Goal: Information Seeking & Learning: Learn about a topic

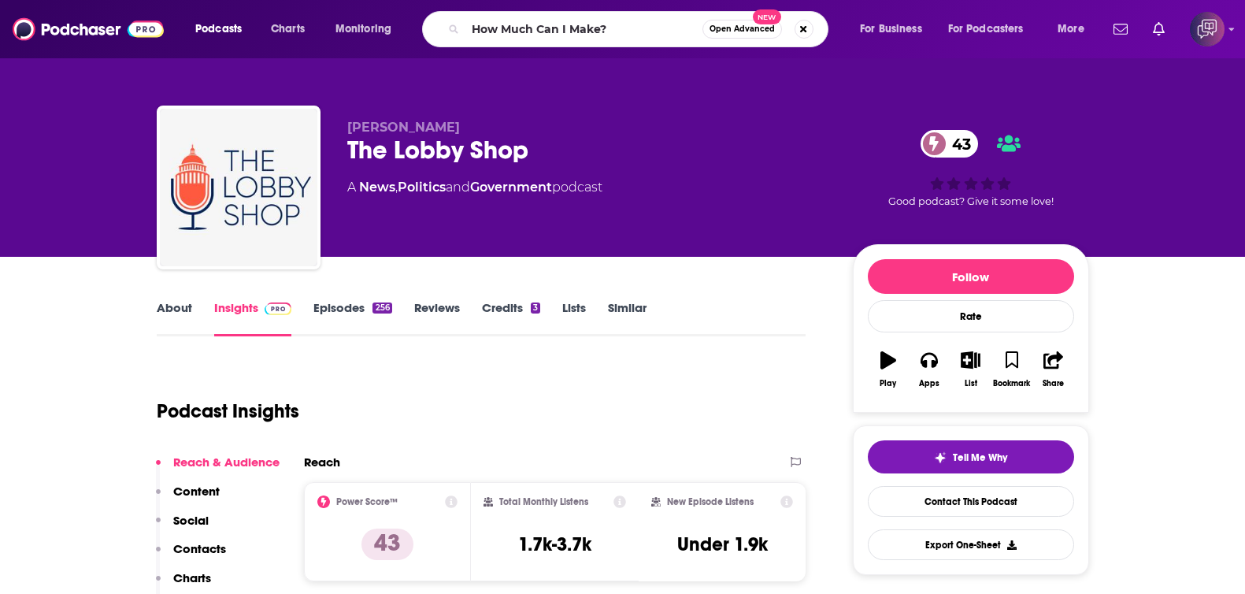
scroll to position [196, 0]
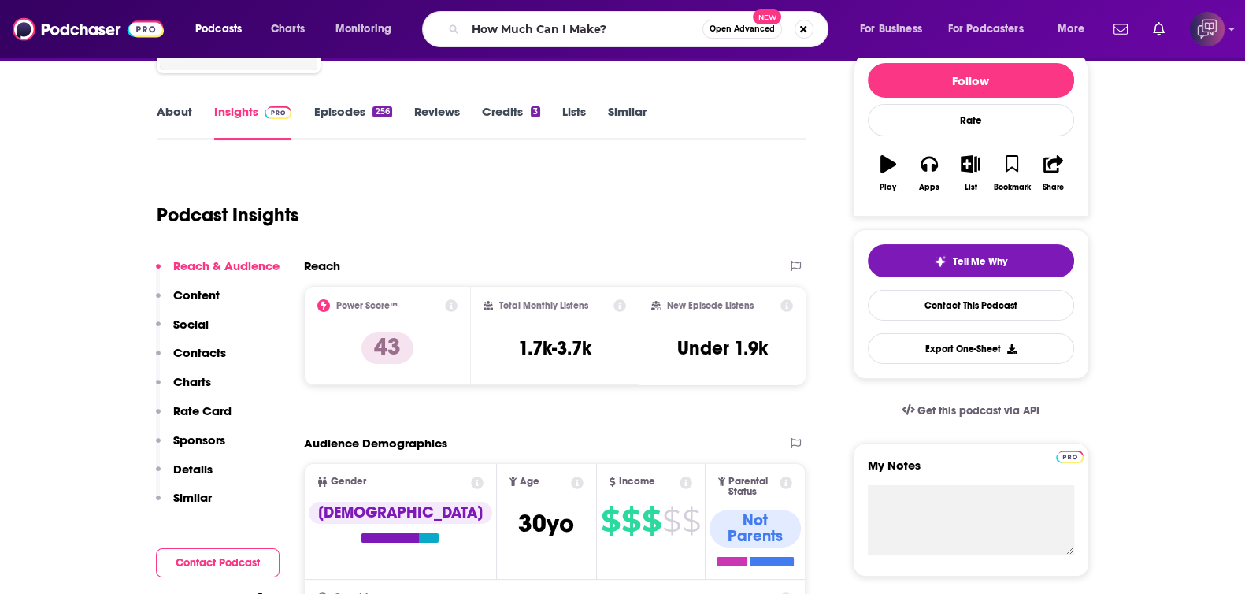
type input "How Much Can I Make?"
click at [747, 33] on span "Open Advanced" at bounding box center [741, 29] width 65 height 8
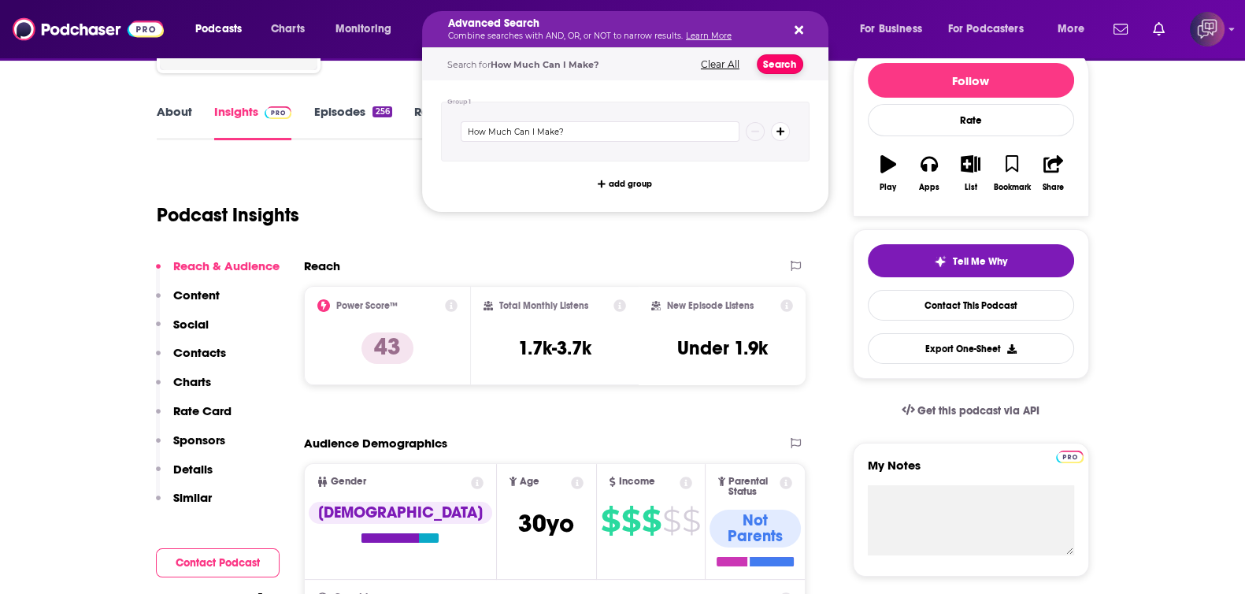
click at [772, 65] on button "Search" at bounding box center [779, 64] width 46 height 20
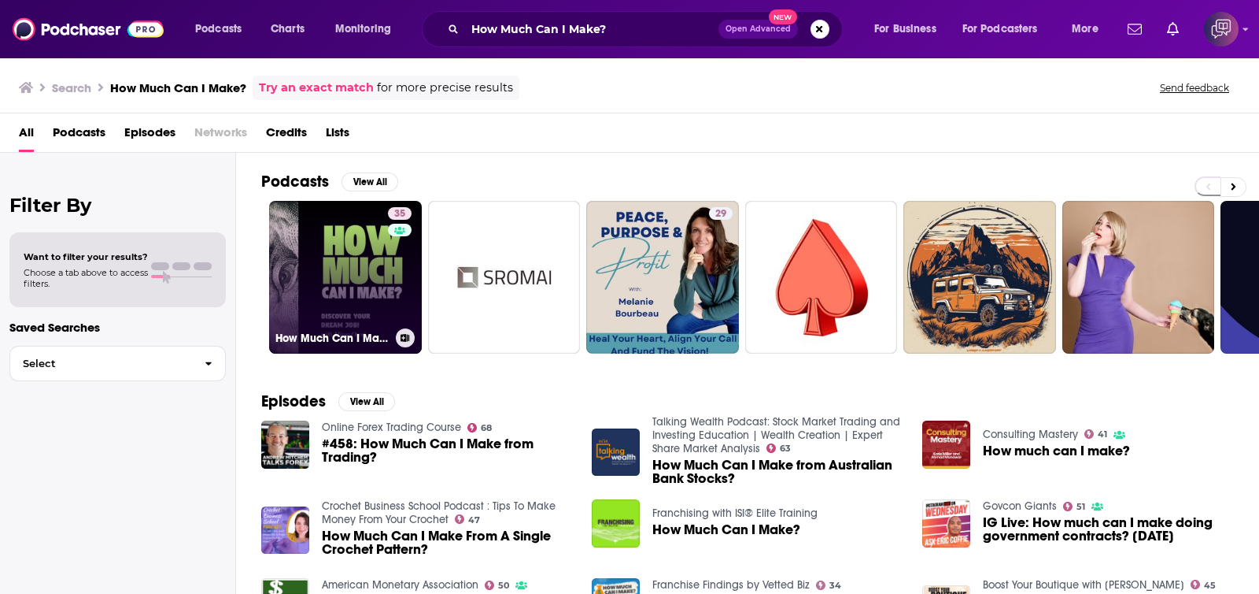
click at [332, 269] on link "35 How Much Can I Make? - Career Insights and Jobs Tips for Your Career Change" at bounding box center [345, 277] width 153 height 153
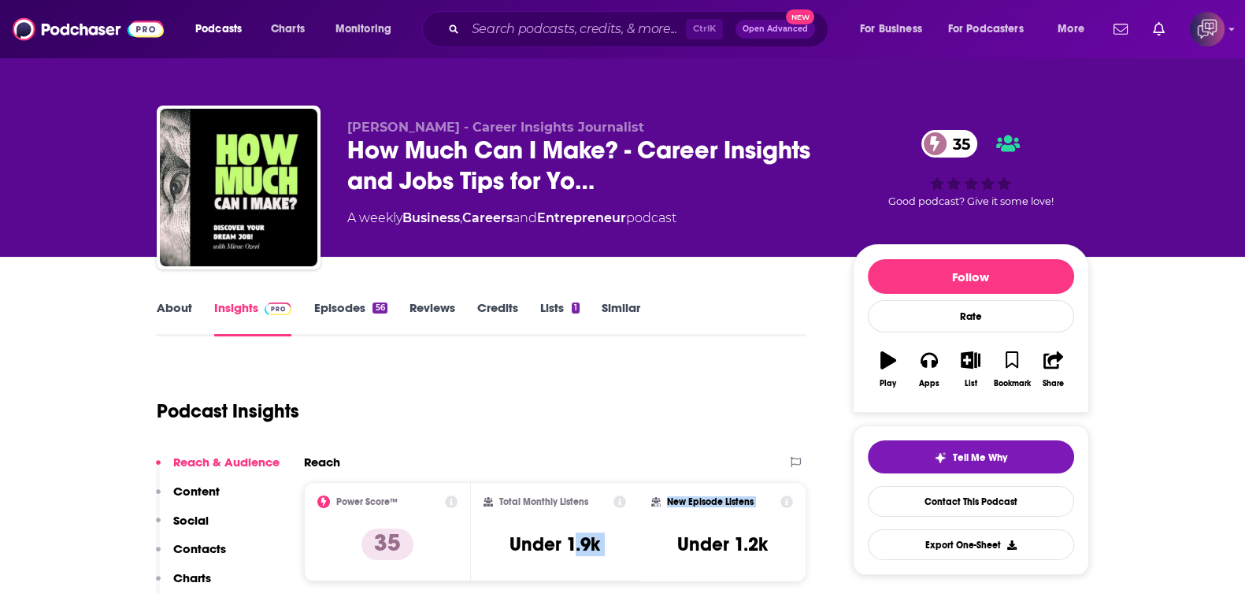
drag, startPoint x: 570, startPoint y: 543, endPoint x: 638, endPoint y: 542, distance: 68.5
click at [638, 542] on div "Power Score™ 35 Total Monthly Listens Under 1.9k New Episode Listens Under 1.2k" at bounding box center [555, 531] width 502 height 99
click at [563, 537] on h3 "Under 1.9k" at bounding box center [554, 544] width 91 height 24
drag, startPoint x: 568, startPoint y: 541, endPoint x: 596, endPoint y: 542, distance: 28.3
click at [596, 542] on h3 "Under 1.9k" at bounding box center [554, 544] width 91 height 24
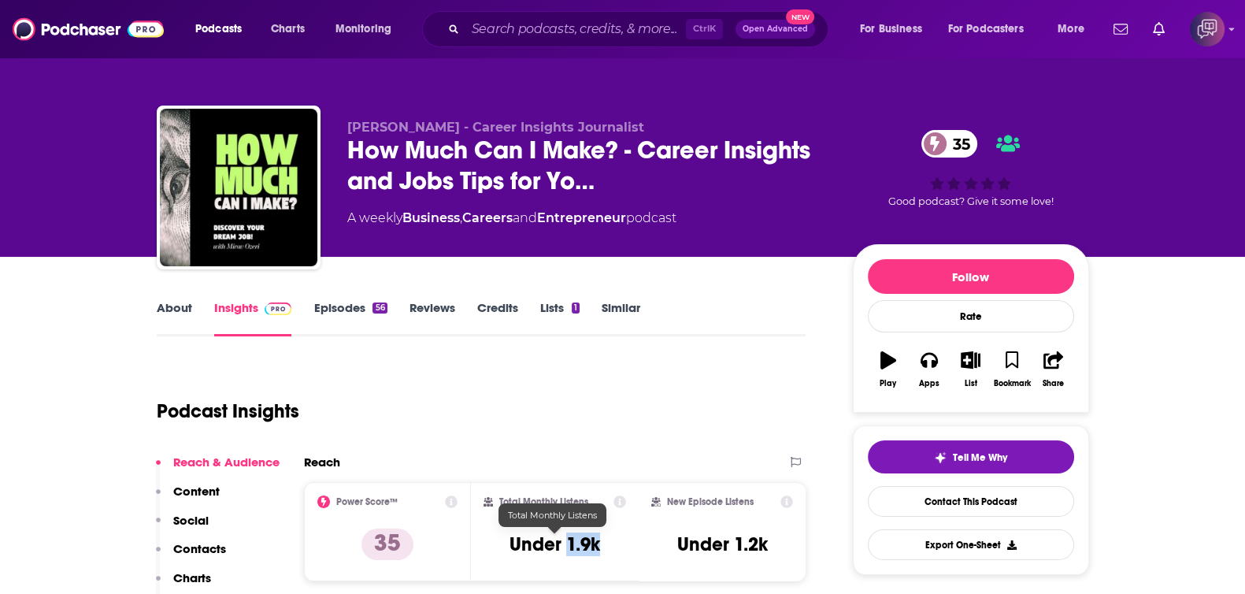
copy h3 "1.9k"
click at [651, 31] on input "Search podcasts, credits, & more..." at bounding box center [575, 29] width 220 height 25
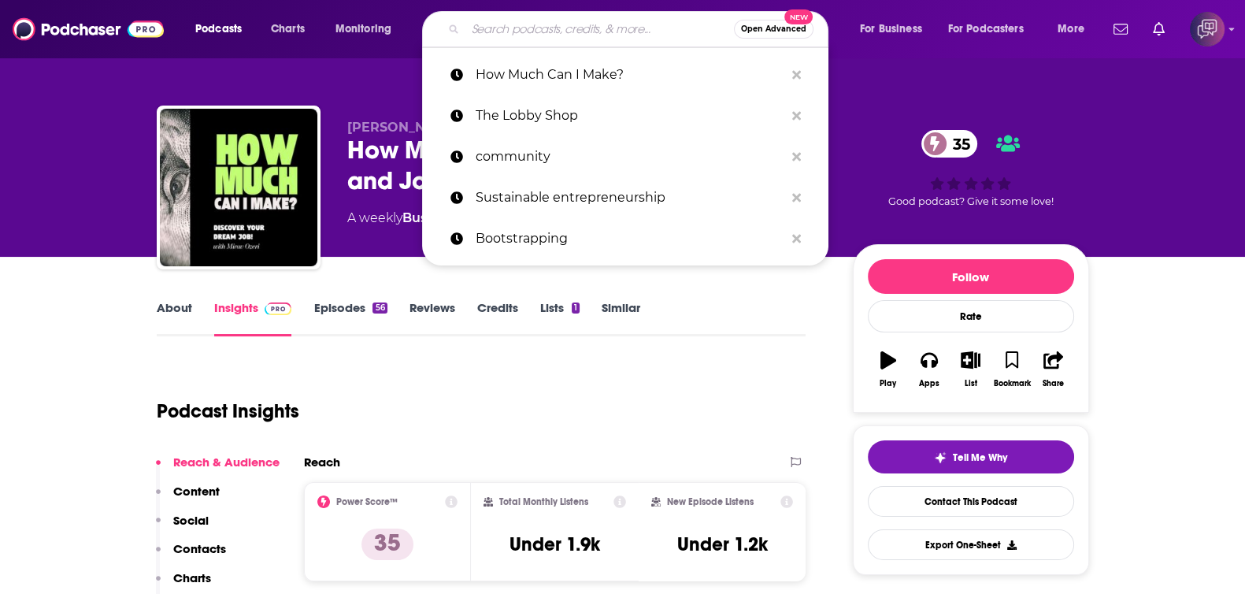
paste input "The Lobby Shop"
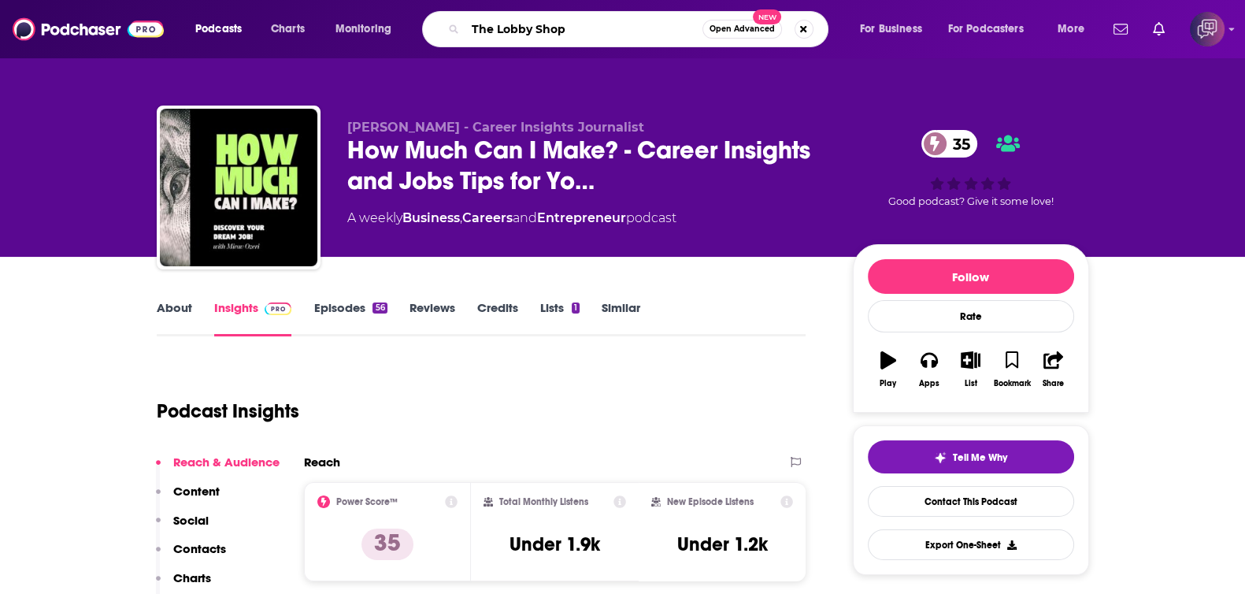
type input "The Lobby Shop"
click at [742, 29] on span "Open Advanced" at bounding box center [741, 29] width 65 height 8
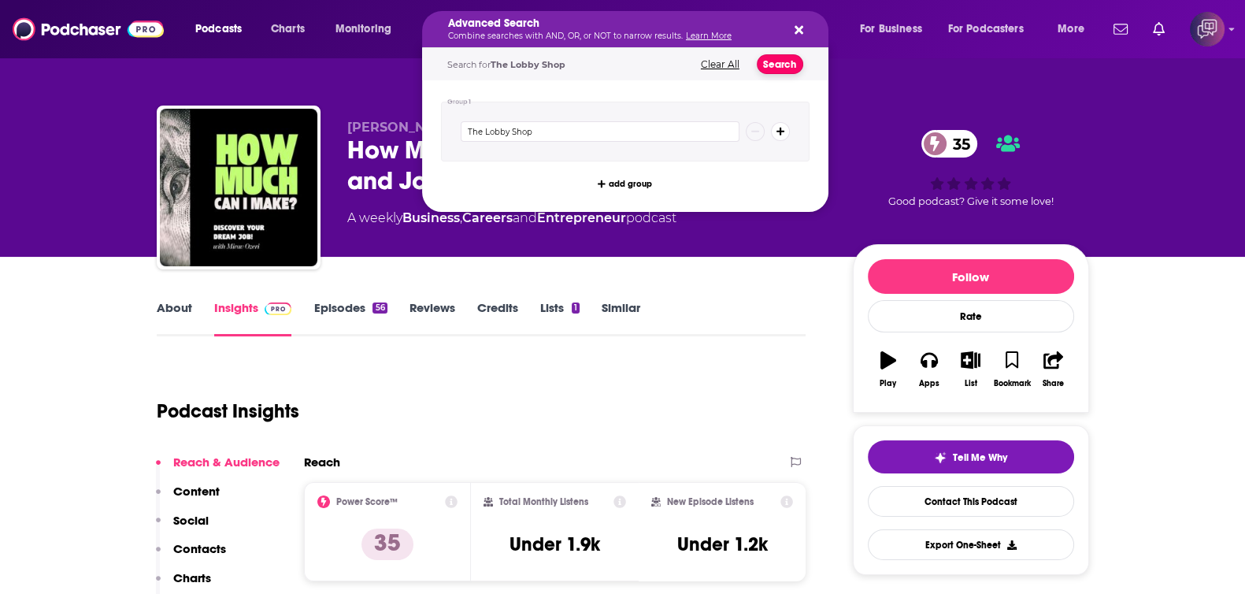
click at [775, 65] on button "Search" at bounding box center [779, 64] width 46 height 20
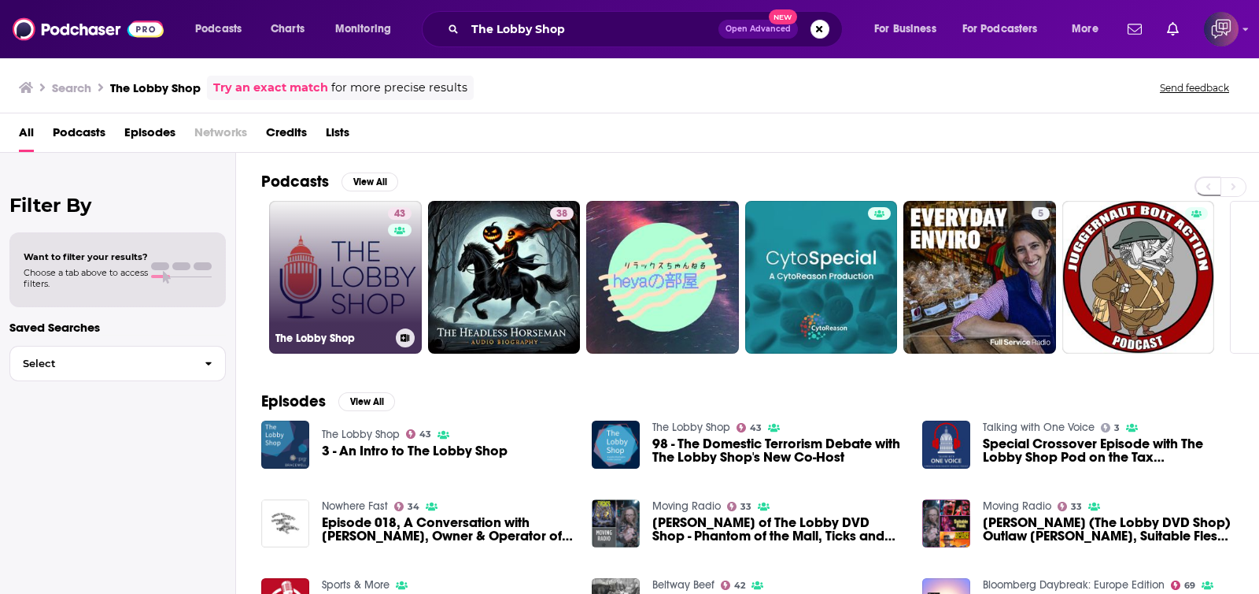
click at [384, 269] on link "43 The Lobby Shop" at bounding box center [345, 277] width 153 height 153
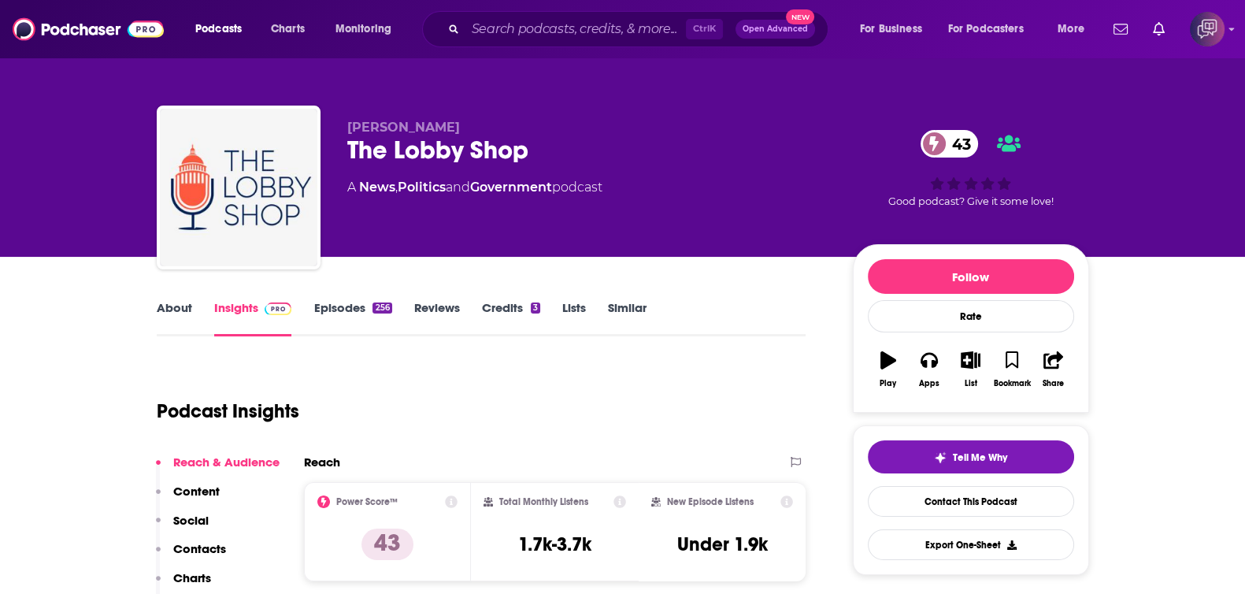
scroll to position [196, 0]
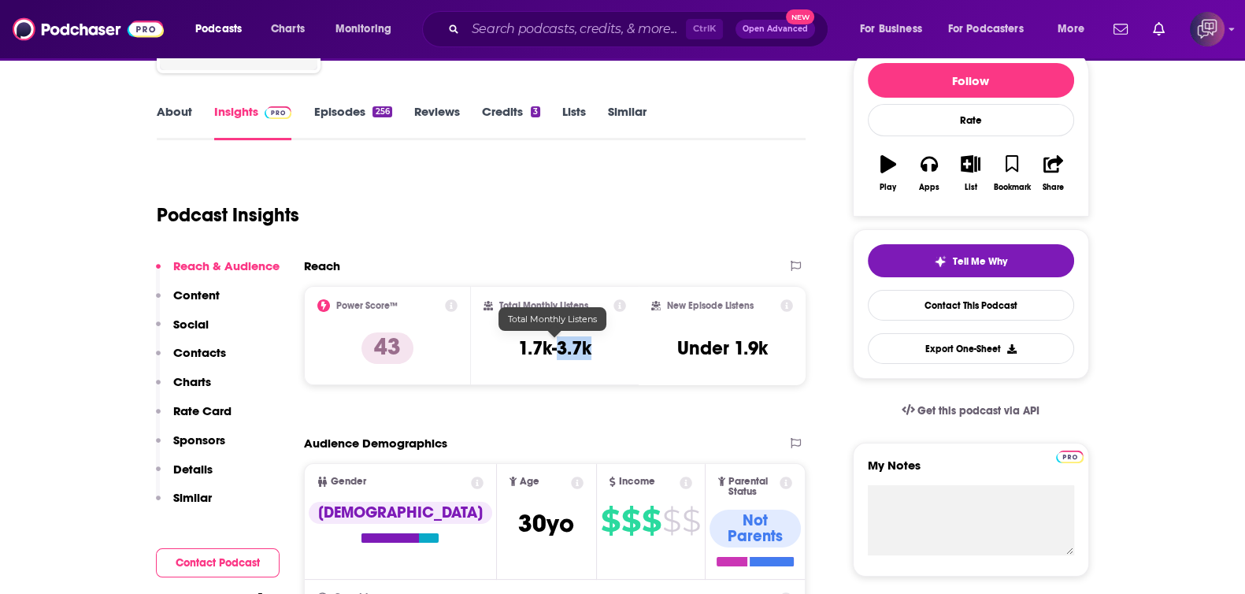
drag, startPoint x: 558, startPoint y: 346, endPoint x: 605, endPoint y: 350, distance: 46.6
click at [605, 350] on div "Total Monthly Listens 1.7k-3.7k" at bounding box center [554, 335] width 142 height 72
click at [483, 27] on input "Search podcasts, credits, & more..." at bounding box center [575, 29] width 220 height 25
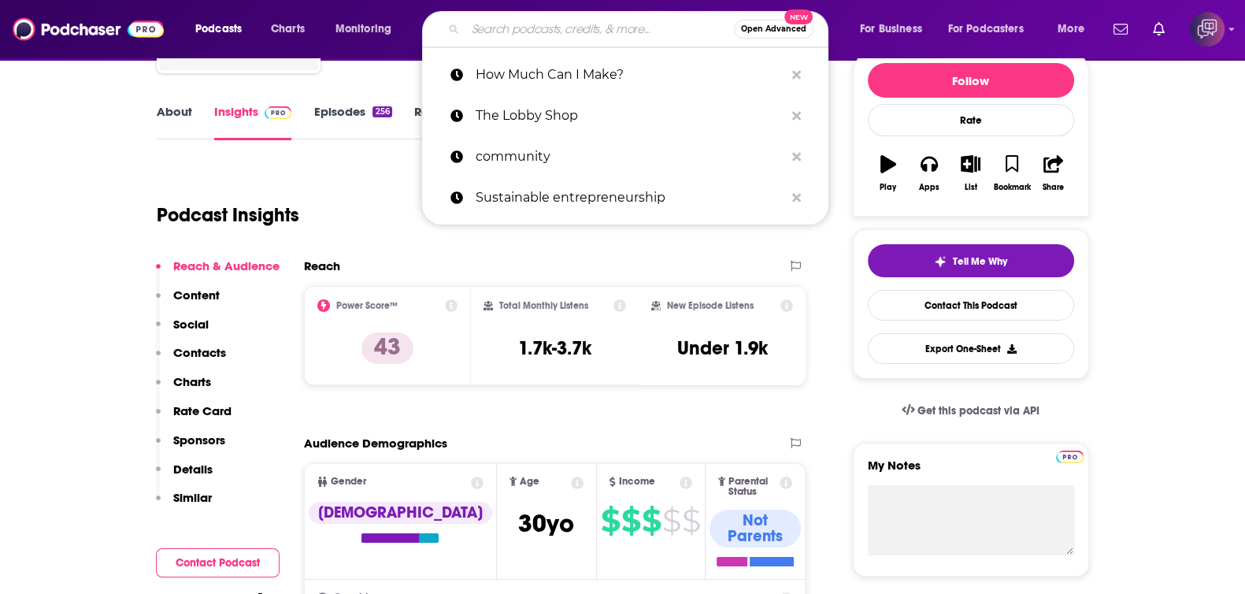
paste input "Paper Napkin Wisdom"
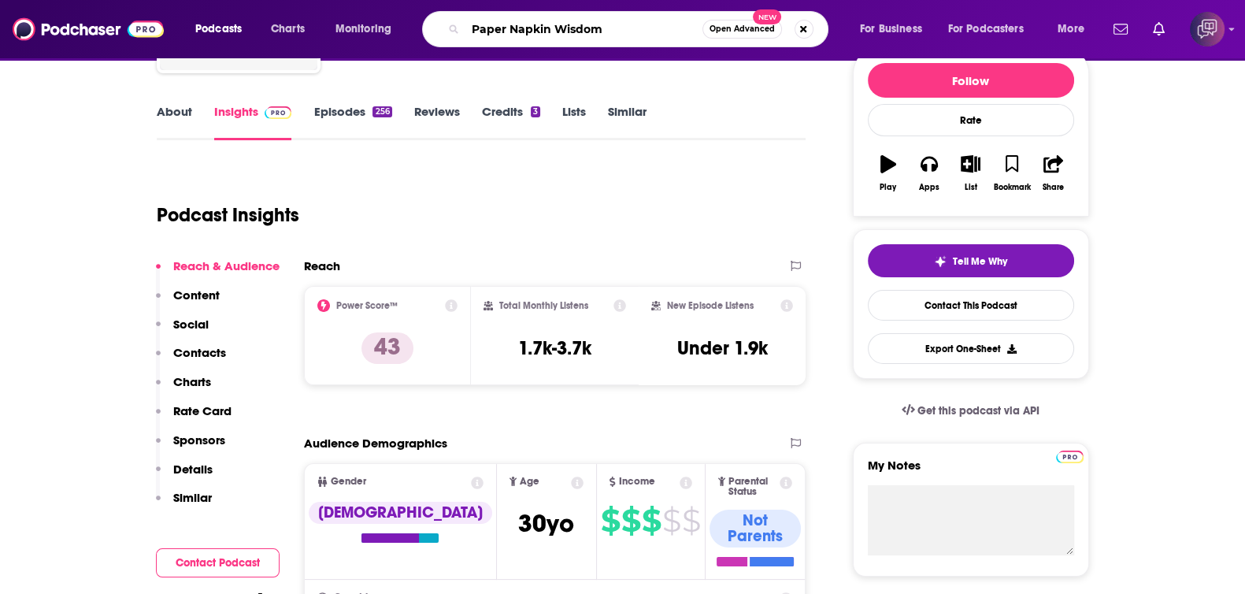
type input "Paper Napkin Wisdom"
click at [749, 30] on span "Open Advanced" at bounding box center [741, 29] width 65 height 8
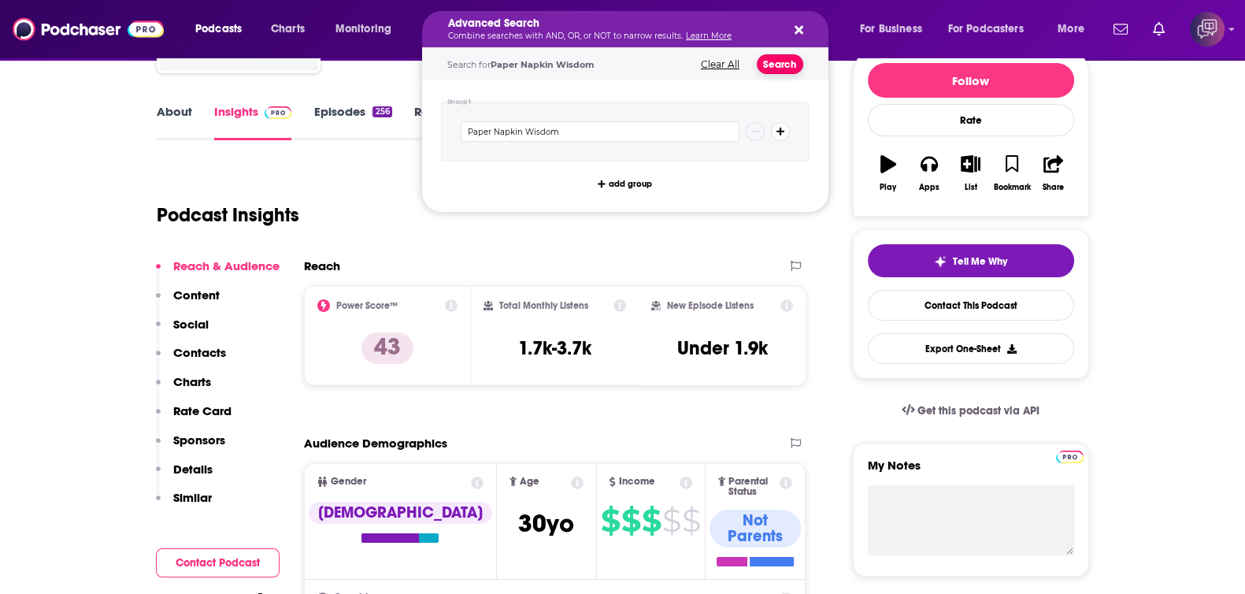
click at [782, 65] on button "Search" at bounding box center [779, 64] width 46 height 20
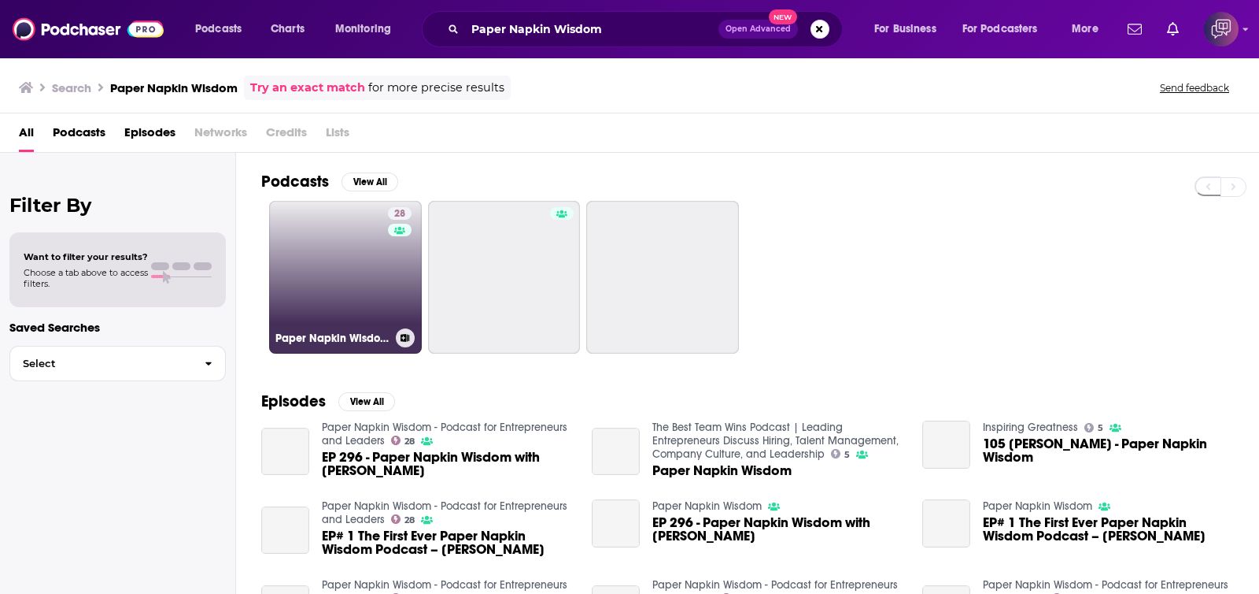
click at [331, 289] on link "28 Paper Napkin Wisdom - Podcast for Entrepreneurs and Leaders" at bounding box center [345, 277] width 153 height 153
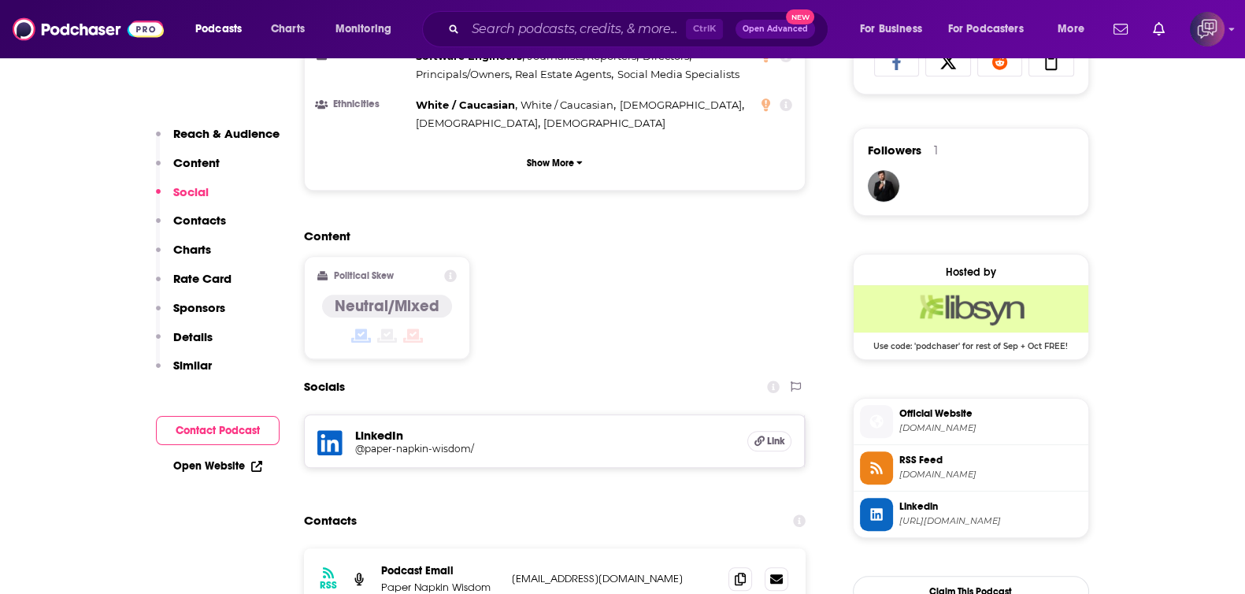
scroll to position [1278, 0]
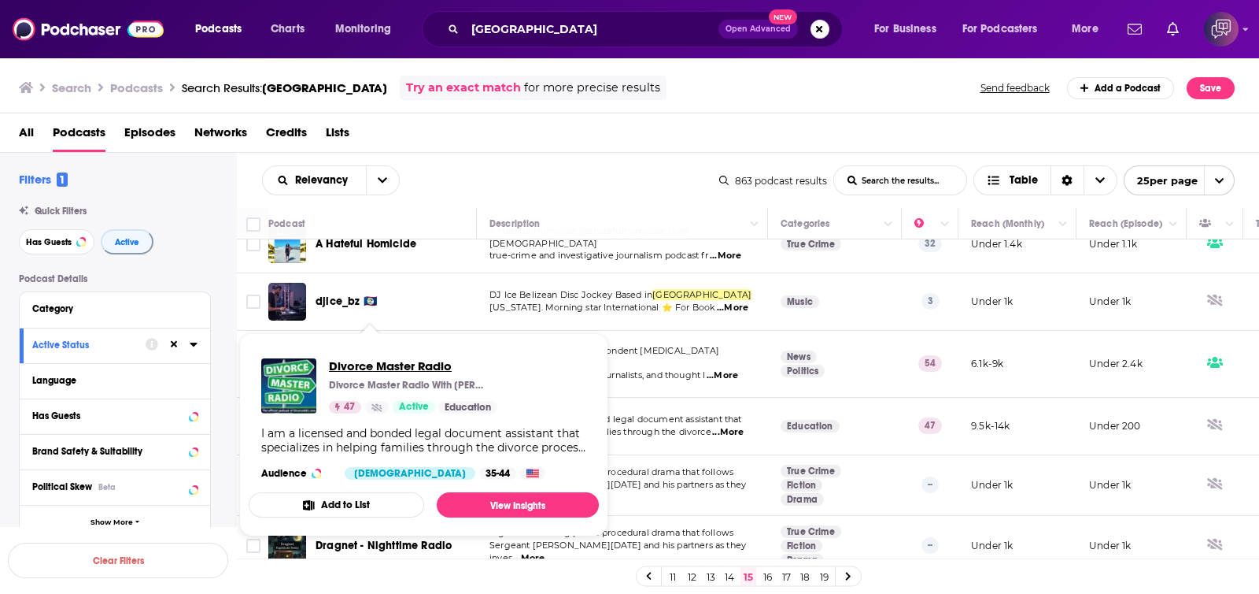
scroll to position [1192, 0]
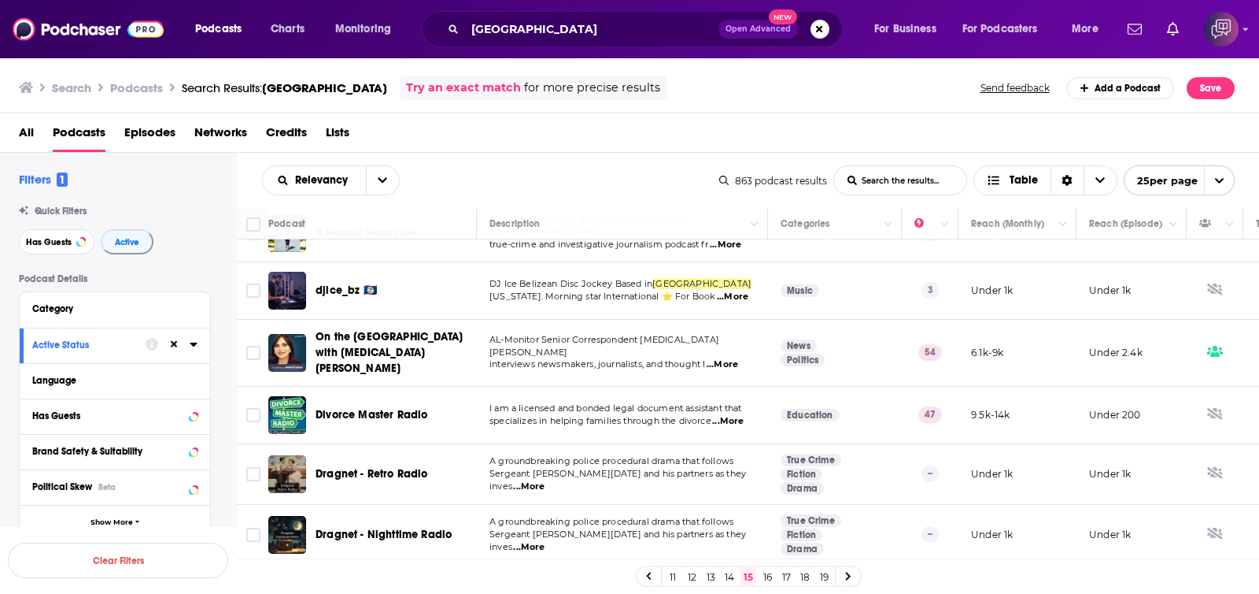
drag, startPoint x: 435, startPoint y: 516, endPoint x: 765, endPoint y: 583, distance: 337.5
click at [765, 447] on link "16" at bounding box center [768, 576] width 16 height 19
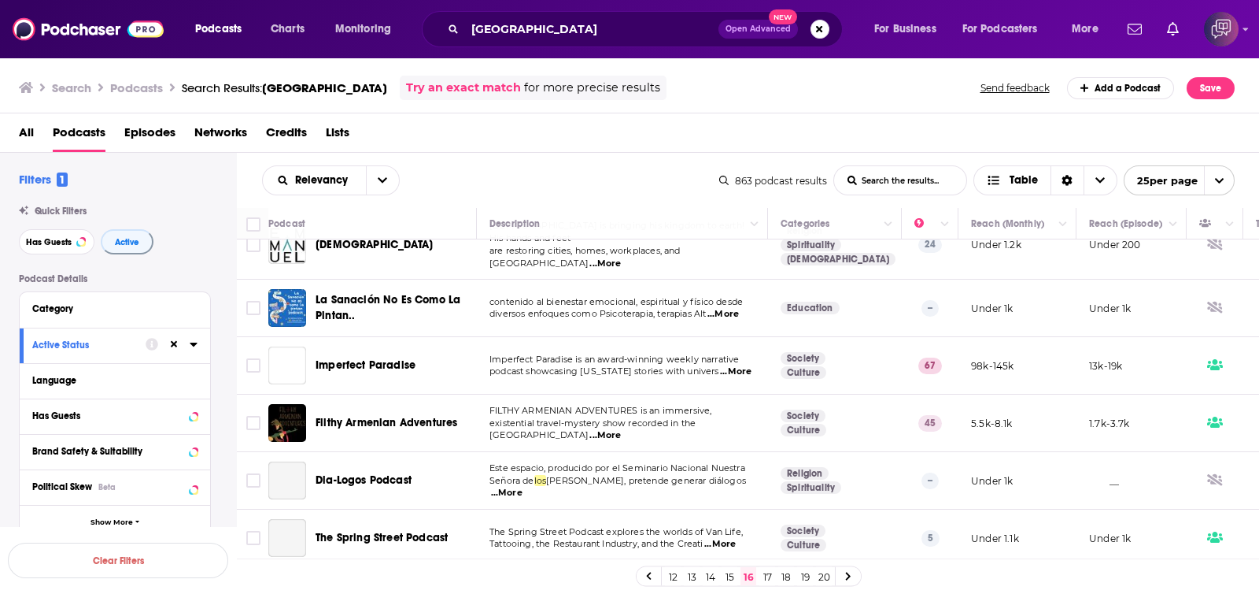
scroll to position [1082, 0]
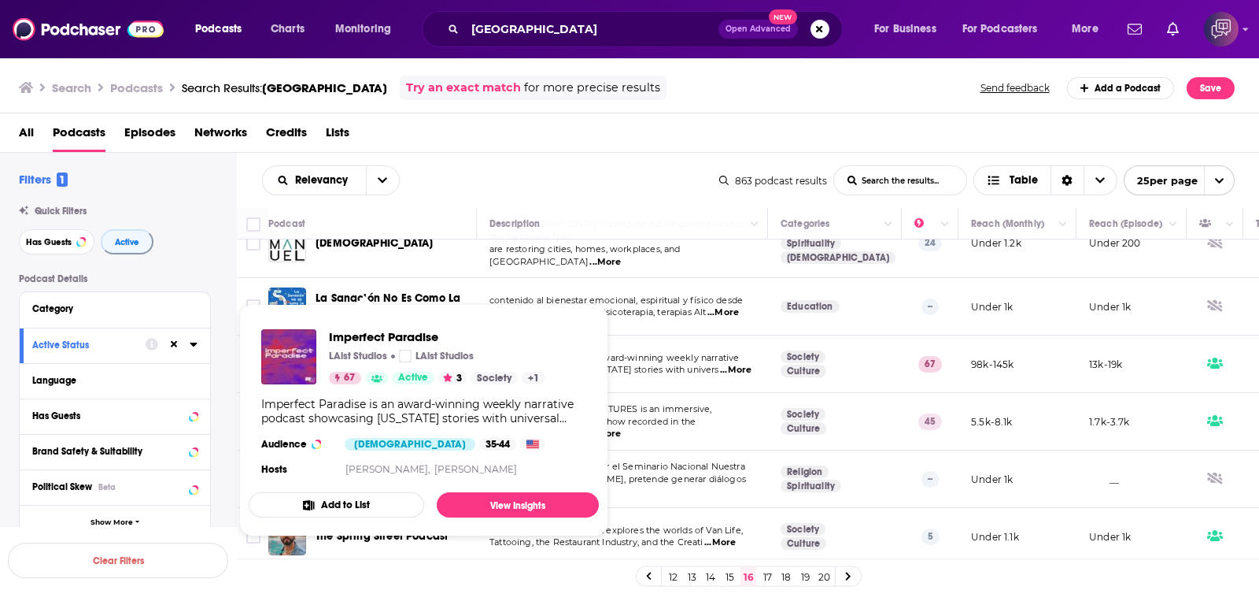
drag, startPoint x: 387, startPoint y: 303, endPoint x: 634, endPoint y: 112, distance: 312.5
click at [634, 112] on div "Search Podcasts Search Results: los angeles Try an exact match for more precise…" at bounding box center [630, 85] width 1260 height 57
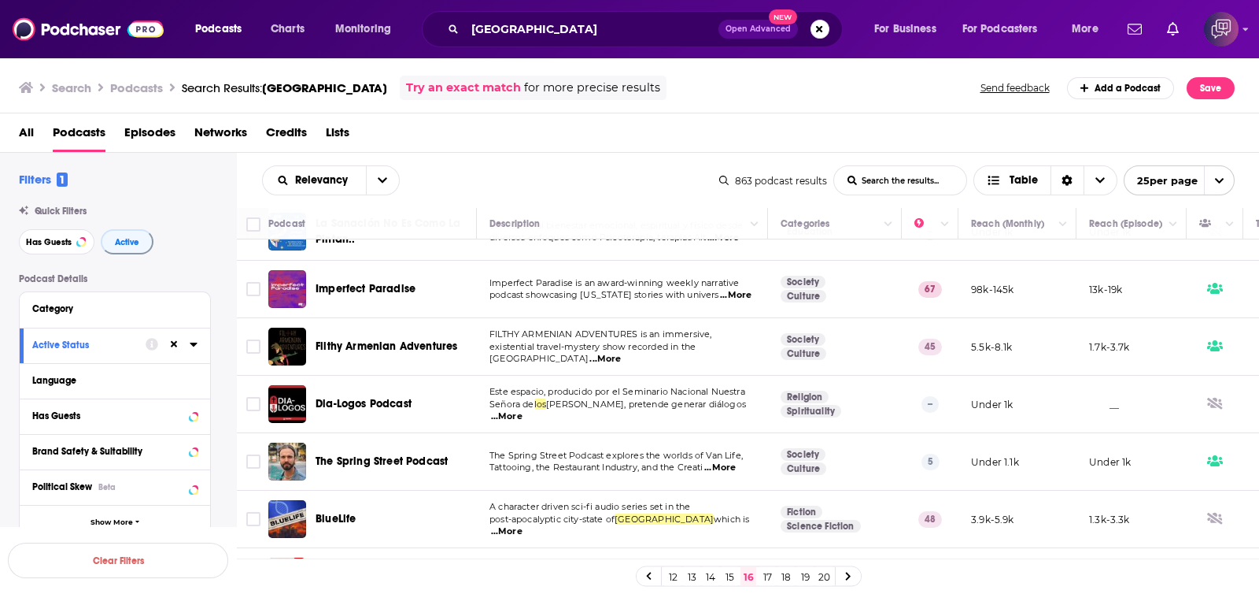
click at [764, 447] on link "17" at bounding box center [768, 576] width 16 height 19
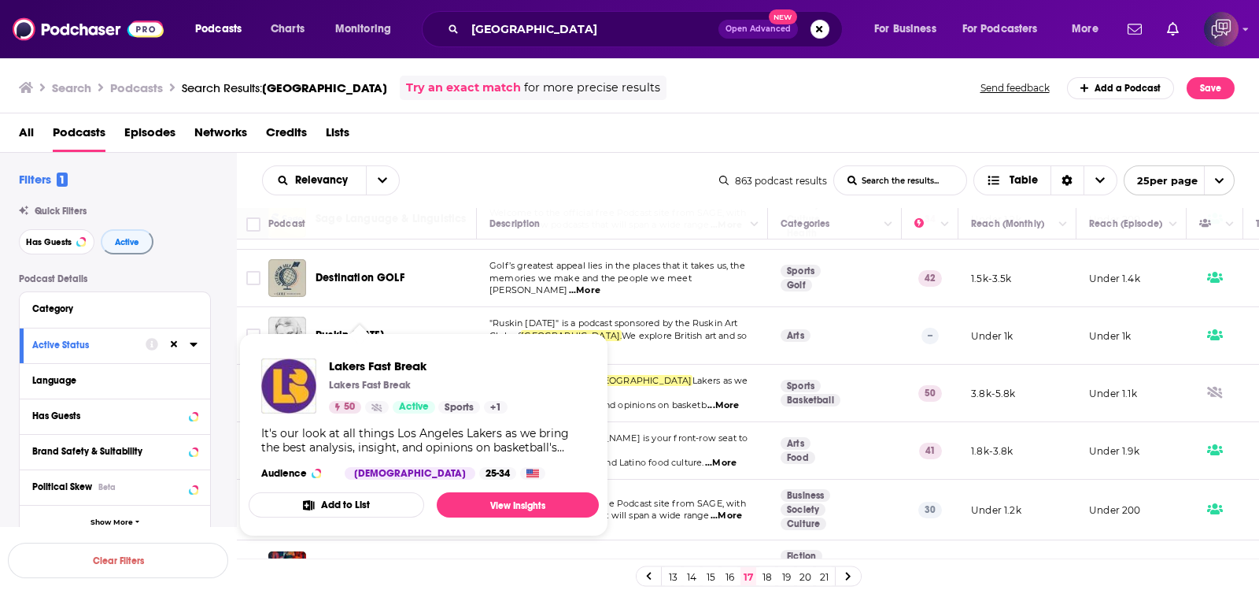
scroll to position [1167, 0]
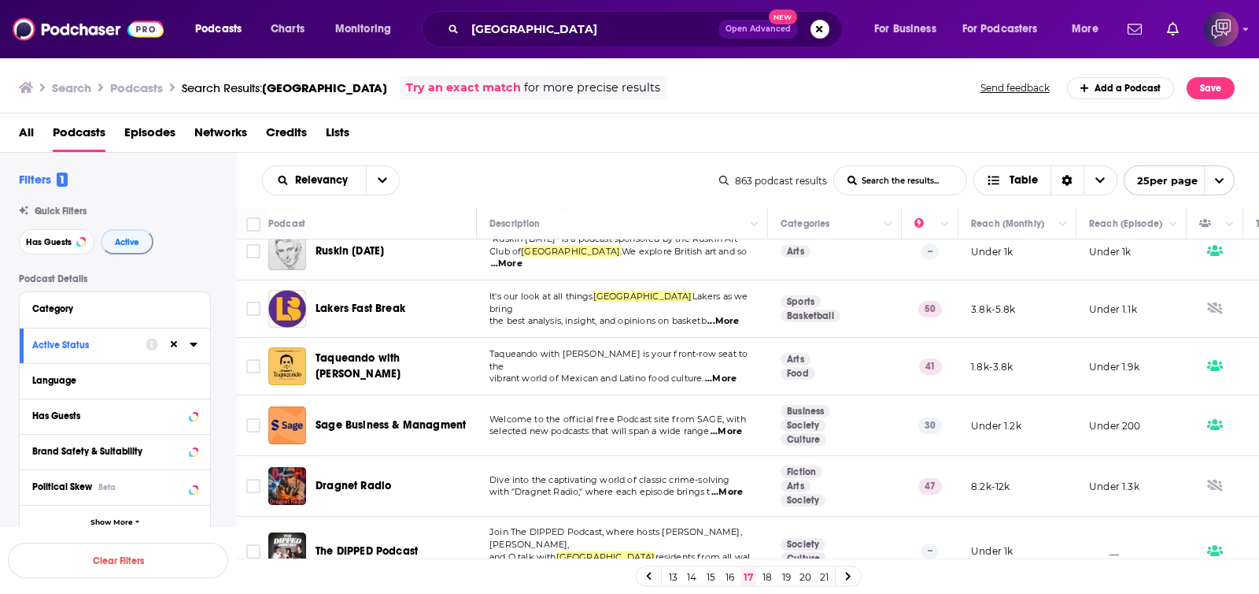
click at [771, 447] on link "18" at bounding box center [768, 576] width 16 height 19
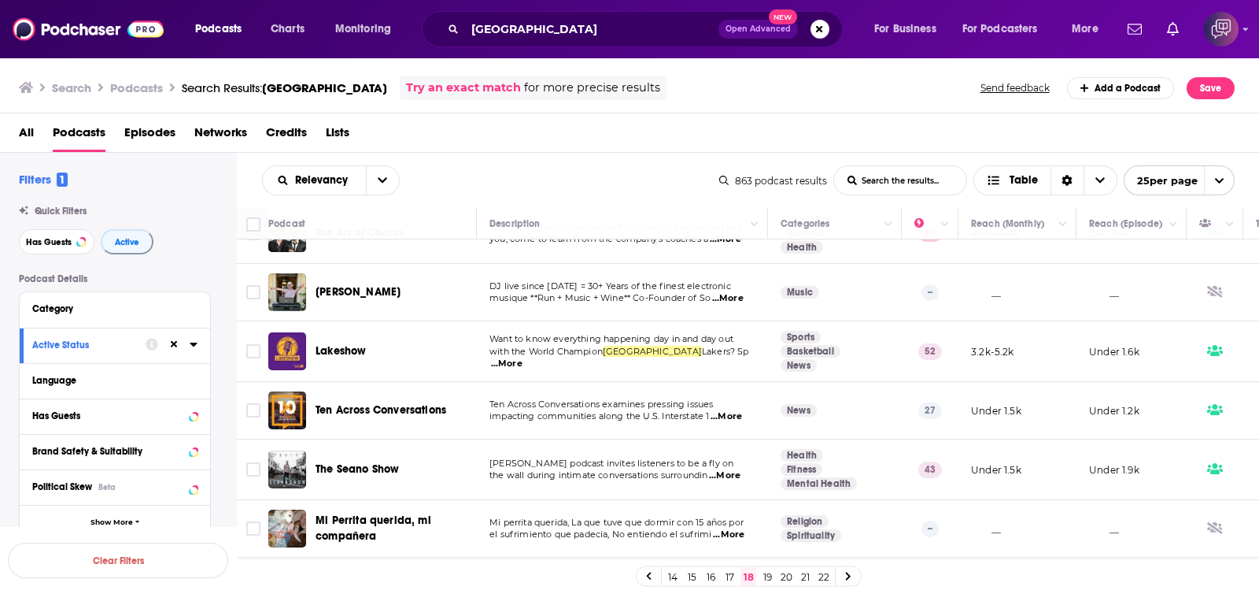
scroll to position [1167, 0]
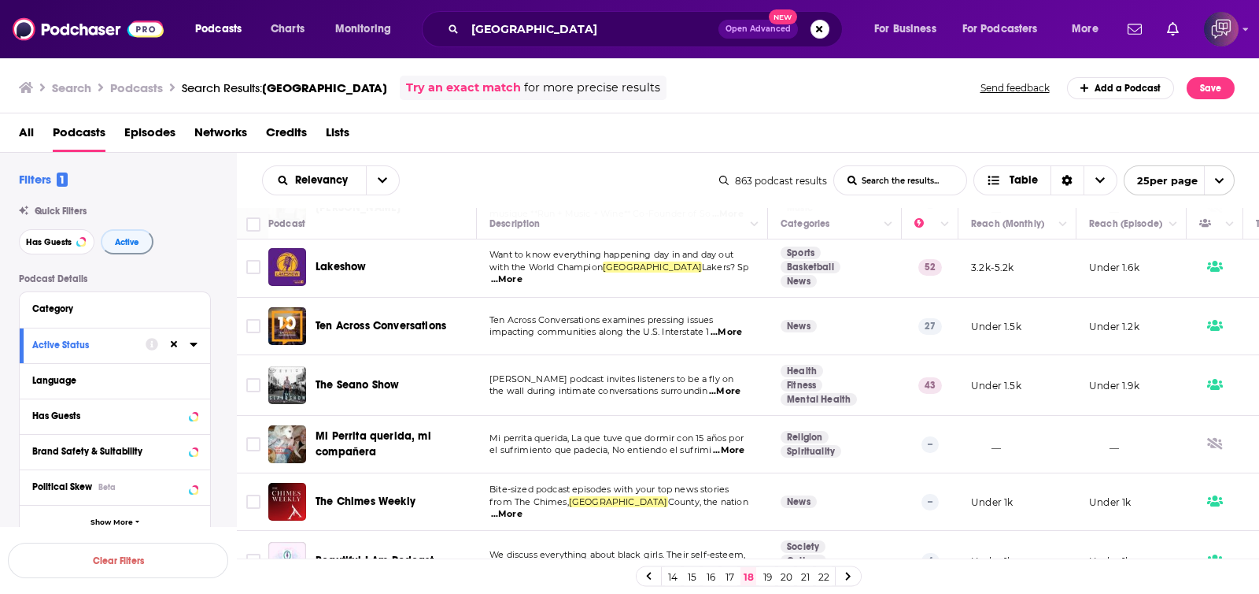
click at [769, 447] on link "19" at bounding box center [768, 576] width 16 height 19
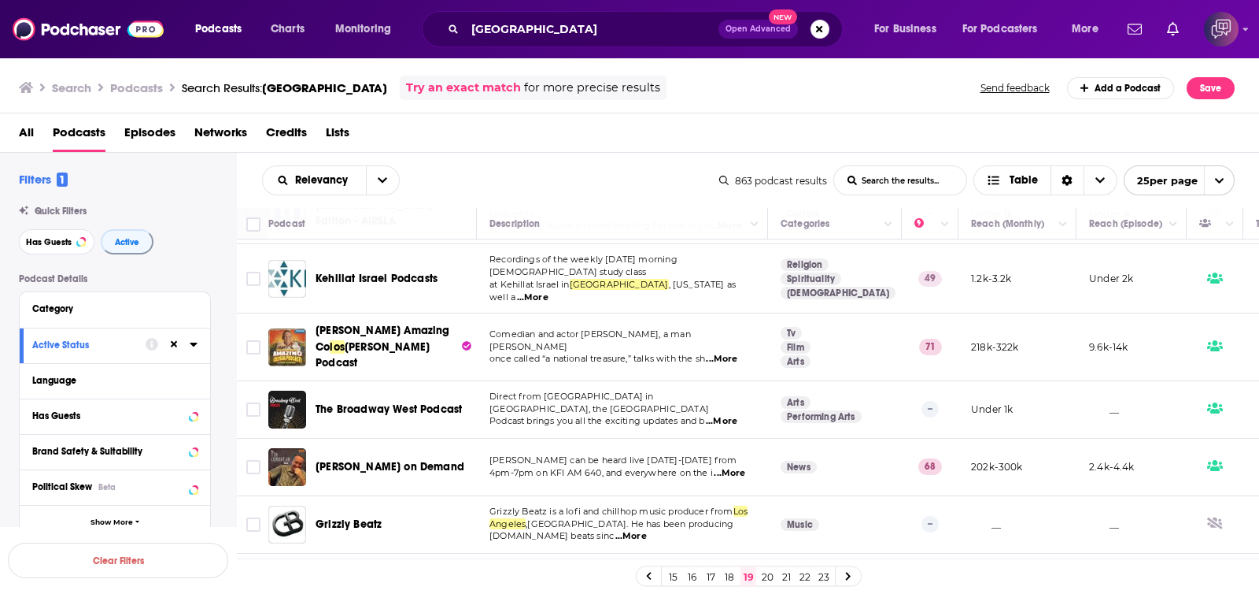
scroll to position [1182, 0]
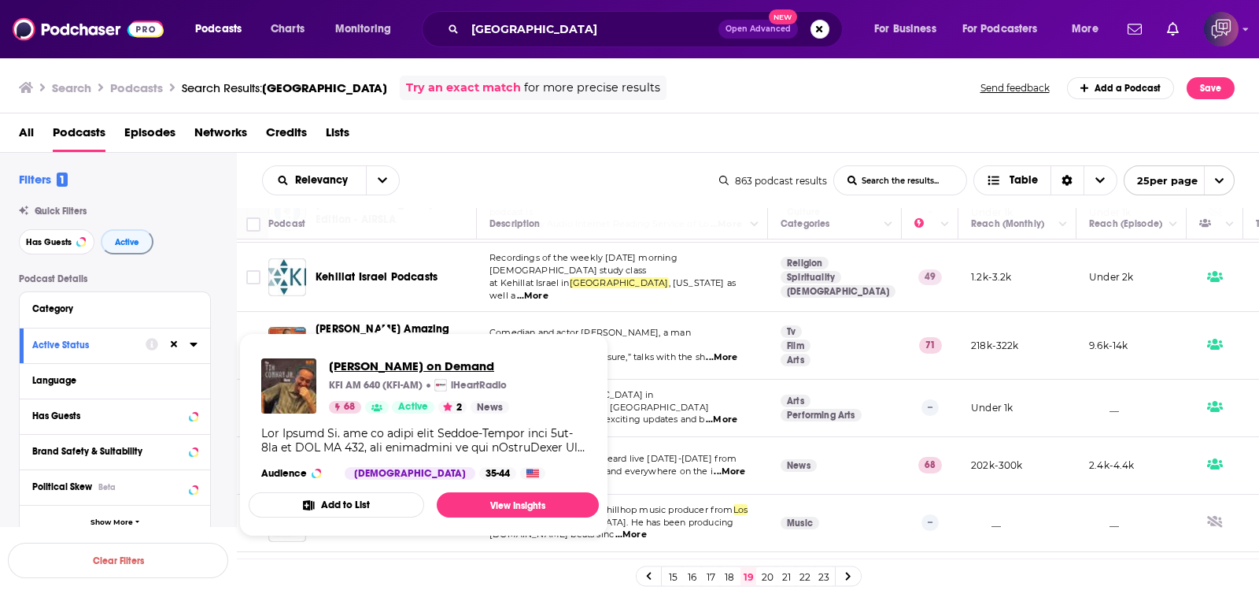
drag, startPoint x: 406, startPoint y: 395, endPoint x: 357, endPoint y: 368, distance: 55.7
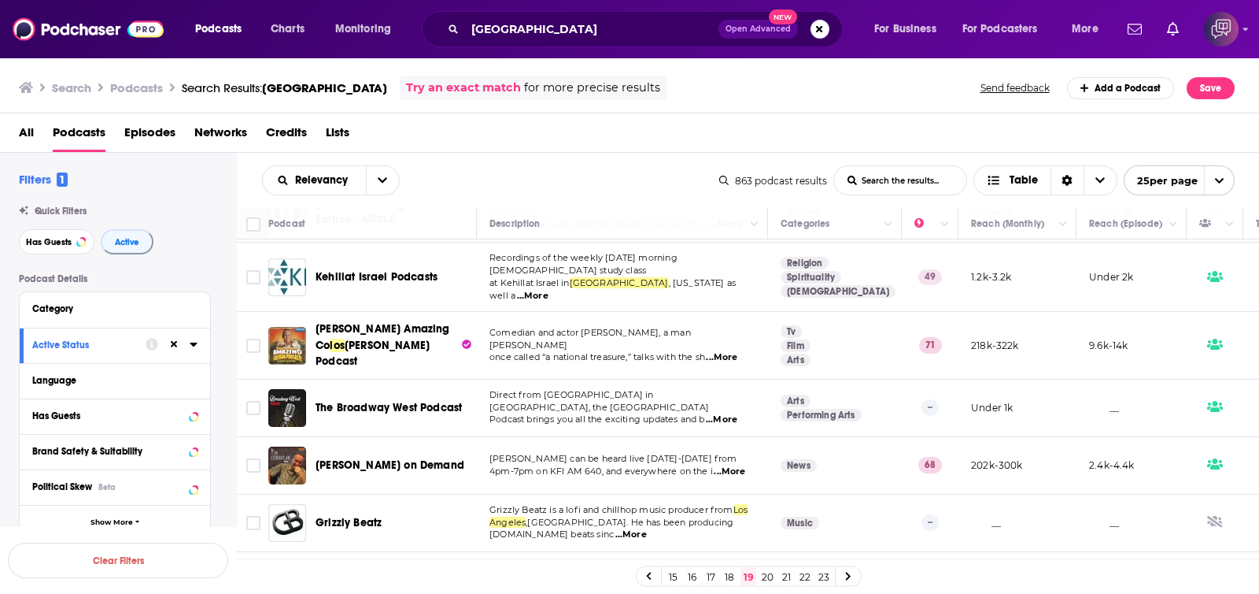
click at [770, 447] on link "20" at bounding box center [768, 576] width 16 height 19
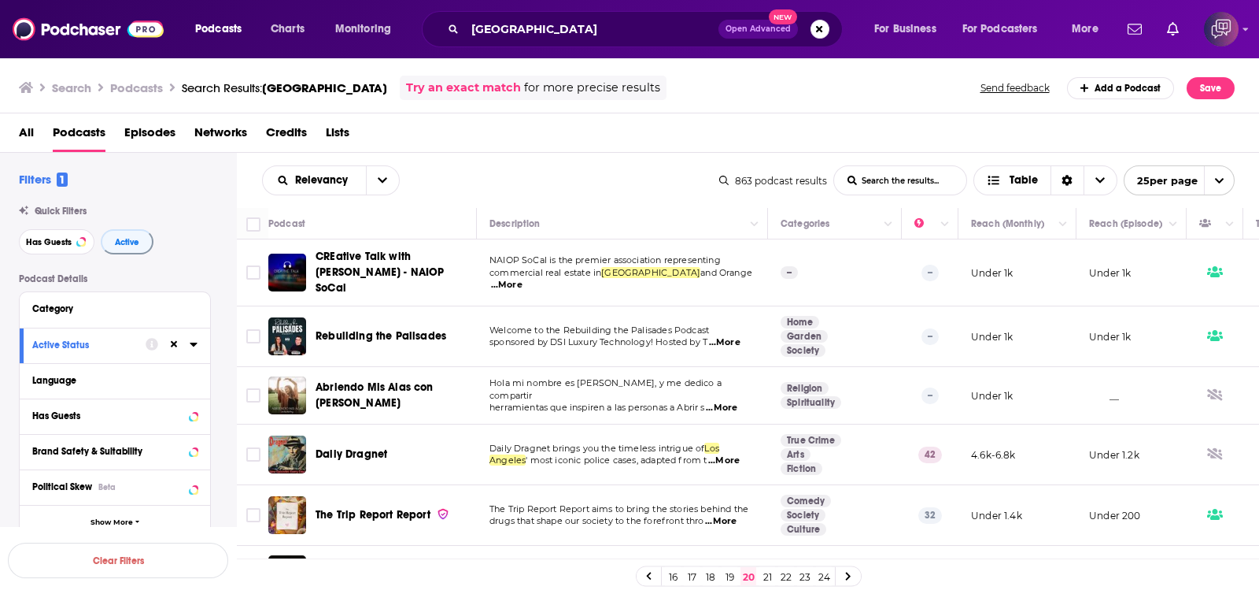
scroll to position [98, 0]
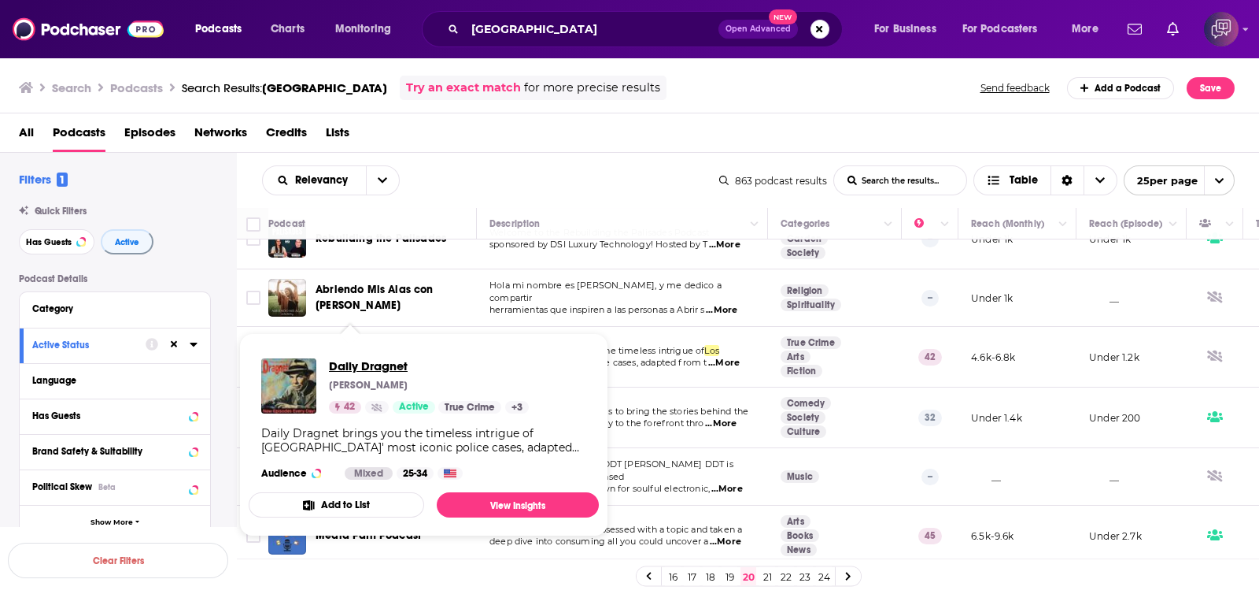
drag, startPoint x: 358, startPoint y: 345, endPoint x: 340, endPoint y: 370, distance: 31.0
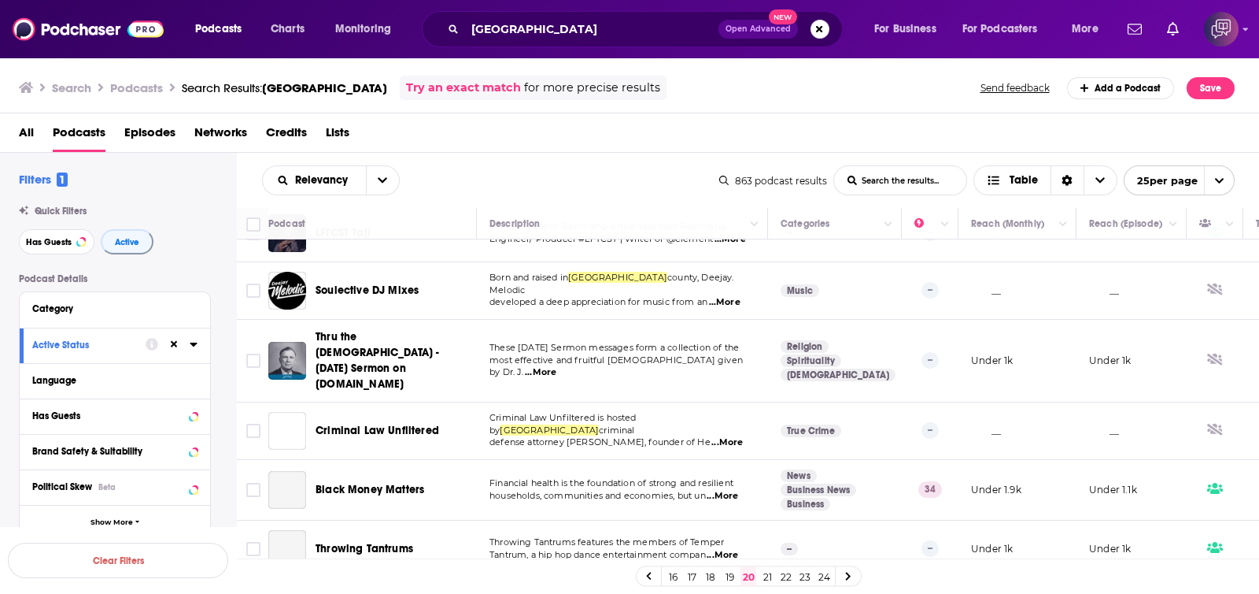
scroll to position [1182, 0]
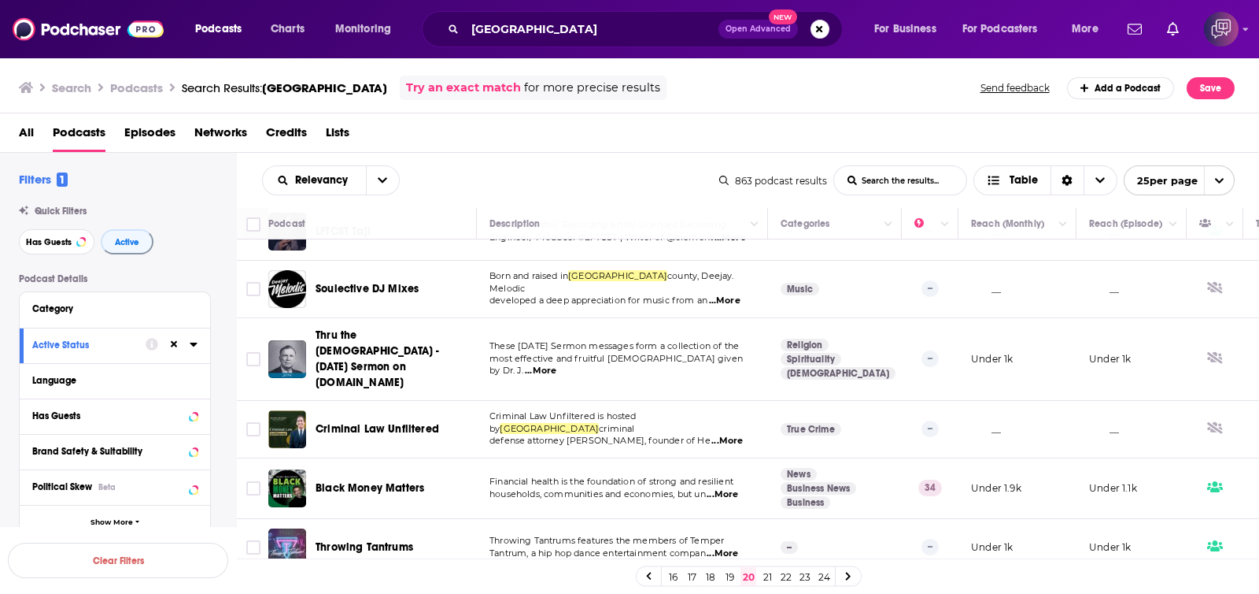
click at [773, 447] on link "21" at bounding box center [768, 576] width 16 height 19
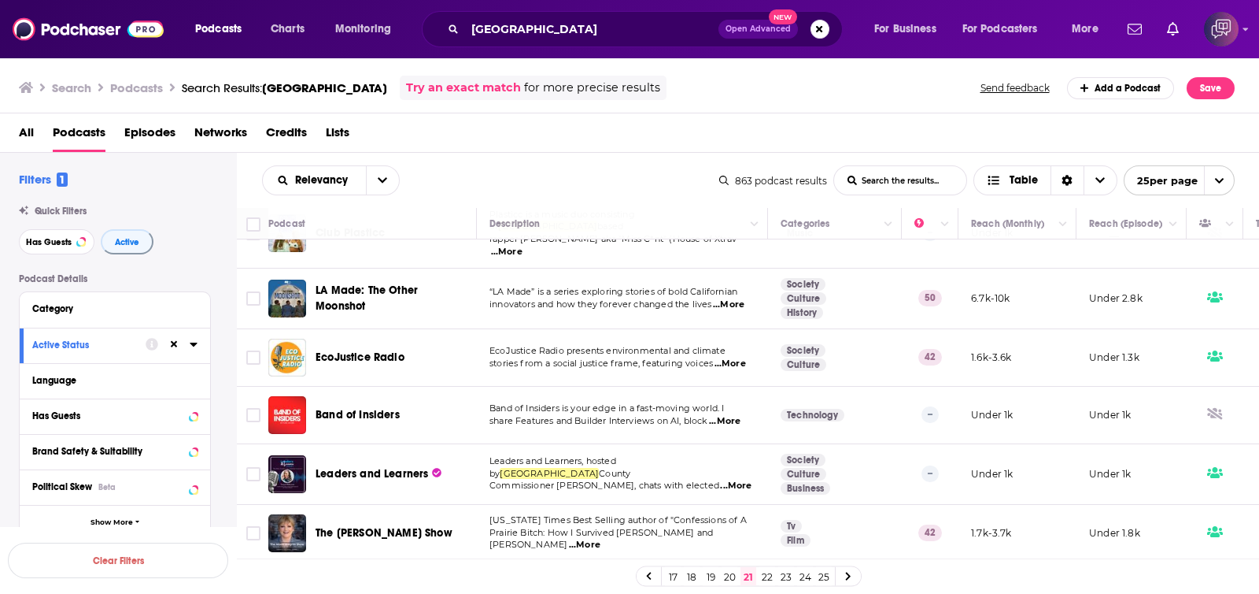
scroll to position [1173, 0]
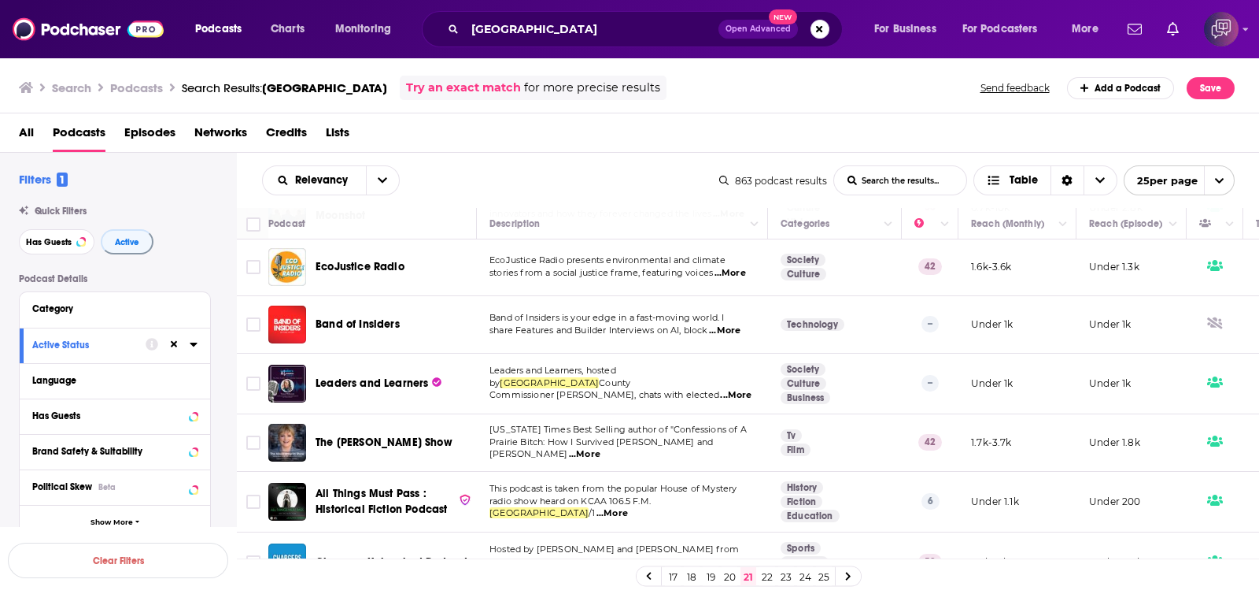
click at [764, 447] on link "22" at bounding box center [768, 576] width 16 height 19
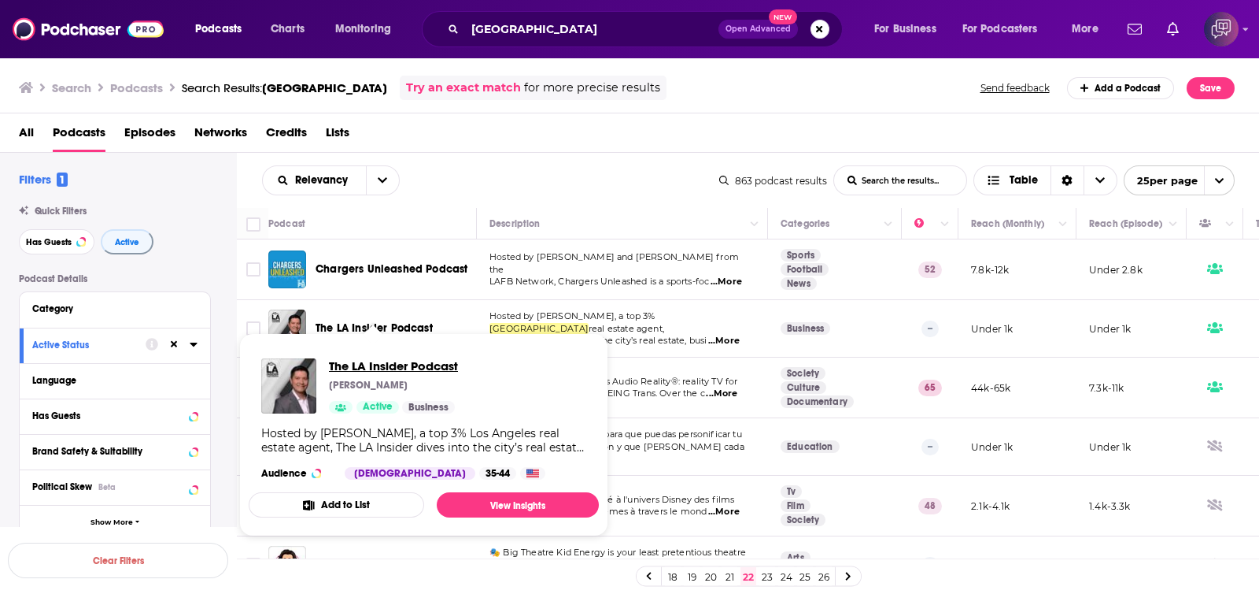
drag, startPoint x: 370, startPoint y: 328, endPoint x: 341, endPoint y: 360, distance: 42.9
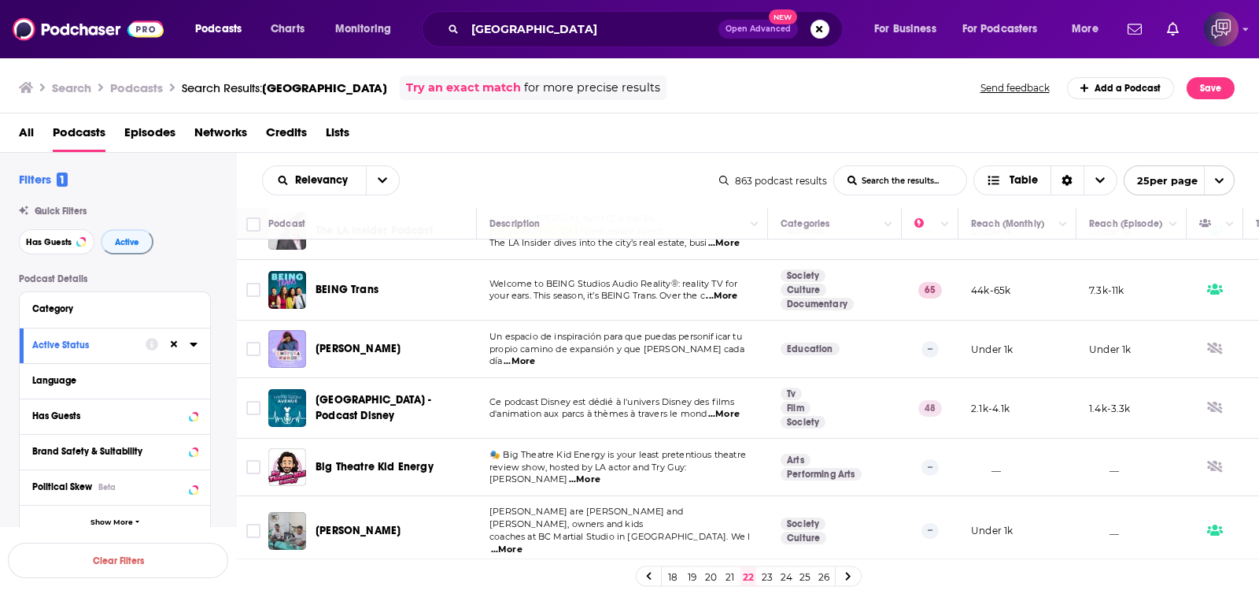
scroll to position [196, 0]
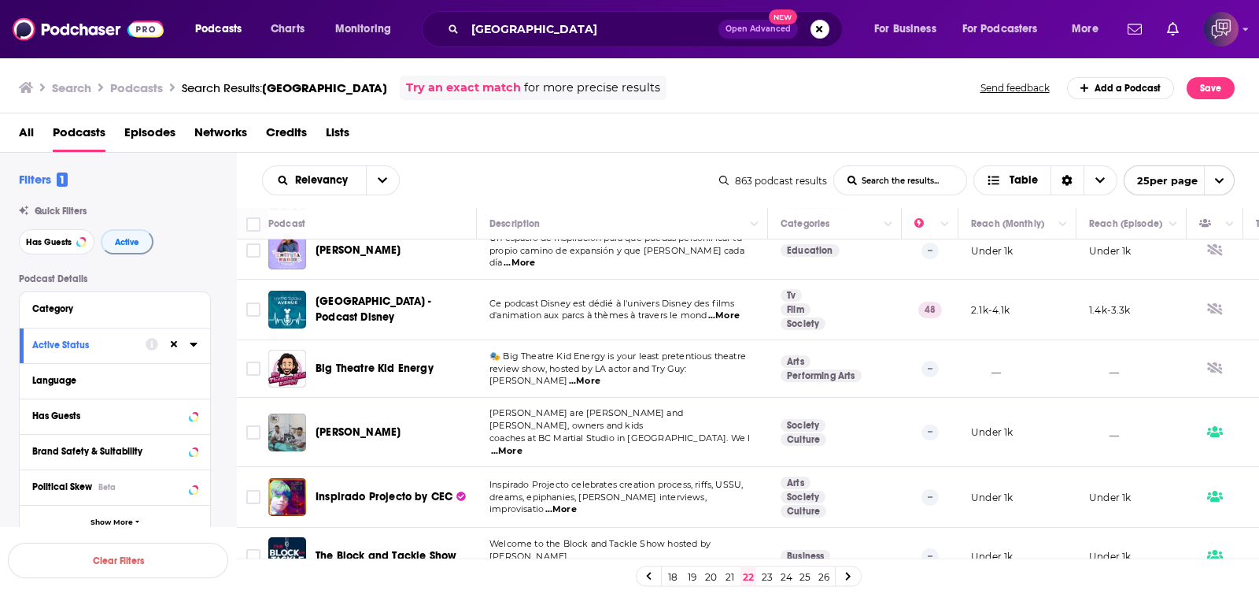
drag, startPoint x: 405, startPoint y: 305, endPoint x: 579, endPoint y: 139, distance: 240.0
click at [579, 135] on div "All Podcasts Episodes Networks Credits Lists" at bounding box center [633, 136] width 1229 height 32
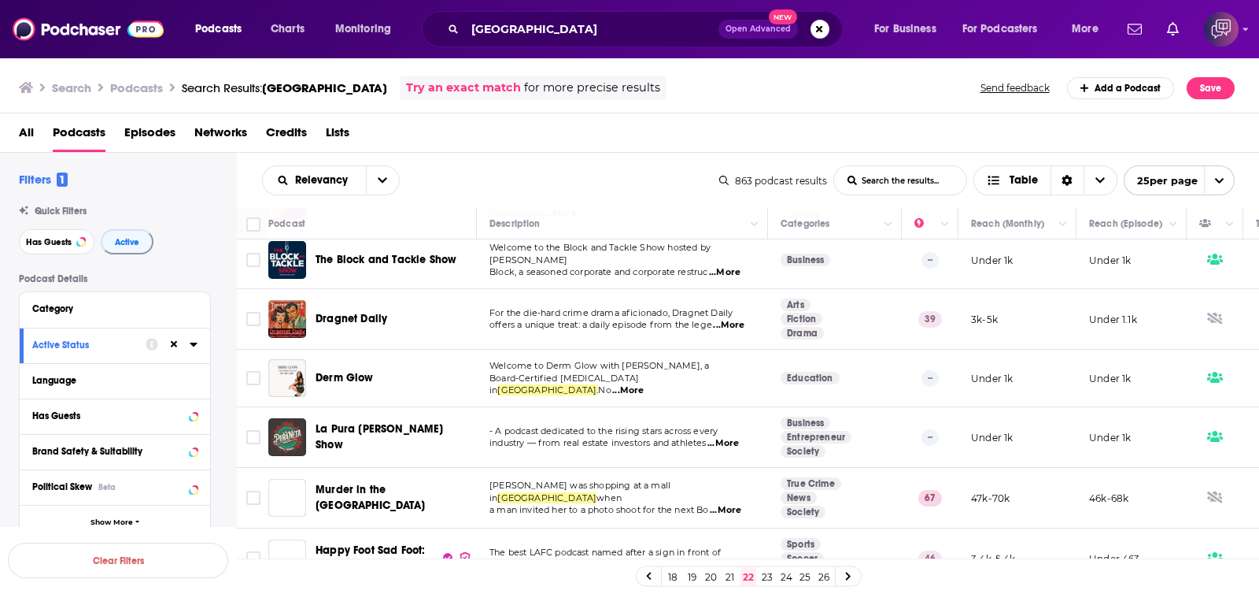
scroll to position [590, 0]
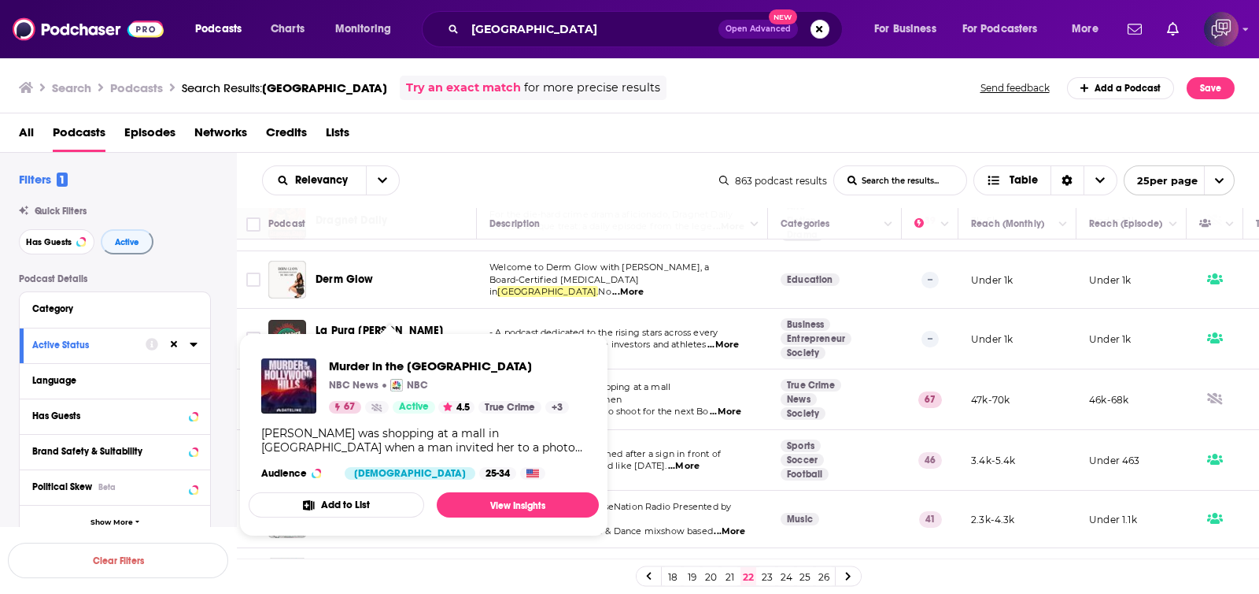
drag, startPoint x: 417, startPoint y: 383, endPoint x: 694, endPoint y: 147, distance: 364.1
click at [694, 147] on div "All Podcasts Episodes Networks Credits Lists" at bounding box center [633, 136] width 1229 height 32
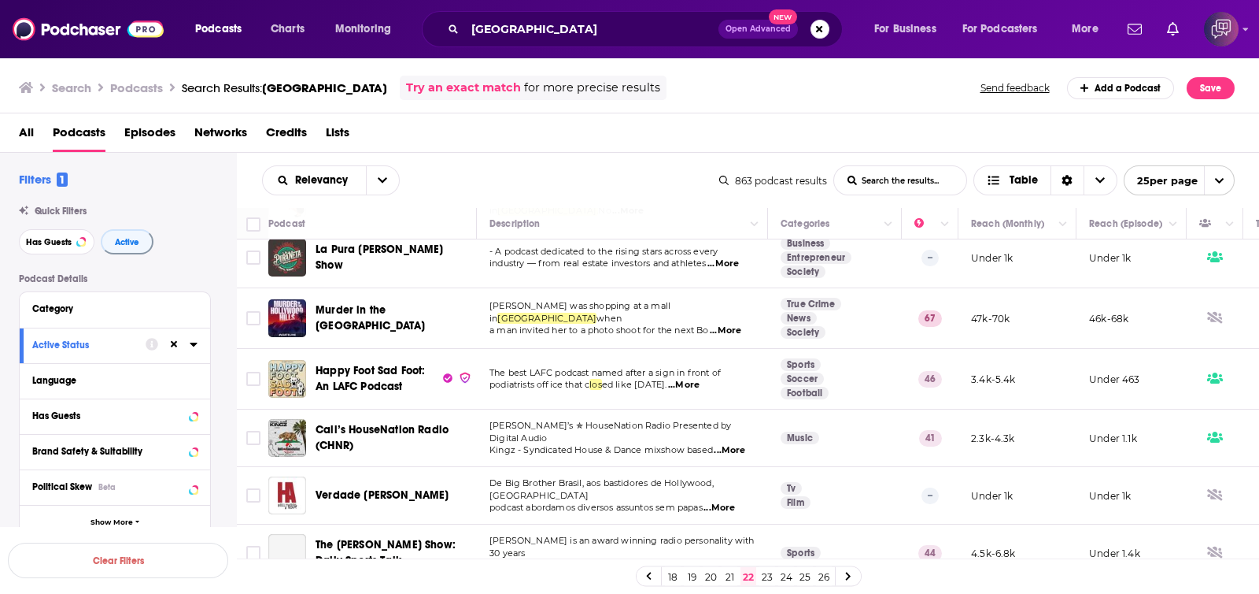
scroll to position [688, 0]
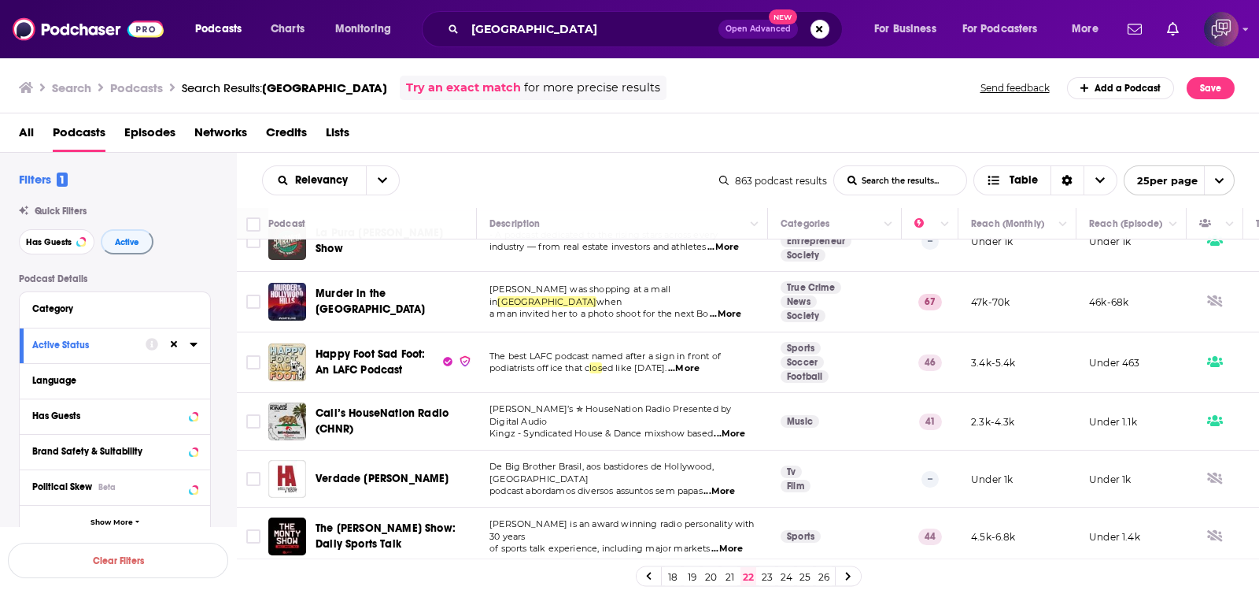
drag, startPoint x: 402, startPoint y: 285, endPoint x: 636, endPoint y: 161, distance: 264.8
click at [665, 120] on div "All Podcasts Episodes Networks Credits Lists" at bounding box center [633, 136] width 1229 height 32
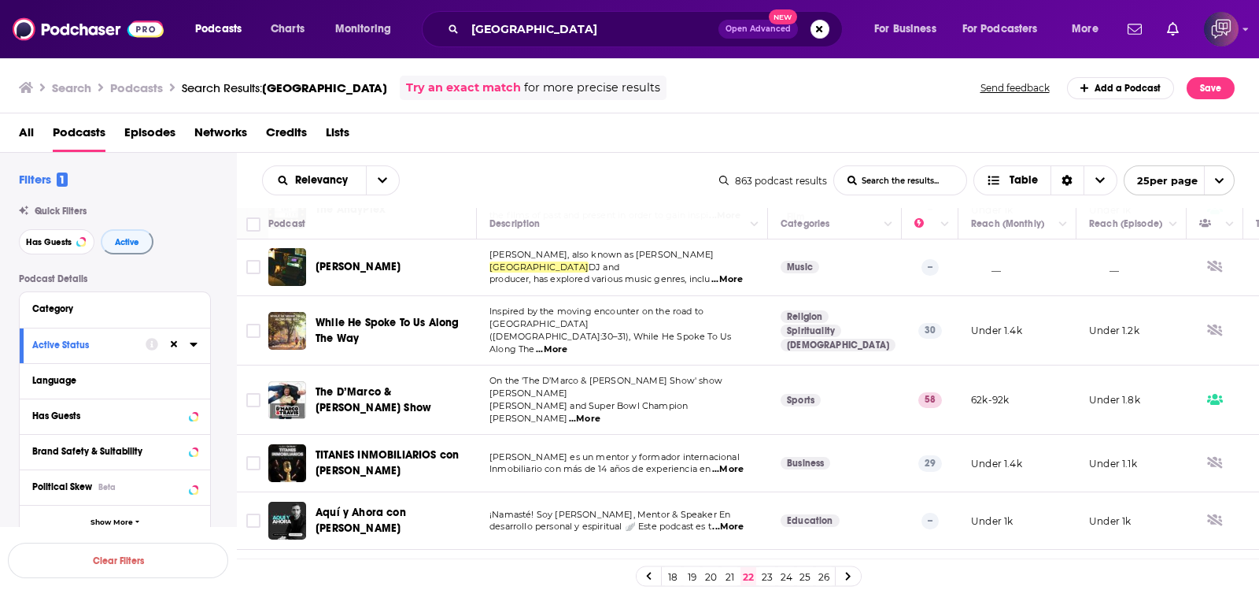
scroll to position [1154, 0]
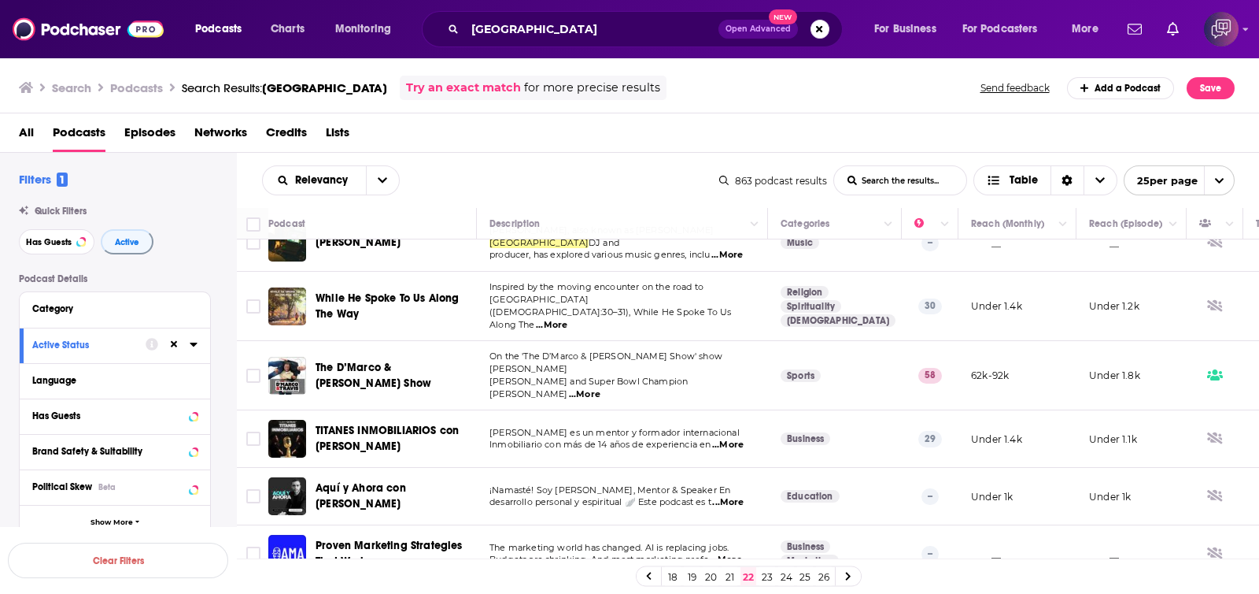
drag, startPoint x: 422, startPoint y: 273, endPoint x: 684, endPoint y: 132, distance: 297.6
click at [684, 132] on div "All Podcasts Episodes Networks Credits Lists" at bounding box center [633, 136] width 1229 height 32
click at [775, 447] on link "23" at bounding box center [768, 576] width 16 height 19
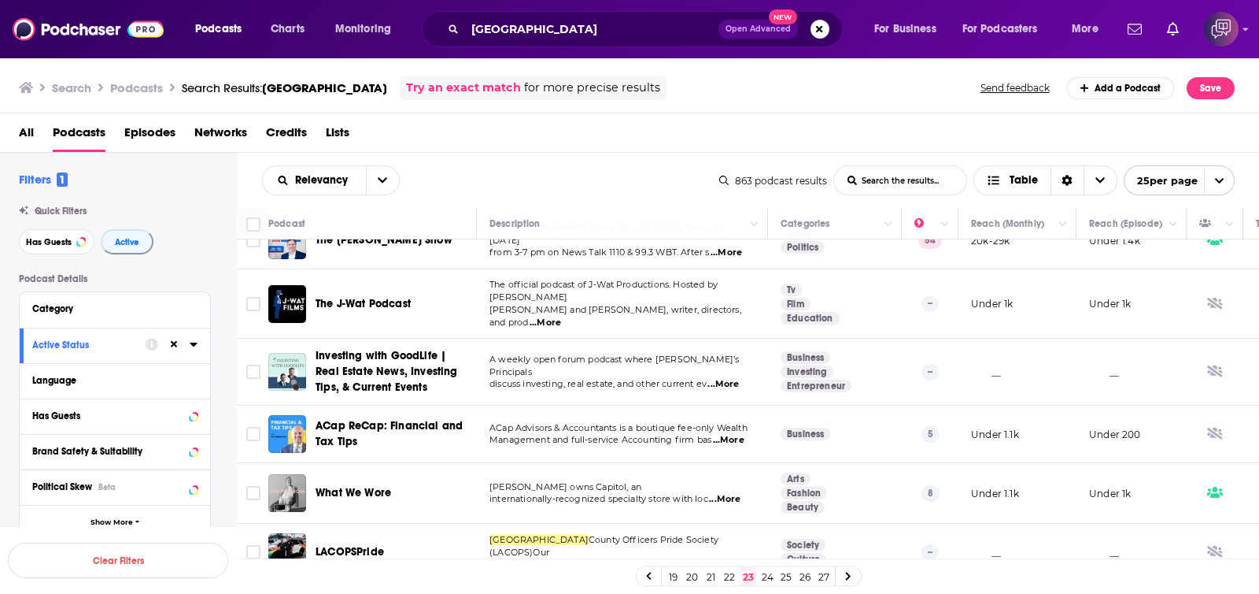
scroll to position [886, 0]
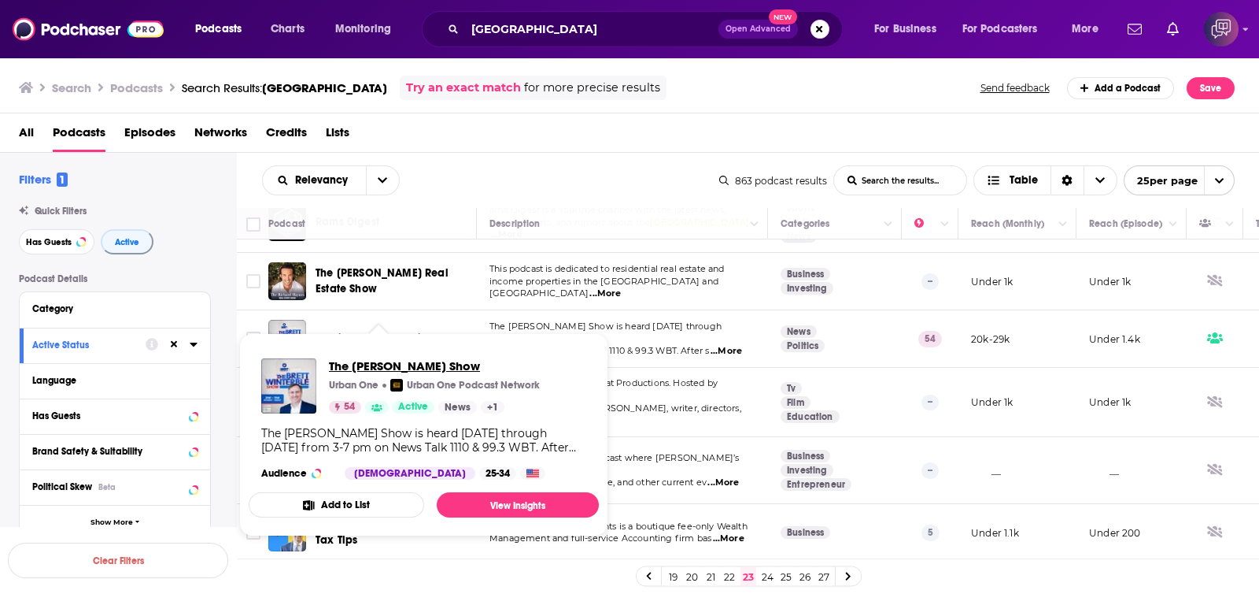
drag, startPoint x: 383, startPoint y: 325, endPoint x: 361, endPoint y: 365, distance: 46.2
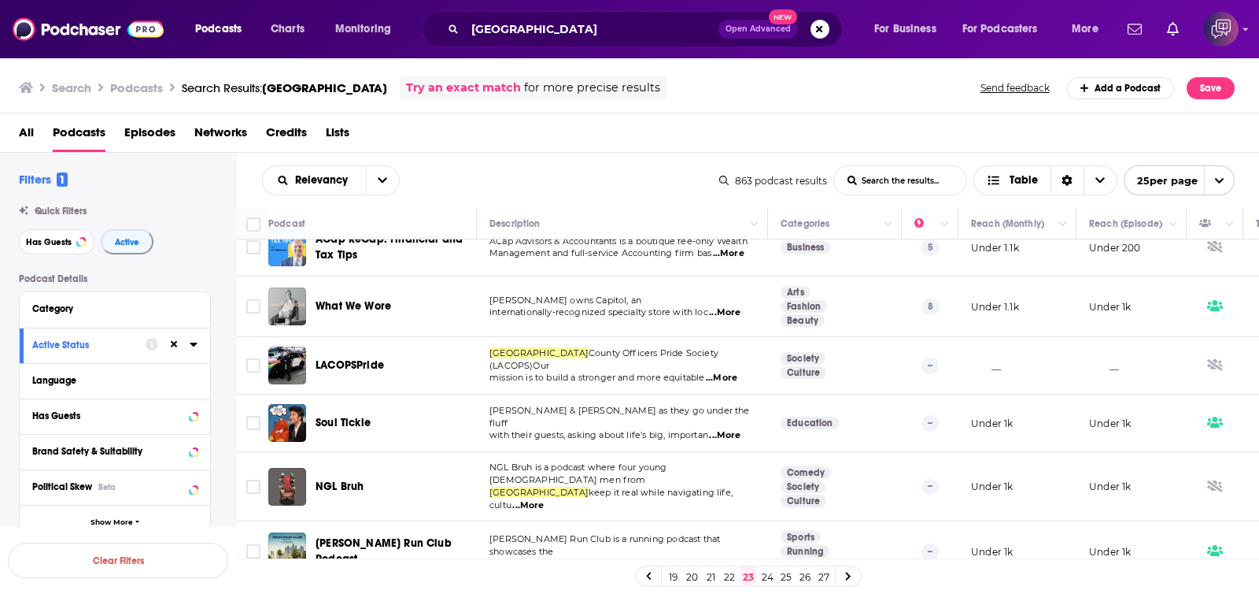
scroll to position [1173, 0]
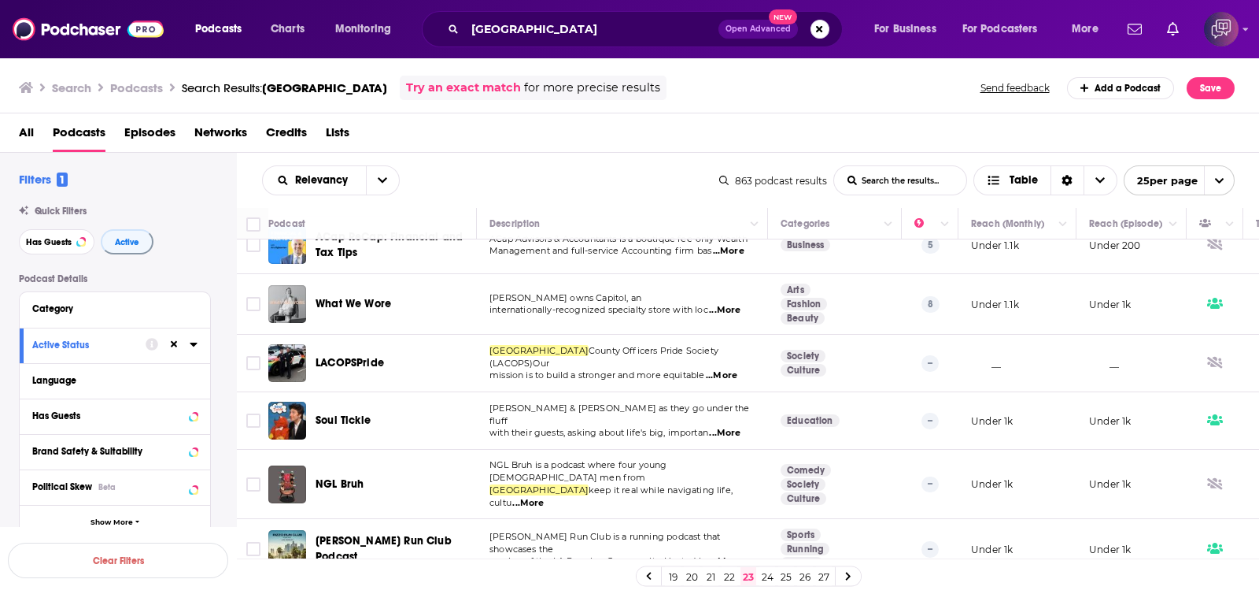
click at [770, 447] on link "24" at bounding box center [768, 576] width 16 height 19
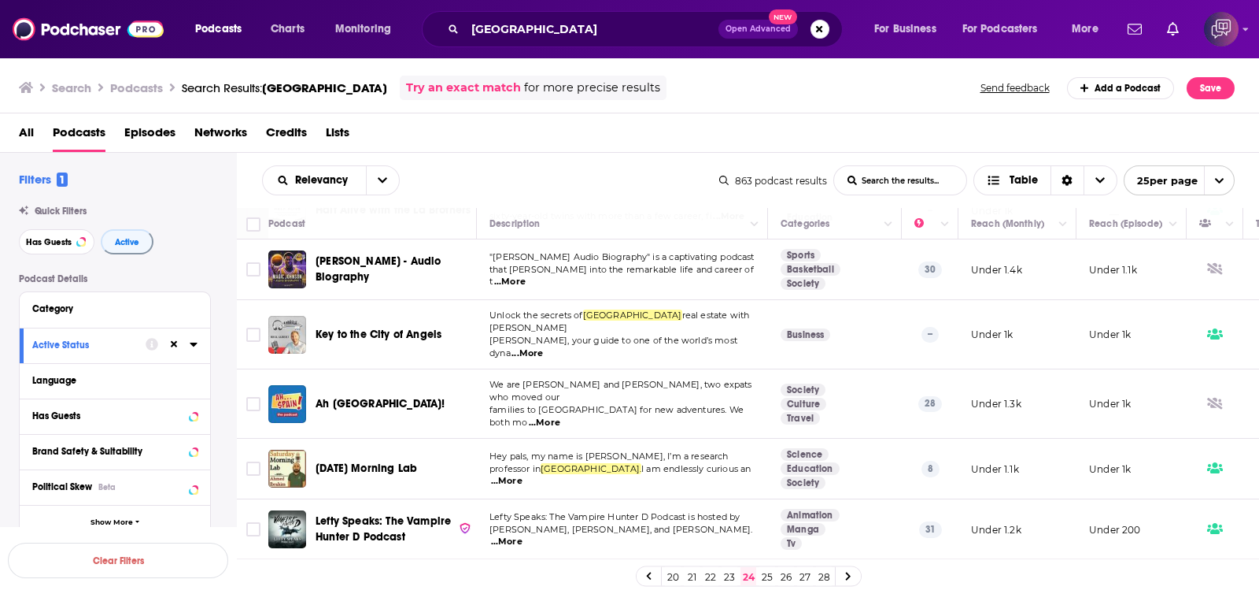
scroll to position [1160, 0]
click at [771, 447] on link "25" at bounding box center [768, 576] width 16 height 19
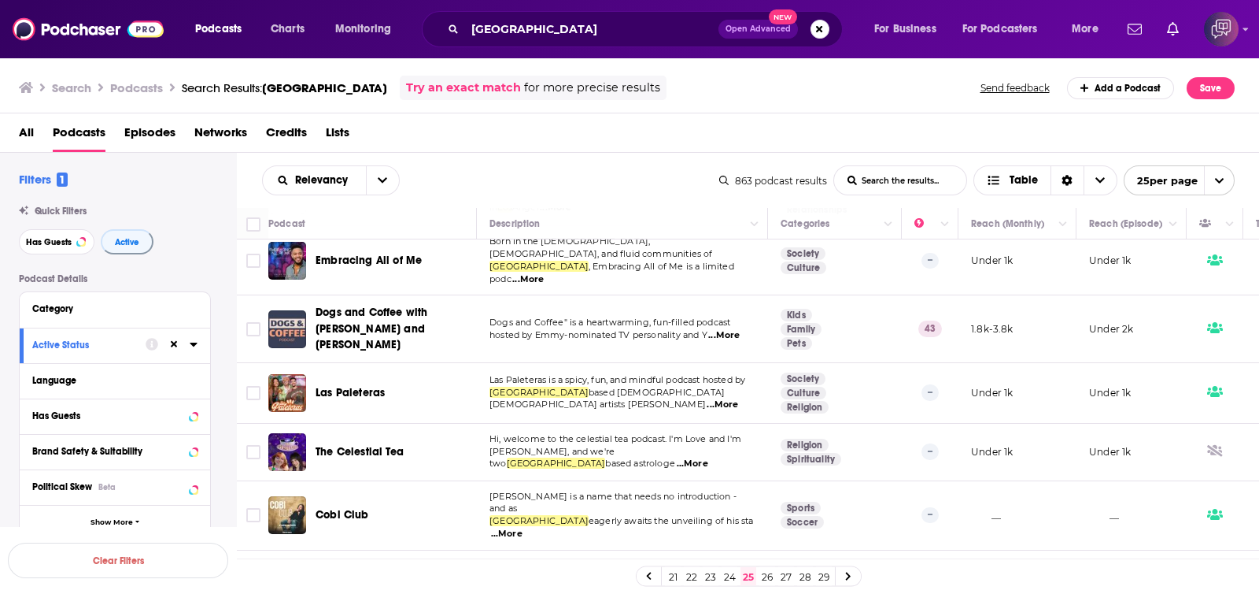
scroll to position [1160, 0]
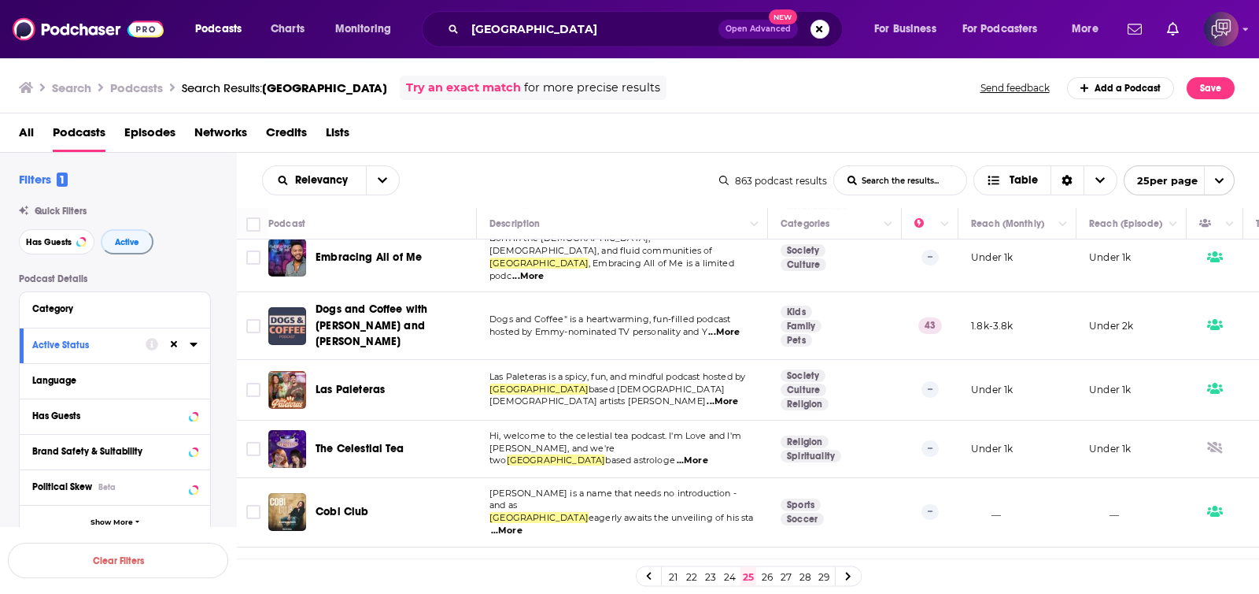
click at [765, 447] on link "26" at bounding box center [768, 576] width 16 height 19
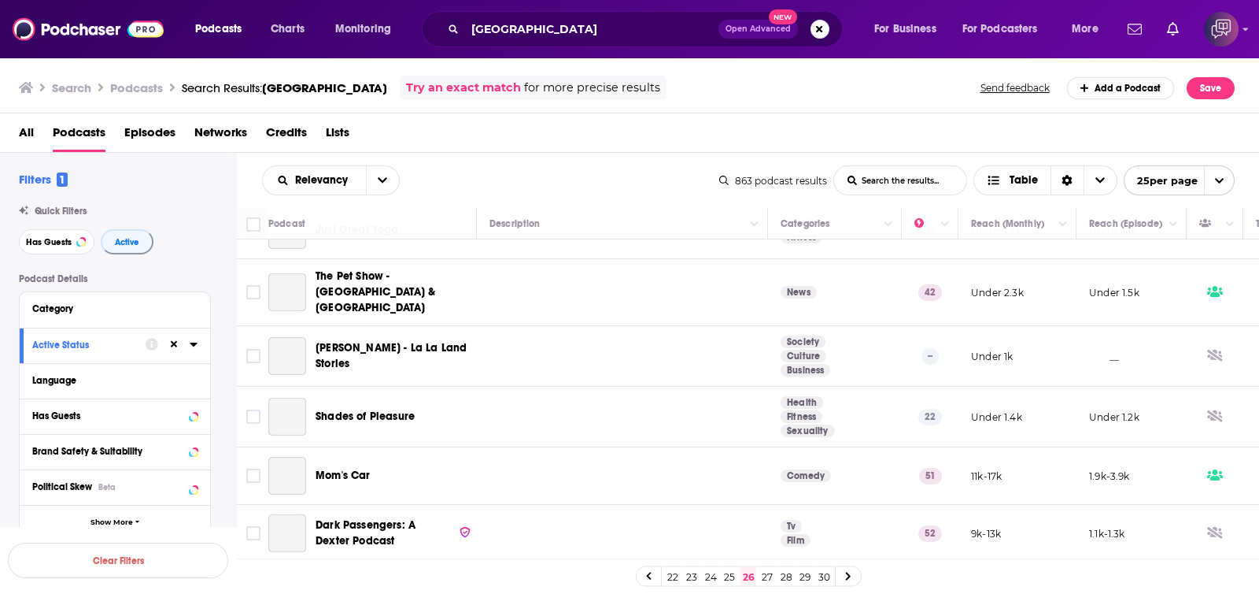
scroll to position [1151, 0]
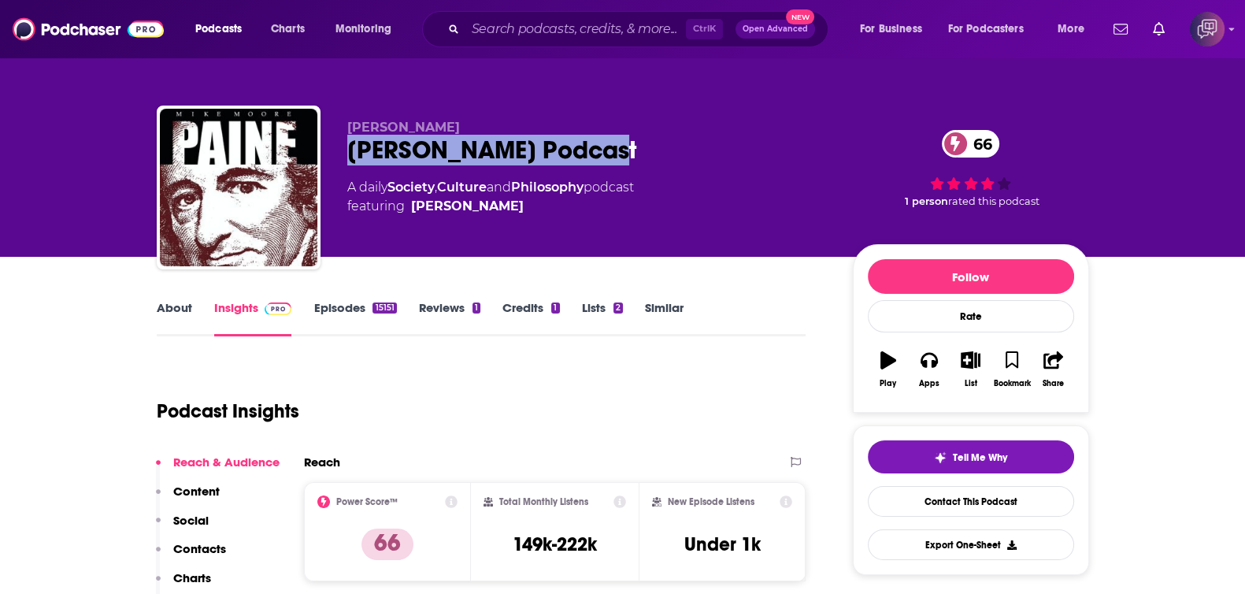
drag, startPoint x: 382, startPoint y: 144, endPoint x: 505, endPoint y: 2, distance: 188.0
click at [665, 139] on div "mike moore Thomas Paine Podcast 66 A daily Society , Culture and Philosophy pod…" at bounding box center [623, 190] width 932 height 170
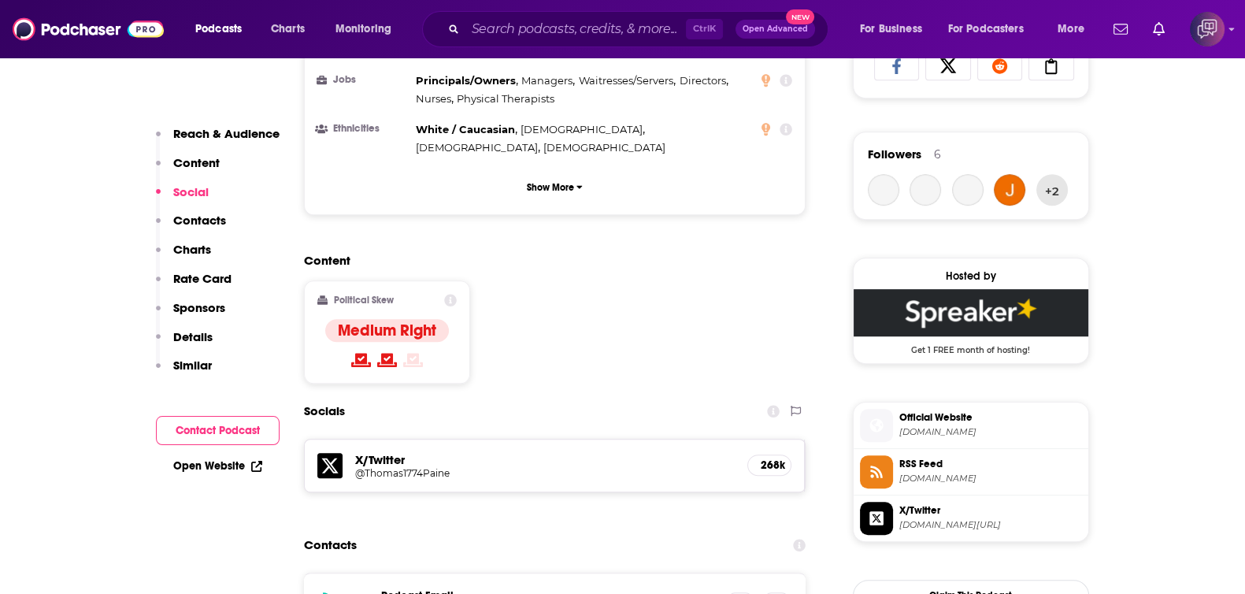
scroll to position [1181, 0]
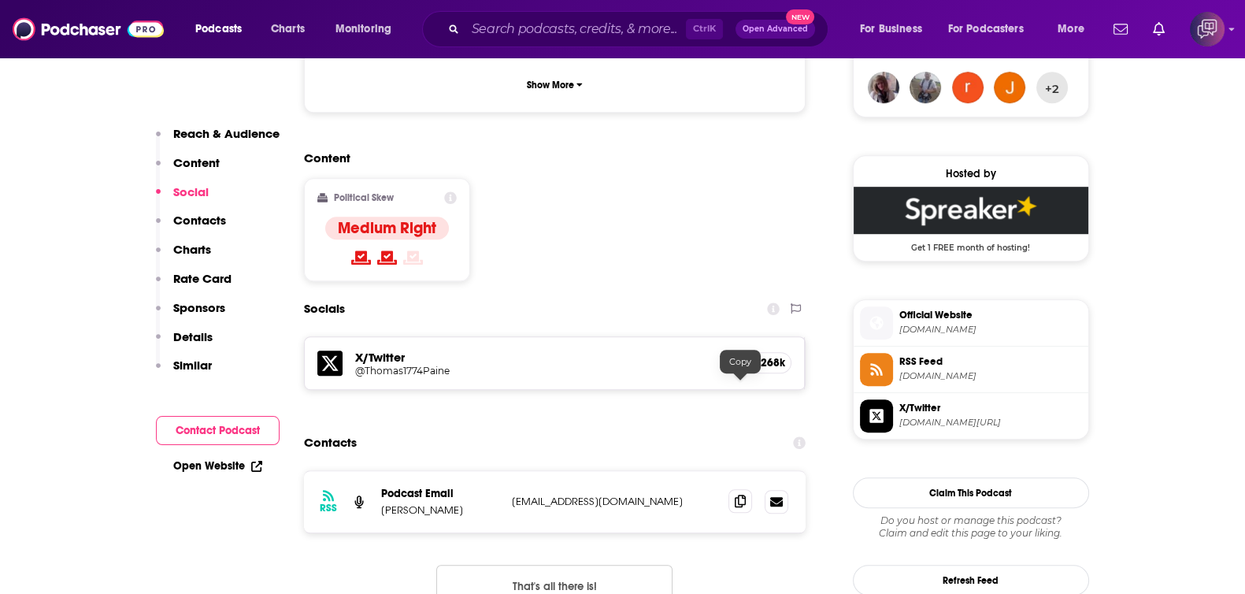
click at [747, 489] on span at bounding box center [740, 501] width 24 height 24
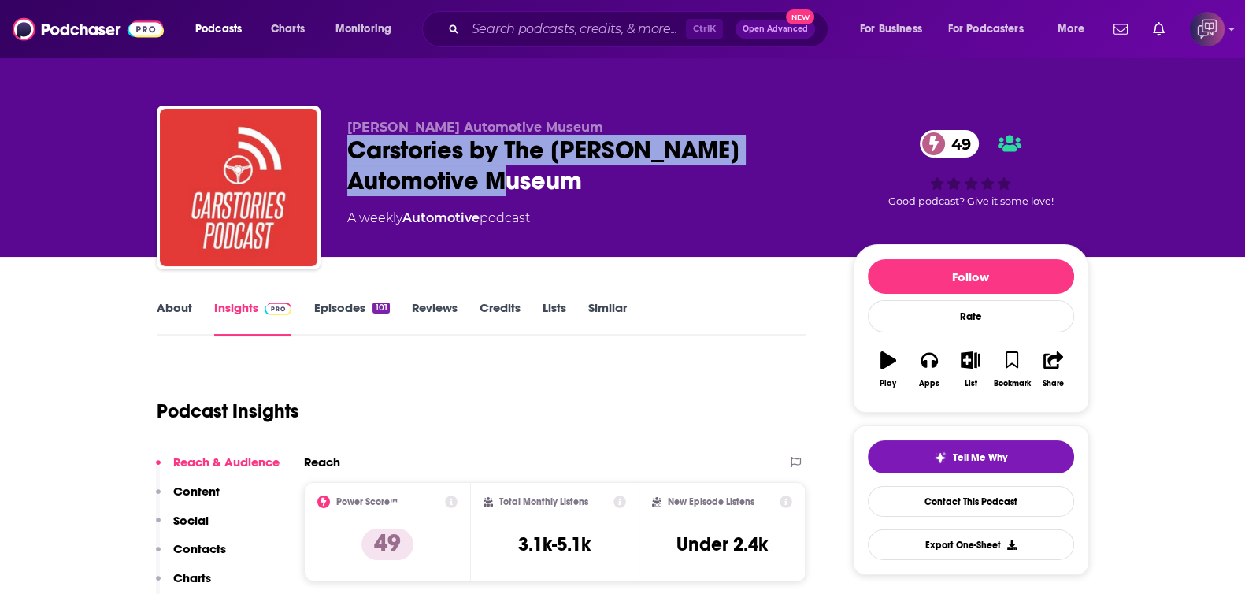
drag, startPoint x: 342, startPoint y: 143, endPoint x: 475, endPoint y: 187, distance: 140.9
click at [475, 187] on div "Petersen Automotive Museum Carstories by The Petersen Automotive Museum 49 A we…" at bounding box center [623, 190] width 932 height 170
copy h2 "Carstories by The [PERSON_NAME] Automotive Museum"
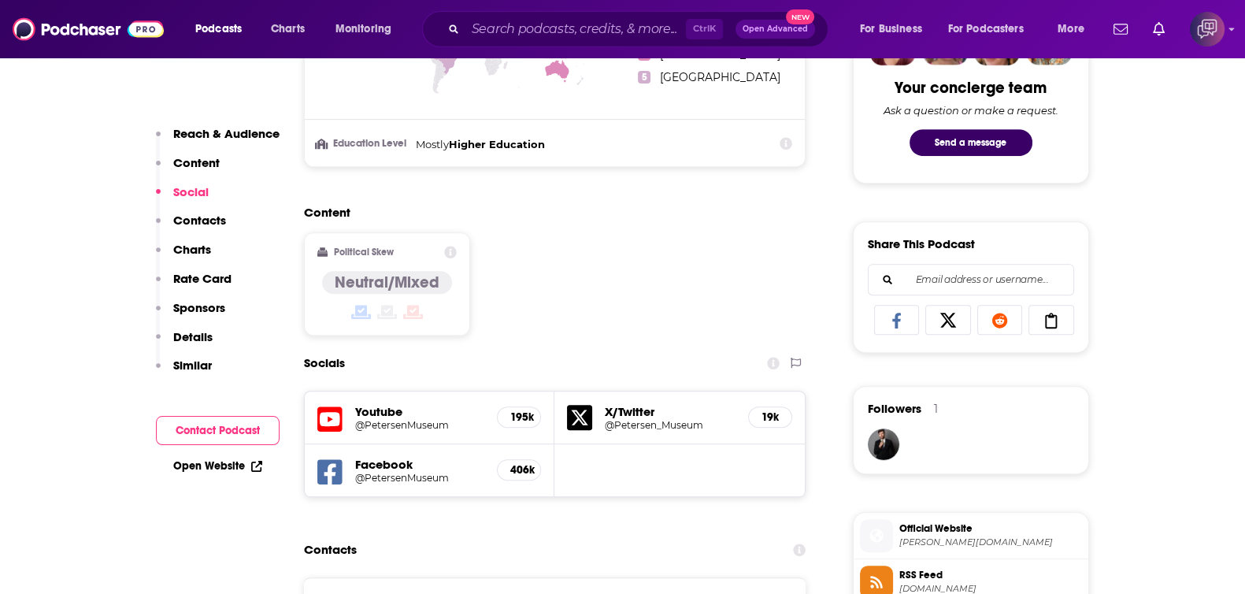
scroll to position [984, 0]
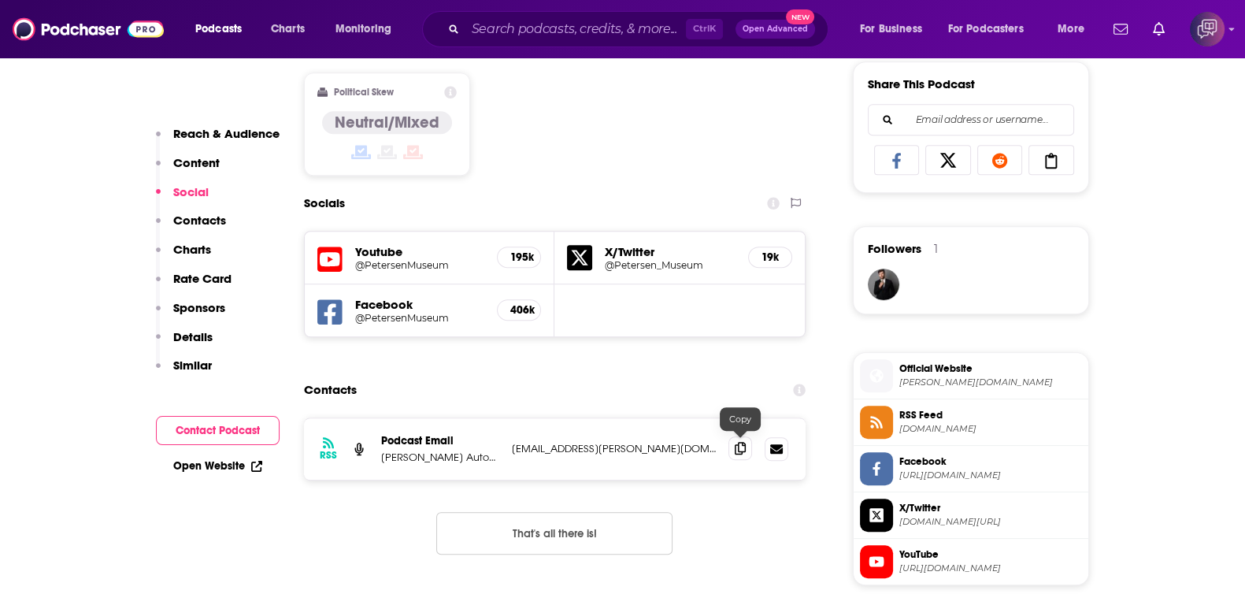
click at [748, 446] on span at bounding box center [740, 448] width 24 height 24
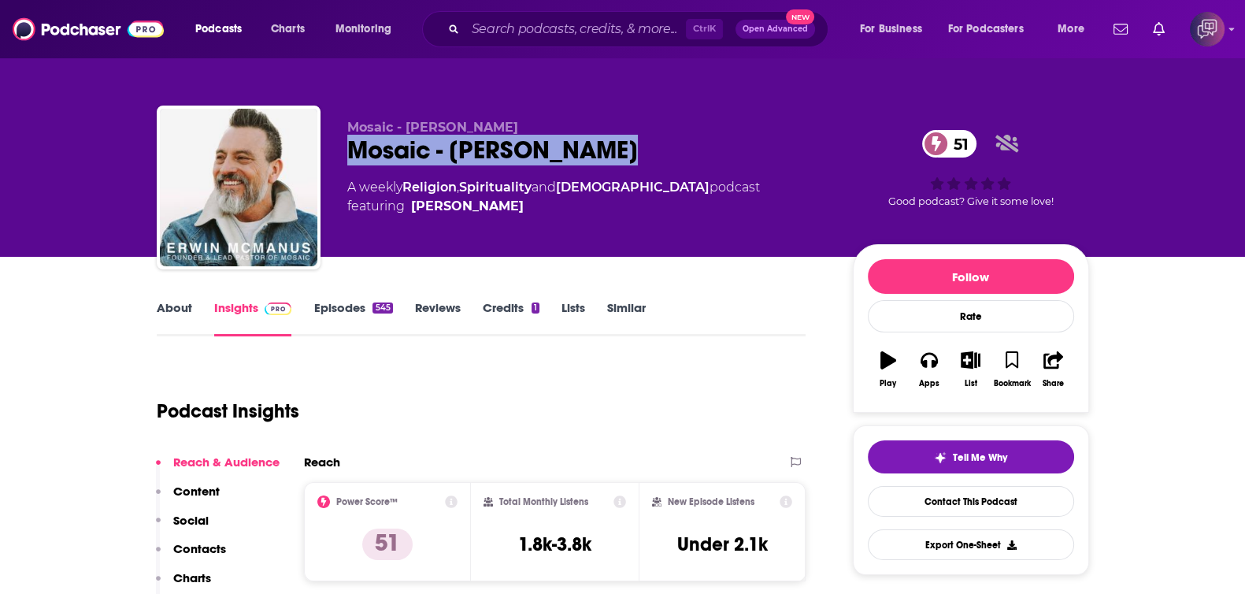
drag, startPoint x: 357, startPoint y: 151, endPoint x: 674, endPoint y: 148, distance: 317.2
click at [687, 161] on div "Mosaic - [PERSON_NAME] 51" at bounding box center [587, 150] width 480 height 31
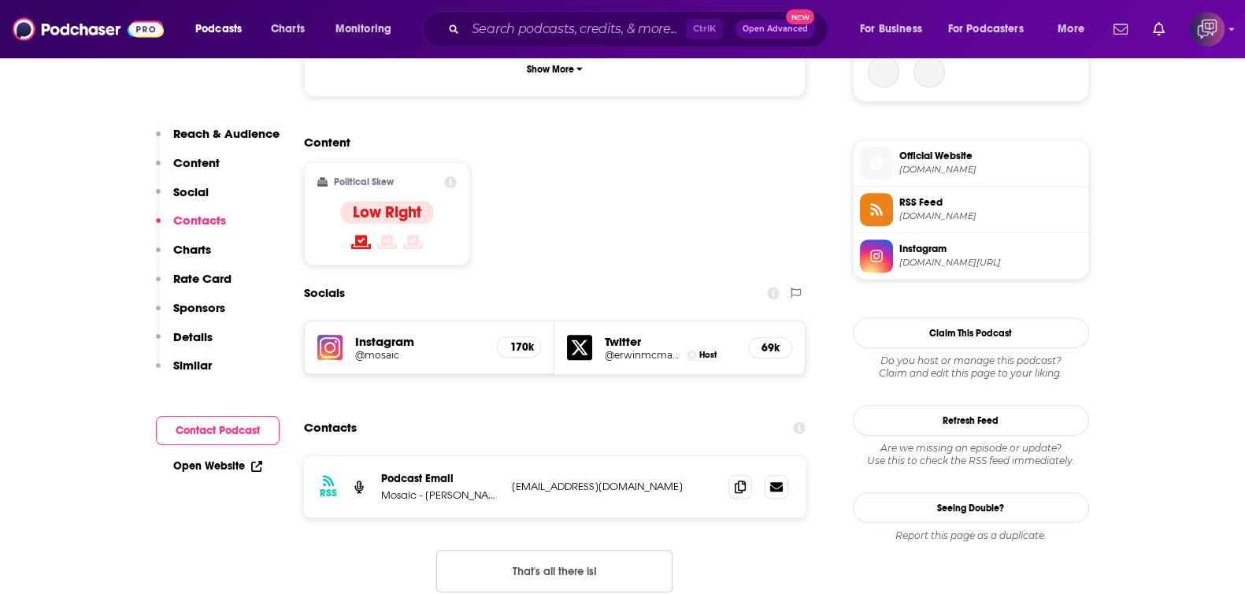
scroll to position [1278, 0]
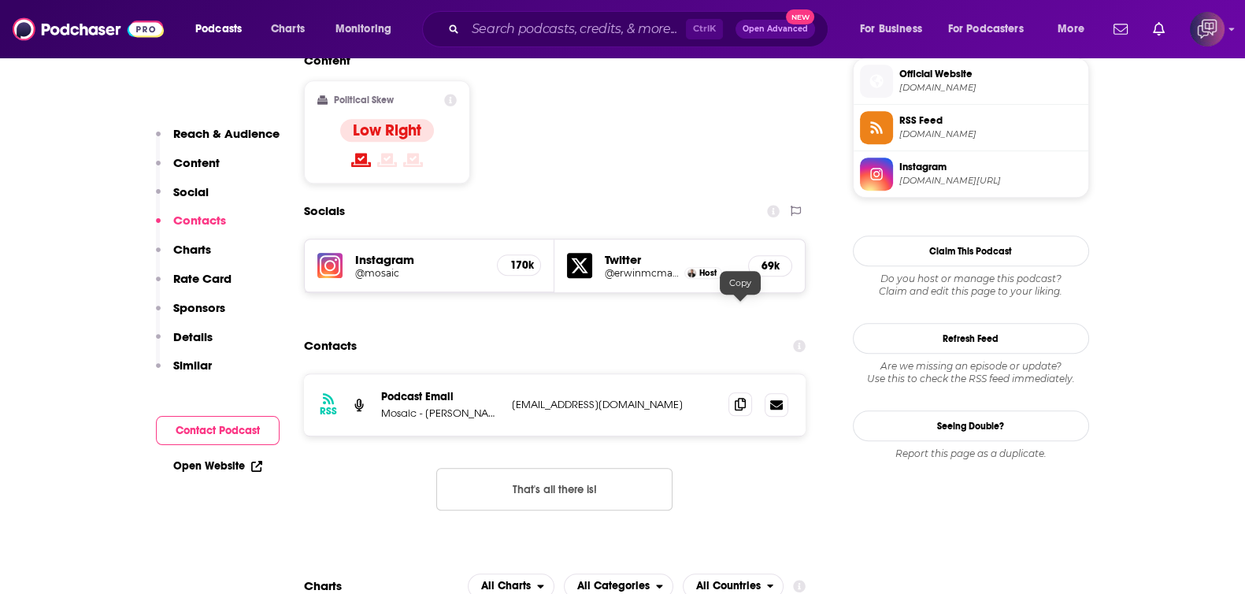
click at [742, 398] on icon at bounding box center [739, 404] width 11 height 13
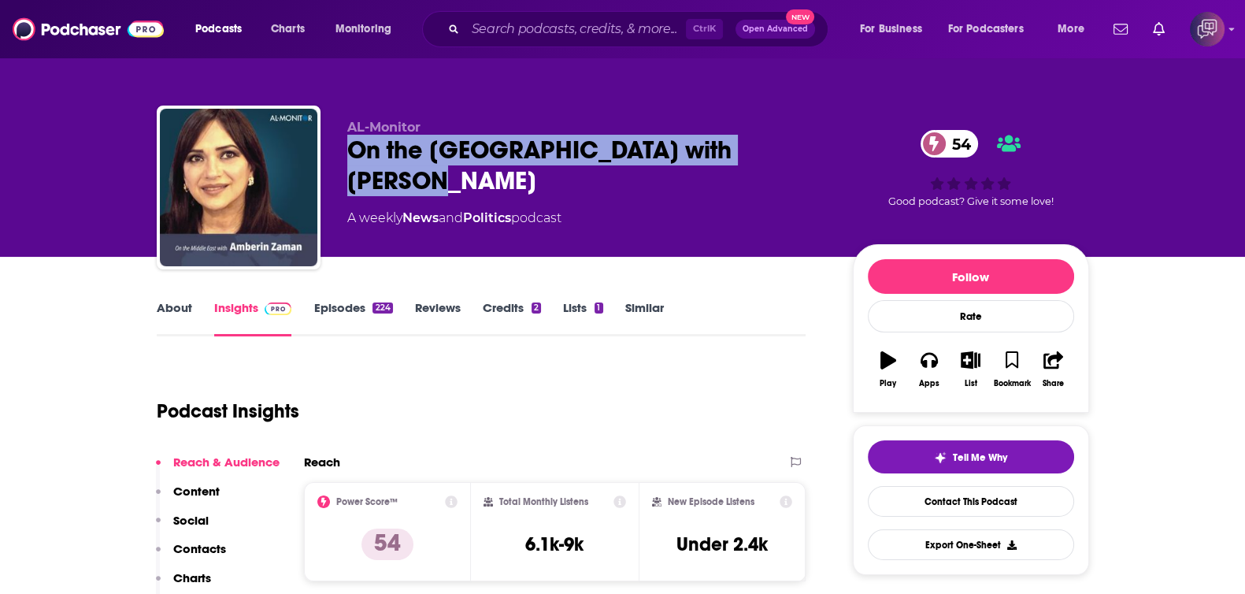
drag, startPoint x: 617, startPoint y: 133, endPoint x: 834, endPoint y: 139, distance: 217.3
click at [834, 139] on div "AL-Monitor On the Middle East with Amberin Zaman 54 A weekly News and Politics …" at bounding box center [623, 190] width 932 height 170
copy h2 "On the Middle East with Amberin Zaman"
click at [161, 317] on link "About" at bounding box center [174, 318] width 35 height 36
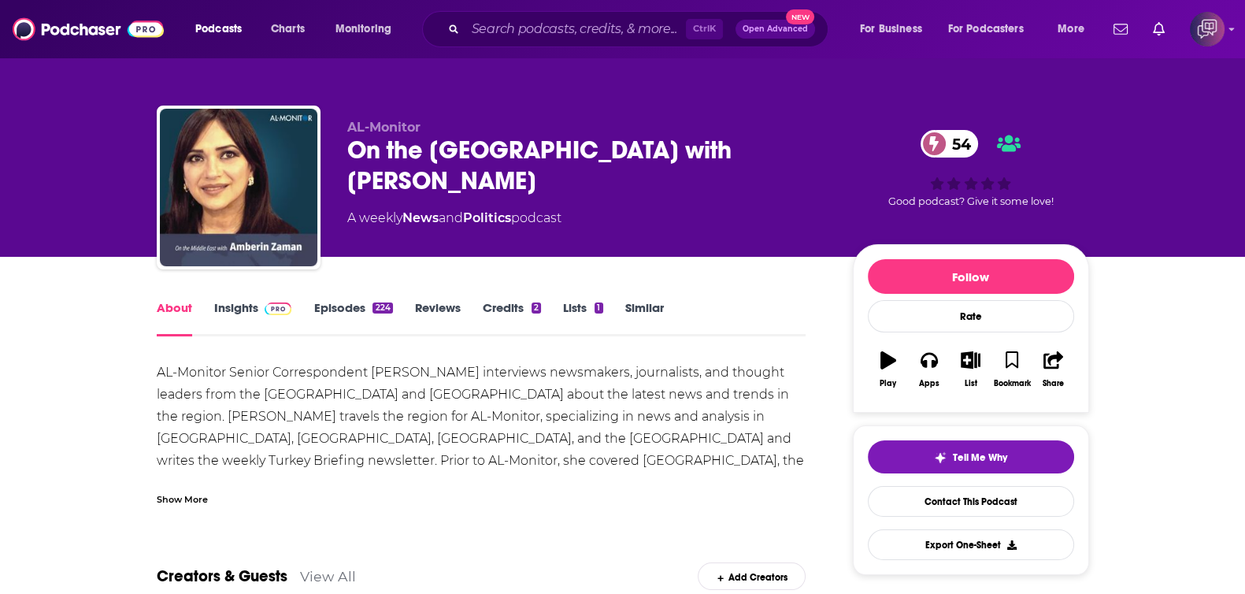
click at [205, 496] on div "Show More" at bounding box center [182, 497] width 51 height 15
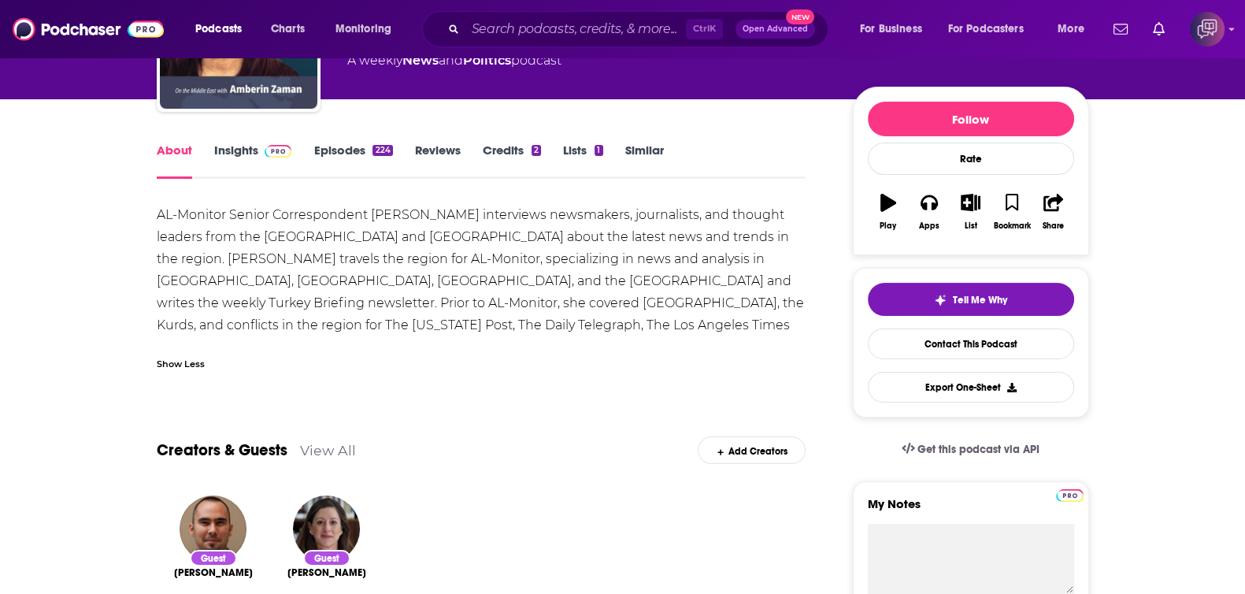
scroll to position [196, 0]
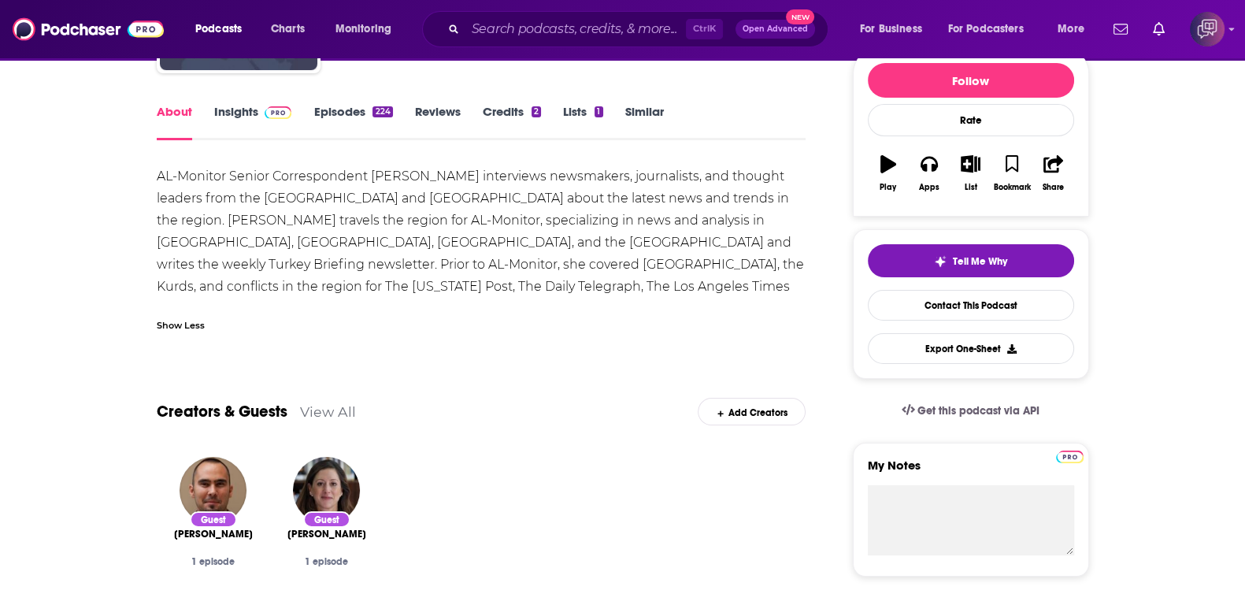
click at [258, 109] on span at bounding box center [275, 111] width 34 height 15
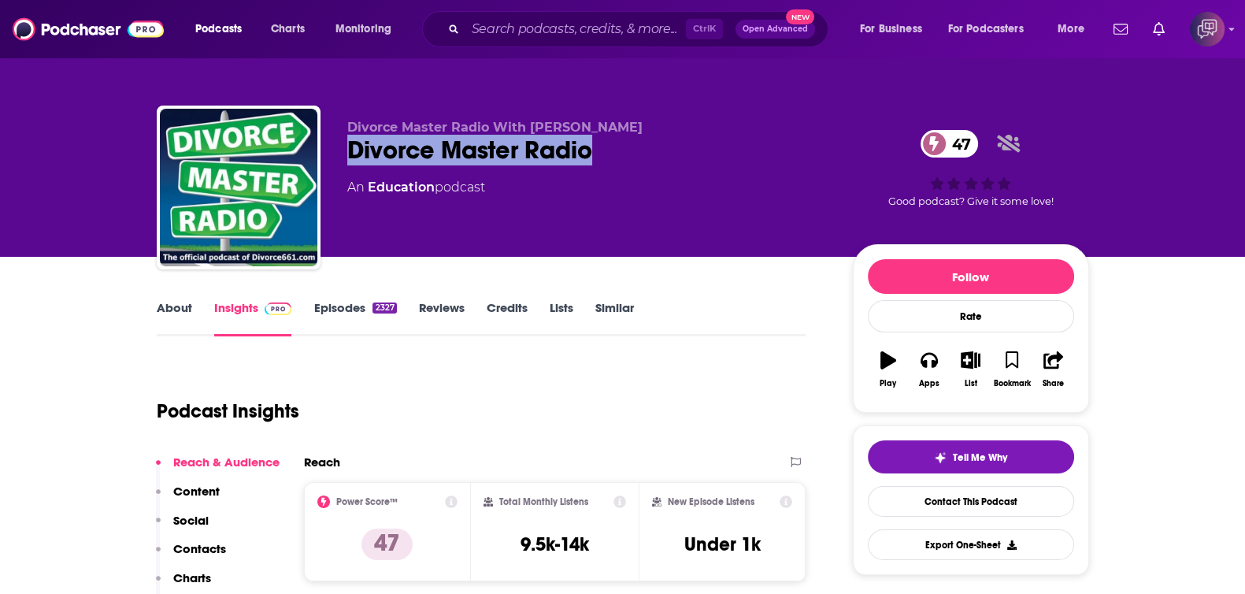
drag, startPoint x: 337, startPoint y: 153, endPoint x: 730, endPoint y: 155, distance: 393.6
click at [730, 155] on div "Divorce Master Radio With [PERSON_NAME] Divorce Master Radio 47 An Education po…" at bounding box center [623, 190] width 932 height 170
copy h2 "Divorce Master Radio"
click at [185, 317] on link "About" at bounding box center [174, 318] width 35 height 36
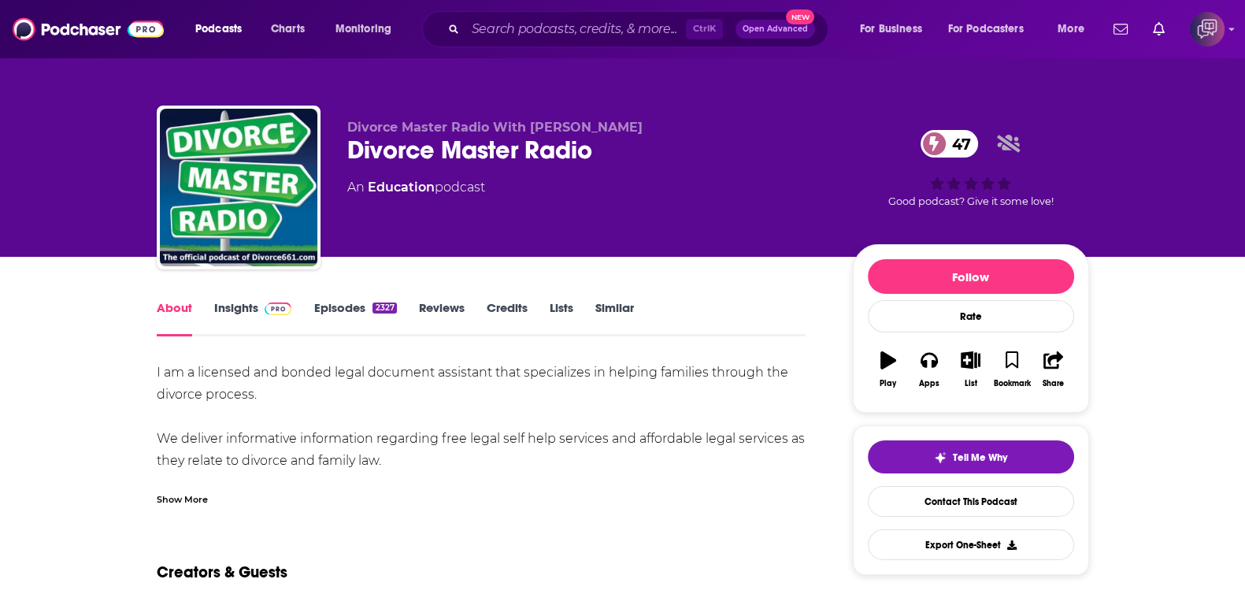
click at [209, 497] on div "Show More" at bounding box center [481, 492] width 649 height 27
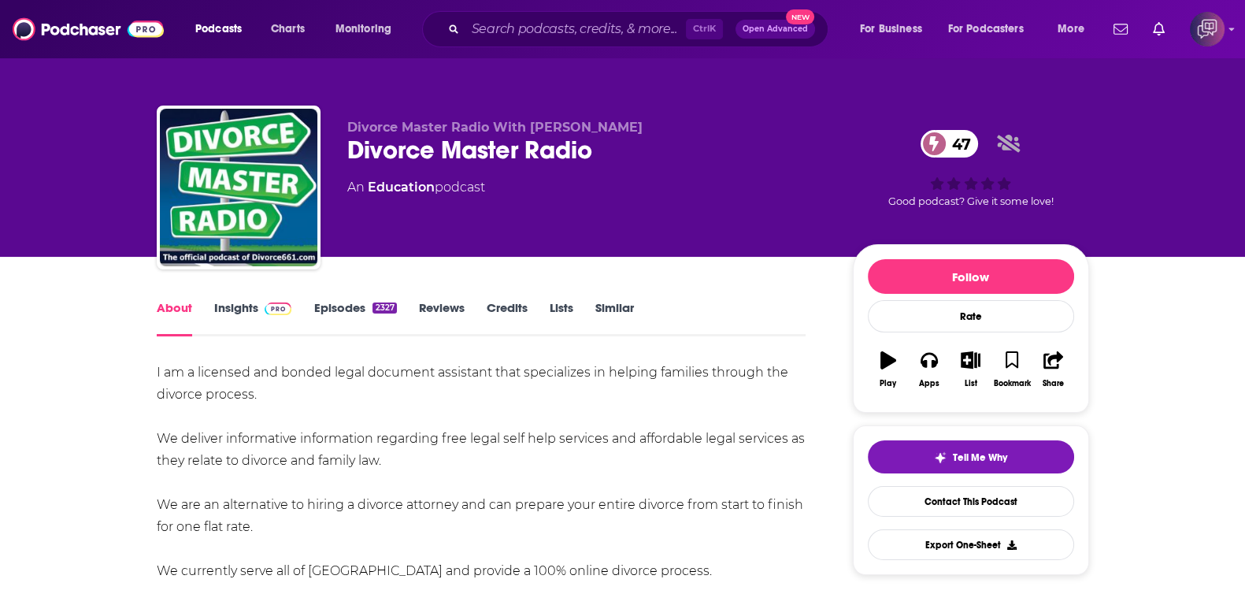
click at [338, 316] on link "Episodes 2327" at bounding box center [354, 318] width 83 height 36
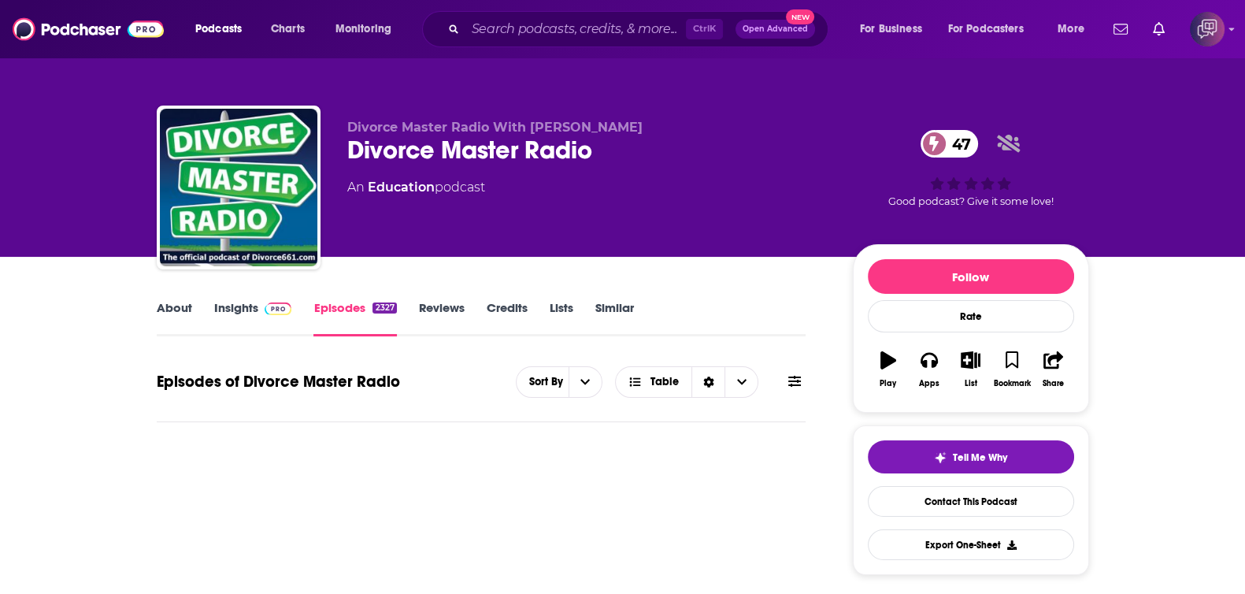
click at [228, 309] on link "Insights" at bounding box center [253, 318] width 78 height 36
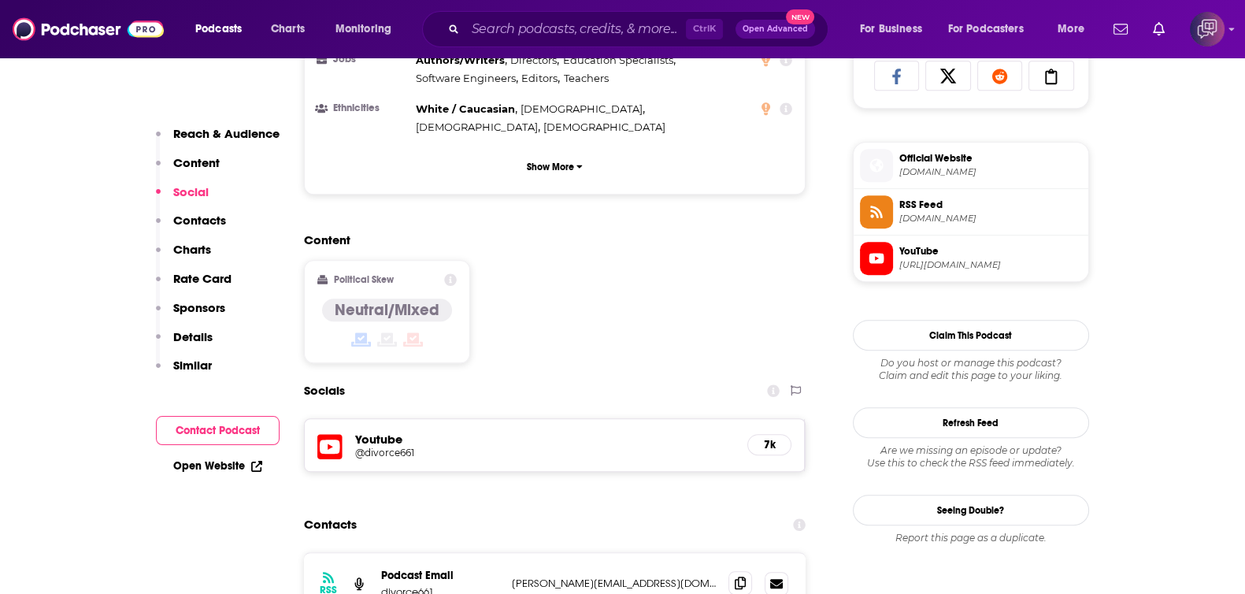
scroll to position [1278, 0]
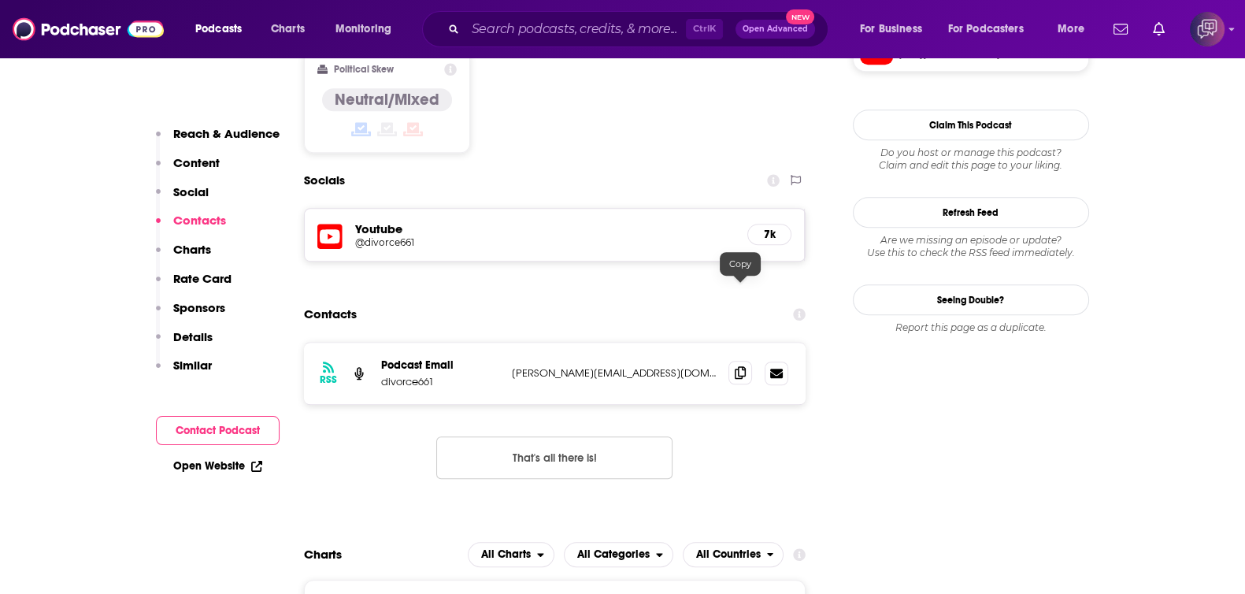
click at [741, 366] on icon at bounding box center [739, 372] width 11 height 13
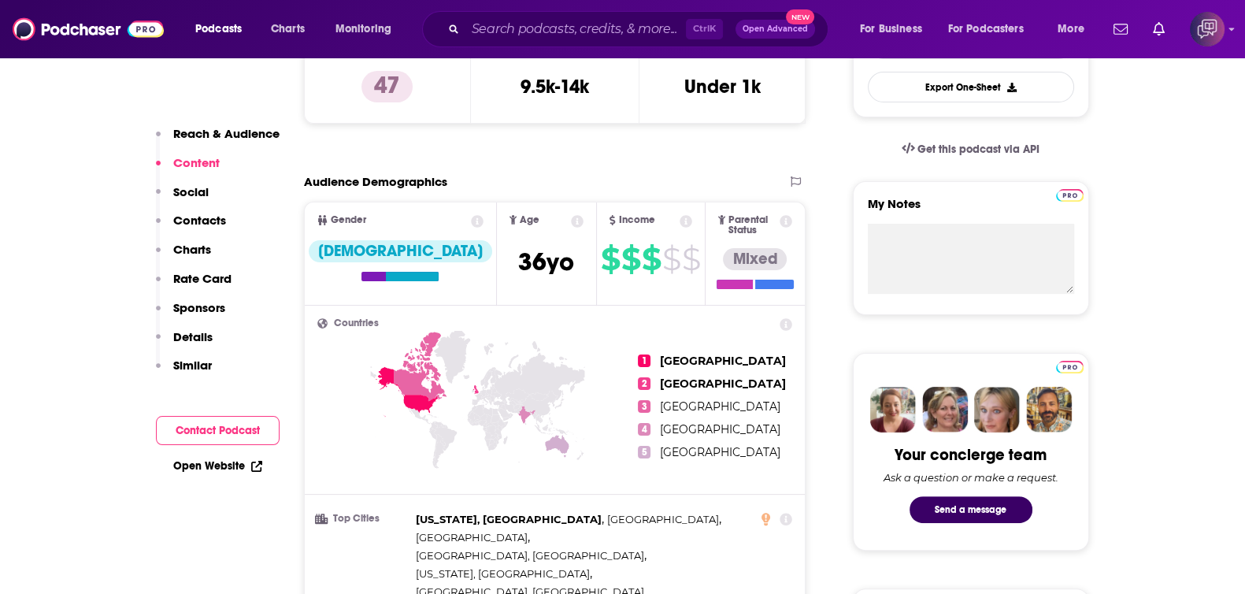
scroll to position [0, 0]
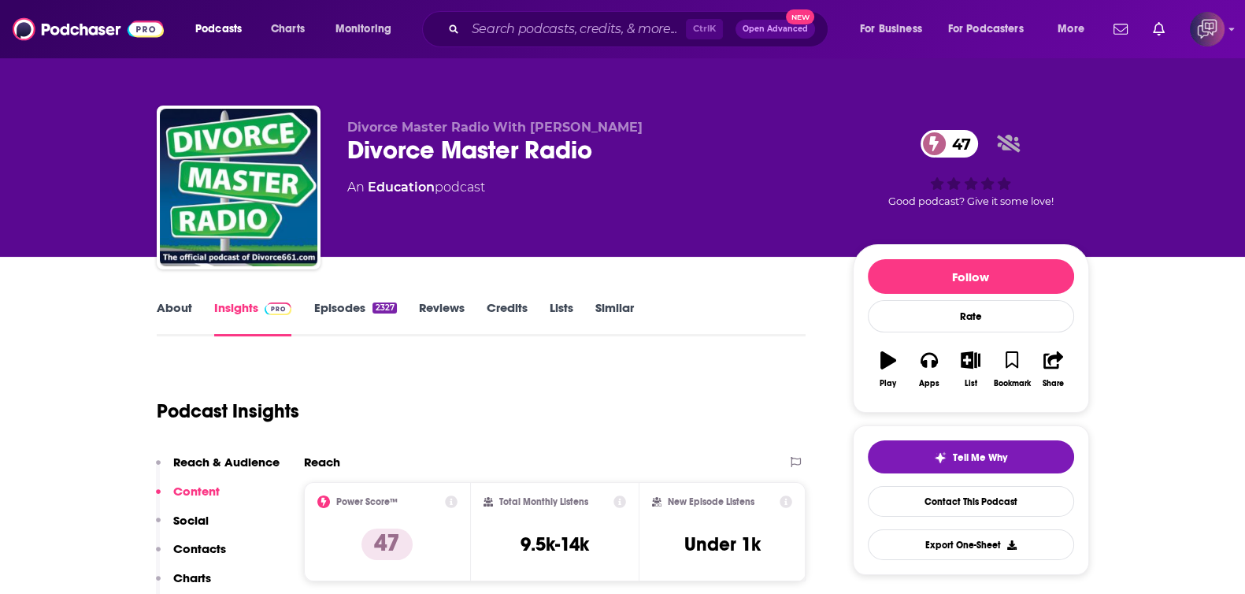
click at [520, 305] on link "Credits" at bounding box center [506, 318] width 41 height 36
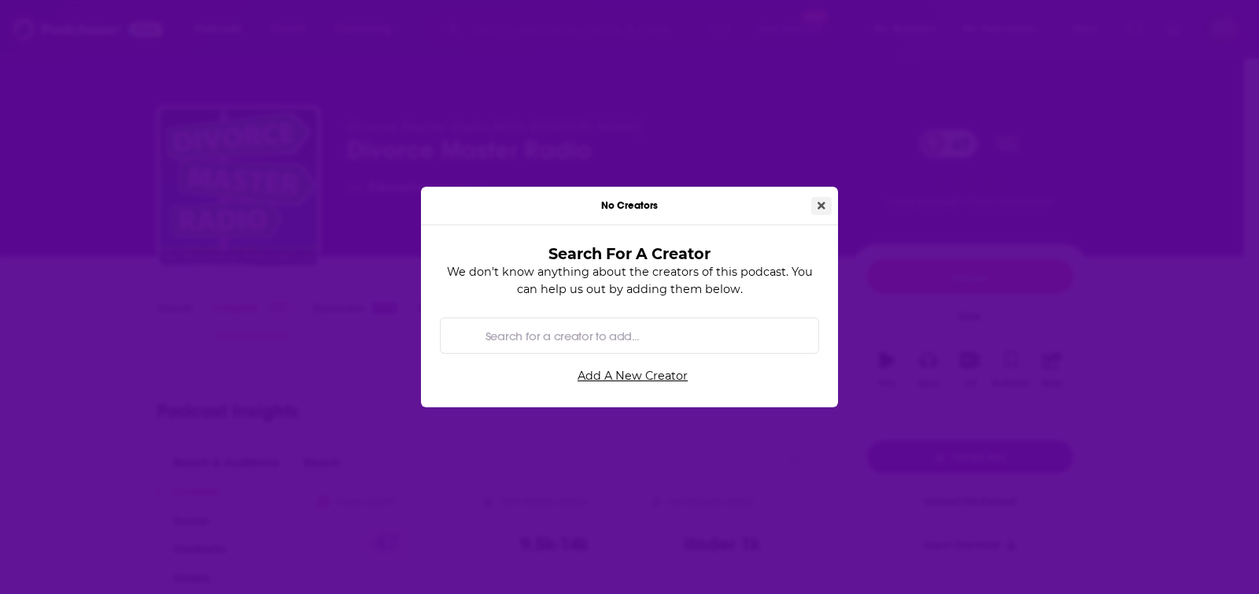
click at [824, 204] on icon "Close" at bounding box center [822, 206] width 8 height 8
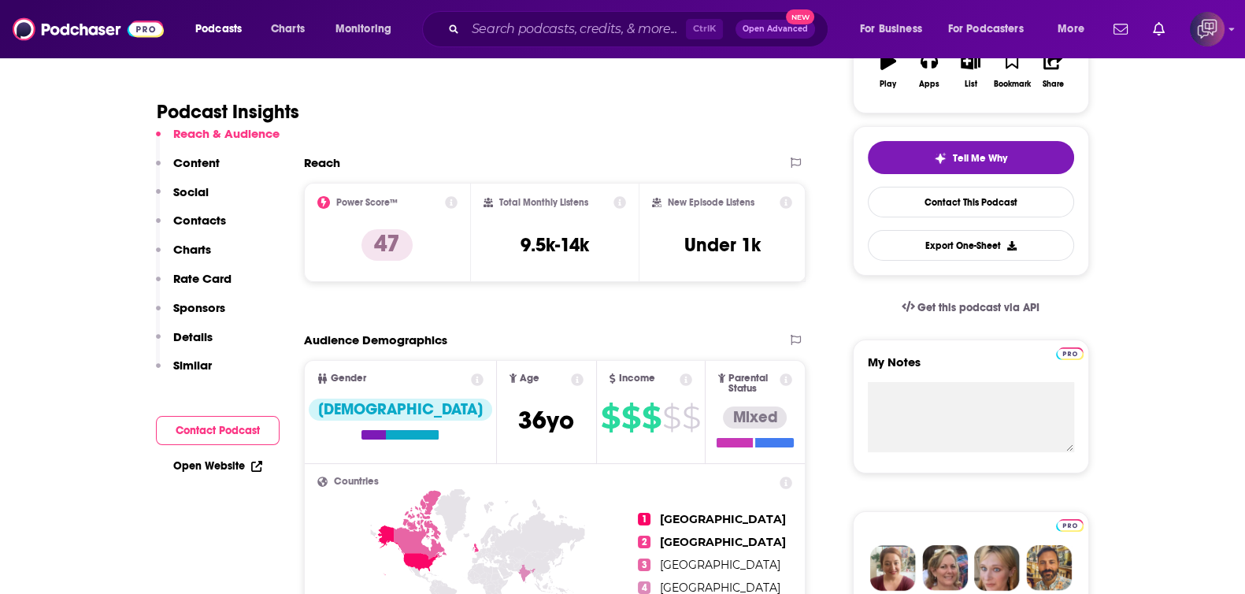
scroll to position [393, 0]
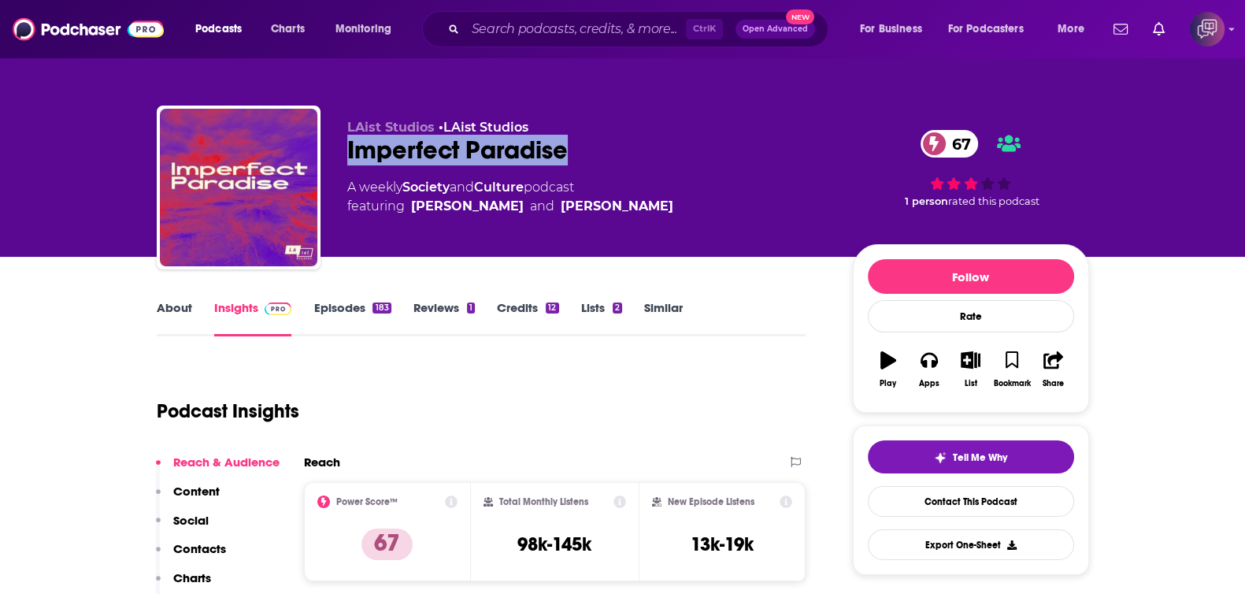
drag, startPoint x: 348, startPoint y: 155, endPoint x: 606, endPoint y: 151, distance: 258.2
click at [606, 151] on div "Imperfect Paradise 67" at bounding box center [587, 150] width 480 height 31
copy h2 "Imperfect Paradise"
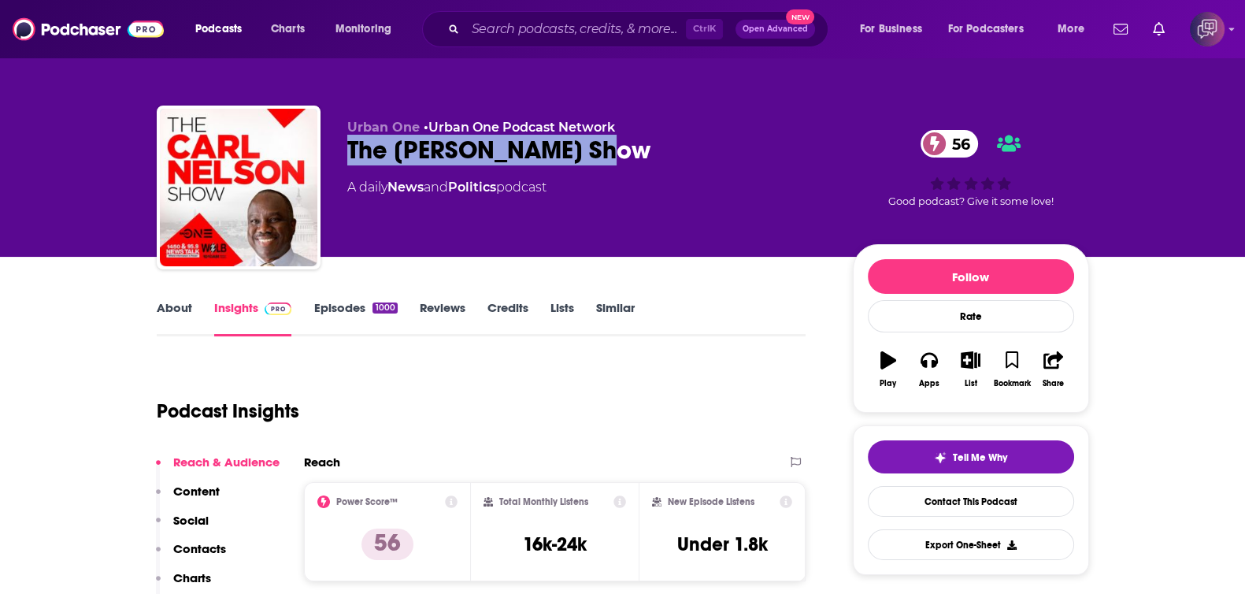
drag, startPoint x: 372, startPoint y: 146, endPoint x: 640, endPoint y: 147, distance: 267.6
click at [640, 147] on div "Urban One • Urban One Podcast Network The [PERSON_NAME] Show 56 A daily News an…" at bounding box center [623, 190] width 932 height 170
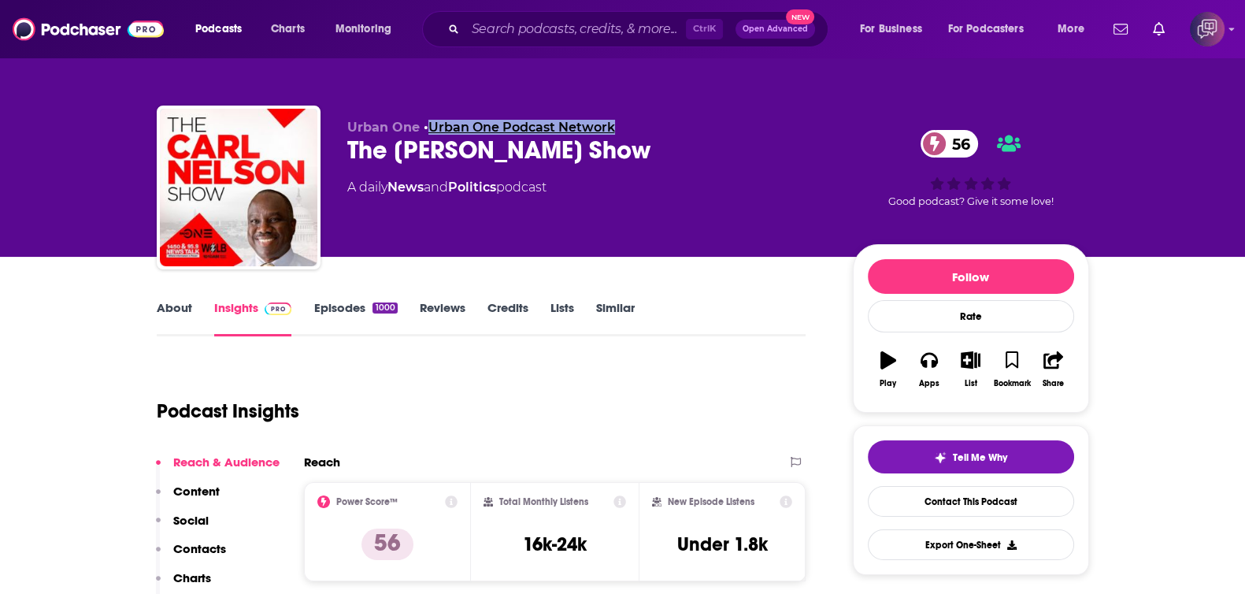
drag, startPoint x: 637, startPoint y: 120, endPoint x: 431, endPoint y: 122, distance: 205.5
click at [431, 122] on p "Urban One • Urban One Podcast Network" at bounding box center [587, 127] width 480 height 15
copy link "Urban One Podcast Network"
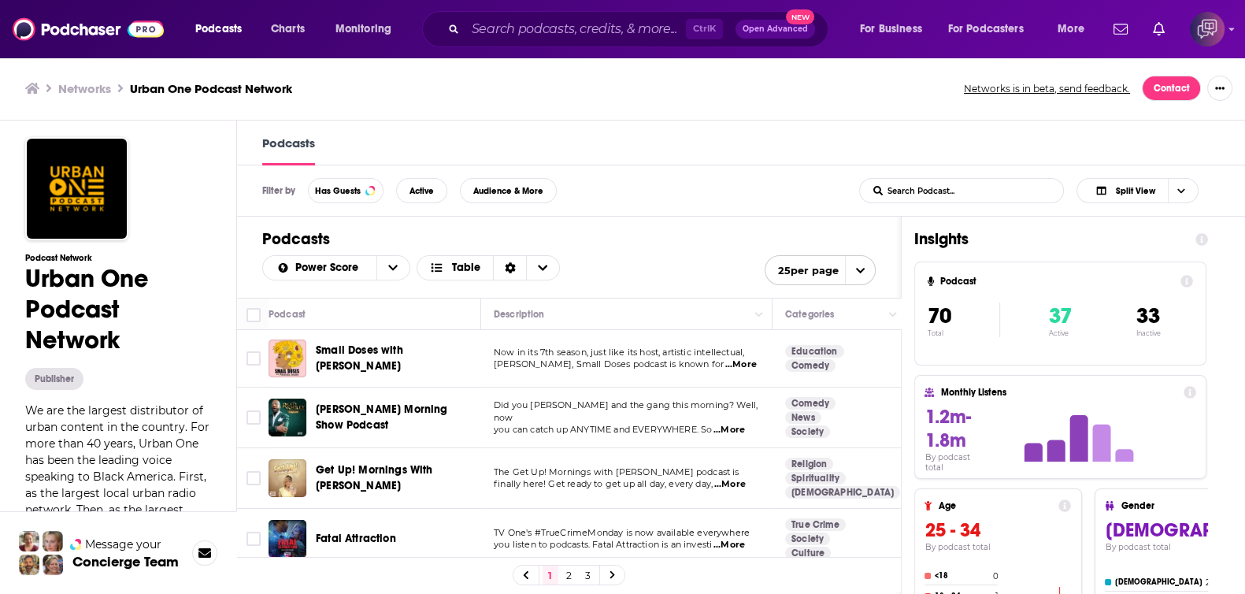
click at [138, 486] on span "We are the largest distributor of urban content in the country. For more than 4…" at bounding box center [117, 492] width 184 height 179
click at [86, 230] on img at bounding box center [76, 188] width 103 height 103
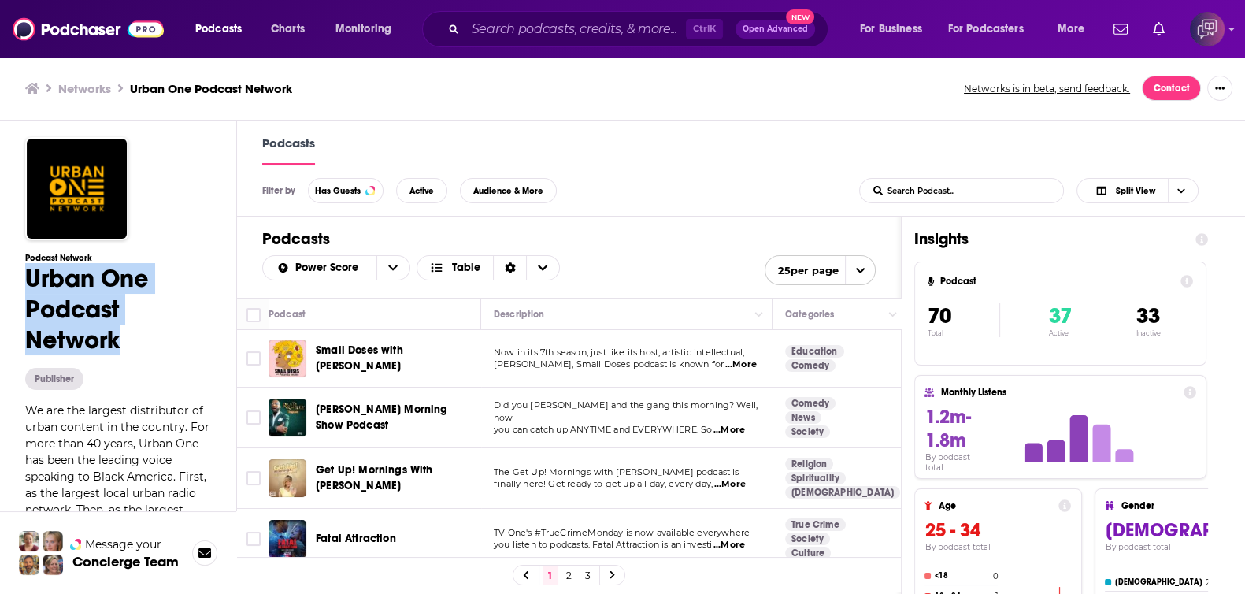
drag, startPoint x: 17, startPoint y: 279, endPoint x: 134, endPoint y: 336, distance: 130.3
click at [134, 336] on div "Podcast Network Urban One Podcast Network Publisher We are the largest distribu…" at bounding box center [105, 496] width 211 height 753
copy h1 "Urban One Podcast Network"
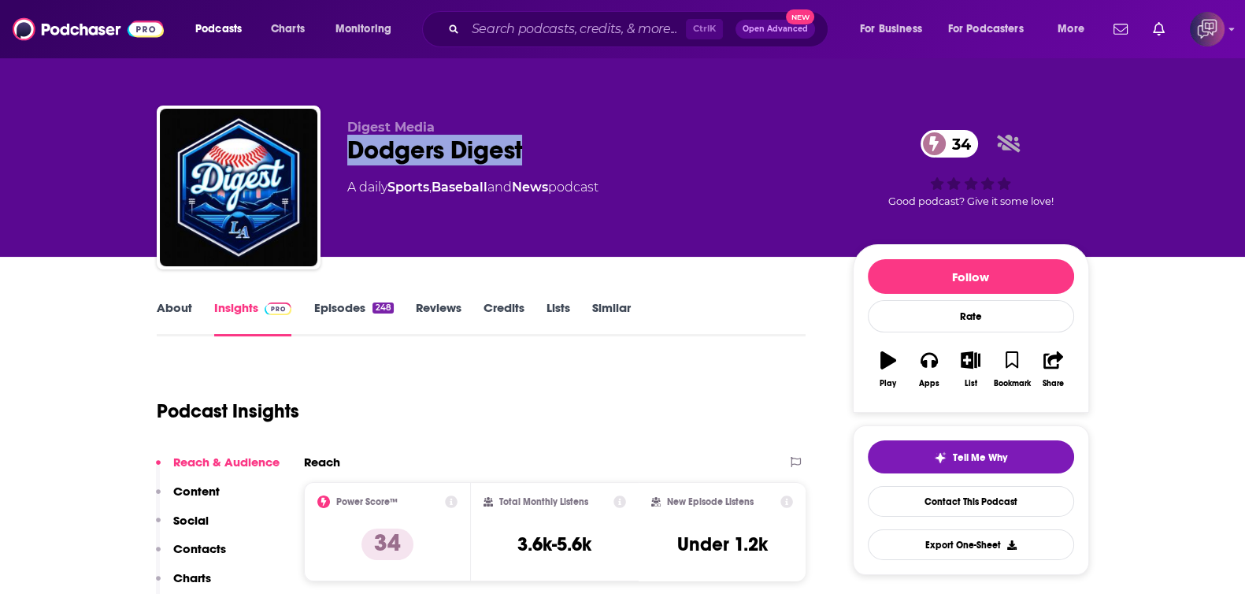
drag, startPoint x: 462, startPoint y: 147, endPoint x: 566, endPoint y: 145, distance: 103.9
click at [566, 145] on div "Digest Media Dodgers Digest 34 A daily Sports , Baseball and News podcast 34 Go…" at bounding box center [623, 190] width 932 height 170
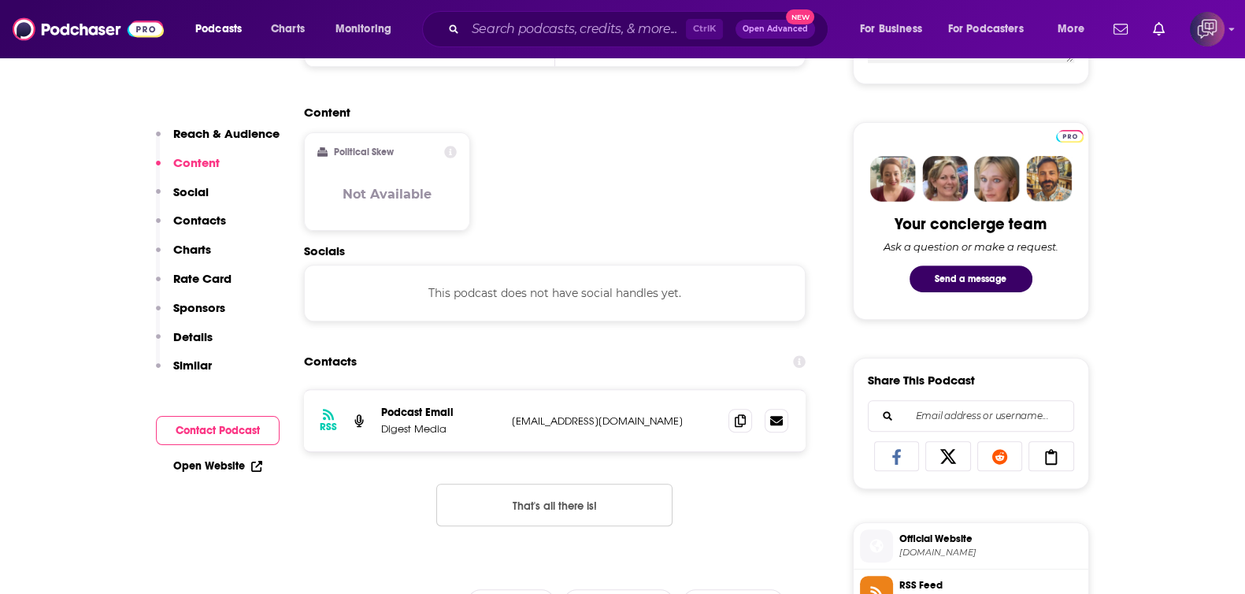
scroll to position [886, 0]
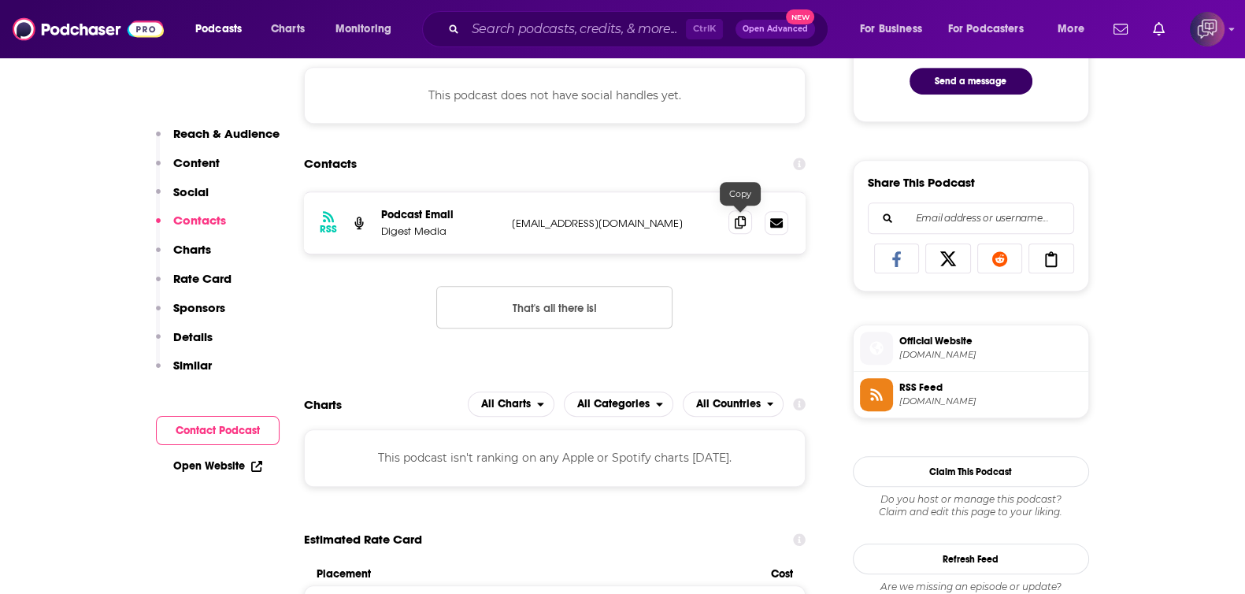
click at [737, 218] on icon at bounding box center [739, 222] width 11 height 13
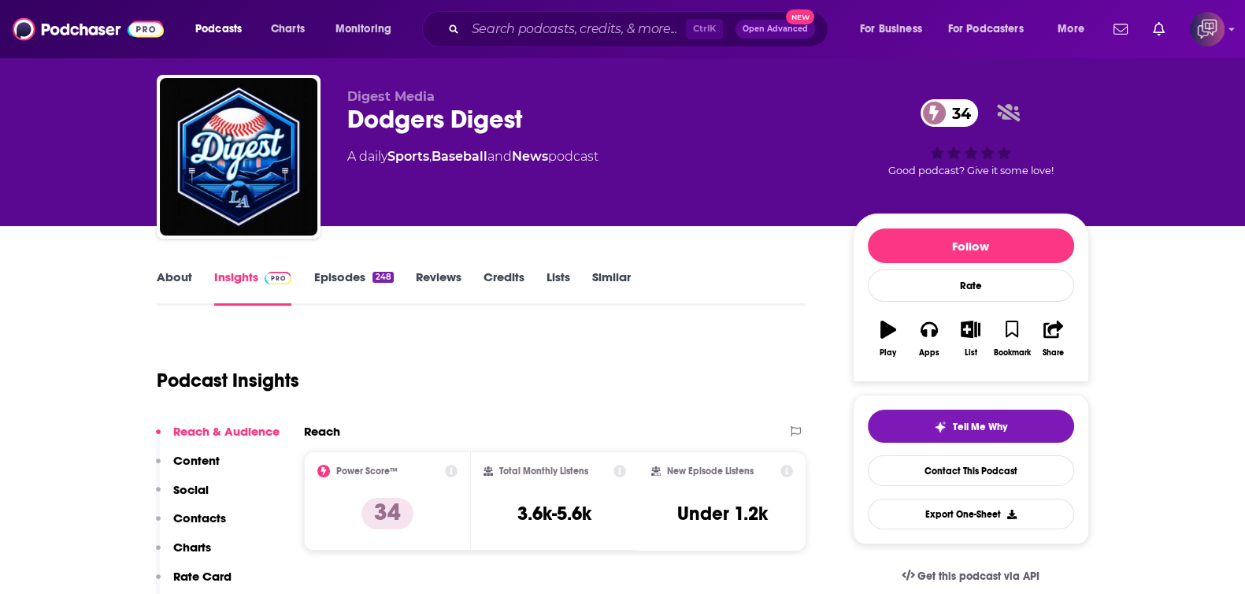
scroll to position [0, 0]
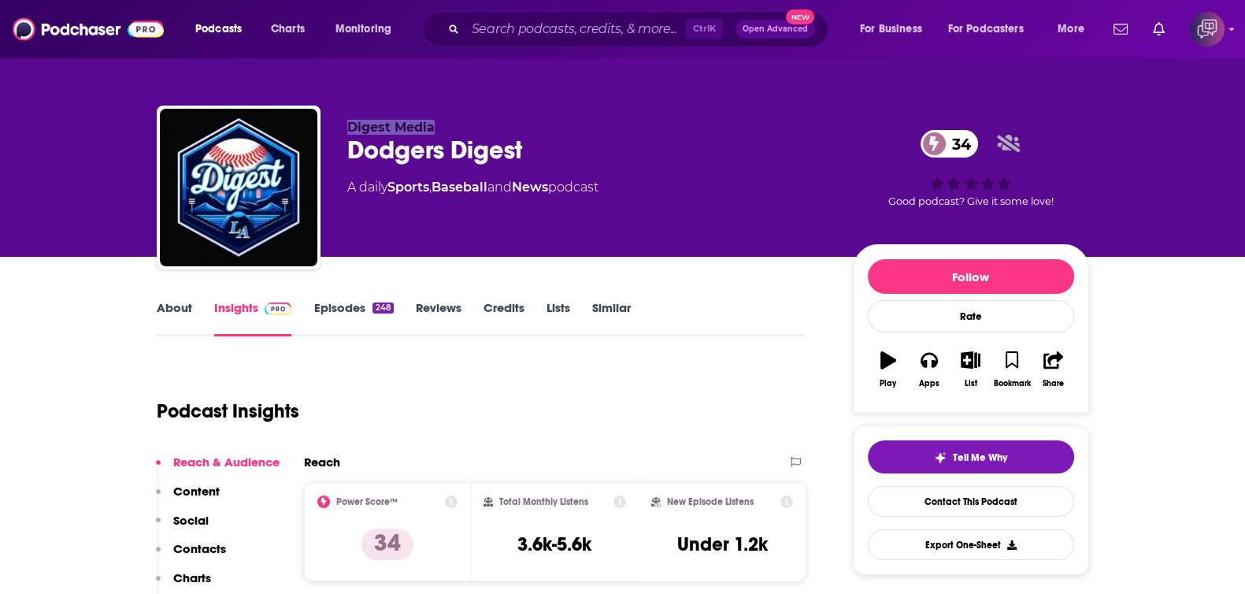
drag, startPoint x: 345, startPoint y: 124, endPoint x: 453, endPoint y: 122, distance: 108.7
click at [453, 122] on div "Digest Media Dodgers Digest 34 A daily Sports , Baseball and News podcast 34 Go…" at bounding box center [623, 190] width 932 height 170
drag, startPoint x: 347, startPoint y: 150, endPoint x: 559, endPoint y: 155, distance: 211.8
click at [559, 155] on div "Dodgers Digest 34" at bounding box center [587, 150] width 480 height 31
copy h2 "Dodgers Digest"
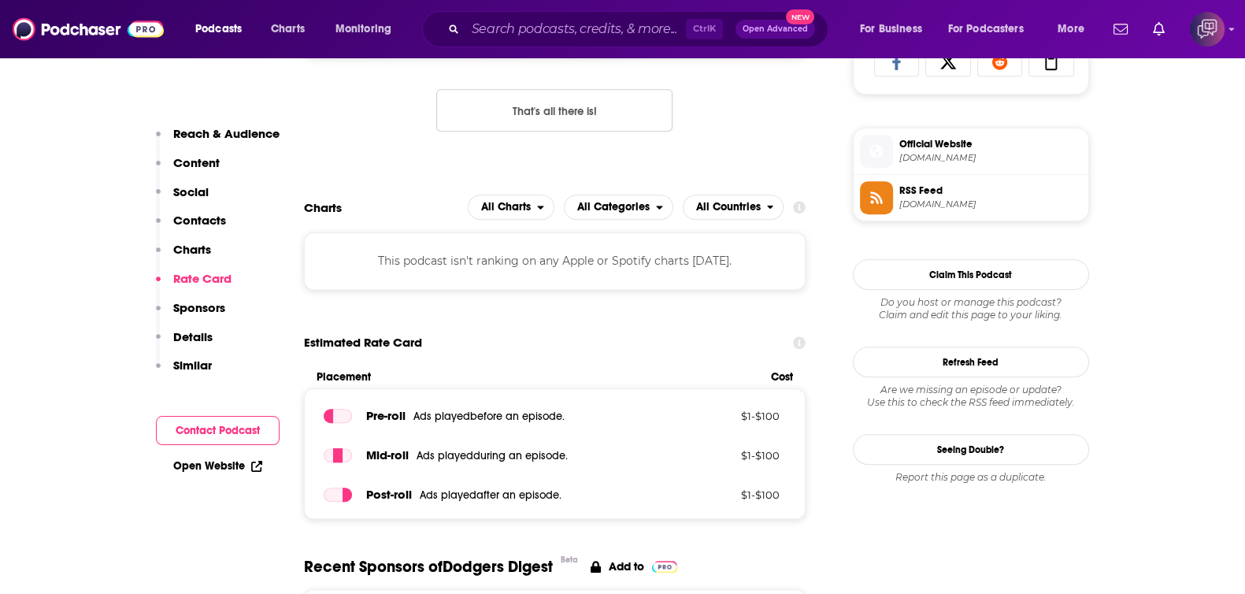
scroll to position [886, 0]
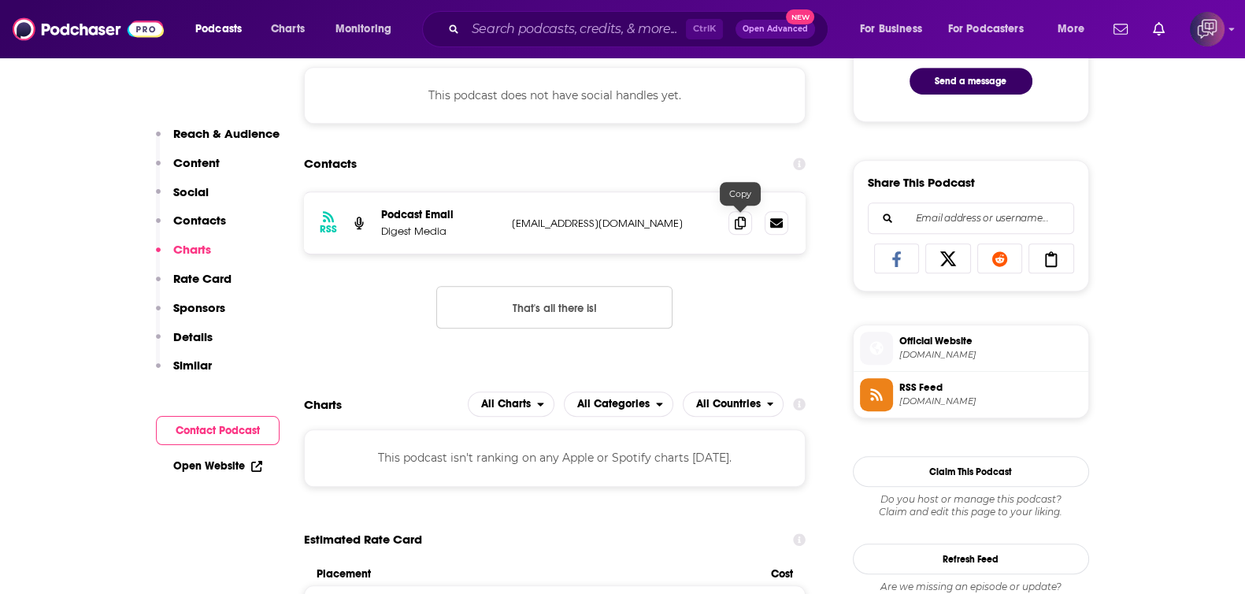
drag, startPoint x: 734, startPoint y: 222, endPoint x: 669, endPoint y: 145, distance: 100.6
click at [734, 222] on icon at bounding box center [739, 222] width 11 height 13
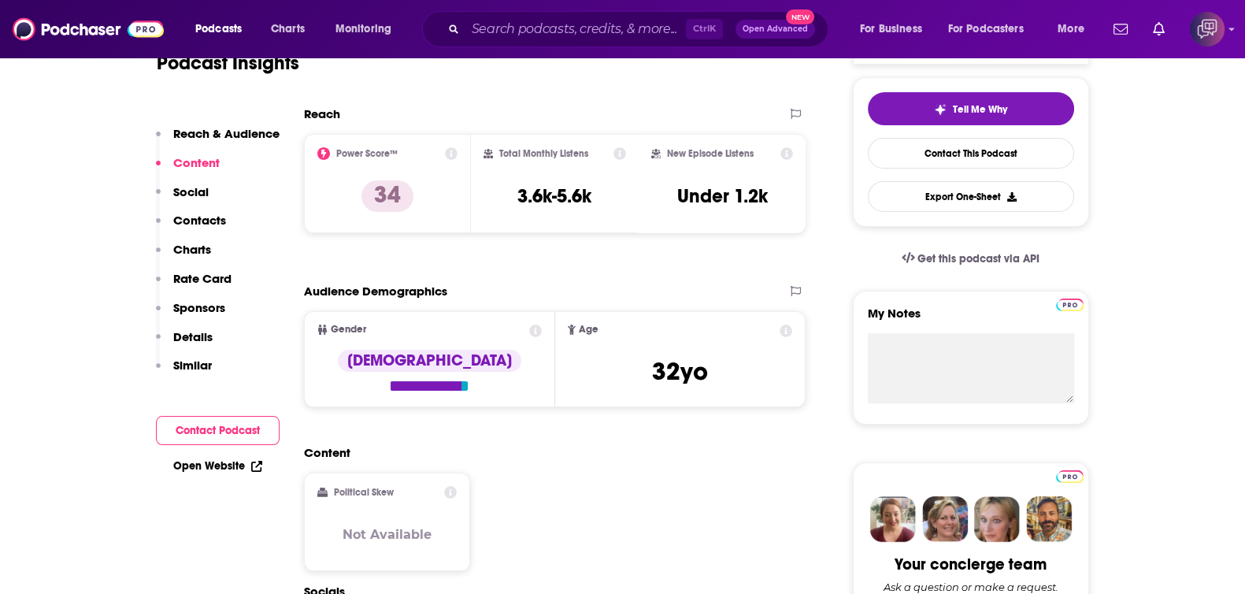
scroll to position [196, 0]
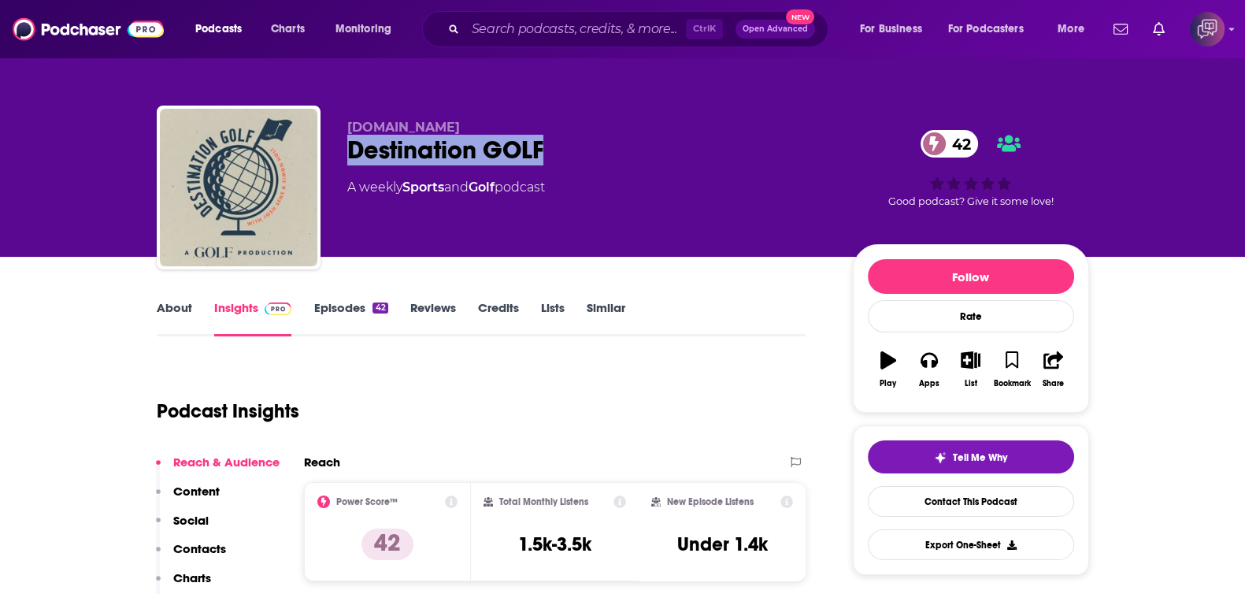
drag, startPoint x: 342, startPoint y: 152, endPoint x: 591, endPoint y: 141, distance: 249.0
click at [591, 141] on div "[DOMAIN_NAME] Destination GOLF 42 A weekly Sports and Golf podcast 42 Good podc…" at bounding box center [623, 190] width 932 height 170
click at [175, 310] on link "About" at bounding box center [174, 318] width 35 height 36
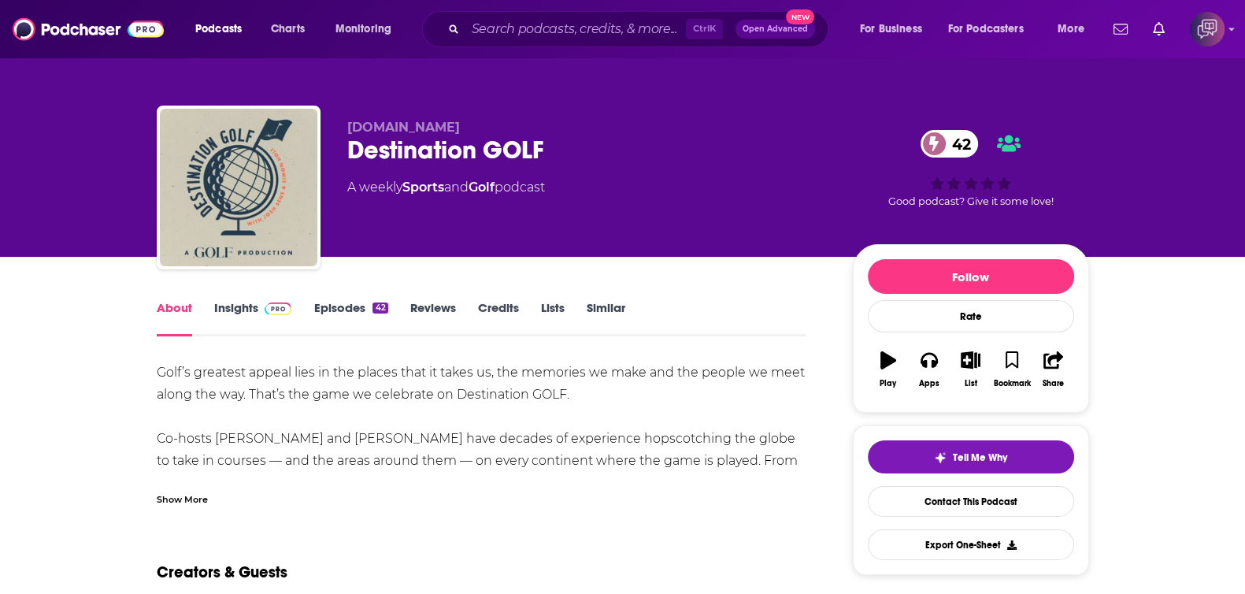
click at [195, 502] on div "Show More" at bounding box center [182, 497] width 51 height 15
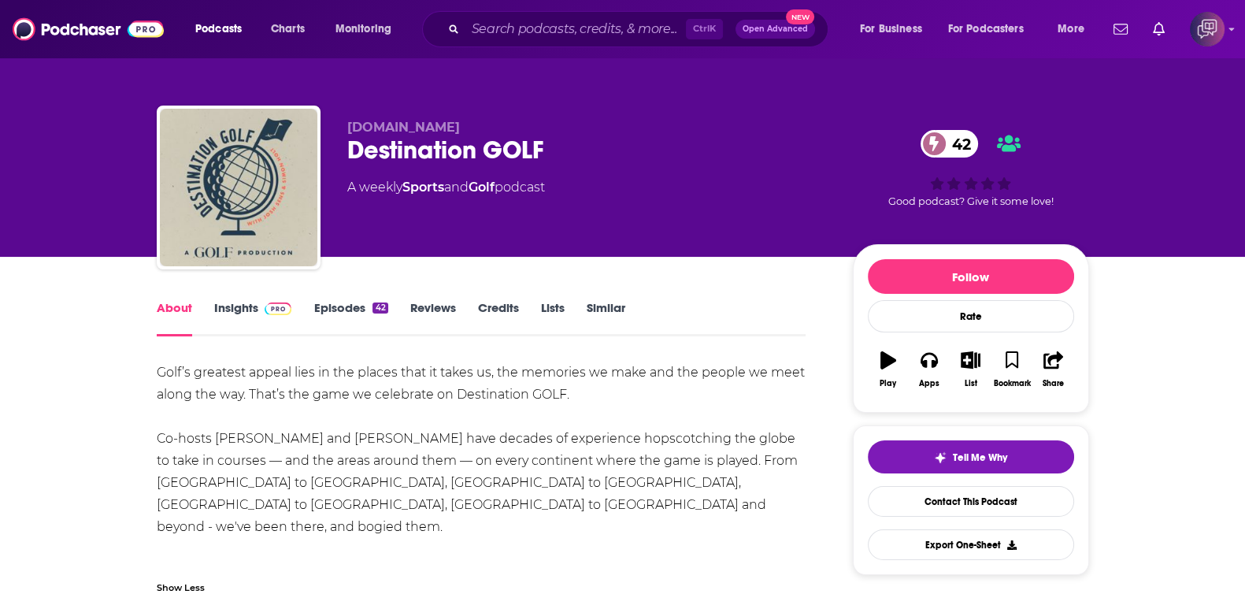
scroll to position [196, 0]
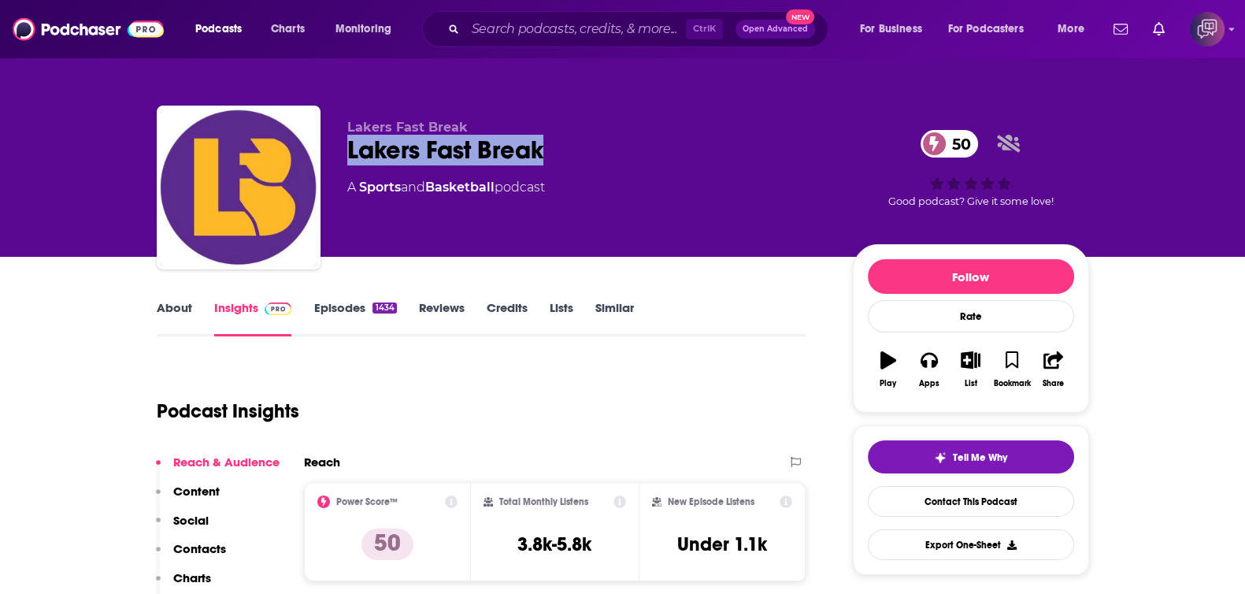
drag, startPoint x: 538, startPoint y: 147, endPoint x: 600, endPoint y: 144, distance: 62.3
click at [600, 144] on div "Lakers Fast Break Lakers Fast Break 50 A Sports and Basketball podcast 50 Good …" at bounding box center [623, 190] width 932 height 170
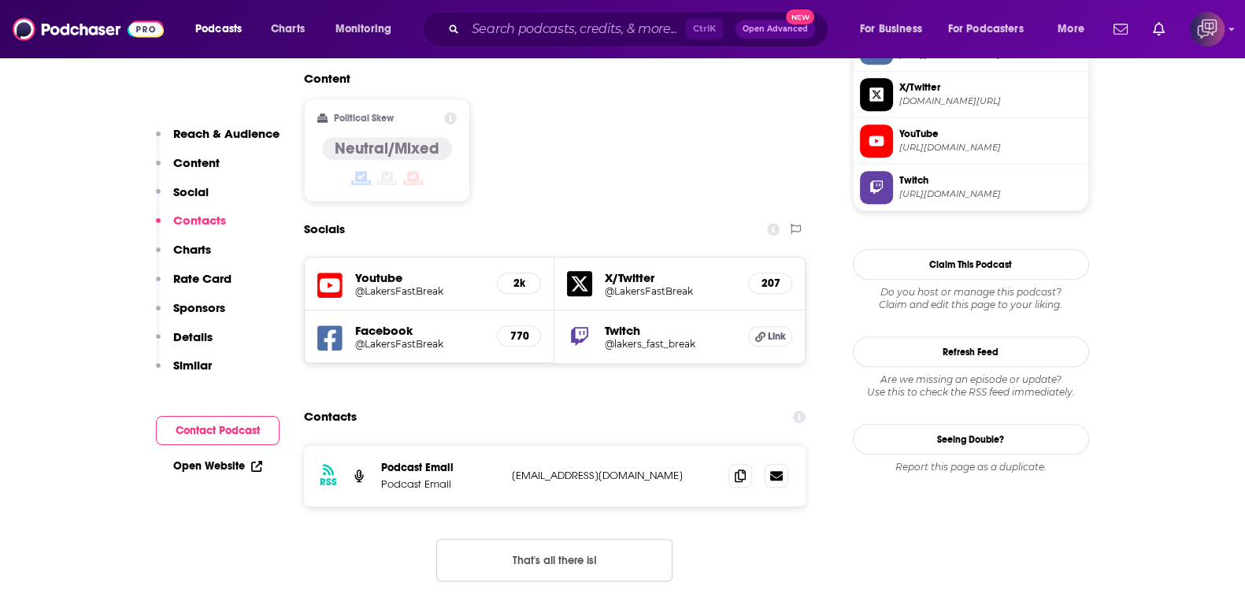
scroll to position [1377, 0]
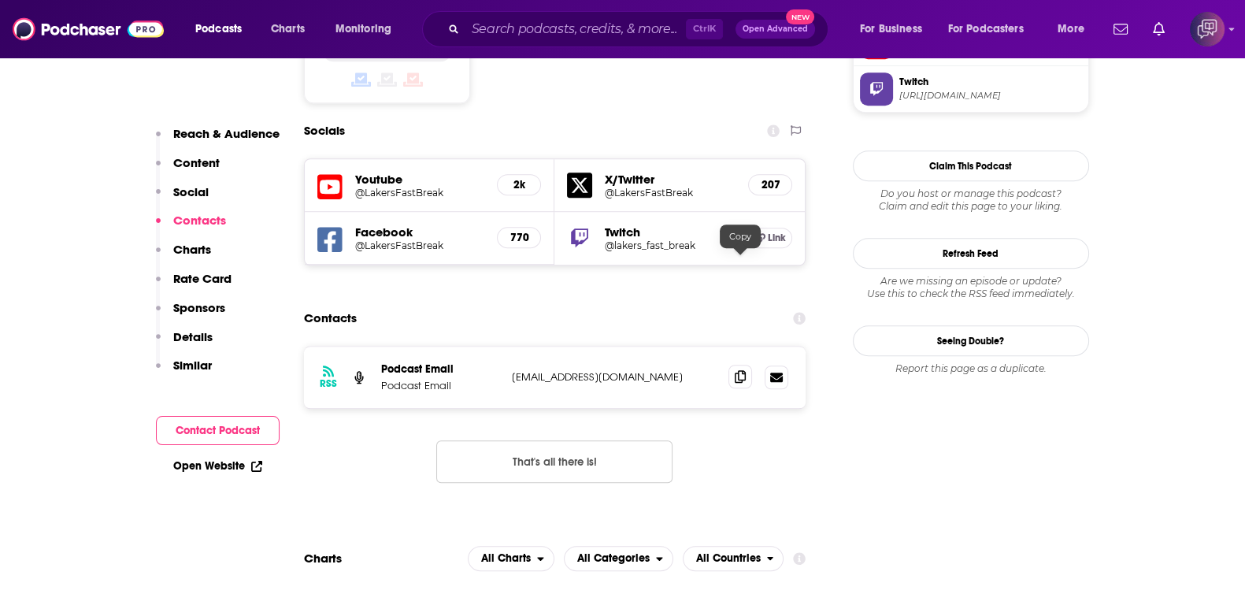
click at [732, 364] on span at bounding box center [740, 376] width 24 height 24
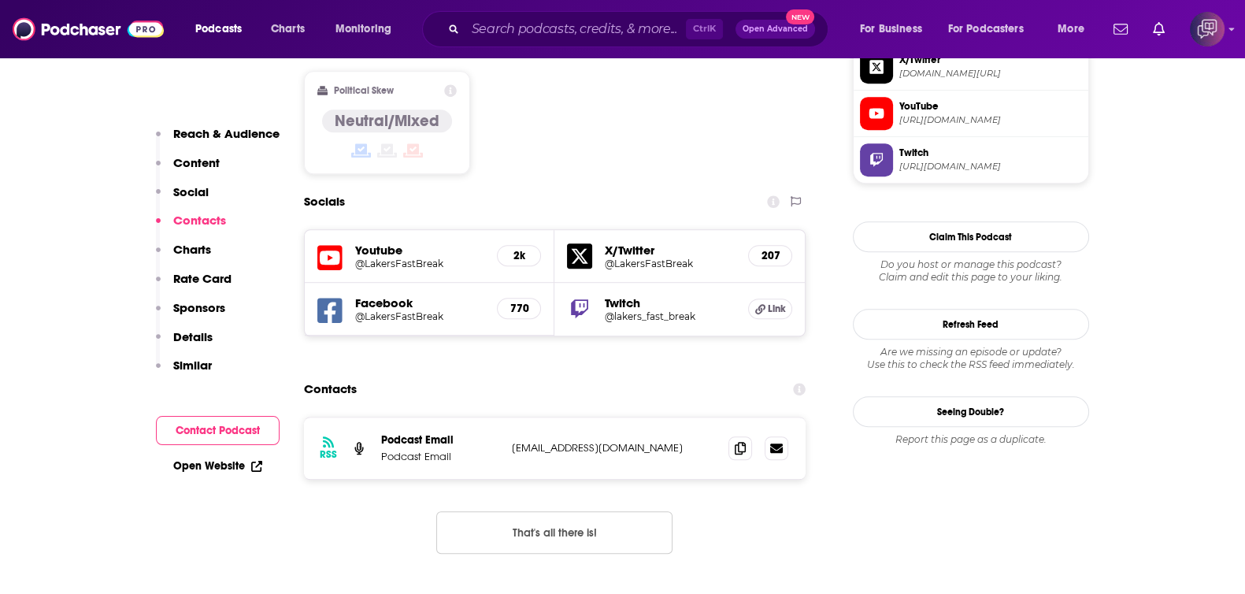
scroll to position [1278, 0]
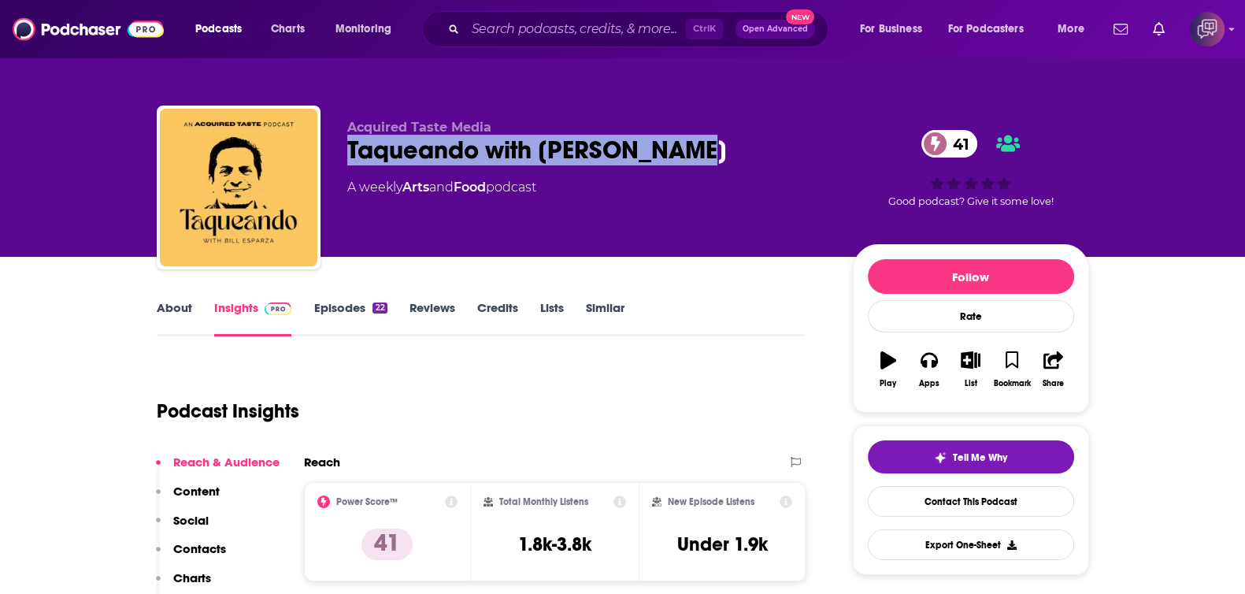
drag, startPoint x: 341, startPoint y: 151, endPoint x: 697, endPoint y: 142, distance: 355.9
click at [697, 142] on div "Acquired Taste Media Taqueando with [PERSON_NAME] 41 A weekly Arts and Food pod…" at bounding box center [623, 190] width 932 height 170
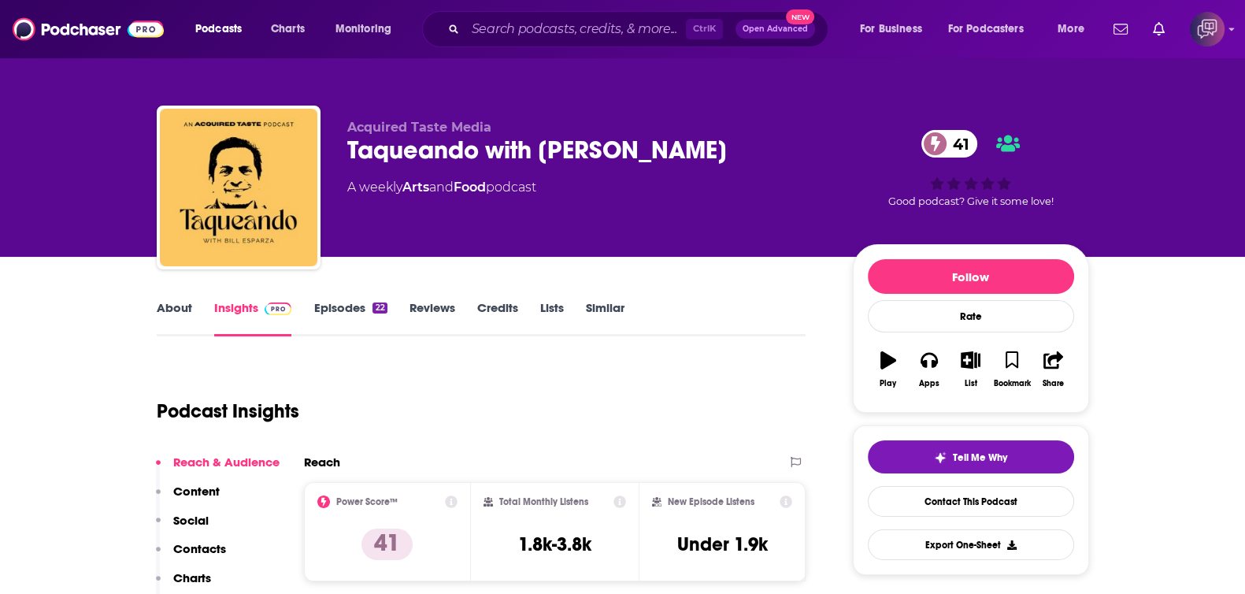
click at [160, 313] on link "About" at bounding box center [174, 318] width 35 height 36
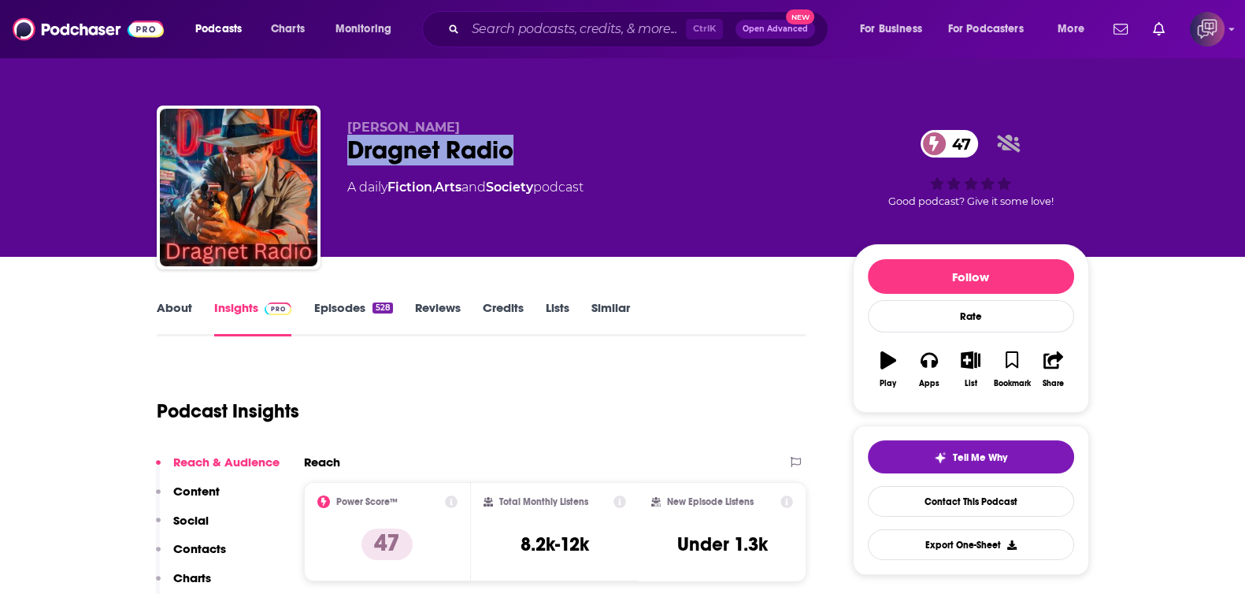
drag, startPoint x: 366, startPoint y: 146, endPoint x: 549, endPoint y: 142, distance: 183.5
click at [549, 142] on div "[PERSON_NAME] Dragnet Radio 47 A daily Fiction , Arts and Society podcast 47 Go…" at bounding box center [623, 190] width 932 height 170
click at [193, 313] on div "About" at bounding box center [185, 318] width 57 height 36
click at [190, 312] on link "About" at bounding box center [174, 318] width 35 height 36
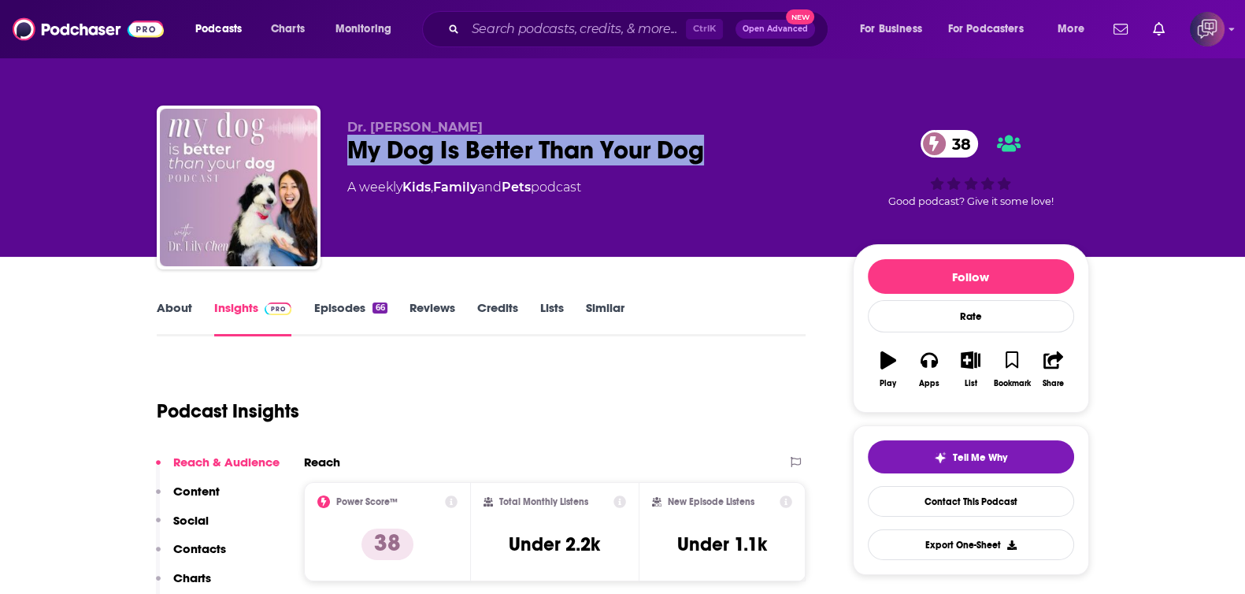
drag, startPoint x: 408, startPoint y: 143, endPoint x: 727, endPoint y: 143, distance: 318.8
click at [727, 143] on div "Dr. [PERSON_NAME] My Dog Is Better Than Your Dog 38 A weekly Kids , Family and …" at bounding box center [623, 190] width 932 height 170
copy h2 "My Dog Is Better Than Your Dog"
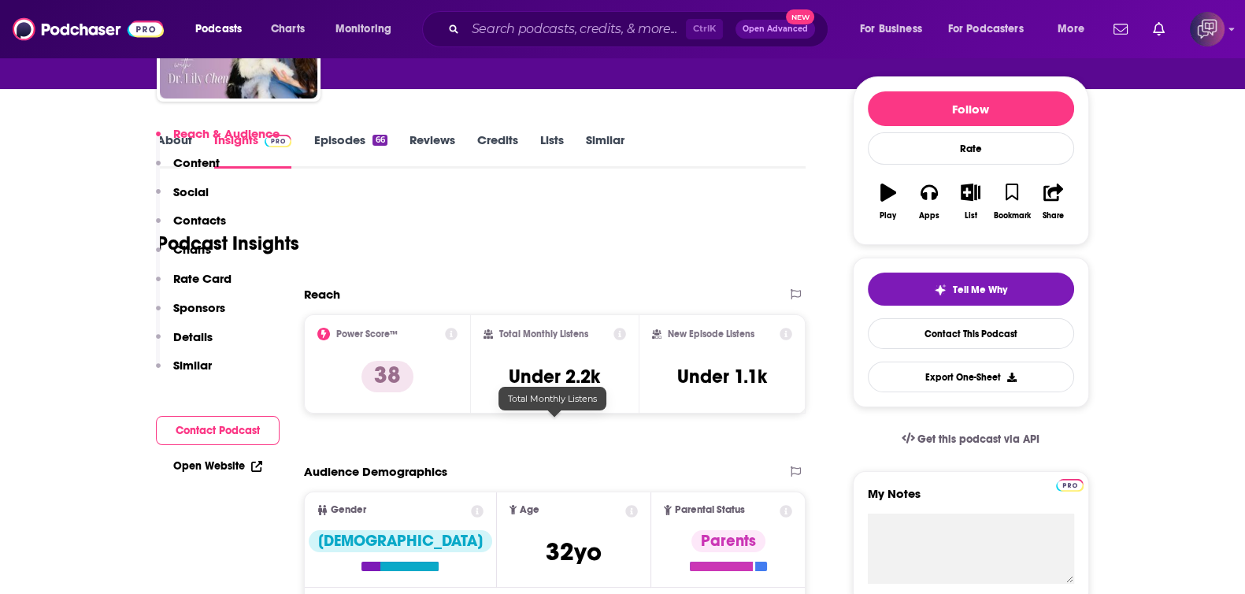
scroll to position [984, 0]
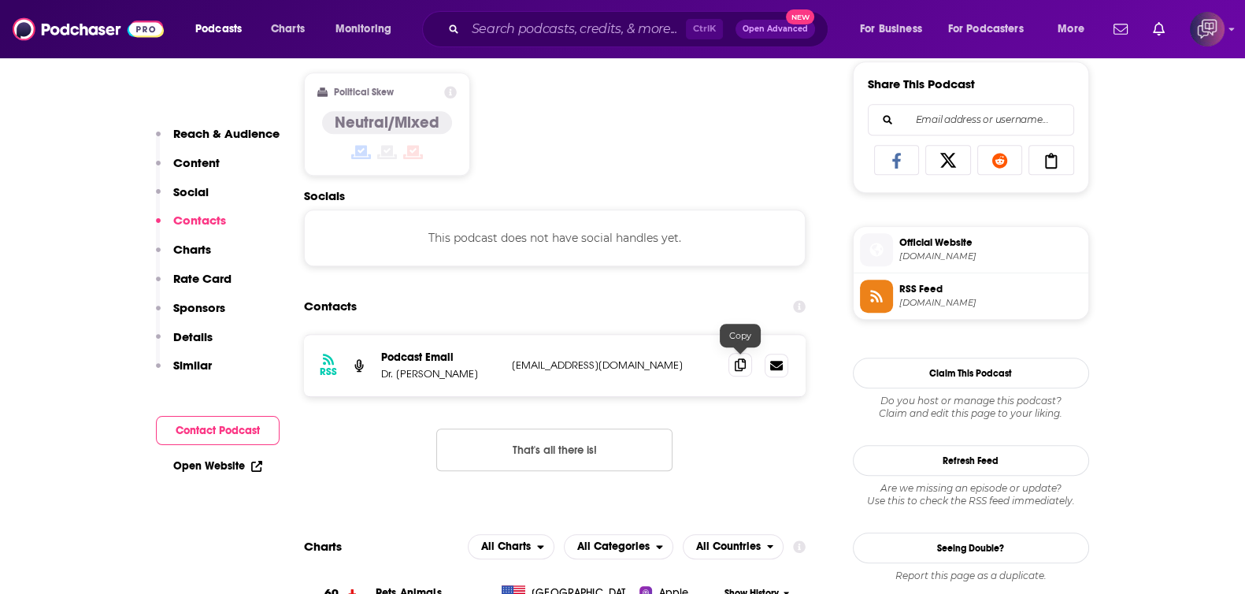
click at [738, 364] on icon at bounding box center [739, 364] width 11 height 13
drag, startPoint x: 381, startPoint y: 372, endPoint x: 307, endPoint y: 14, distance: 365.0
click at [453, 372] on p "Dr. [PERSON_NAME]" at bounding box center [440, 373] width 118 height 13
copy p "Dr. [PERSON_NAME]"
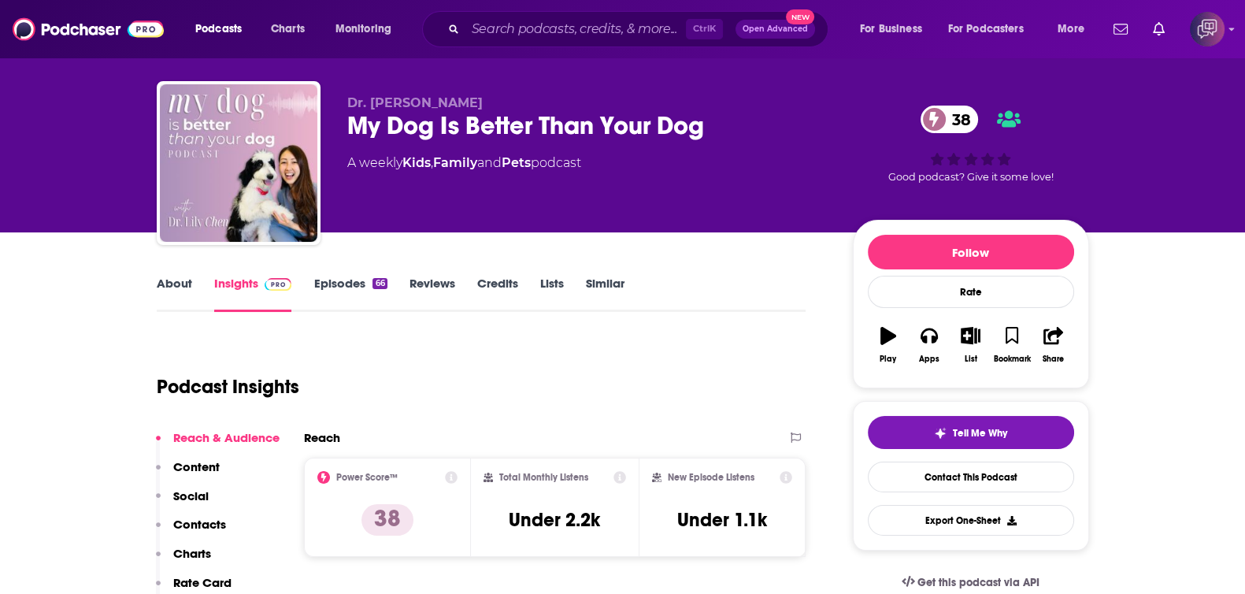
scroll to position [0, 0]
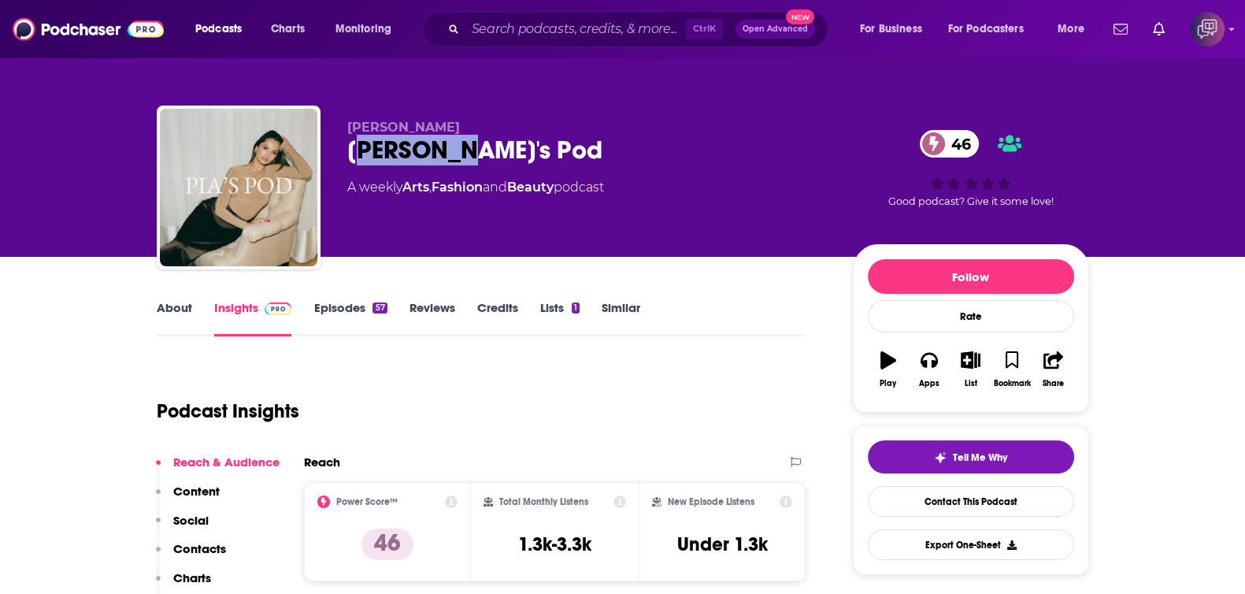
drag, startPoint x: 353, startPoint y: 157, endPoint x: 458, endPoint y: 157, distance: 104.7
click at [458, 157] on div "[PERSON_NAME]'s Pod 46" at bounding box center [587, 150] width 480 height 31
drag, startPoint x: 344, startPoint y: 147, endPoint x: 505, endPoint y: 146, distance: 160.6
click at [505, 146] on div "[PERSON_NAME]'s Pod 46 A weekly Arts , Fashion and Beauty podcast 46 Good podca…" at bounding box center [623, 190] width 932 height 170
copy h2 "[PERSON_NAME]'s Pod"
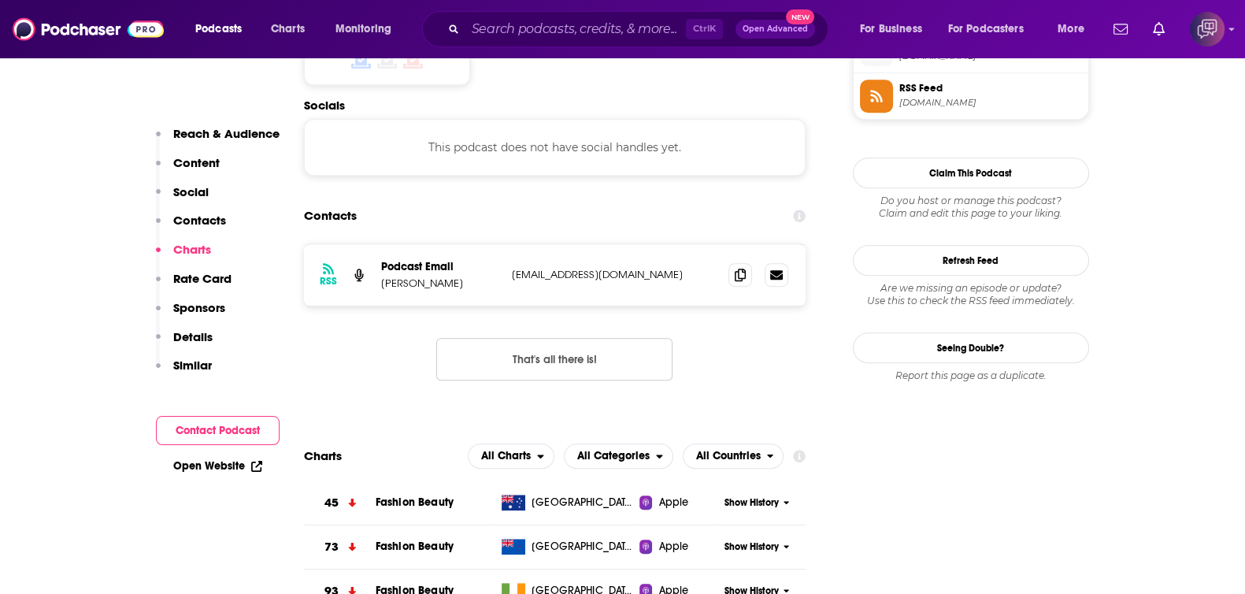
scroll to position [1278, 0]
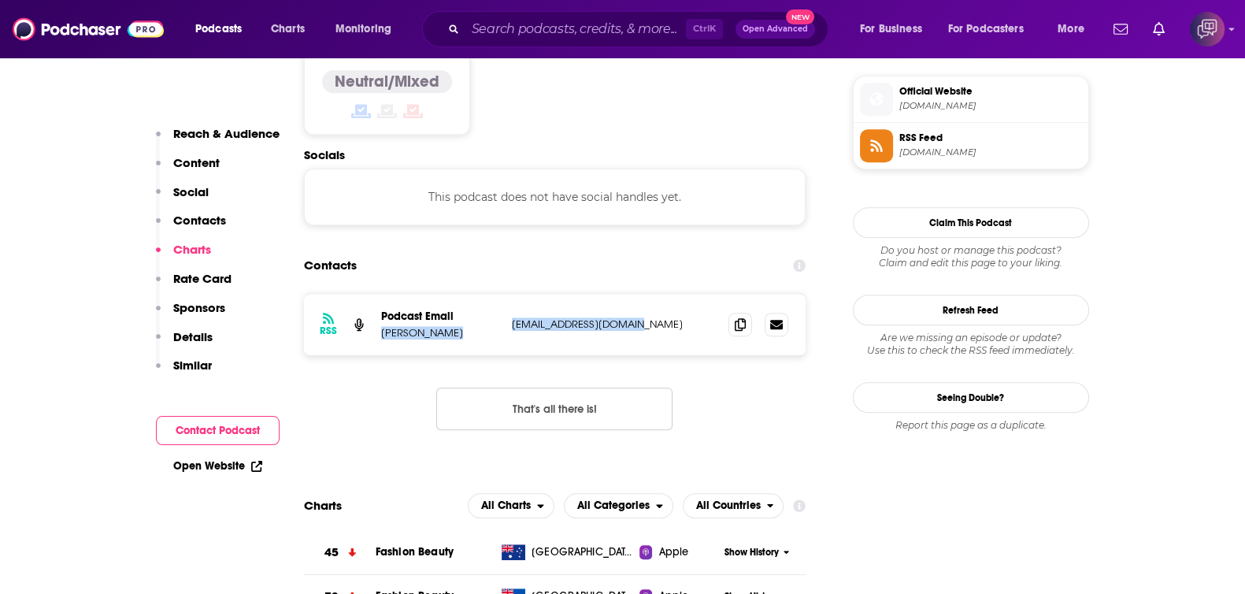
drag, startPoint x: 390, startPoint y: 267, endPoint x: 667, endPoint y: 257, distance: 276.5
click at [0, 0] on div "Podcast Email [PERSON_NAME] [EMAIL_ADDRESS][DOMAIN_NAME] [DOMAIN_NAME][EMAIL_AD…" at bounding box center [0, 0] width 0 height 0
copy div "[PERSON_NAME] [EMAIL_ADDRESS][DOMAIN_NAME]"
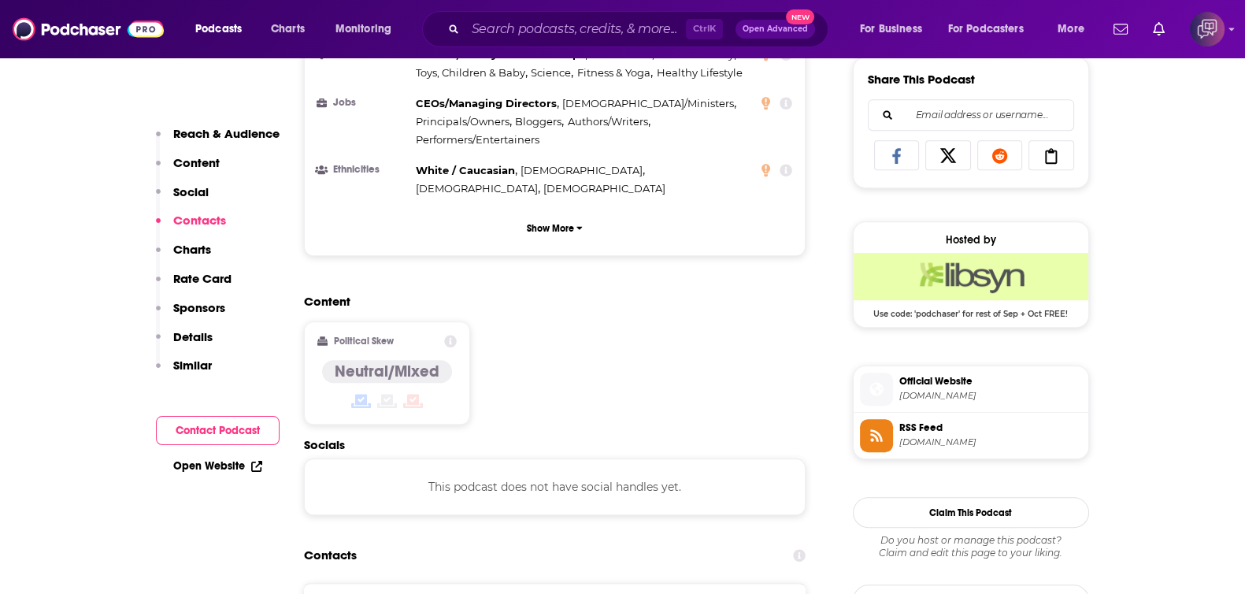
scroll to position [984, 0]
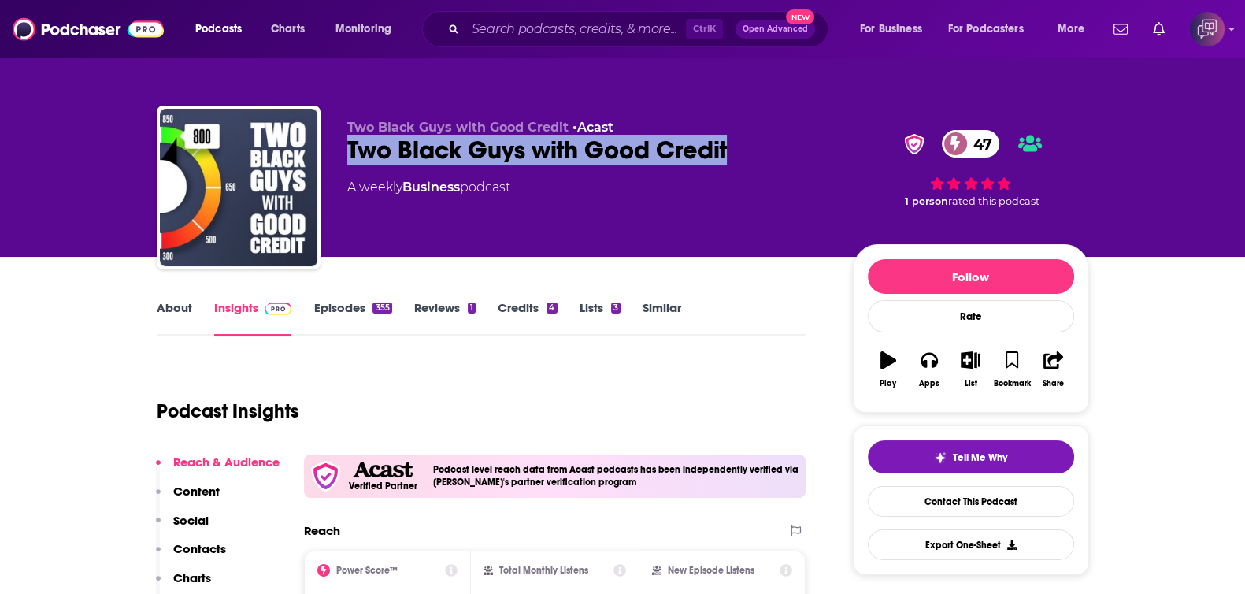
drag, startPoint x: 353, startPoint y: 153, endPoint x: 765, endPoint y: 145, distance: 411.8
click at [765, 145] on div "Two Black Guys with Good Credit 47" at bounding box center [587, 150] width 480 height 31
copy h2 "Two Black Guys with Good Credit"
click at [185, 313] on link "About" at bounding box center [174, 318] width 35 height 36
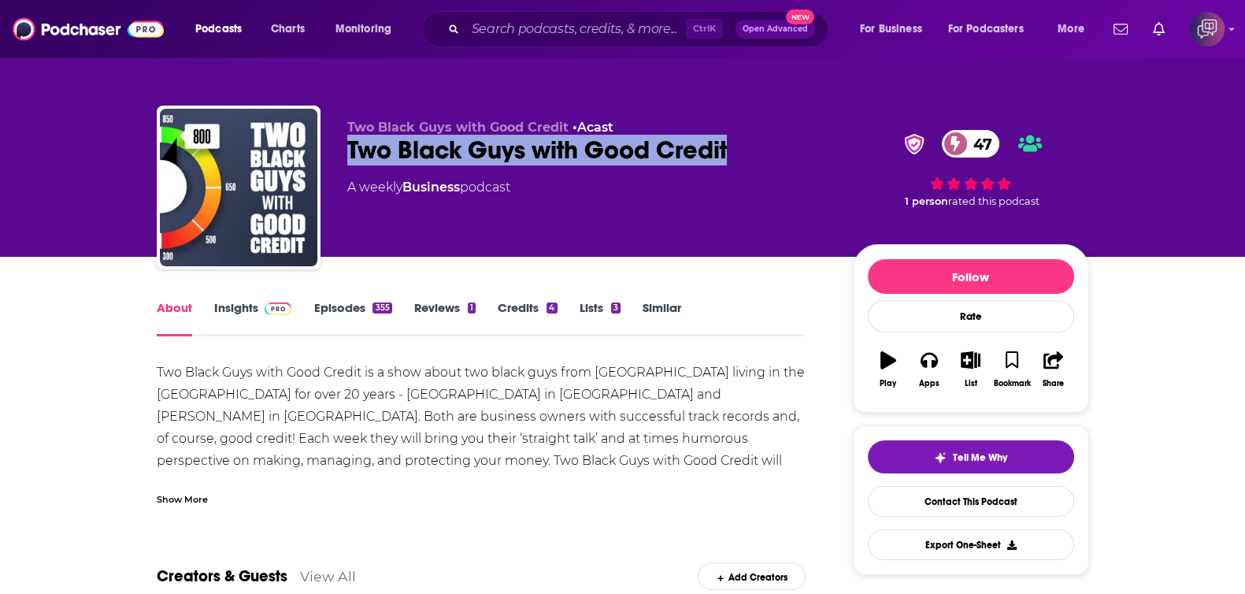
drag, startPoint x: 454, startPoint y: 130, endPoint x: 740, endPoint y: 143, distance: 286.1
click at [740, 143] on div "Two Black Guys with Good Credit • Acast Two Black Guys with Good Credit 47 A we…" at bounding box center [623, 190] width 932 height 170
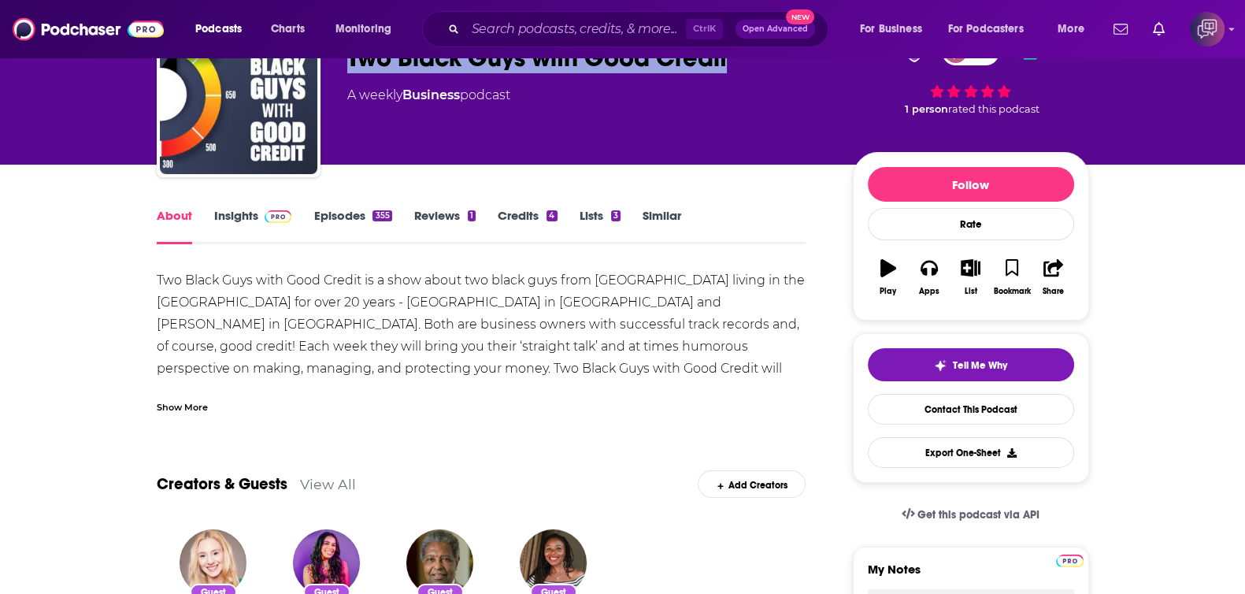
scroll to position [196, 0]
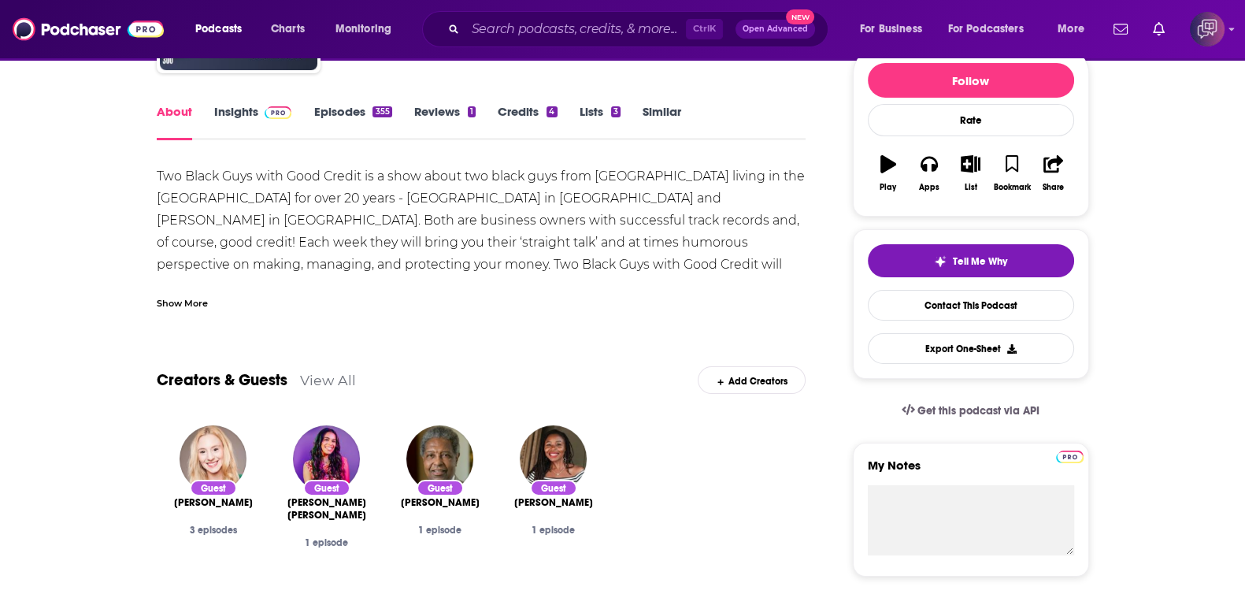
click at [353, 106] on link "Episodes 355" at bounding box center [352, 122] width 78 height 36
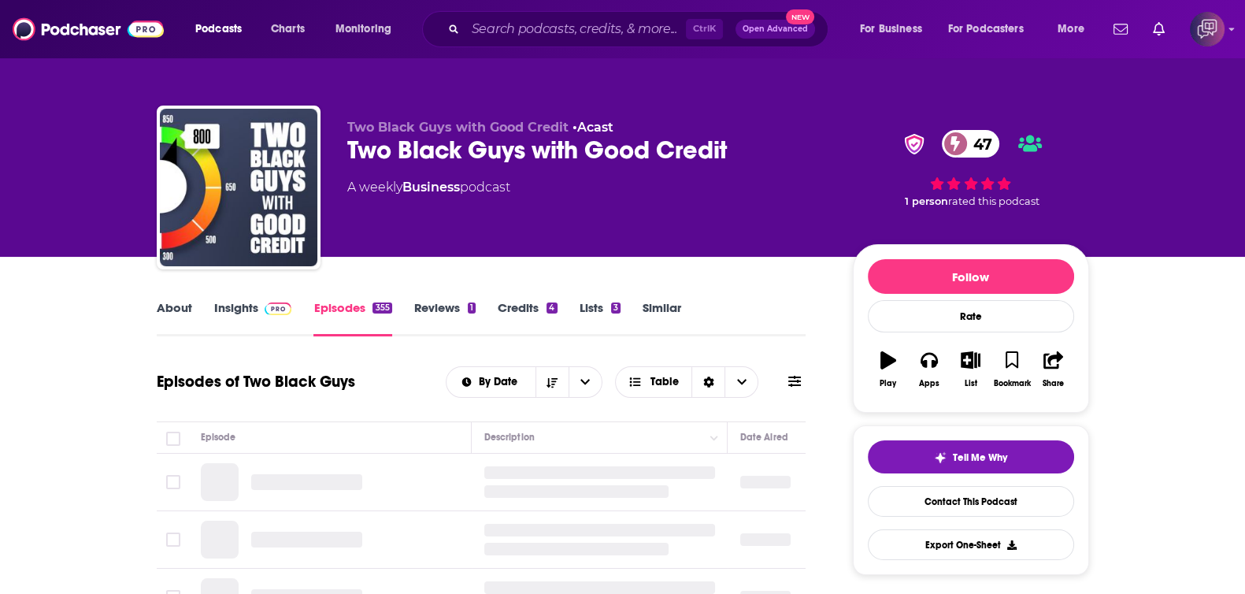
click at [235, 302] on link "Insights" at bounding box center [253, 318] width 78 height 36
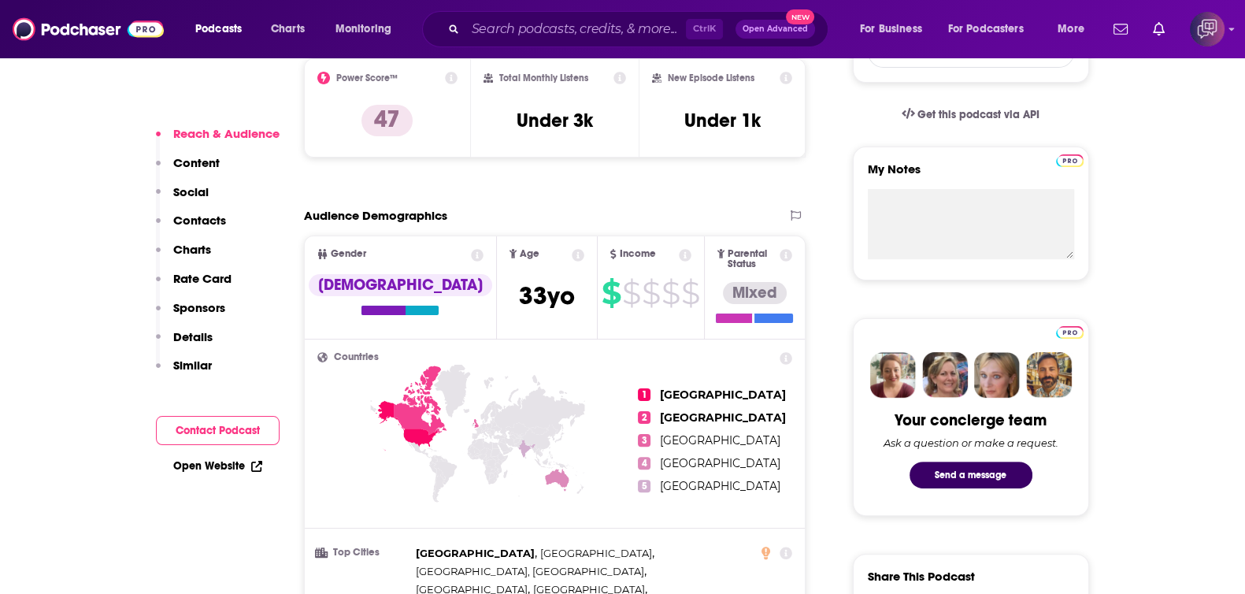
scroll to position [1377, 0]
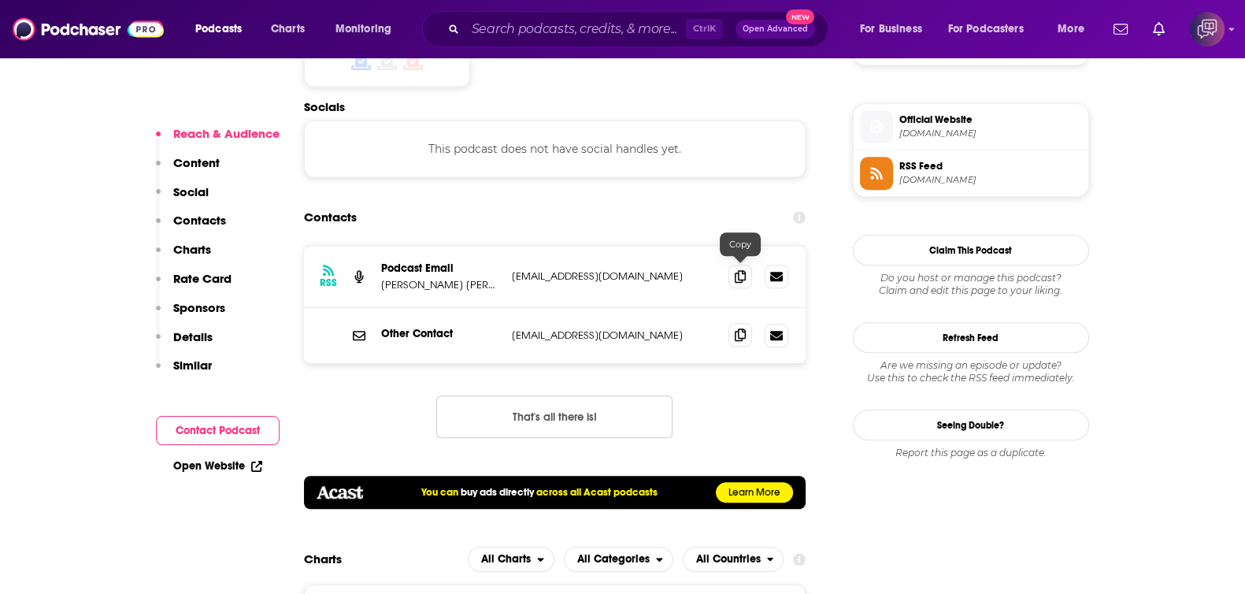
click at [745, 323] on span at bounding box center [740, 335] width 24 height 24
drag, startPoint x: 378, startPoint y: 218, endPoint x: 460, endPoint y: 225, distance: 83.0
click at [460, 246] on div "RSS Podcast Email Shaun Lynda info+58b623bf-79ae-5aad-8819-f020b0c1984e@mg-eu.a…" at bounding box center [555, 277] width 502 height 62
copy p "Shaun Lynda"
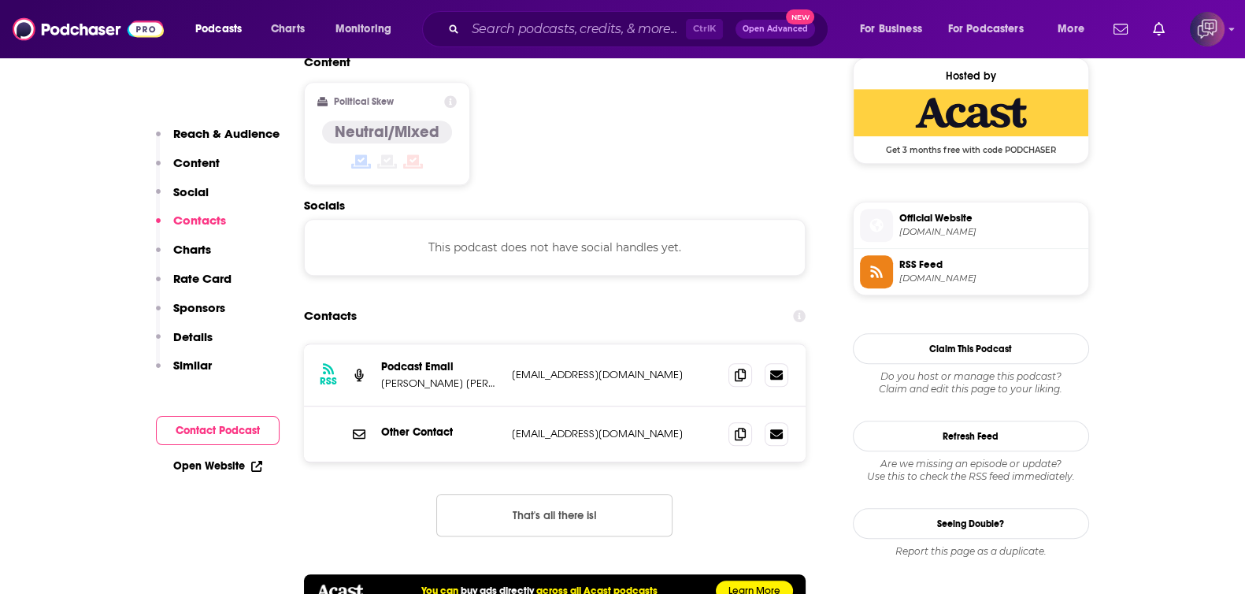
click at [804, 438] on div "RSS Podcast Email Shaun Lynda info+58b623bf-79ae-5aad-8819-f020b0c1984e@mg-eu.a…" at bounding box center [555, 452] width 502 height 218
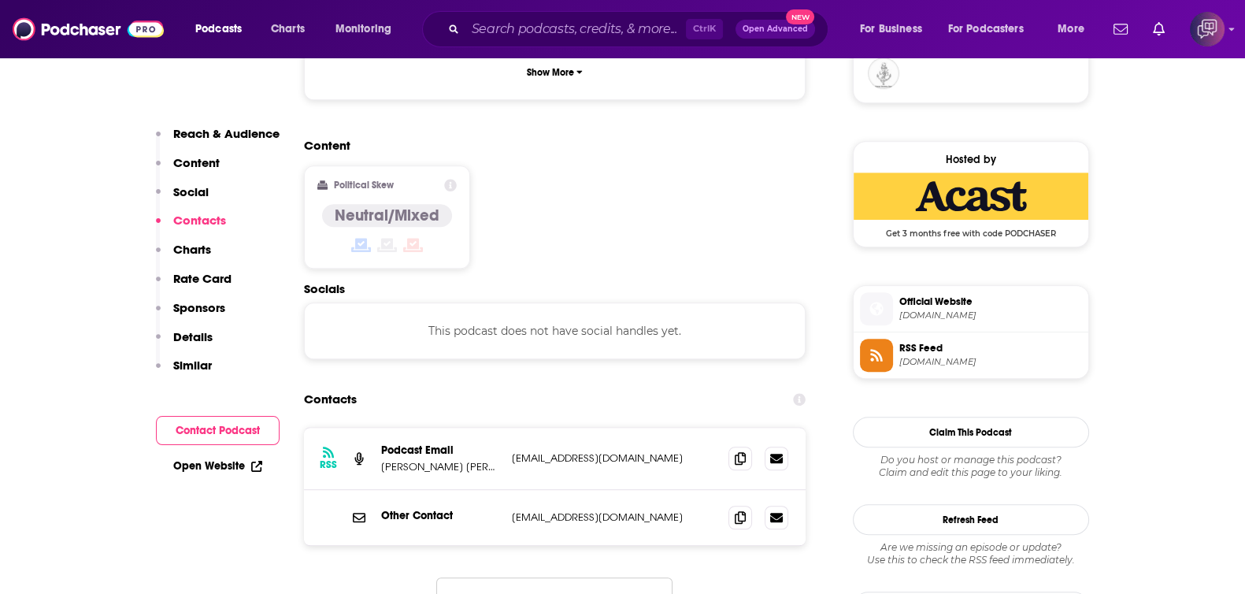
scroll to position [1082, 0]
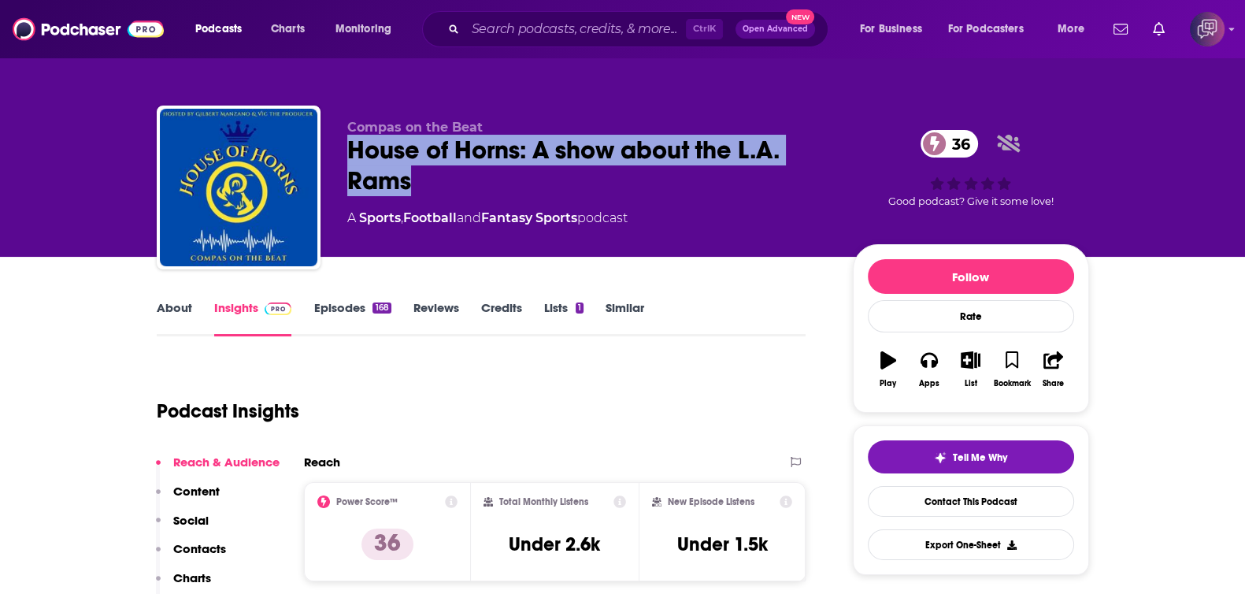
drag, startPoint x: 346, startPoint y: 140, endPoint x: 465, endPoint y: 185, distance: 127.8
click at [465, 185] on div "Compas on the Beat House of Horns: A show about the L.A. Rams 36 A Sports , Foo…" at bounding box center [623, 190] width 932 height 170
copy h2 "House of Horns: A show about the L.A. Rams"
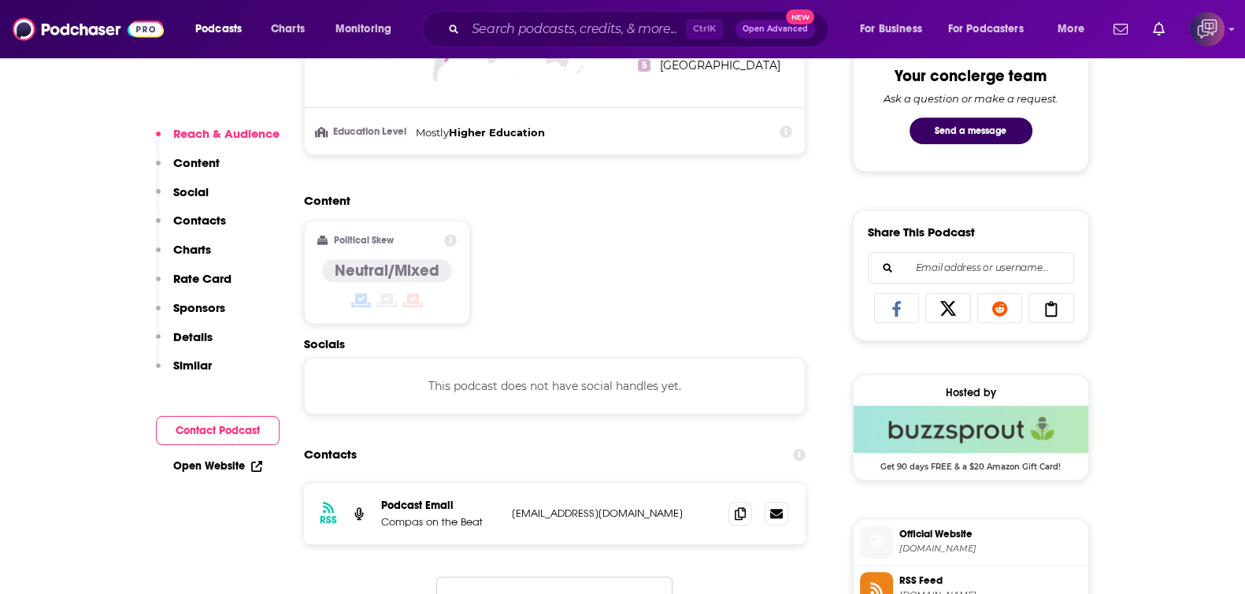
scroll to position [984, 0]
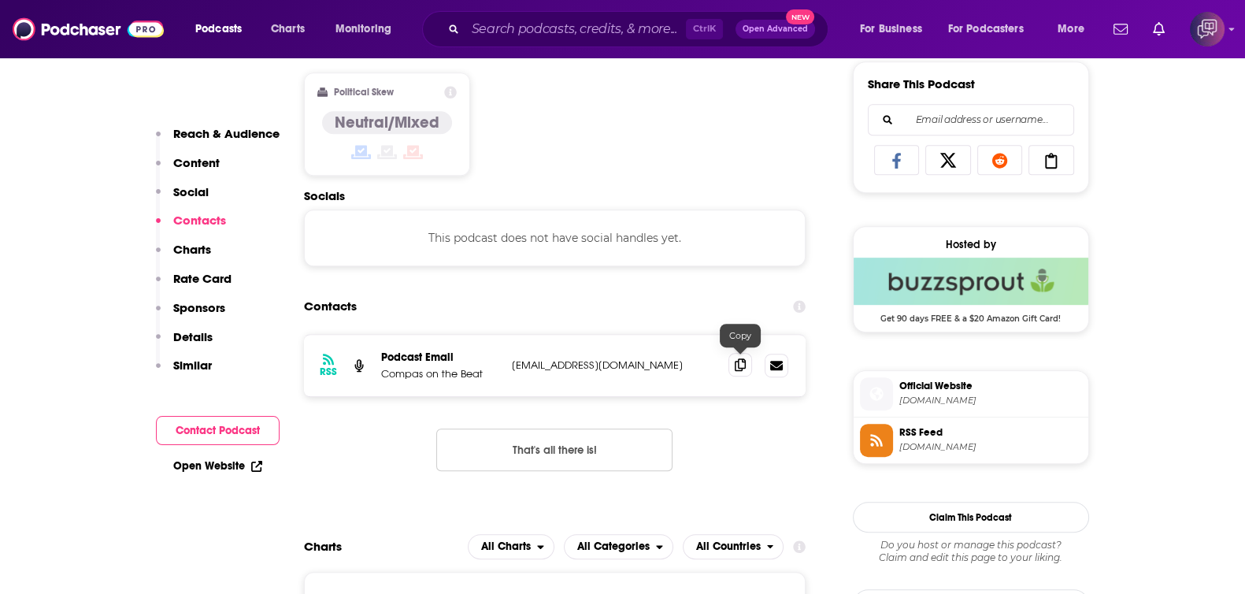
click at [738, 364] on icon at bounding box center [739, 364] width 11 height 13
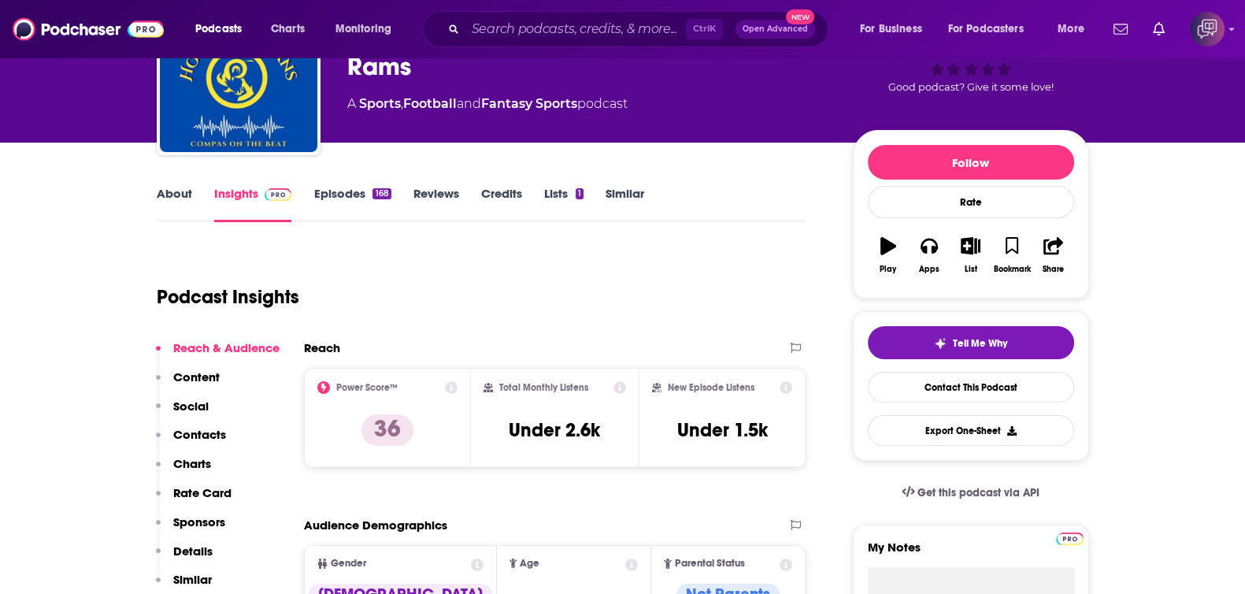
scroll to position [0, 0]
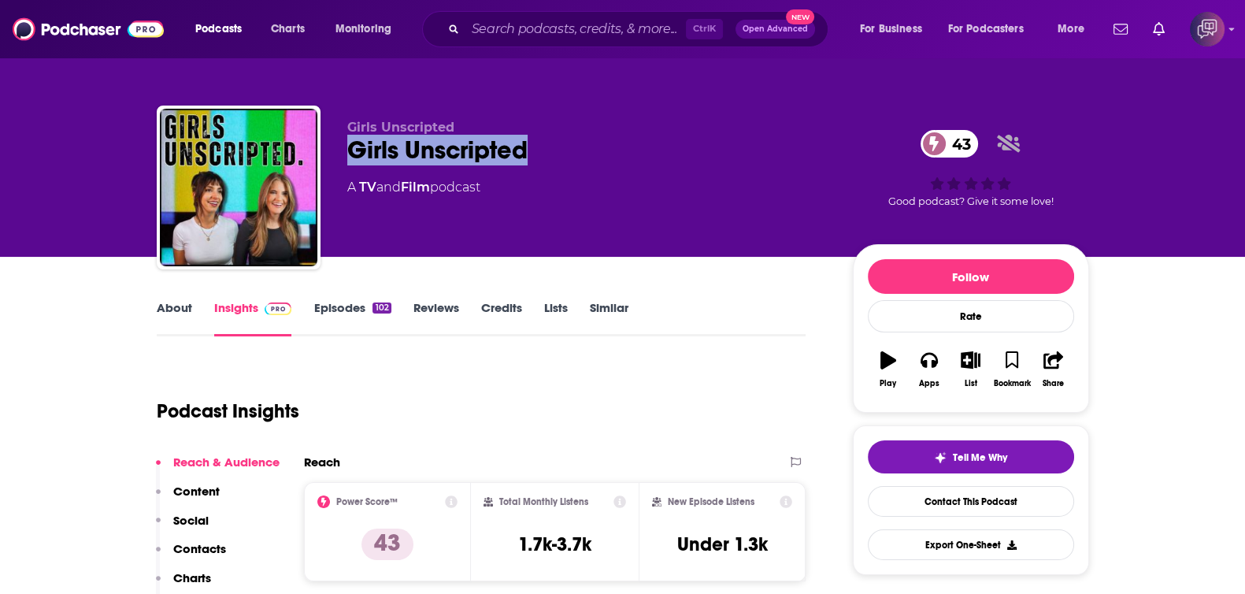
click at [554, 144] on div "Girls Unscripted Girls Unscripted 43 A TV and Film podcast 43 Good podcast? Giv…" at bounding box center [623, 190] width 932 height 170
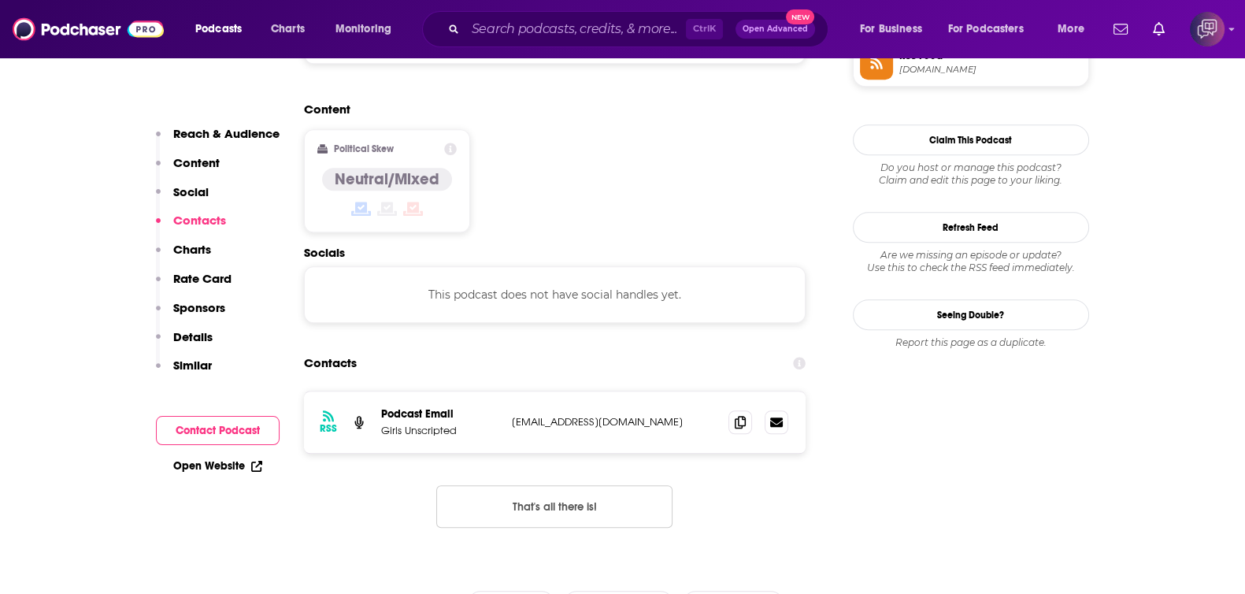
scroll to position [1278, 0]
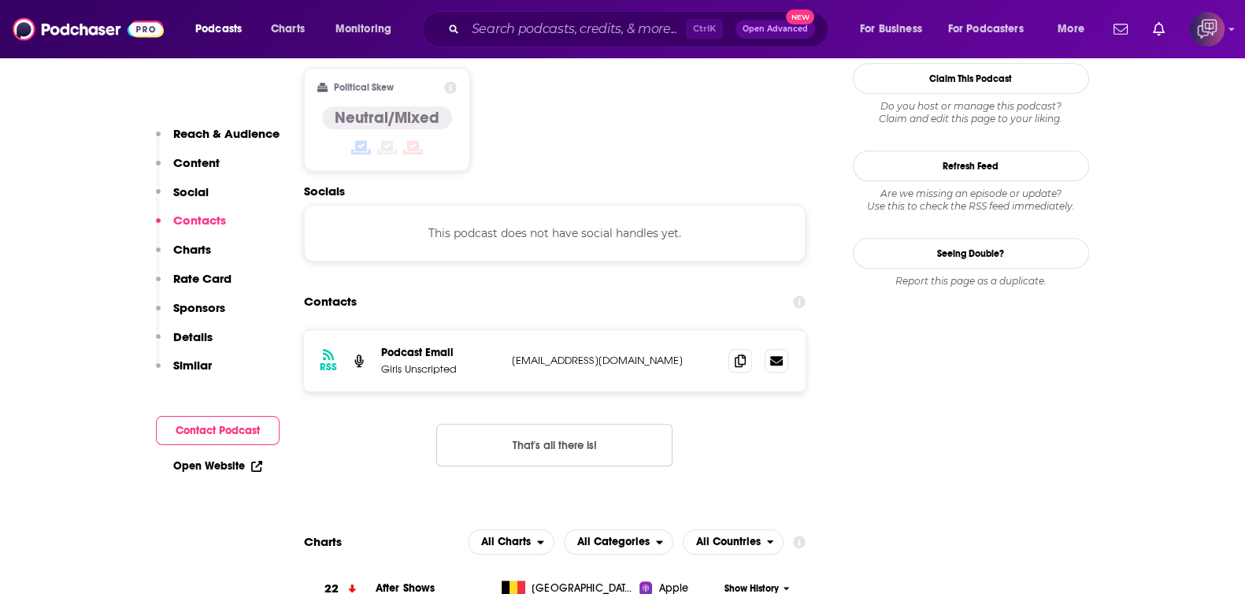
click at [742, 354] on icon at bounding box center [739, 360] width 11 height 13
drag, startPoint x: 501, startPoint y: 248, endPoint x: 651, endPoint y: 264, distance: 151.3
click at [649, 330] on div "RSS Podcast Email Girls Unscripted [EMAIL_ADDRESS][DOMAIN_NAME] [EMAIL_ADDRESS]…" at bounding box center [555, 360] width 502 height 61
click at [741, 353] on icon at bounding box center [739, 359] width 11 height 13
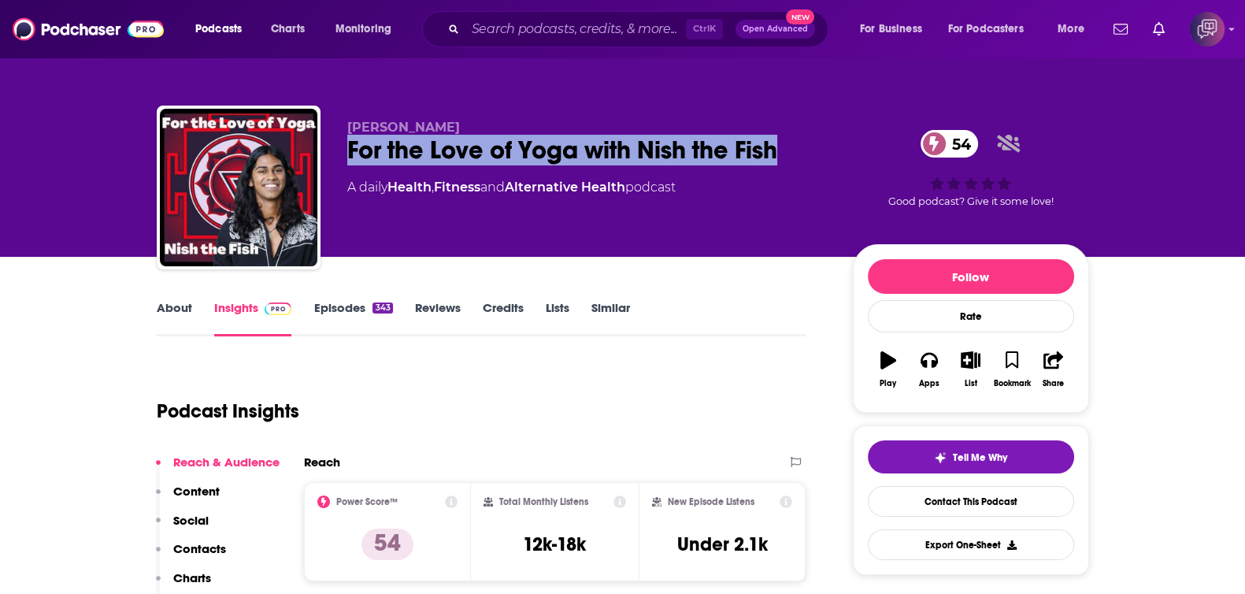
drag, startPoint x: 557, startPoint y: 136, endPoint x: 804, endPoint y: 143, distance: 246.5
click at [804, 143] on div "Nishanth Selvalingam For the Love of Yoga with Nish the Fish 54 A daily Health …" at bounding box center [623, 190] width 932 height 170
click at [177, 312] on link "About" at bounding box center [174, 318] width 35 height 36
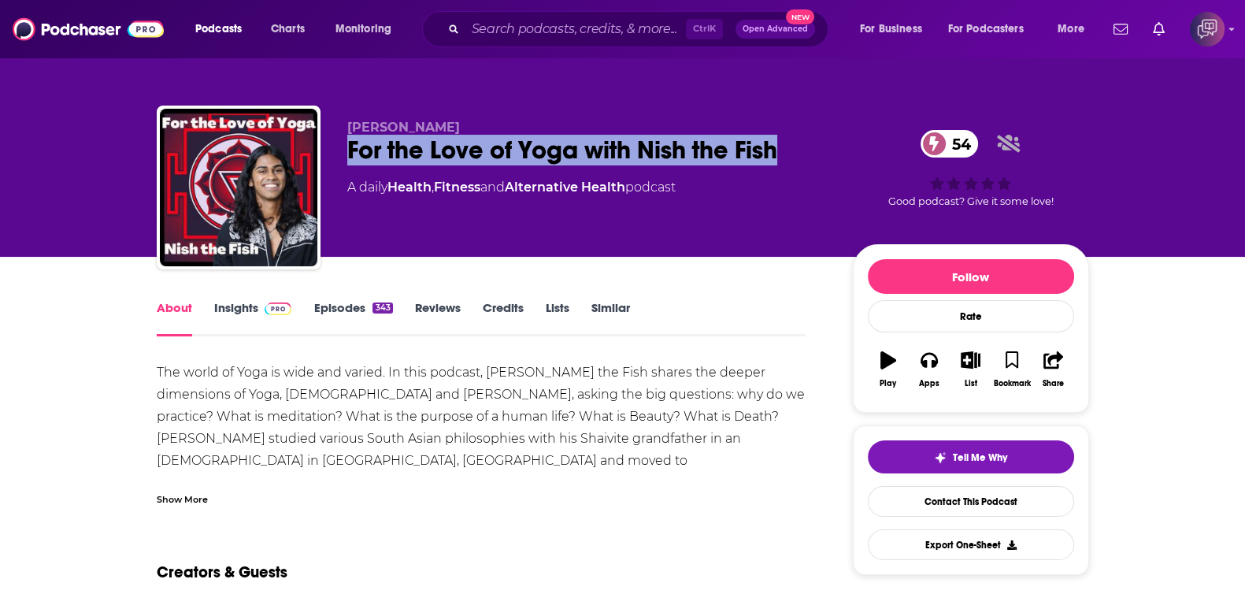
drag, startPoint x: 338, startPoint y: 146, endPoint x: 794, endPoint y: 154, distance: 456.6
click at [794, 154] on div "Nishanth Selvalingam For the Love of Yoga with Nish the Fish 54 A daily Health …" at bounding box center [623, 190] width 932 height 170
copy h1 "For the Love of Yoga with Nish the Fish"
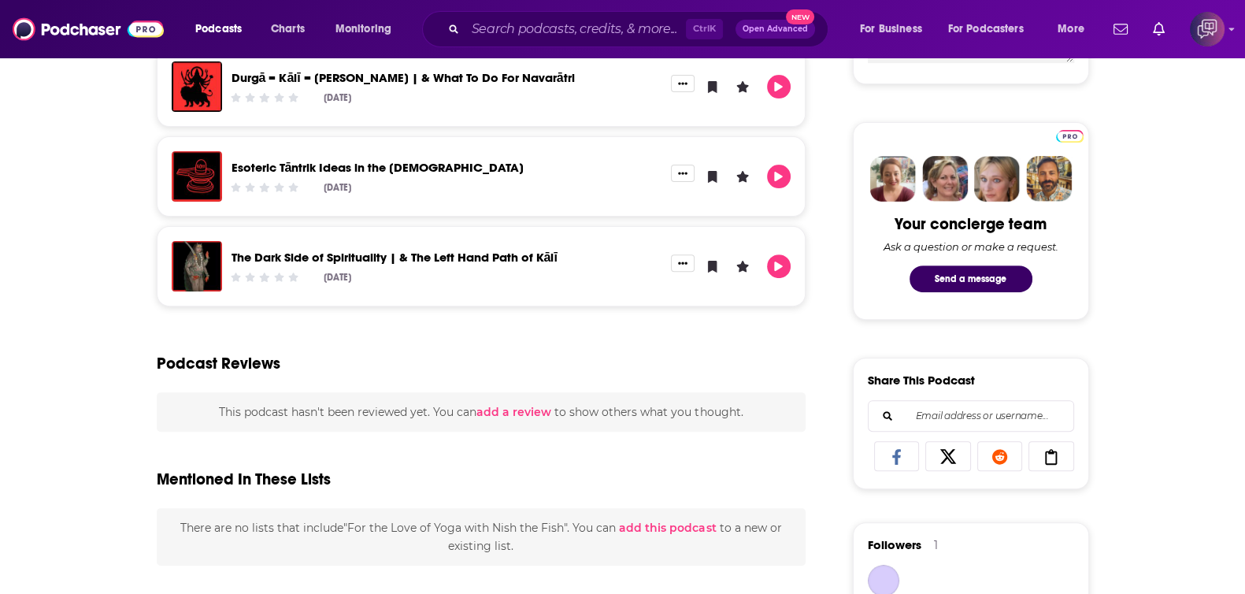
scroll to position [196, 0]
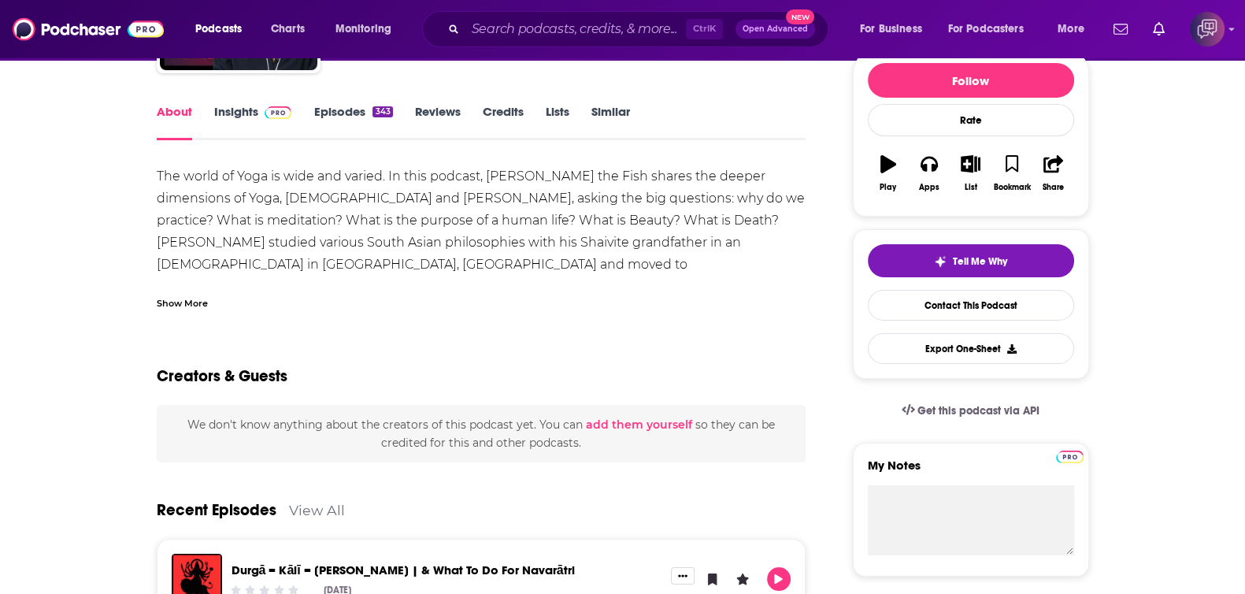
click at [236, 116] on link "Insights" at bounding box center [253, 122] width 78 height 36
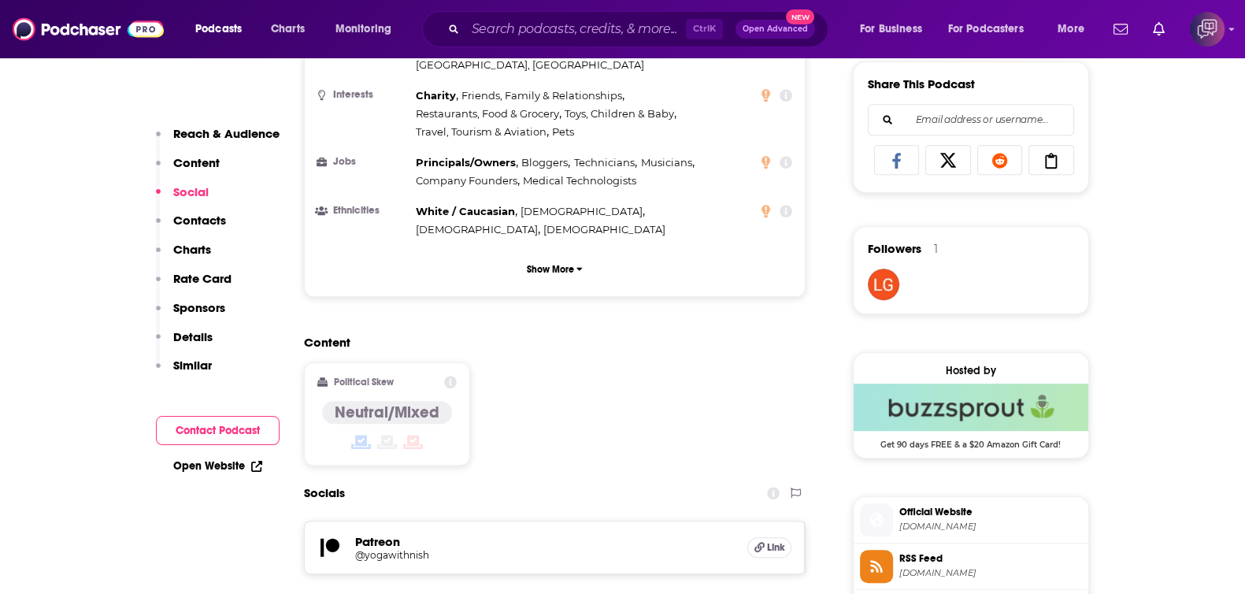
scroll to position [1377, 0]
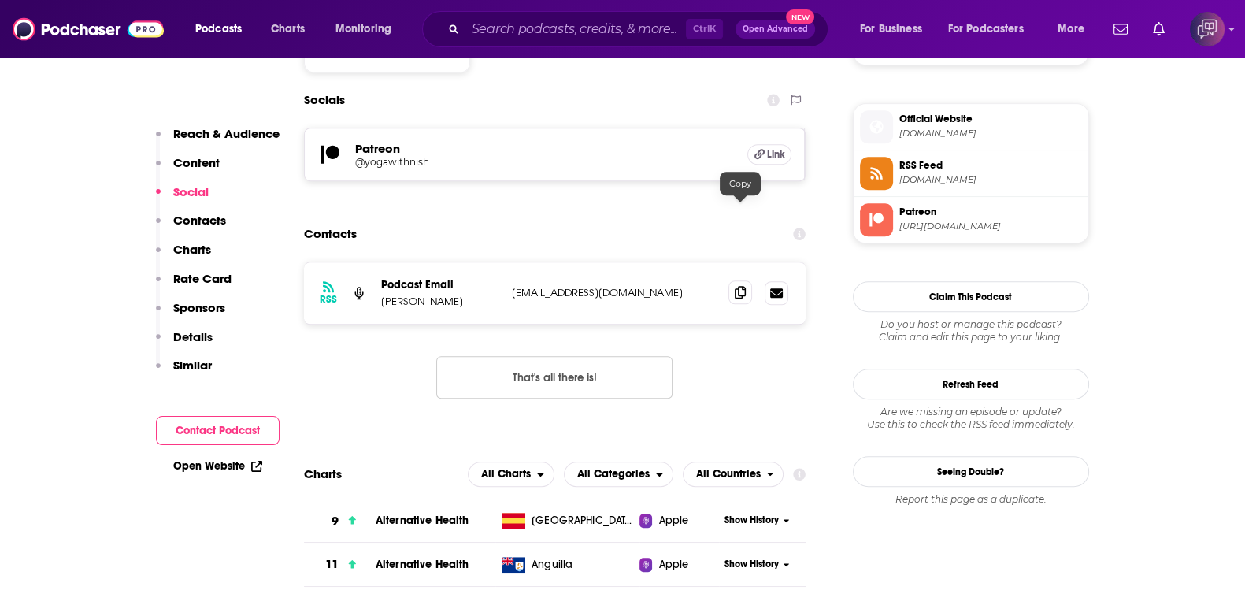
click at [743, 286] on icon at bounding box center [739, 292] width 11 height 13
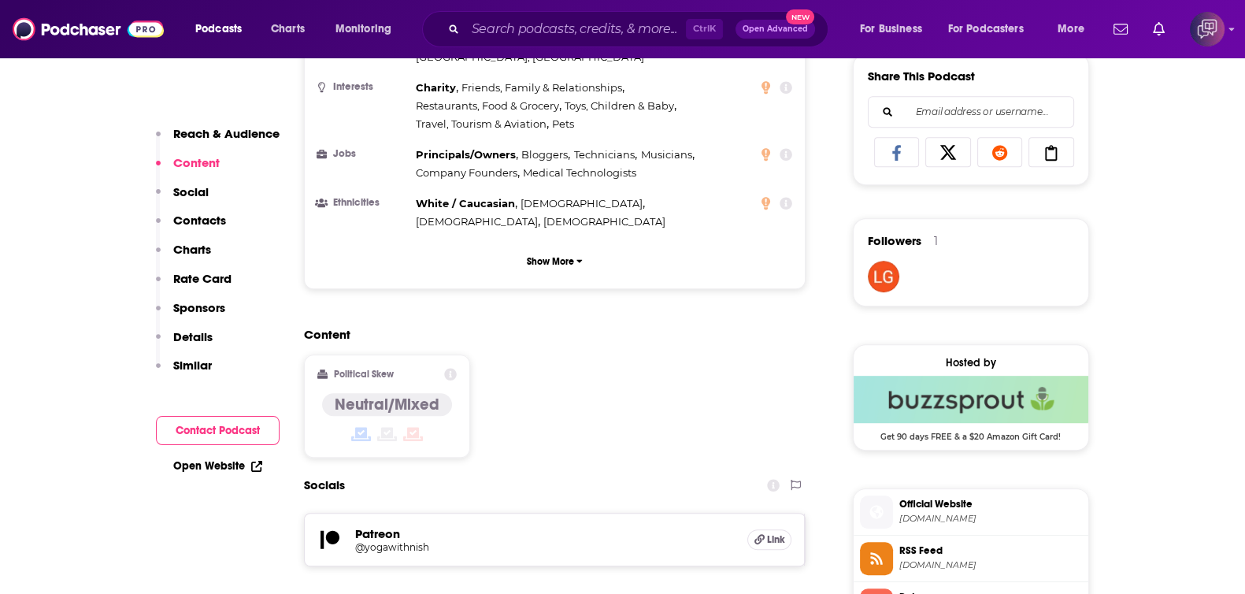
scroll to position [984, 0]
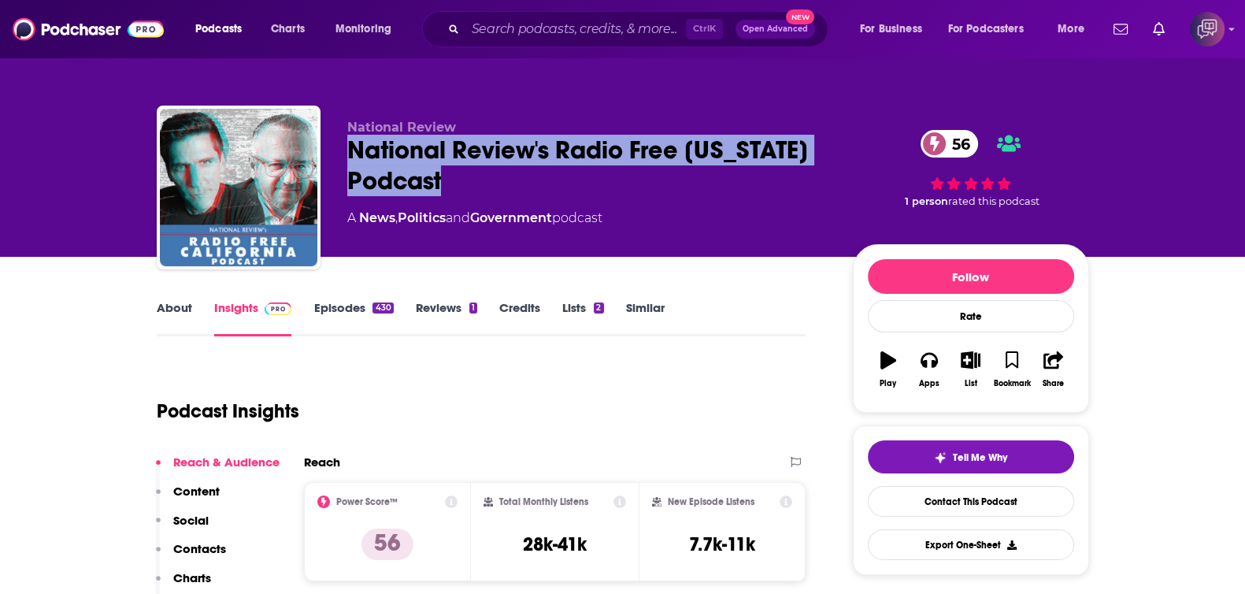
drag, startPoint x: 338, startPoint y: 150, endPoint x: 453, endPoint y: 177, distance: 118.2
click at [453, 177] on div "National Review National Review's Radio Free [US_STATE] Podcast 56 A News , Pol…" at bounding box center [623, 190] width 932 height 170
copy h2 "National Review's Radio Free [US_STATE] Podcast"
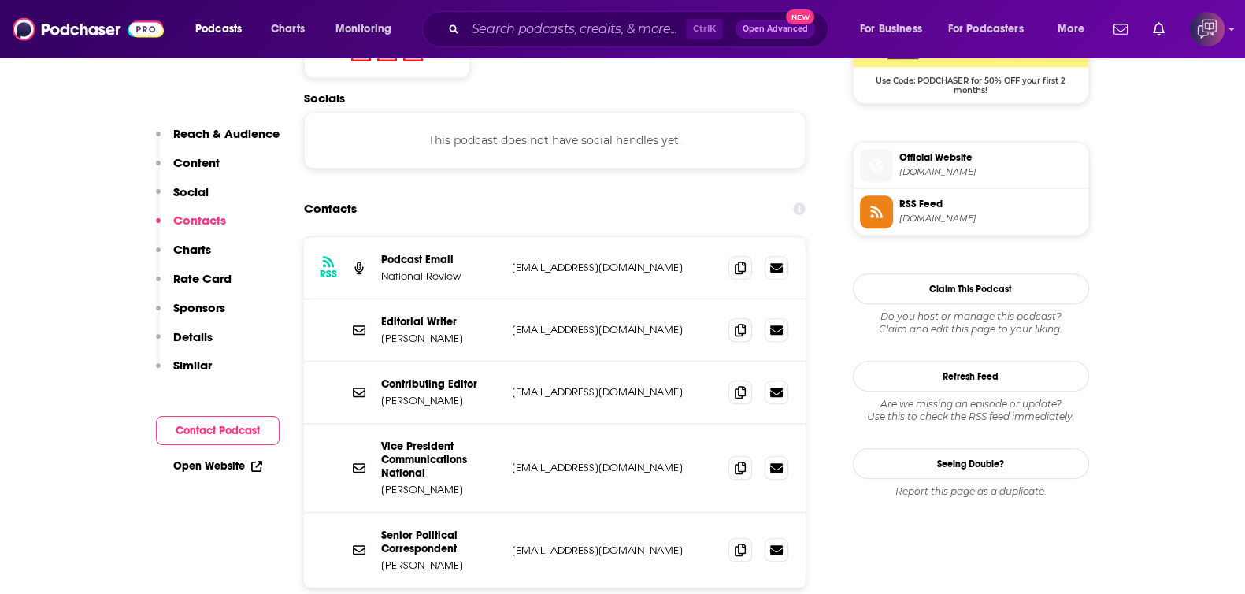
scroll to position [1377, 0]
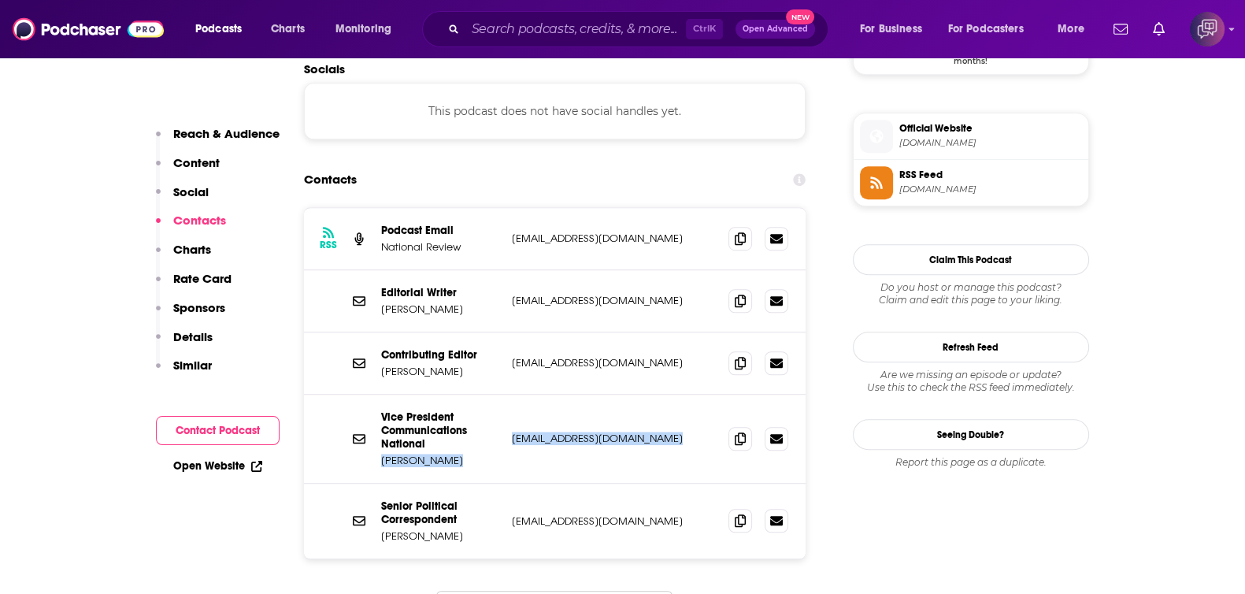
drag, startPoint x: 379, startPoint y: 386, endPoint x: 670, endPoint y: 371, distance: 290.8
click at [670, 394] on div "Vice President Communications National [PERSON_NAME] [PERSON_NAME][EMAIL_ADDRES…" at bounding box center [555, 438] width 502 height 89
copy div "[PERSON_NAME] [PERSON_NAME][EMAIL_ADDRESS][DOMAIN_NAME]"
drag, startPoint x: 381, startPoint y: 331, endPoint x: 441, endPoint y: 364, distance: 68.0
click at [441, 394] on div "Vice President Communications National [PERSON_NAME] [PERSON_NAME][EMAIL_ADDRES…" at bounding box center [555, 438] width 502 height 89
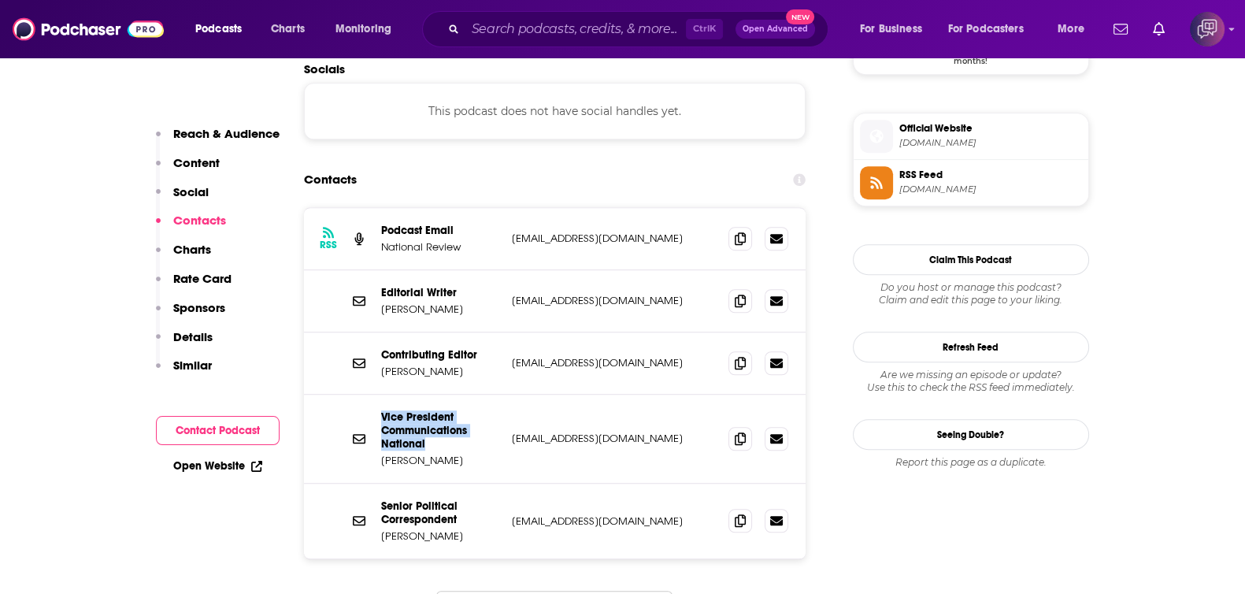
copy p "Vice President Communications National"
click at [740, 226] on span at bounding box center [740, 238] width 24 height 24
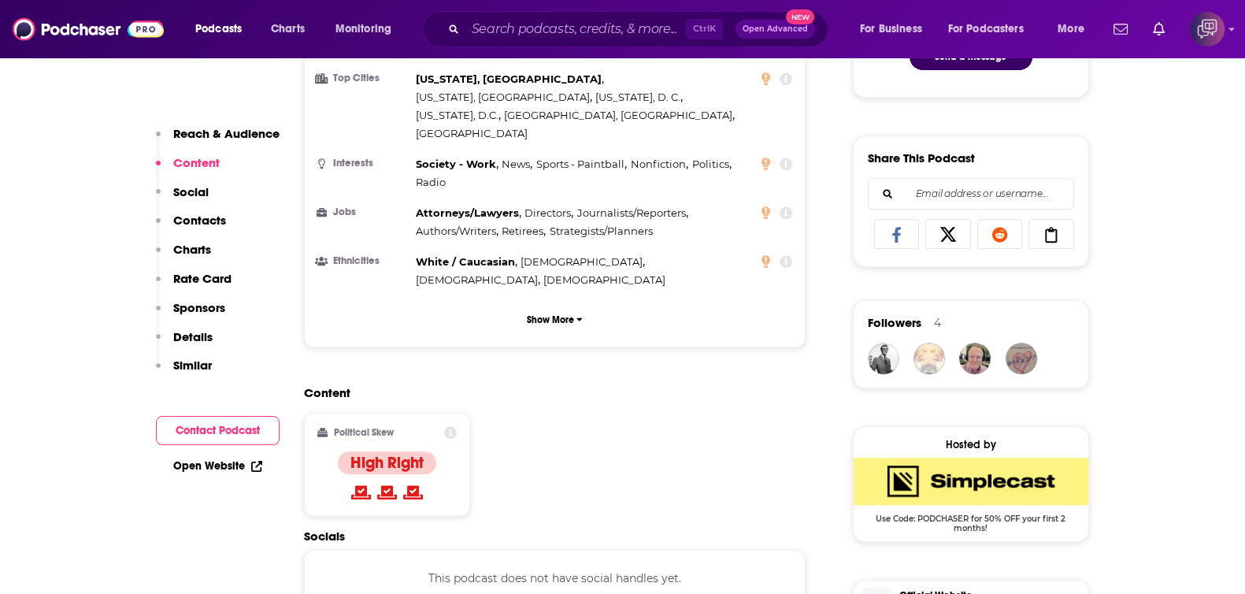
scroll to position [886, 0]
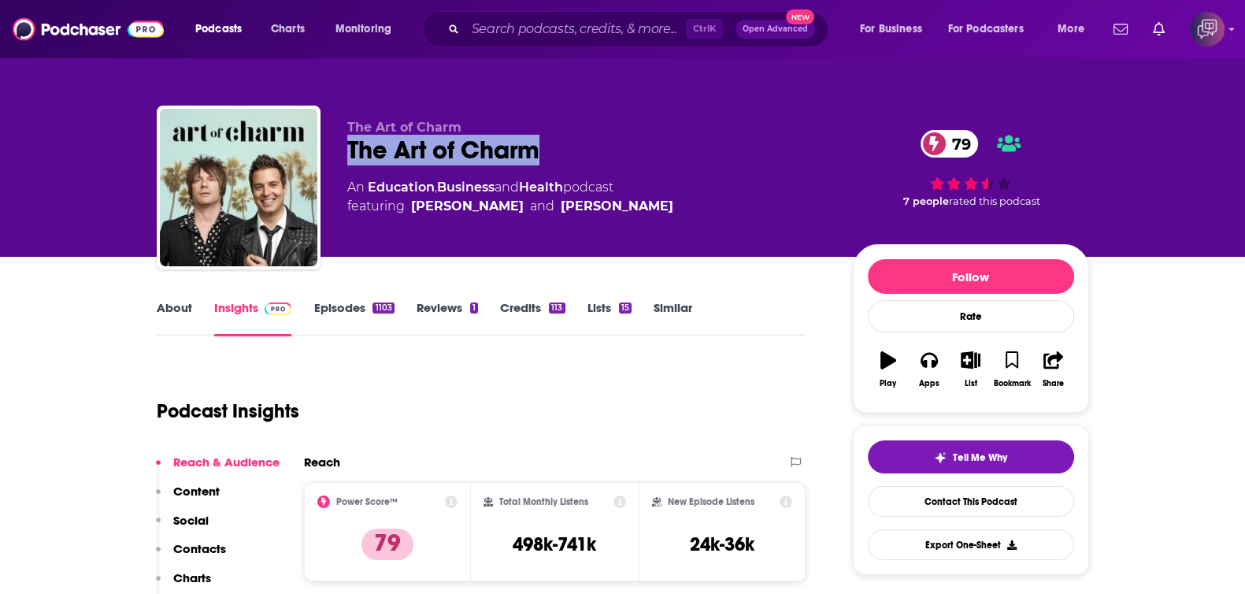
drag, startPoint x: 335, startPoint y: 158, endPoint x: 610, endPoint y: 160, distance: 274.7
click at [610, 160] on div "The Art of Charm The Art of Charm 79 An Education , Business and Health podcast…" at bounding box center [623, 190] width 932 height 170
click at [189, 304] on link "About" at bounding box center [174, 318] width 35 height 36
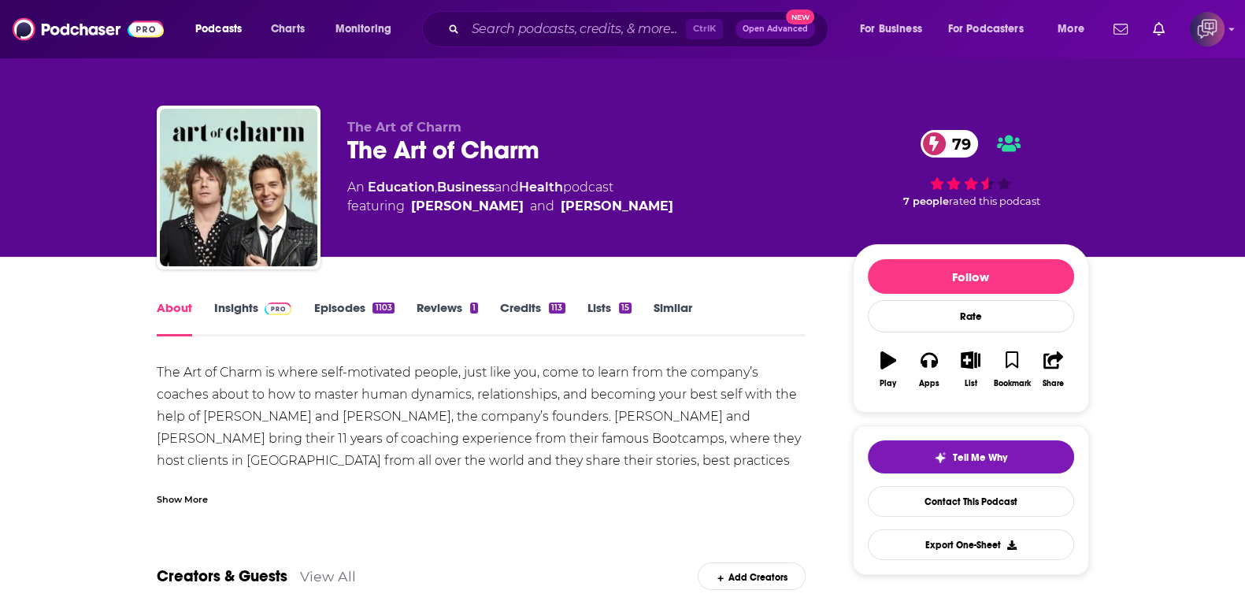
drag, startPoint x: 342, startPoint y: 151, endPoint x: 586, endPoint y: 127, distance: 245.2
click at [586, 127] on div "The Art of Charm The Art of Charm 79 An Education , Business and Health podcast…" at bounding box center [623, 190] width 932 height 170
drag, startPoint x: 463, startPoint y: 161, endPoint x: 338, endPoint y: 157, distance: 125.2
click at [338, 157] on div "The Art of Charm The Art of Charm 79 An Education , Business and Health podcast…" at bounding box center [623, 190] width 932 height 170
copy h1 "The Art of Charm"
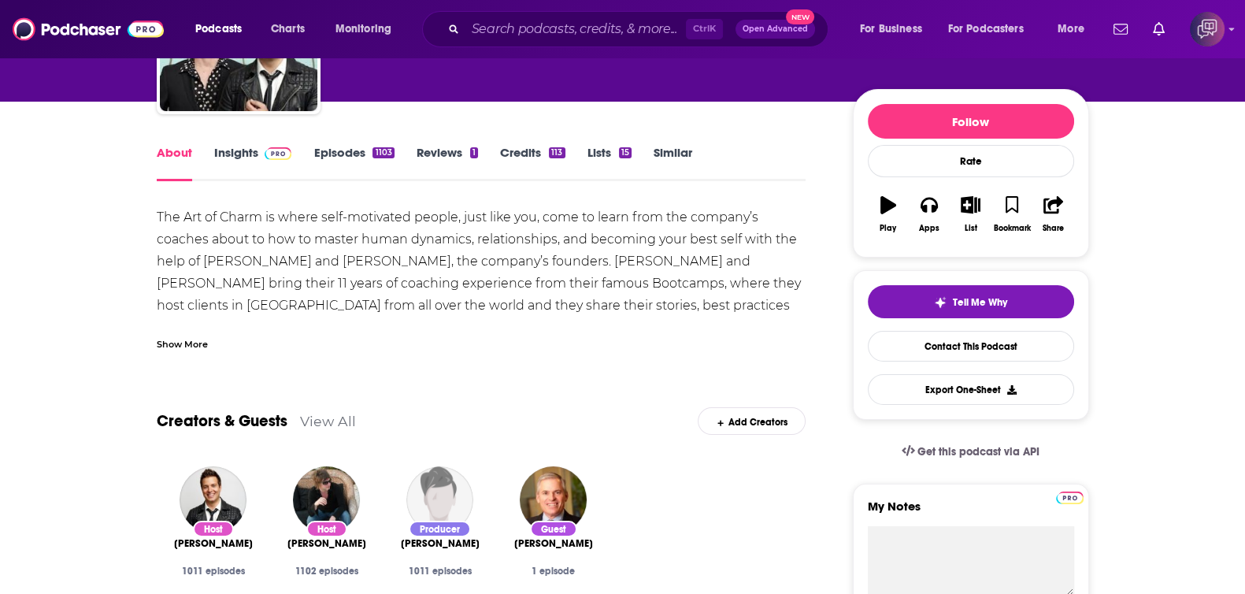
scroll to position [98, 0]
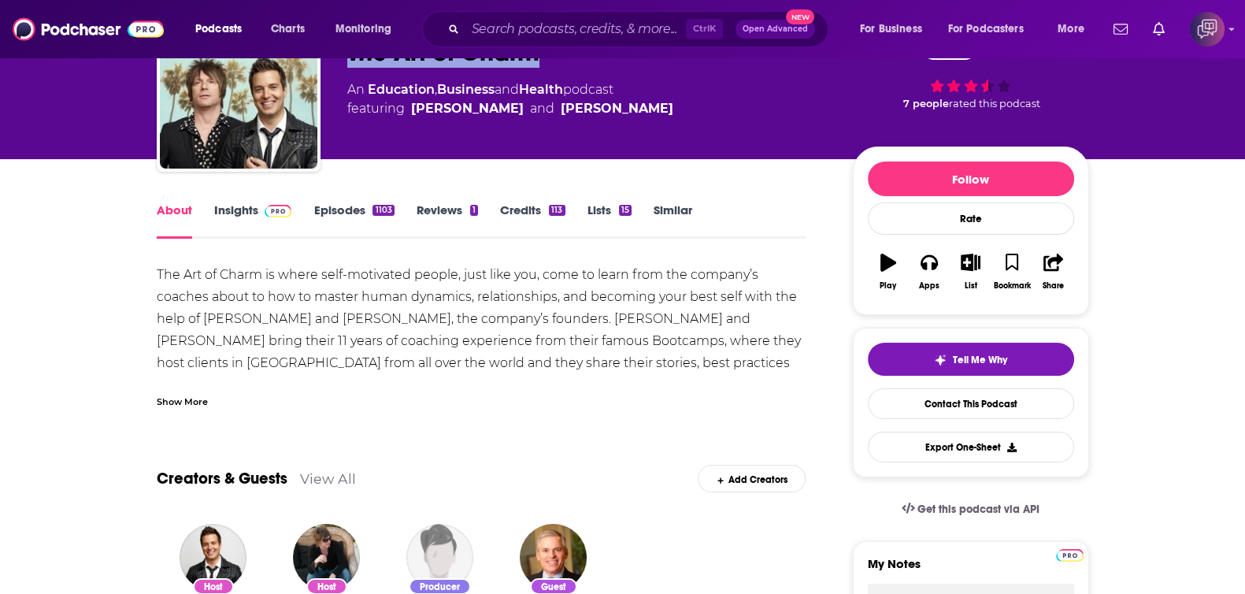
click at [261, 212] on span at bounding box center [275, 209] width 34 height 15
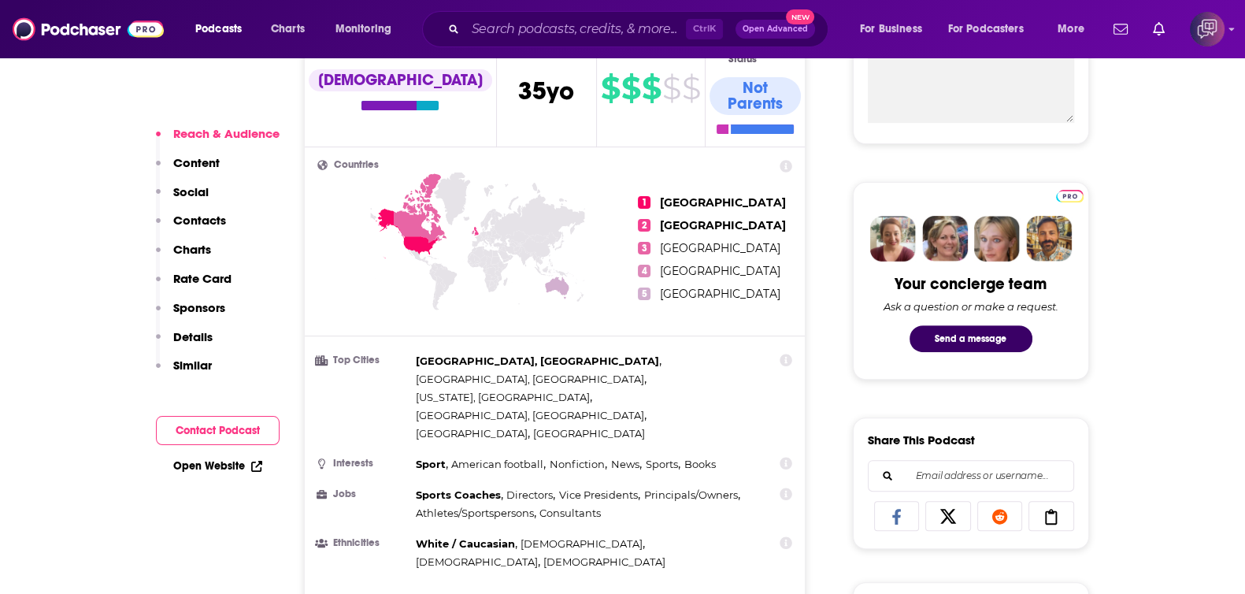
scroll to position [1278, 0]
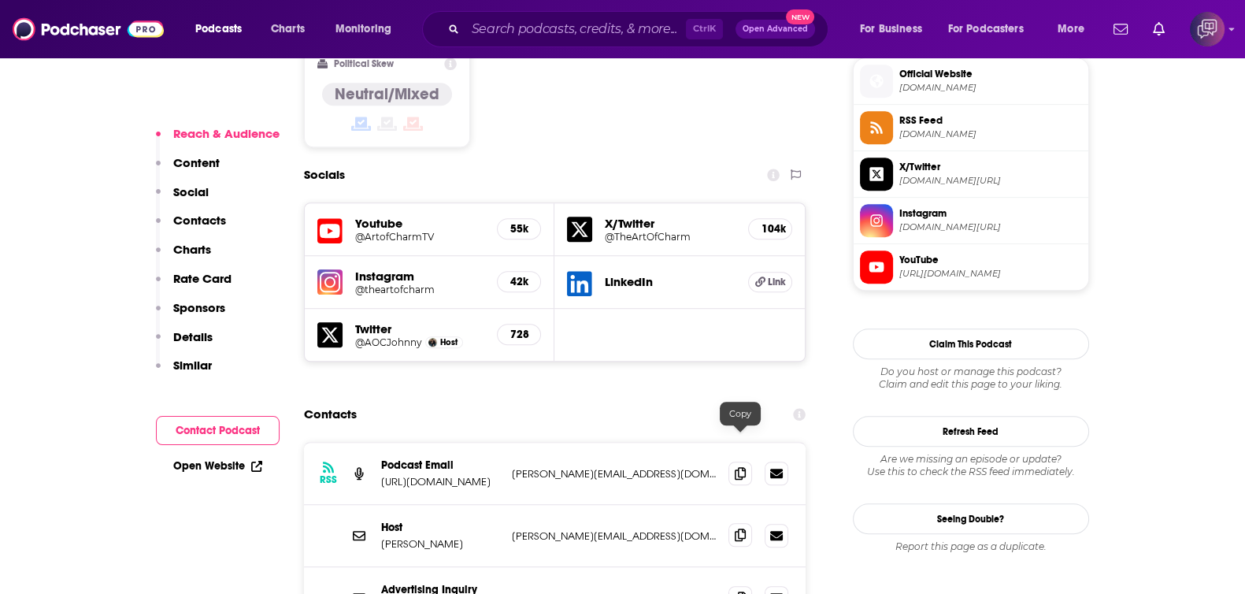
click at [738, 528] on icon at bounding box center [739, 534] width 11 height 13
drag, startPoint x: 366, startPoint y: 444, endPoint x: 451, endPoint y: 453, distance: 85.5
click at [451, 505] on div "Host [PERSON_NAME] [PERSON_NAME][EMAIL_ADDRESS][DOMAIN_NAME] [PERSON_NAME][EMAI…" at bounding box center [555, 536] width 502 height 62
click at [451, 537] on p "[PERSON_NAME]" at bounding box center [440, 543] width 118 height 13
drag, startPoint x: 461, startPoint y: 450, endPoint x: 381, endPoint y: 449, distance: 80.3
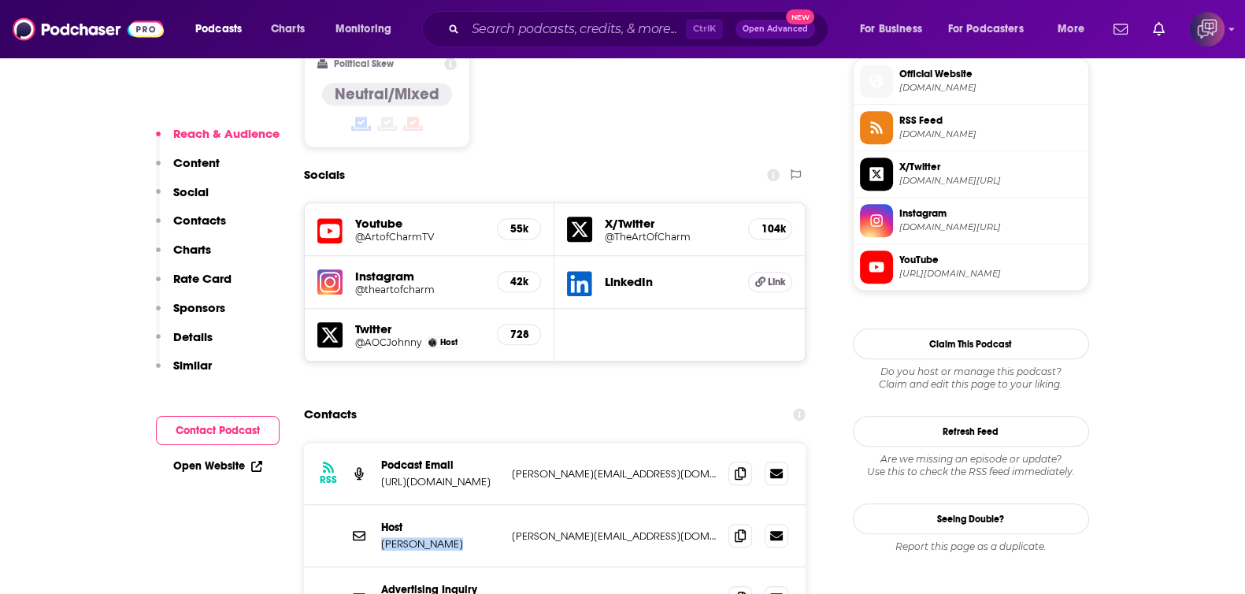
click at [381, 537] on p "[PERSON_NAME]" at bounding box center [440, 543] width 118 height 13
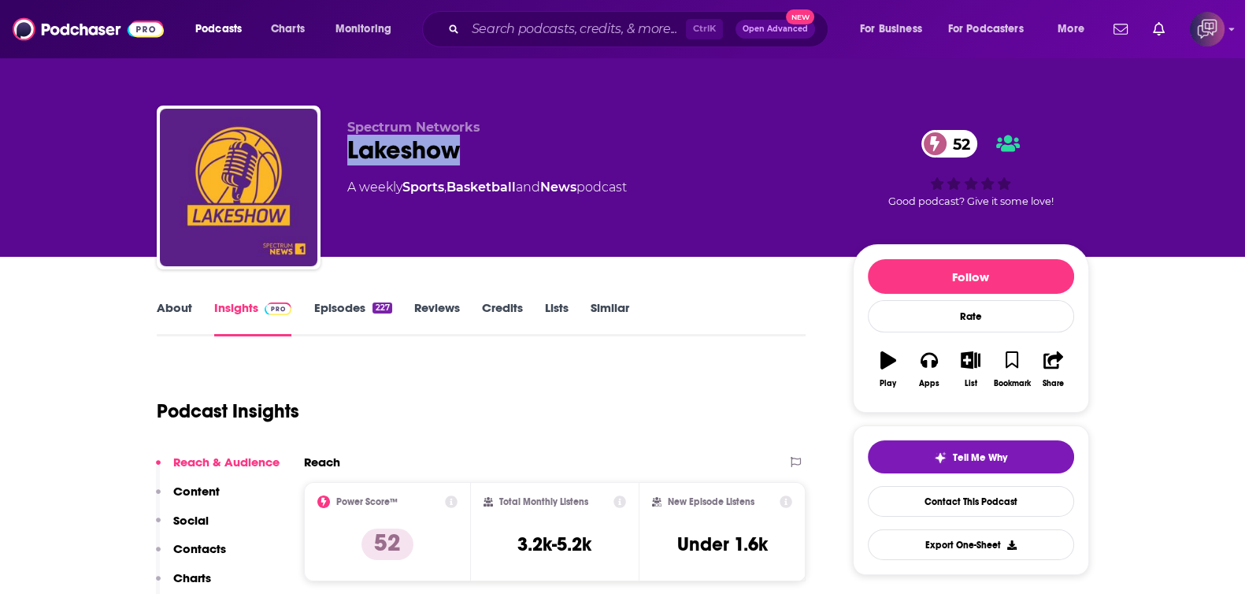
drag, startPoint x: 362, startPoint y: 155, endPoint x: 465, endPoint y: 147, distance: 103.4
click at [465, 147] on div "Spectrum Networks Lakeshow 52 A weekly Sports , Basketball and News podcast 52 …" at bounding box center [623, 190] width 932 height 170
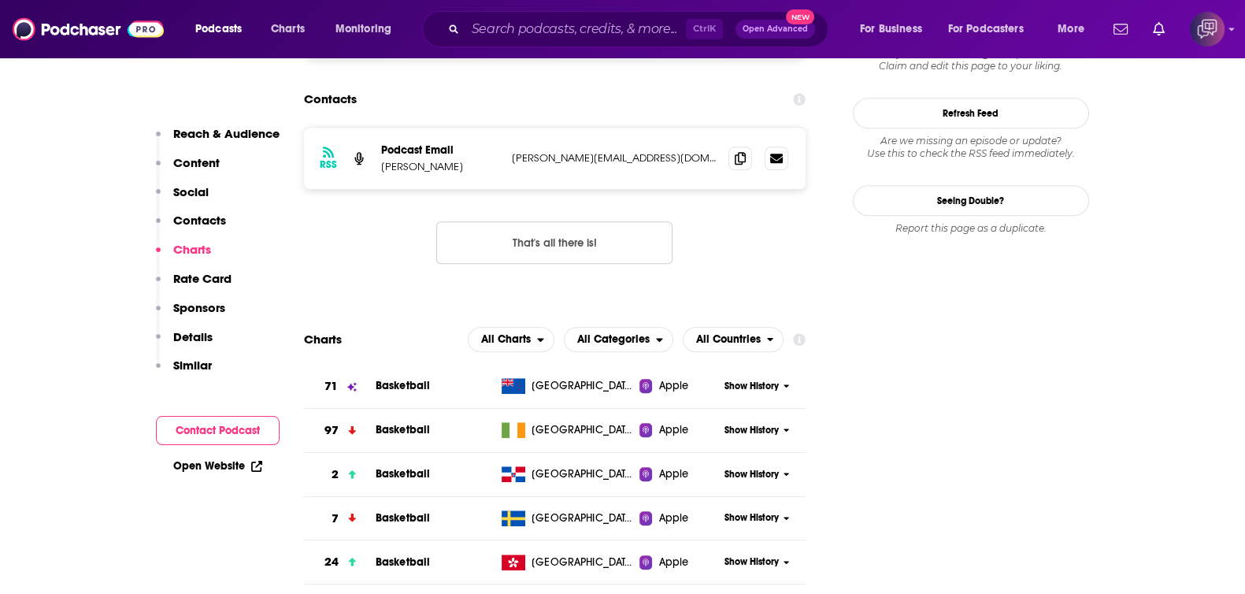
scroll to position [1377, 0]
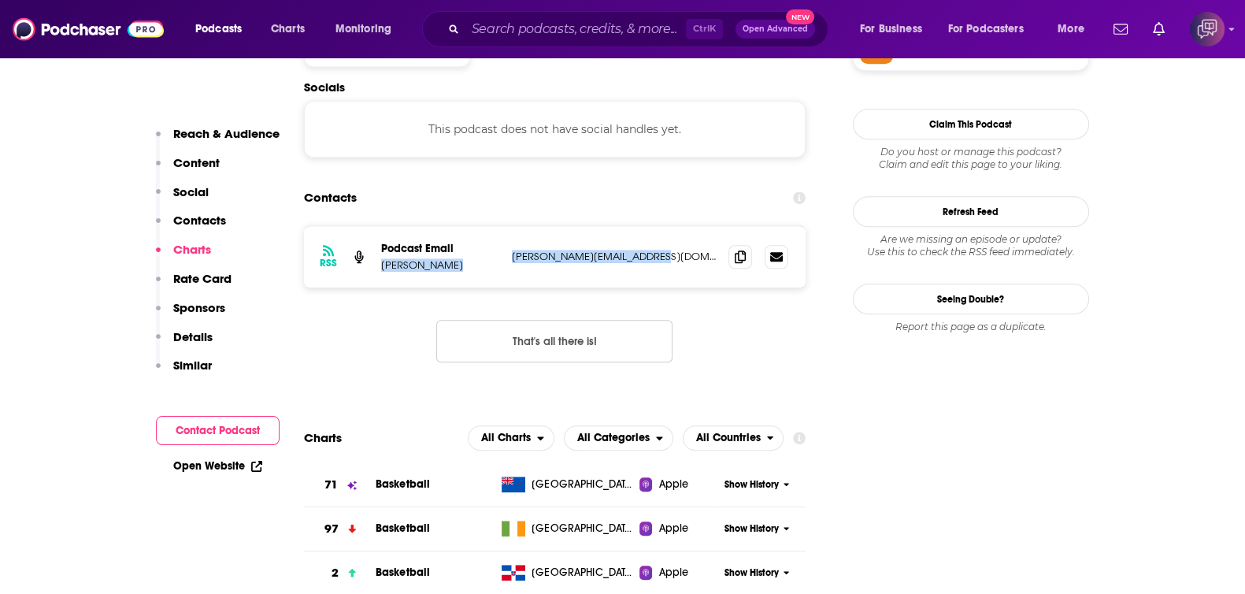
drag, startPoint x: 390, startPoint y: 173, endPoint x: 660, endPoint y: 165, distance: 270.9
click at [0, 0] on div "Podcast Email [PERSON_NAME] [PERSON_NAME][EMAIL_ADDRESS][DOMAIN_NAME] [DOMAIN_N…" at bounding box center [0, 0] width 0 height 0
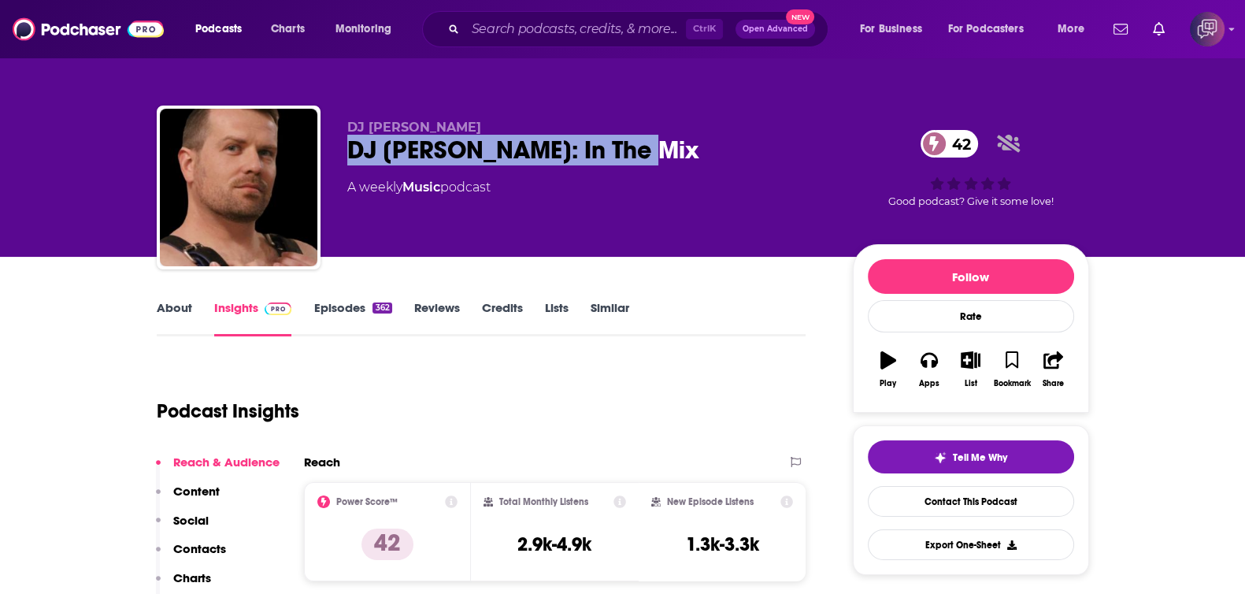
drag, startPoint x: 331, startPoint y: 142, endPoint x: 689, endPoint y: 137, distance: 358.2
click at [689, 137] on div "DJ [PERSON_NAME] DJ [PERSON_NAME]: In The Mix 42 A weekly Music podcast 42 Good…" at bounding box center [623, 190] width 932 height 170
copy h2 "DJ [PERSON_NAME]: In The Mix"
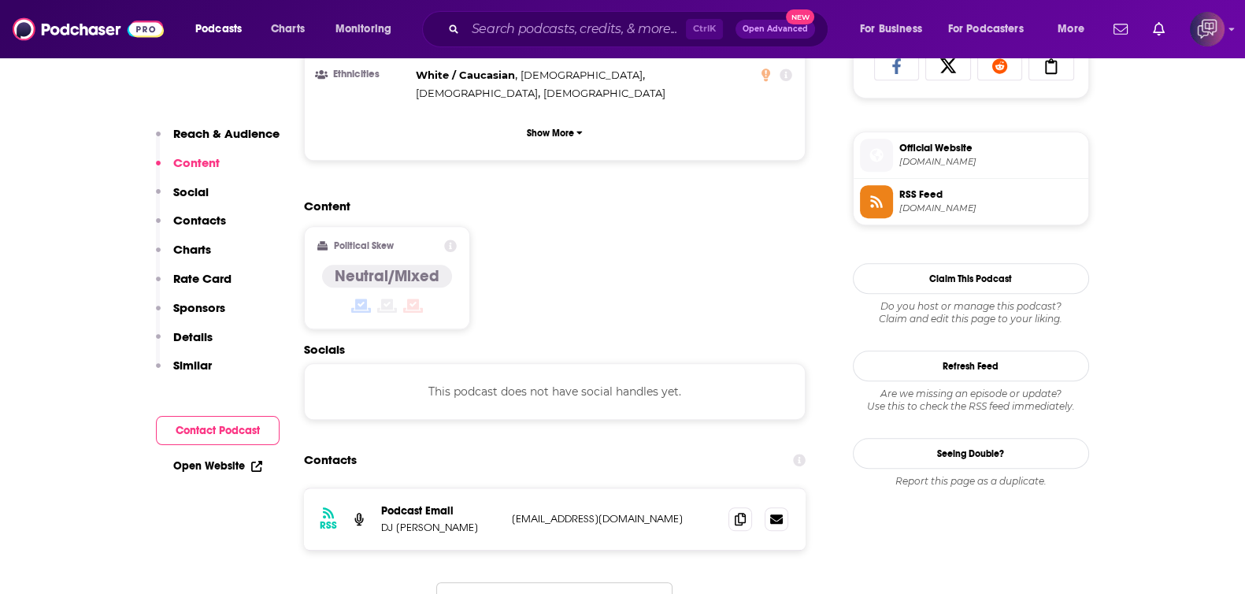
scroll to position [1181, 0]
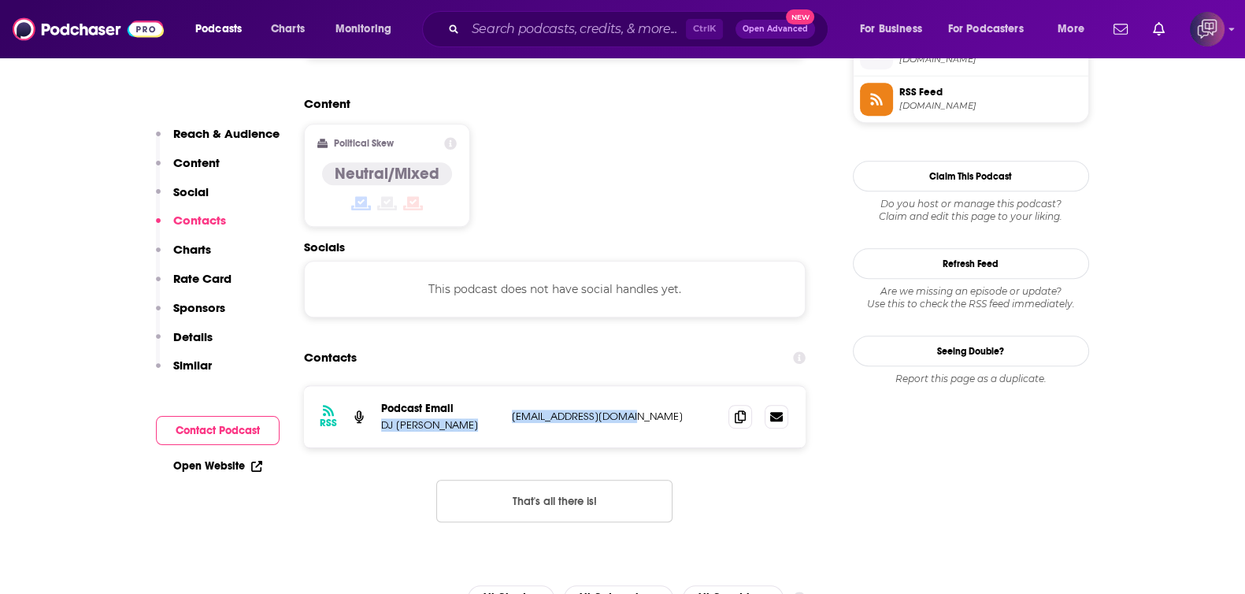
drag, startPoint x: 390, startPoint y: 348, endPoint x: 664, endPoint y: 341, distance: 273.2
click at [664, 386] on div "RSS Podcast Email DJ [PERSON_NAME] [EMAIL_ADDRESS][DOMAIN_NAME] [EMAIL_ADDRESS]…" at bounding box center [555, 416] width 502 height 61
copy div "DJ [PERSON_NAME] [EMAIL_ADDRESS][DOMAIN_NAME]"
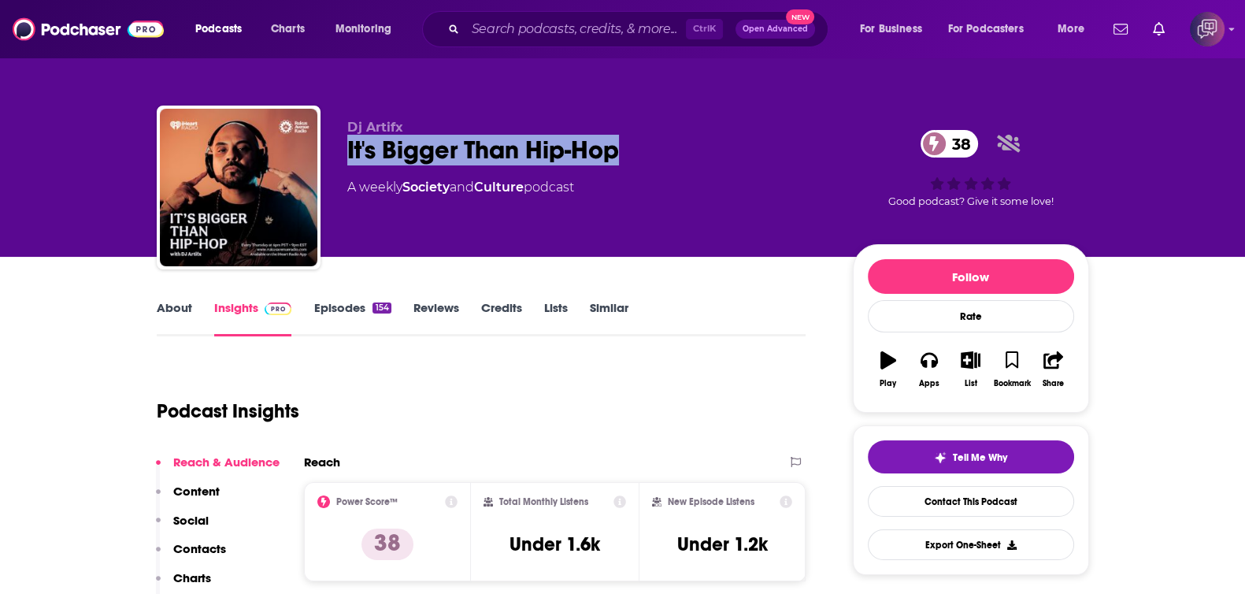
drag, startPoint x: 343, startPoint y: 147, endPoint x: 735, endPoint y: 144, distance: 392.0
click at [735, 144] on div "Dj Artifx It's Bigger Than Hip-Hop 38 A weekly Society and Culture podcast 38 G…" at bounding box center [623, 190] width 932 height 170
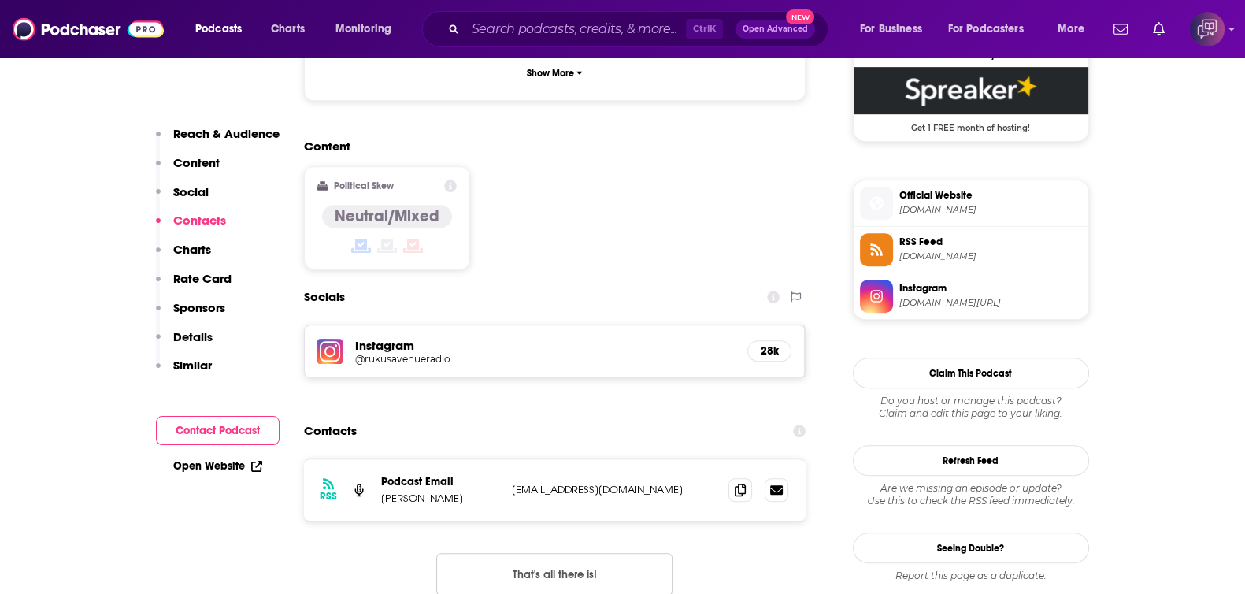
scroll to position [1278, 0]
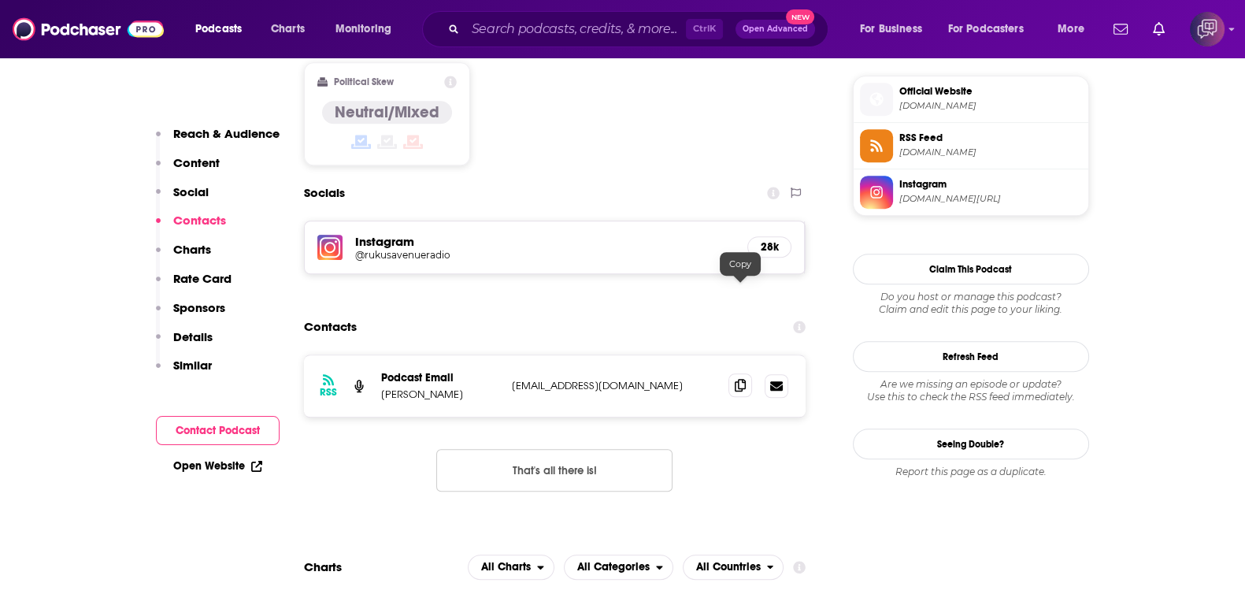
click at [739, 379] on icon at bounding box center [739, 385] width 11 height 13
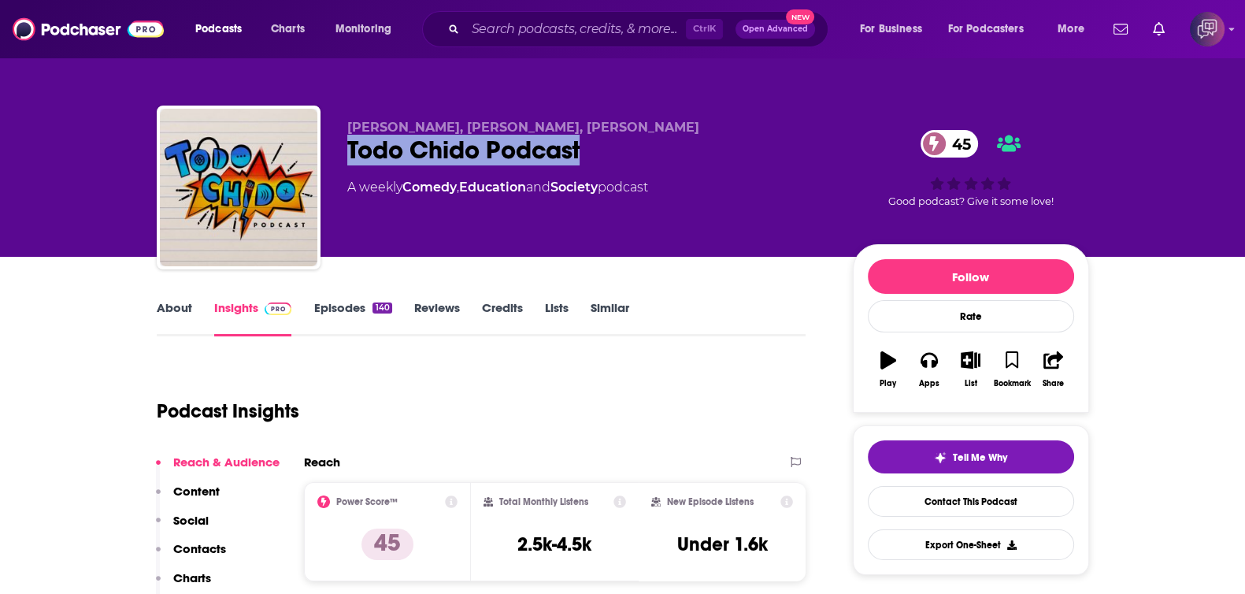
drag, startPoint x: 508, startPoint y: 152, endPoint x: 648, endPoint y: 155, distance: 140.2
click at [648, 155] on div "[PERSON_NAME], [PERSON_NAME], [PERSON_NAME] Todo Chido Podcast 45 A weekly Come…" at bounding box center [623, 190] width 932 height 170
click at [183, 309] on link "About" at bounding box center [174, 318] width 35 height 36
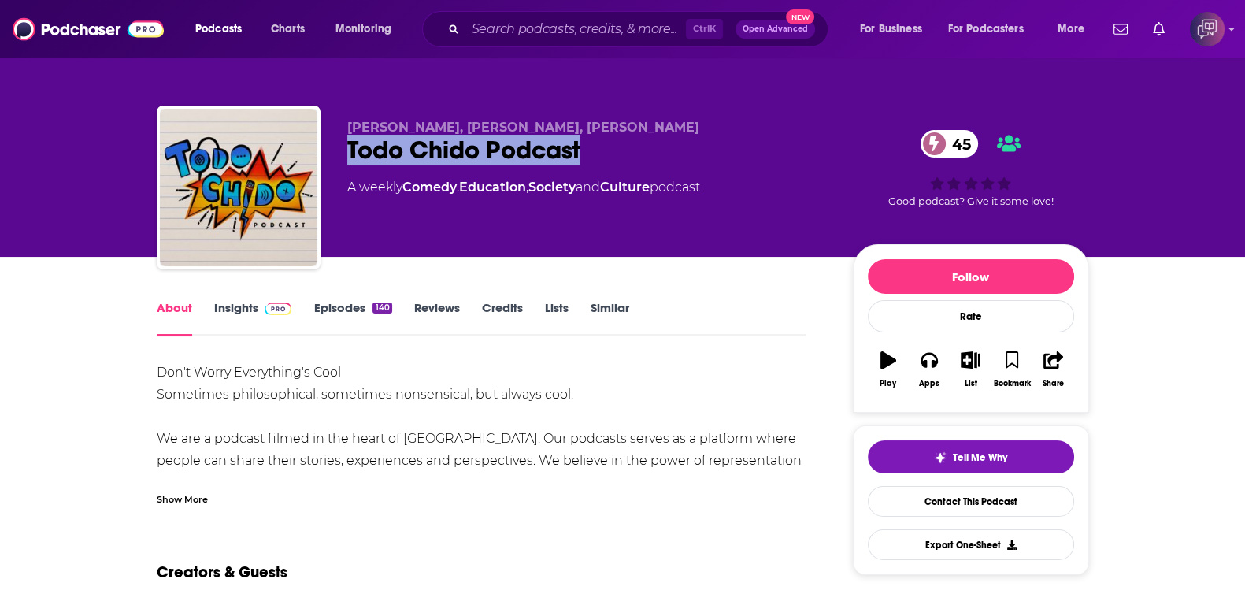
drag, startPoint x: 582, startPoint y: 145, endPoint x: 648, endPoint y: 141, distance: 65.5
click at [648, 141] on div "[PERSON_NAME], [PERSON_NAME], [PERSON_NAME] Todo Chido Podcast 45 A weekly Come…" at bounding box center [623, 190] width 932 height 170
copy h1 "Todo Chido Podcast"
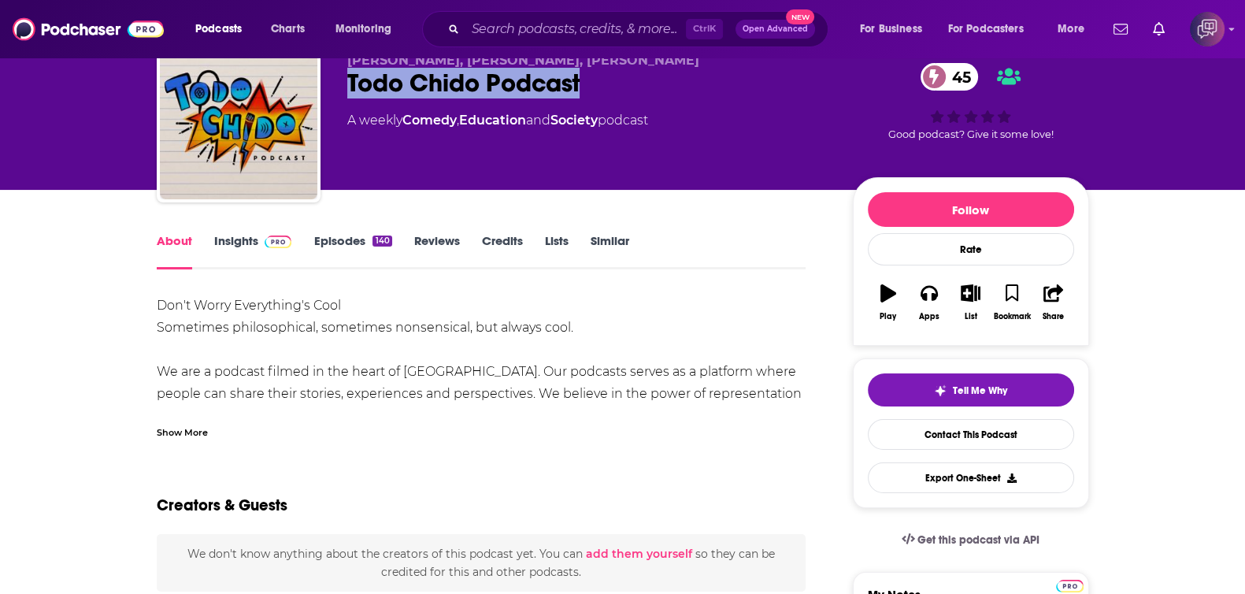
scroll to position [98, 0]
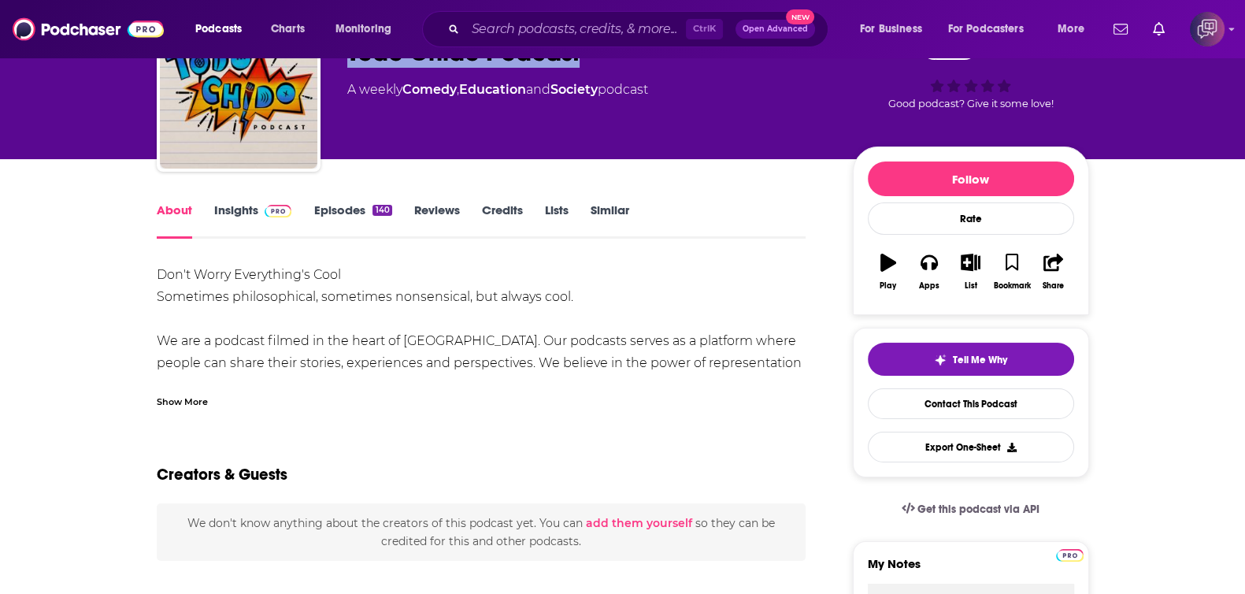
click at [277, 211] on img at bounding box center [278, 211] width 28 height 13
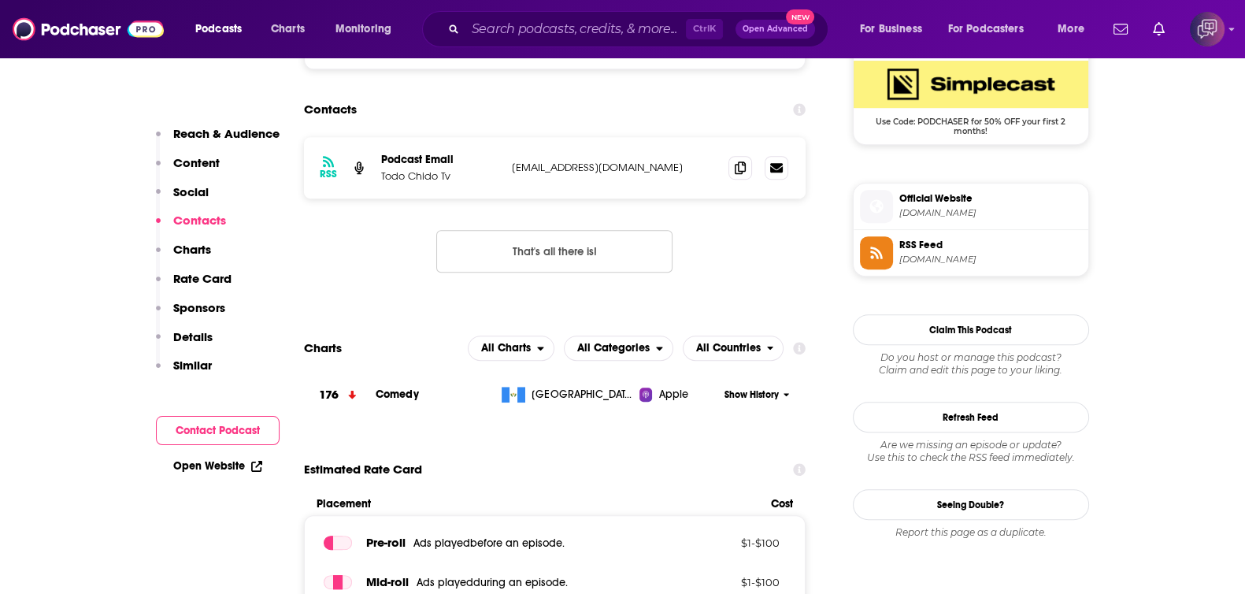
scroll to position [984, 0]
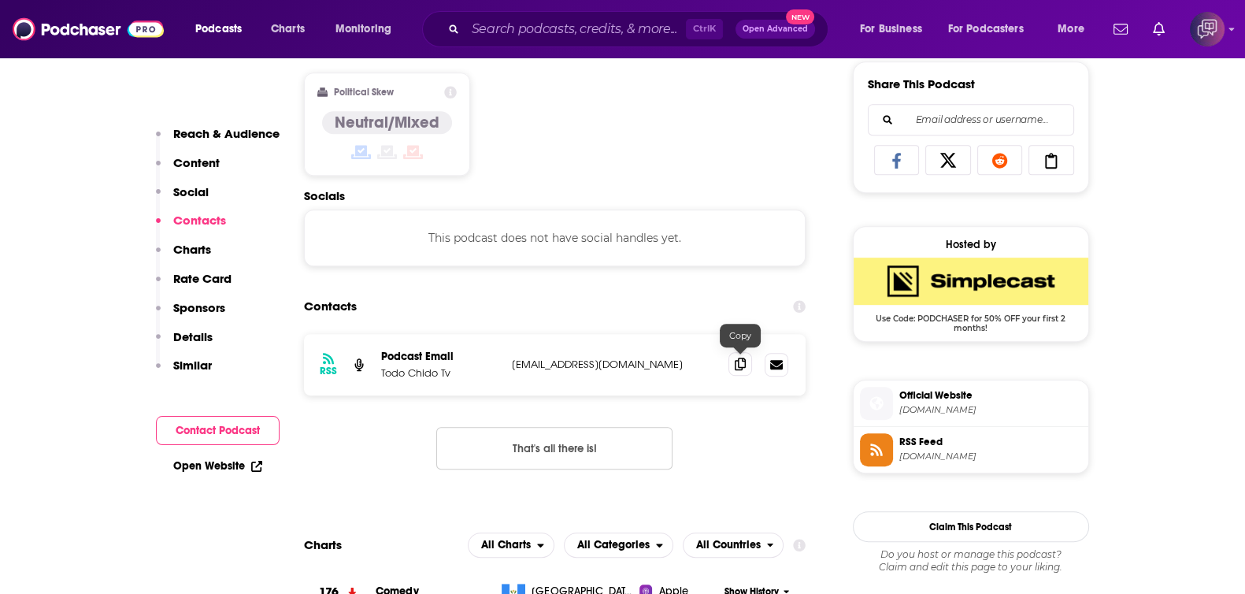
click at [746, 364] on span at bounding box center [740, 364] width 24 height 24
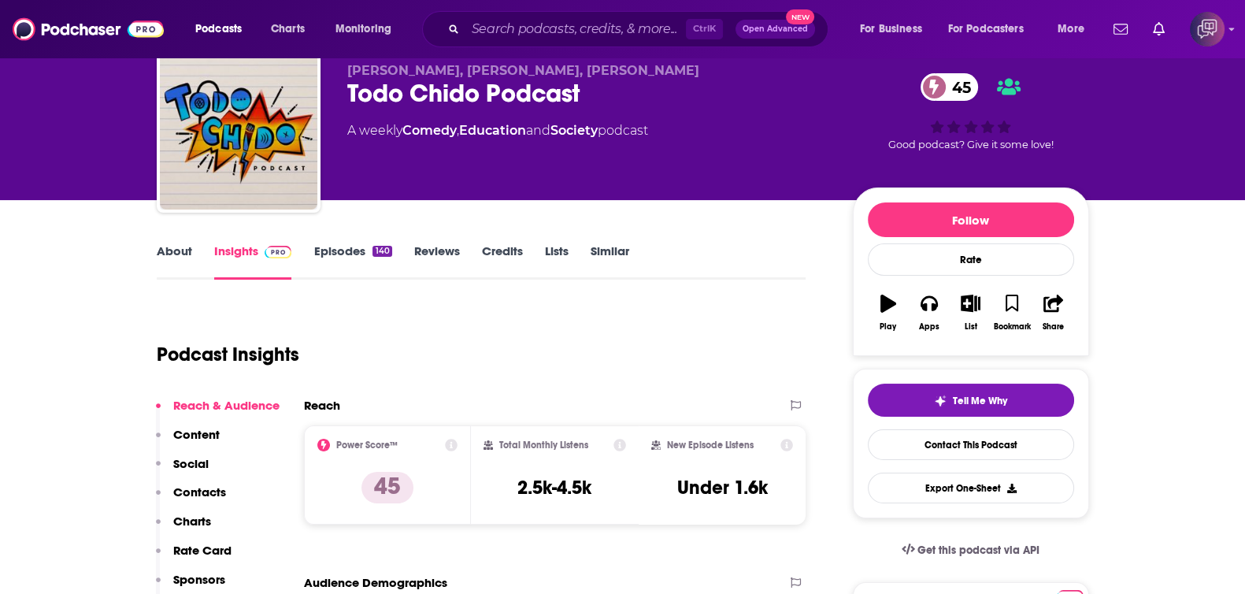
scroll to position [0, 0]
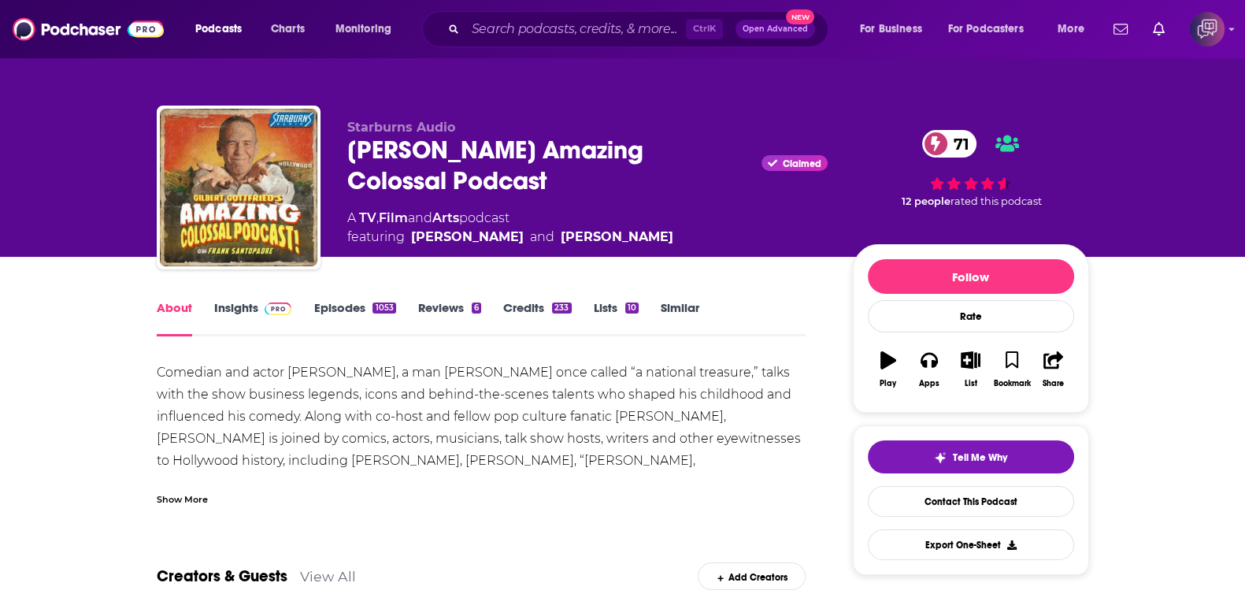
drag, startPoint x: 373, startPoint y: 153, endPoint x: 564, endPoint y: 174, distance: 192.5
click at [564, 174] on div "Starburns Audio [PERSON_NAME] Amazing Colossal Podcast Claimed 71 A TV , Film a…" at bounding box center [623, 190] width 932 height 170
copy h1 "[PERSON_NAME] Amazing Colossal Podcast"
click at [198, 498] on div "Show More" at bounding box center [182, 497] width 51 height 15
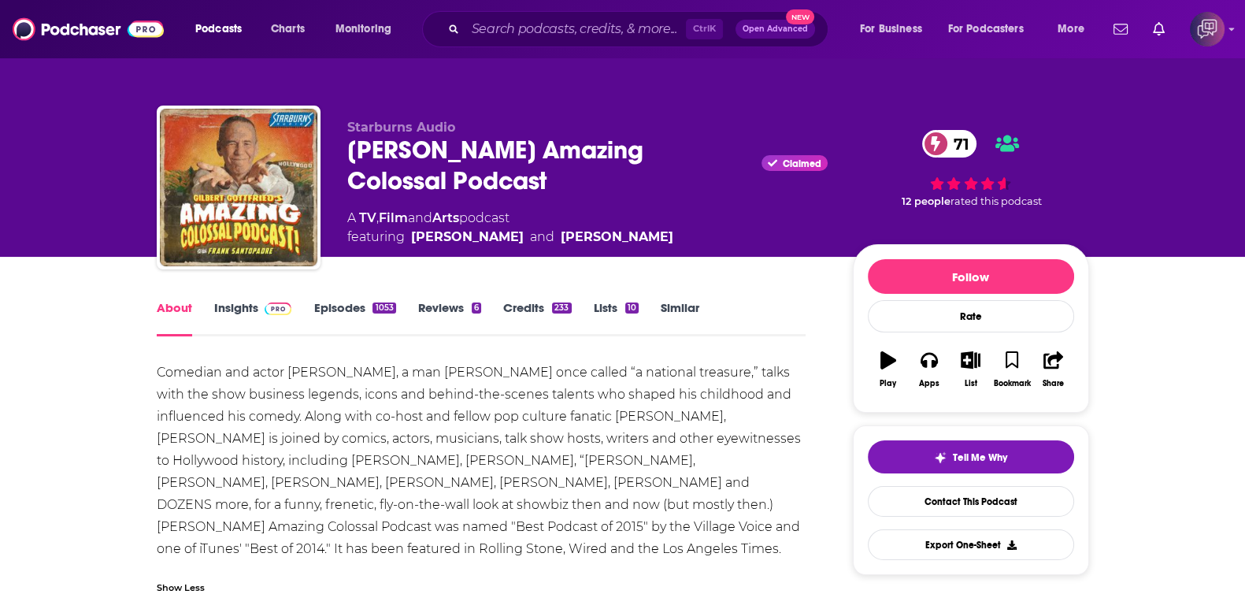
click at [282, 310] on img at bounding box center [278, 308] width 28 height 13
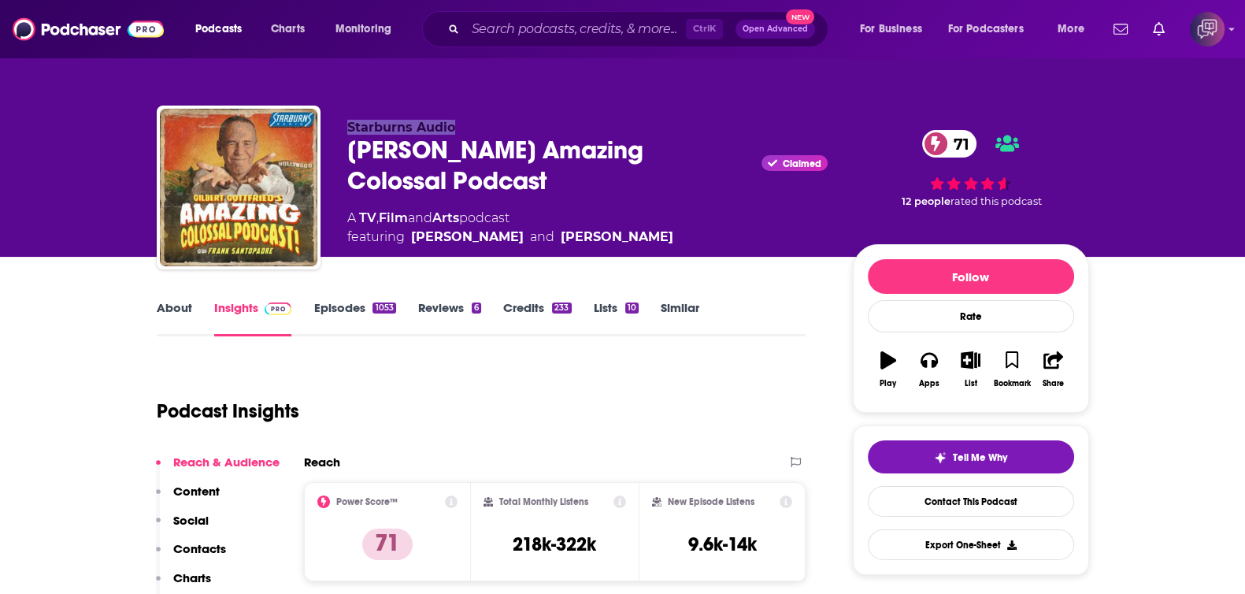
drag, startPoint x: 372, startPoint y: 122, endPoint x: 459, endPoint y: 124, distance: 86.6
click at [459, 124] on div "Starburns Audio Gilbert Gottfried's Amazing Colossal Podcast Claimed 71 A TV , …" at bounding box center [623, 190] width 932 height 170
copy span "Starburns Audio"
click at [420, 133] on span "Starburns Audio" at bounding box center [401, 127] width 108 height 15
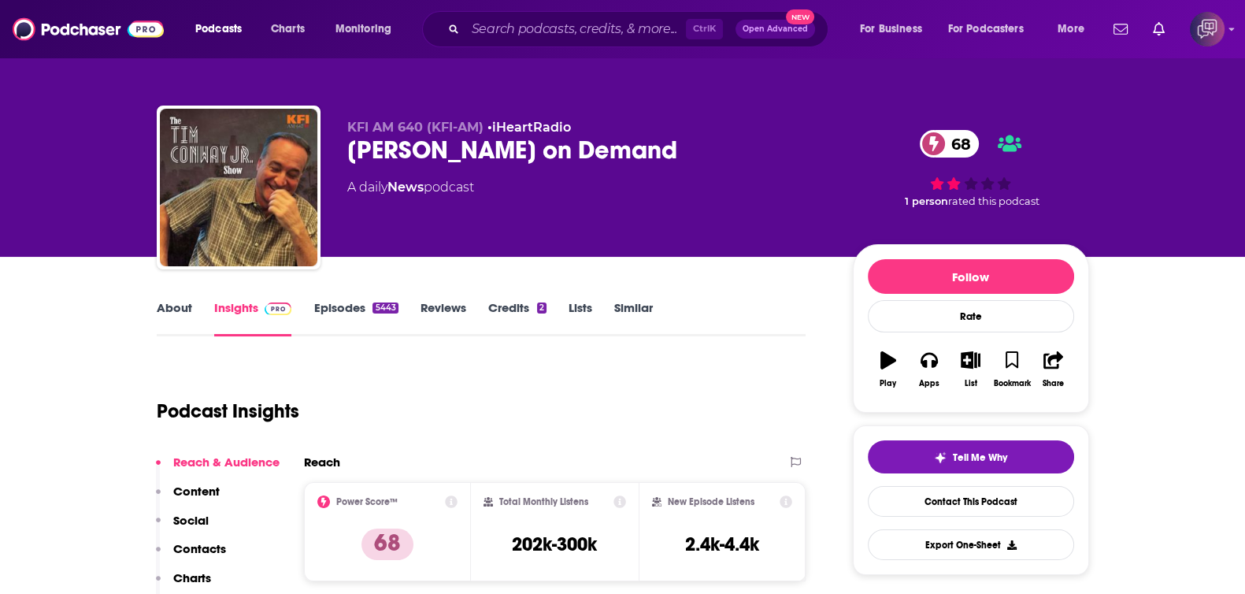
drag, startPoint x: 338, startPoint y: 143, endPoint x: 708, endPoint y: 146, distance: 369.2
click at [708, 146] on div "KFI AM 640 (KFI-AM) • iHeartRadio [PERSON_NAME] on Demand 68 A daily News podca…" at bounding box center [623, 190] width 932 height 170
copy h2 "[PERSON_NAME] on Demand"
click at [181, 310] on link "About" at bounding box center [174, 318] width 35 height 36
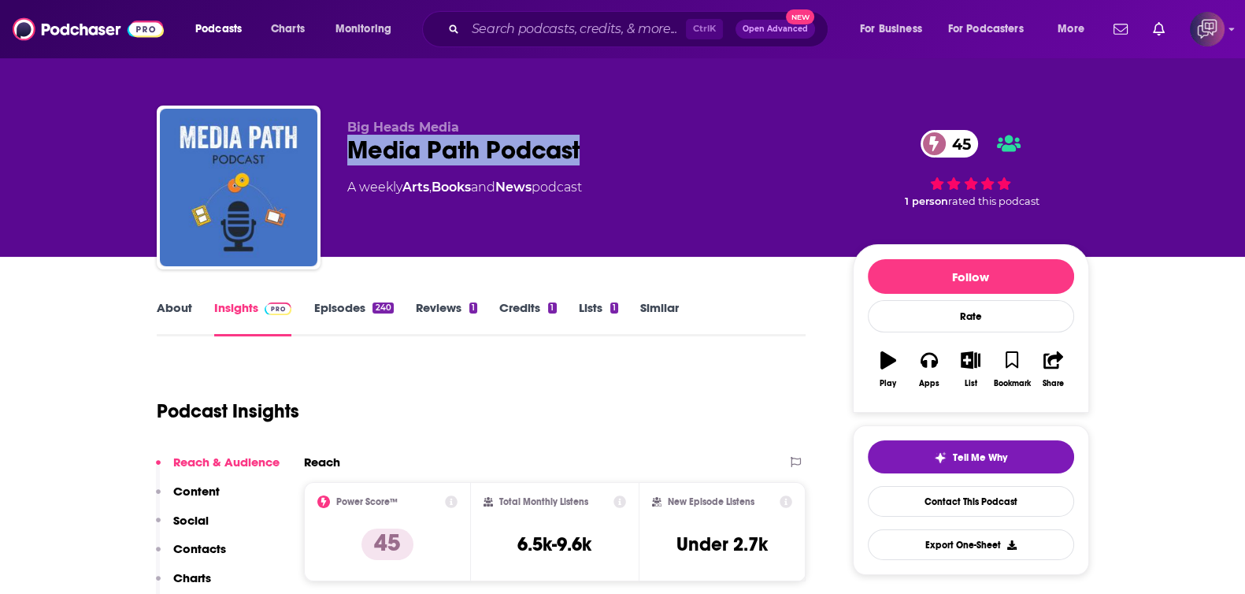
drag, startPoint x: 493, startPoint y: 148, endPoint x: 671, endPoint y: 140, distance: 178.9
click at [671, 140] on div "Media Path Podcast 45" at bounding box center [587, 150] width 480 height 31
click at [169, 313] on link "About" at bounding box center [174, 318] width 35 height 36
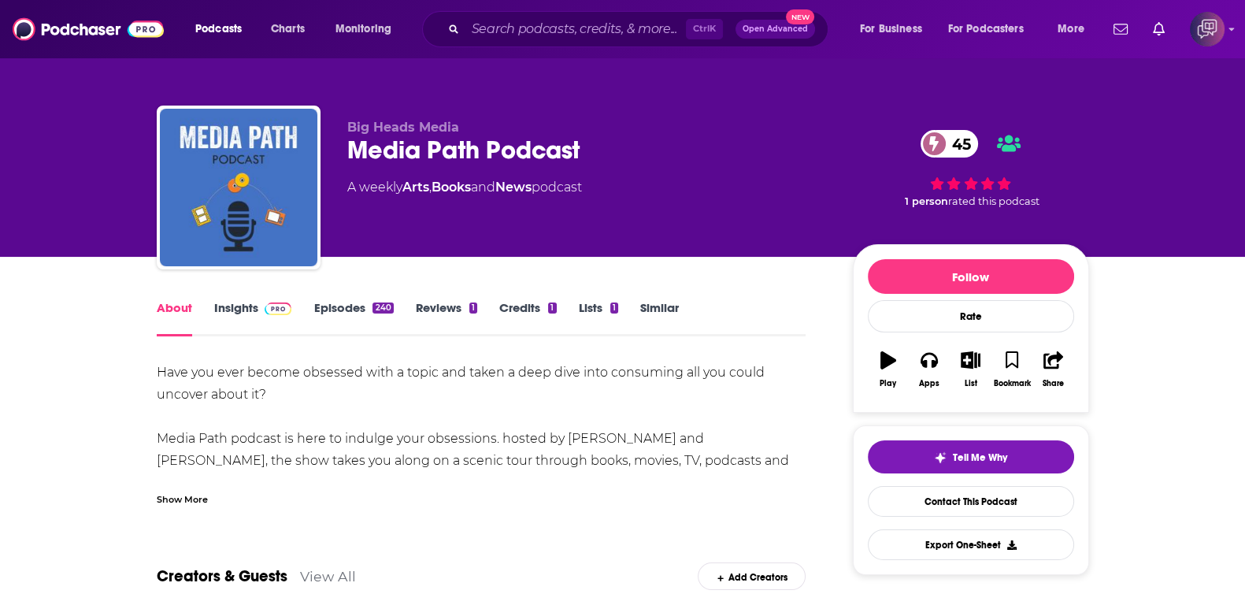
click at [177, 488] on div "Show More" at bounding box center [481, 492] width 649 height 27
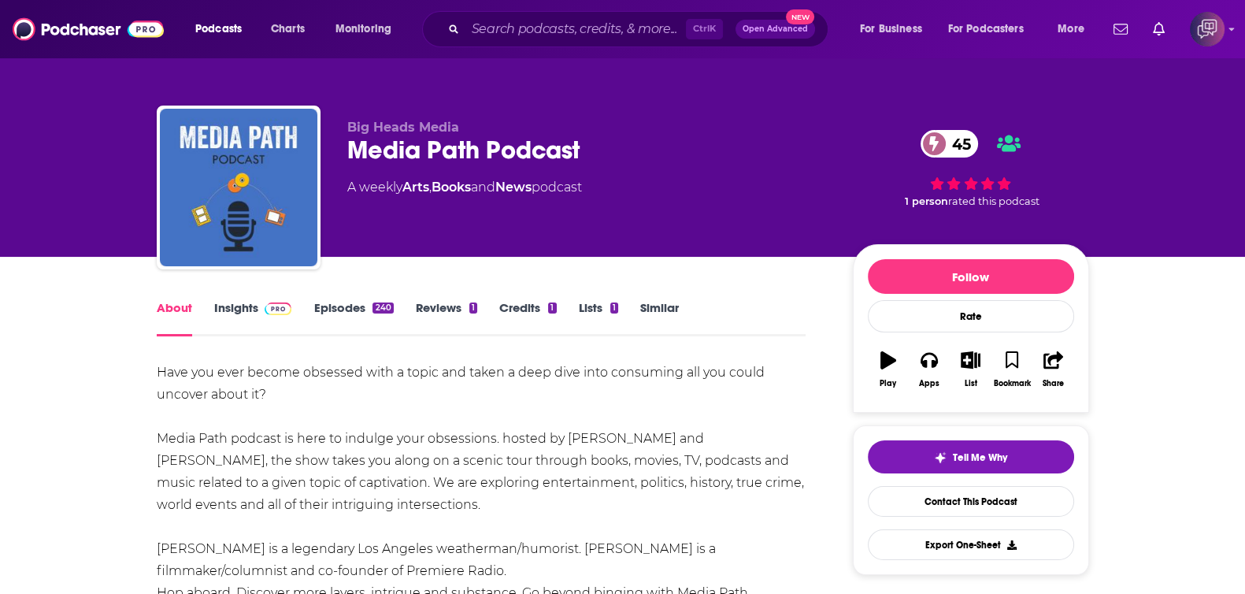
click at [246, 309] on link "Insights" at bounding box center [253, 318] width 78 height 36
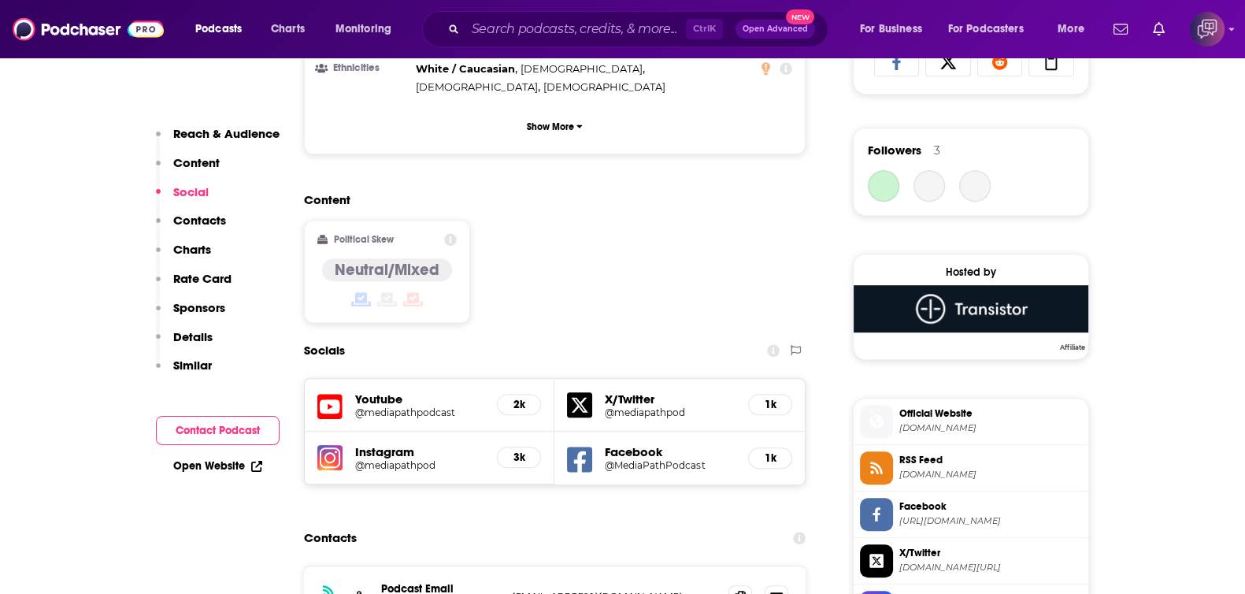
scroll to position [1278, 0]
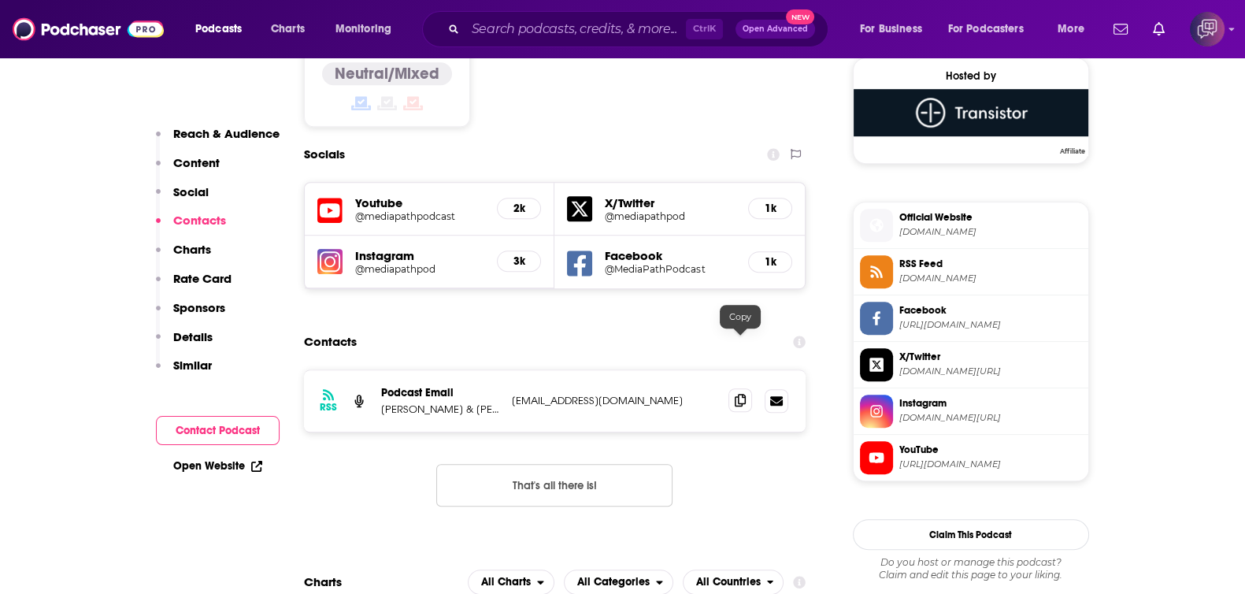
click at [736, 394] on icon at bounding box center [739, 400] width 11 height 13
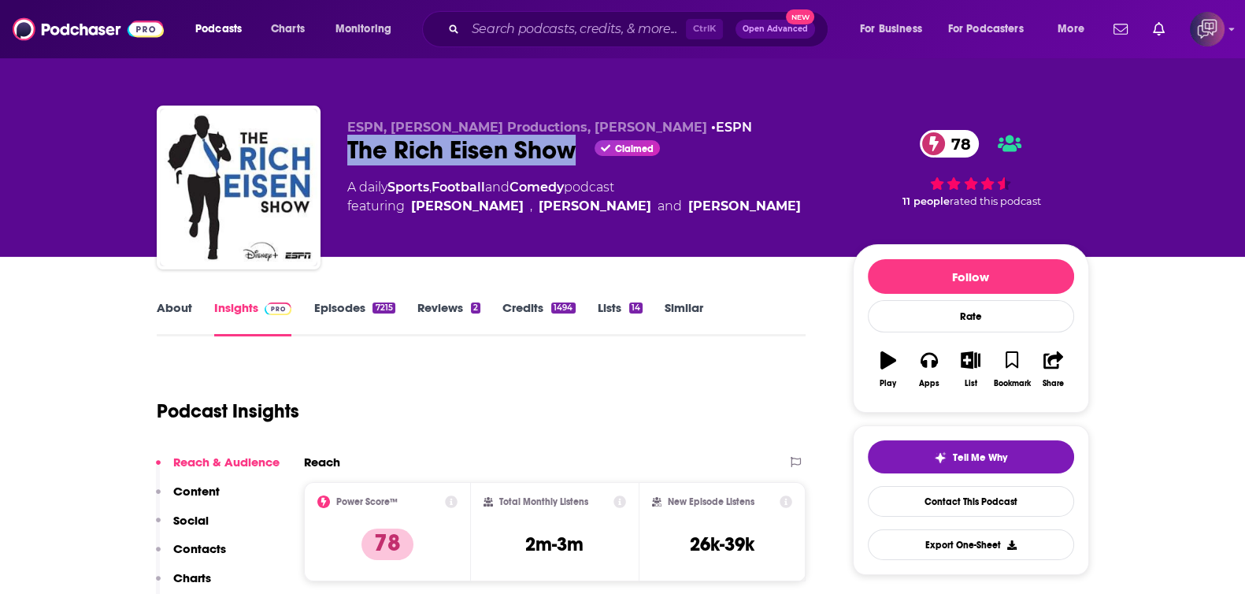
drag, startPoint x: 370, startPoint y: 153, endPoint x: 569, endPoint y: 155, distance: 199.2
click at [569, 155] on div "ESPN, Rich Eisen Productions, Rich Eisen • ESPN The Rich Eisen Show Claimed 78 …" at bounding box center [623, 190] width 932 height 170
copy h2 "The Rich Eisen Show"
click at [161, 331] on link "About" at bounding box center [174, 318] width 35 height 36
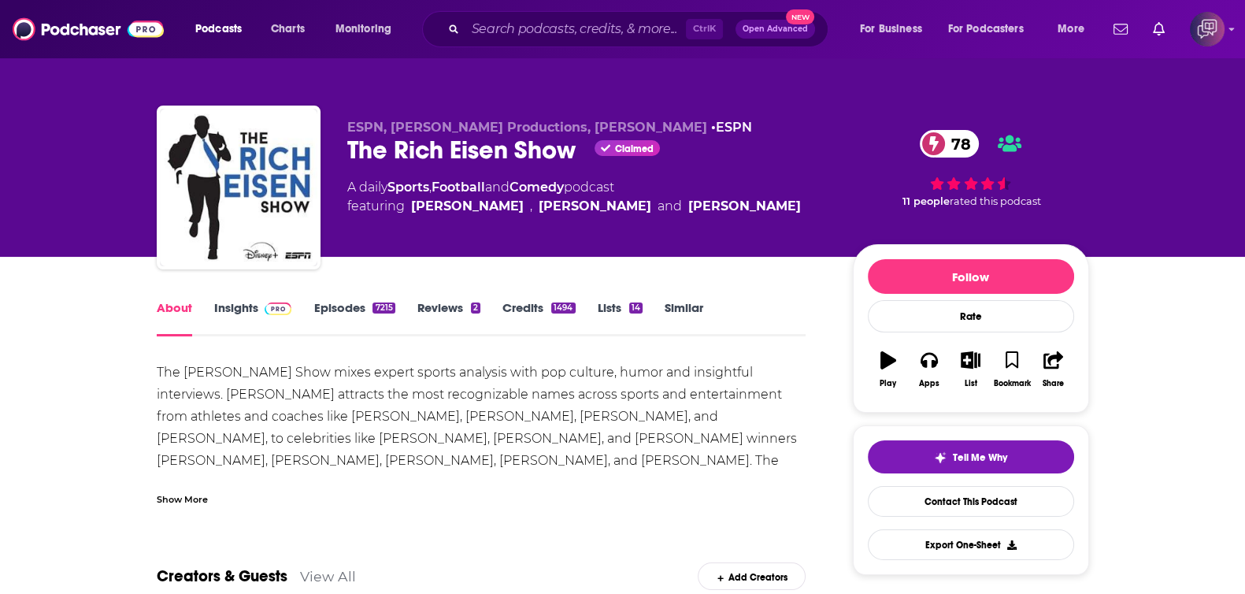
click at [346, 311] on link "Episodes 7215" at bounding box center [353, 318] width 81 height 36
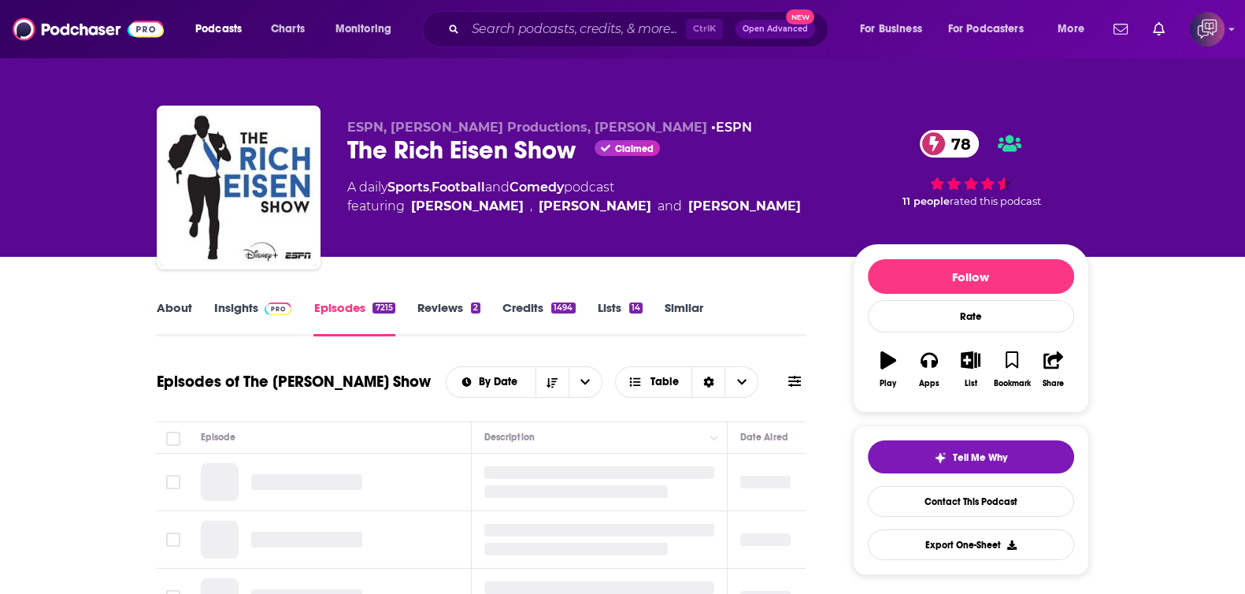
scroll to position [98, 0]
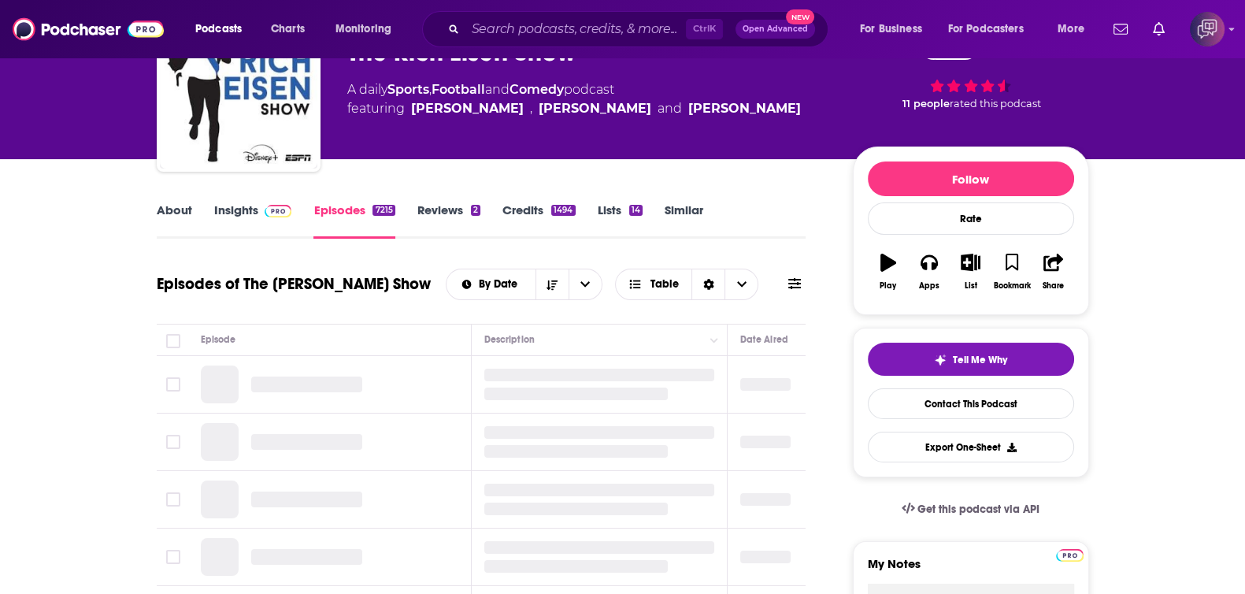
click at [263, 221] on link "Insights" at bounding box center [253, 220] width 78 height 36
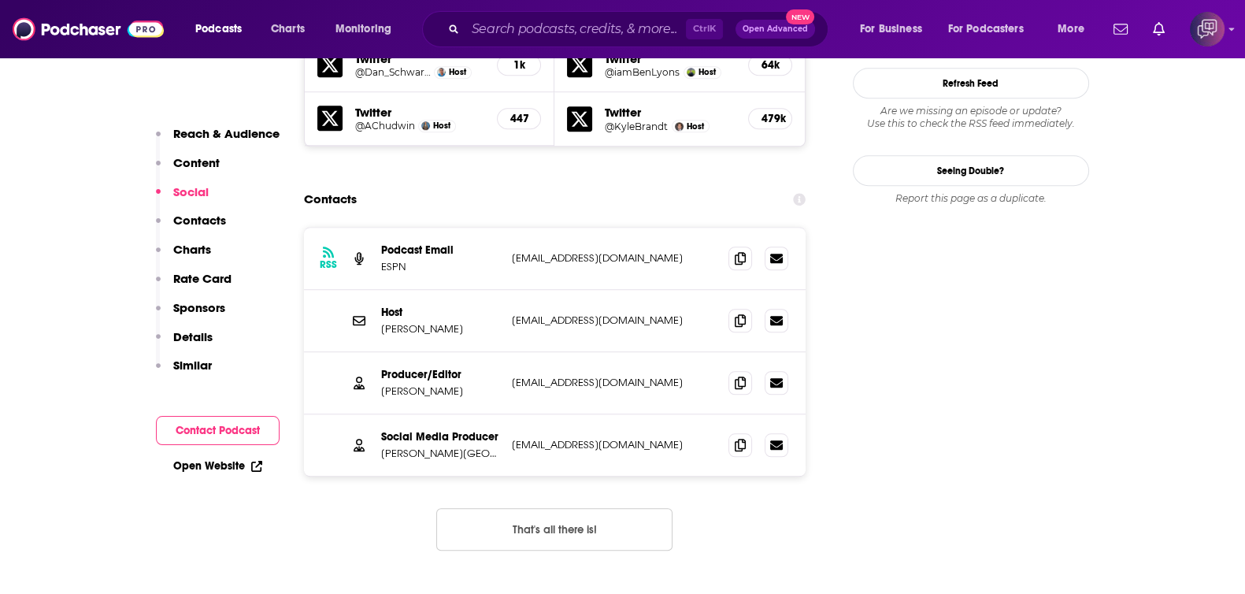
scroll to position [1574, 0]
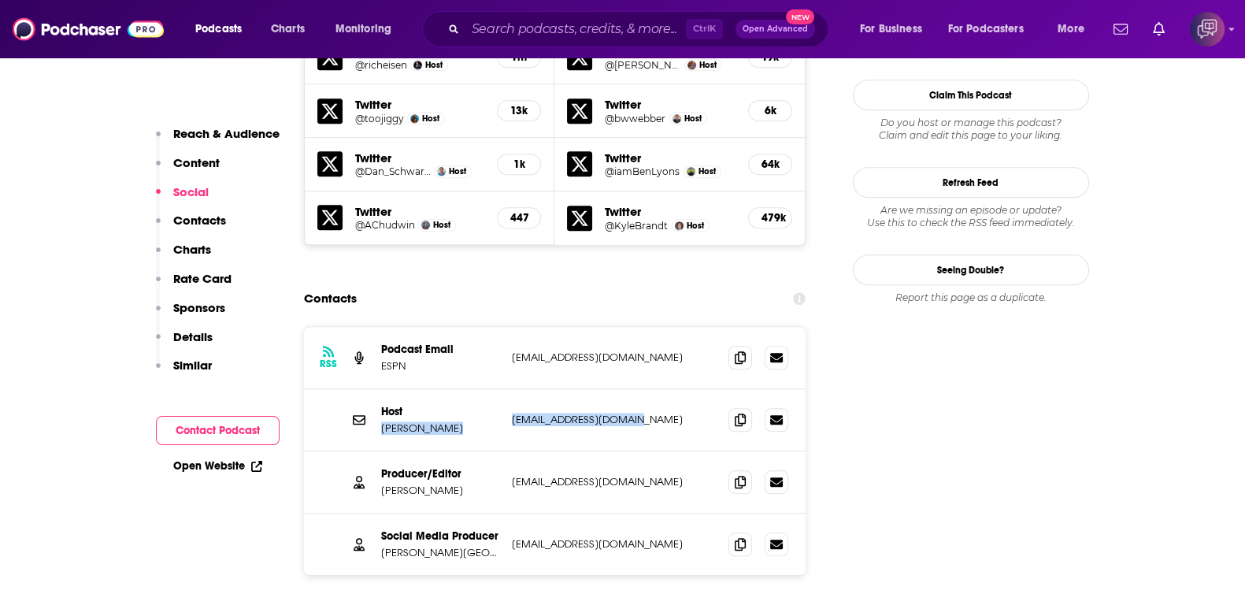
drag, startPoint x: 600, startPoint y: 315, endPoint x: 648, endPoint y: 313, distance: 48.0
click at [648, 389] on div "Host Rich Eisen rich@richeisenshow.com rich@richeisenshow.com" at bounding box center [555, 420] width 502 height 62
copy div "Rich Eisen rich@richeisenshow.com"
drag, startPoint x: 380, startPoint y: 378, endPoint x: 616, endPoint y: 388, distance: 235.6
click at [616, 451] on div "Producer/Editor Michael Hoskyns mcskyns@gmail.com mcskyns@gmail.com" at bounding box center [555, 482] width 502 height 62
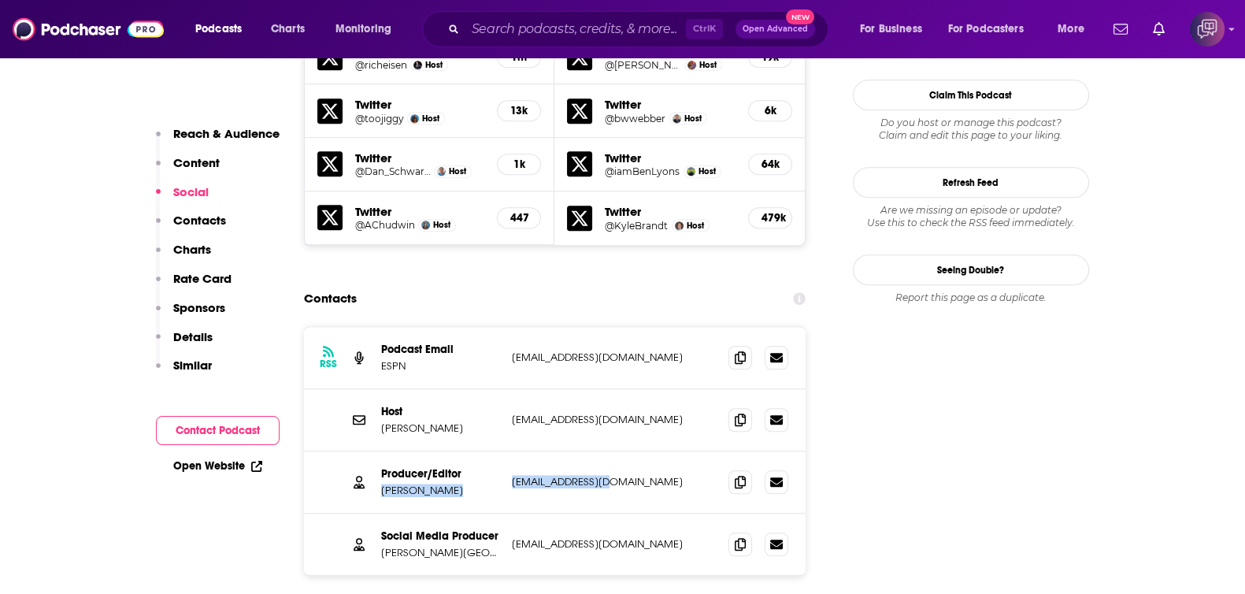
copy div "Michael Hoskyns mcskyns@gmail.com"
drag, startPoint x: 384, startPoint y: 438, endPoint x: 614, endPoint y: 438, distance: 229.9
click at [614, 513] on div "Social Media Producer T.J. Jefferson toojiggy@gmail.com toojiggy@gmail.com" at bounding box center [555, 543] width 502 height 61
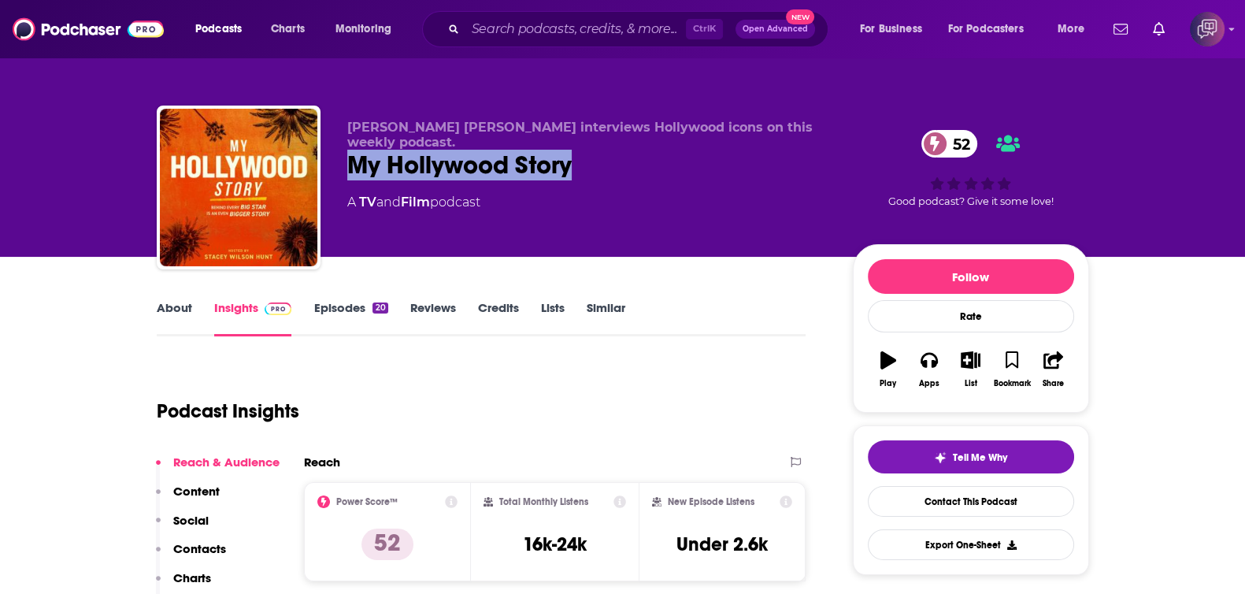
drag, startPoint x: 372, startPoint y: 151, endPoint x: 612, endPoint y: 148, distance: 239.3
click at [612, 150] on div "My Hollywood Story 52" at bounding box center [587, 165] width 480 height 31
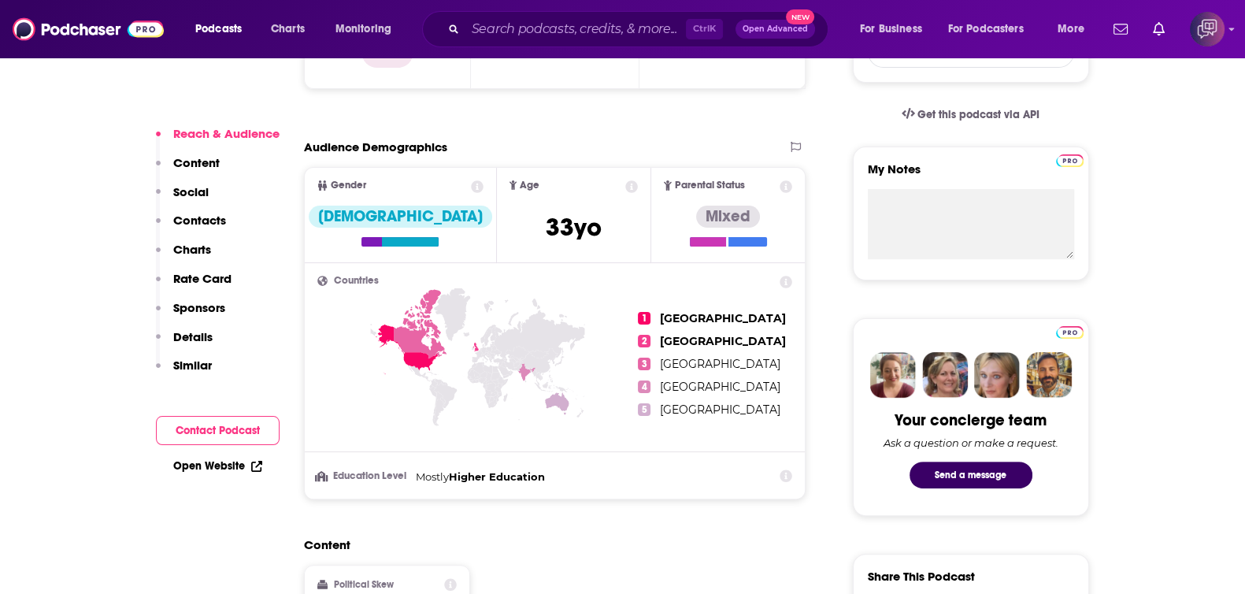
scroll to position [886, 0]
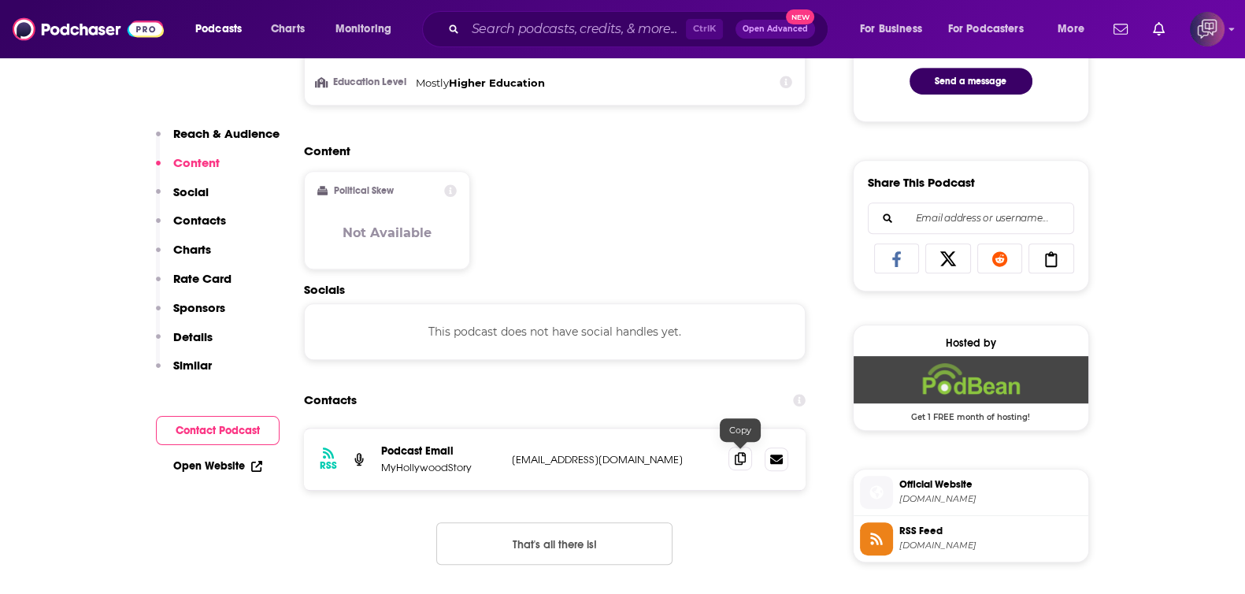
click at [741, 460] on icon at bounding box center [739, 458] width 11 height 13
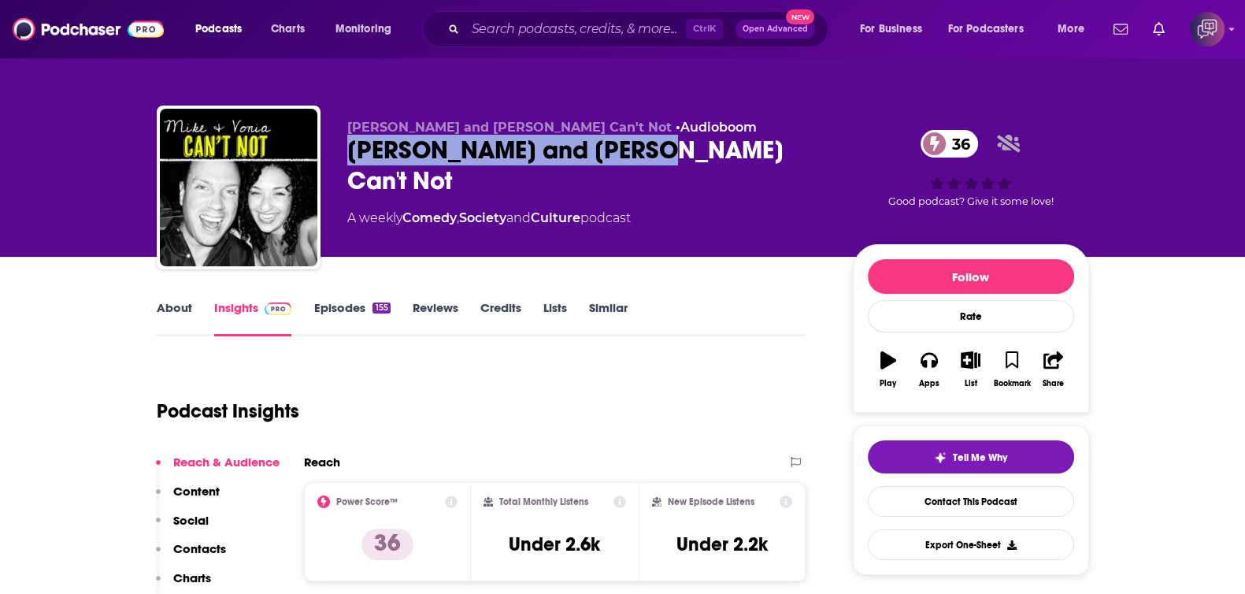
drag, startPoint x: 416, startPoint y: 145, endPoint x: 727, endPoint y: 151, distance: 310.2
click at [727, 151] on div "[PERSON_NAME] and [PERSON_NAME]n't Not • Audioboom [PERSON_NAME] and [PERSON_NA…" at bounding box center [623, 190] width 932 height 170
click at [164, 323] on link "About" at bounding box center [174, 318] width 35 height 36
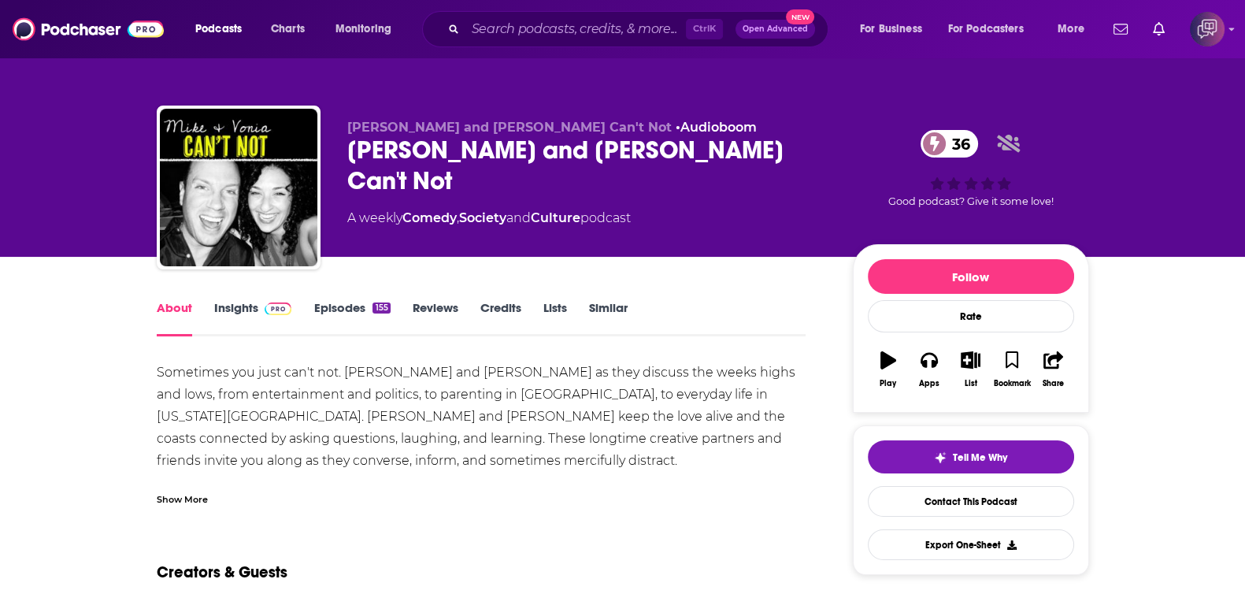
click at [175, 494] on div "Show More" at bounding box center [182, 497] width 51 height 15
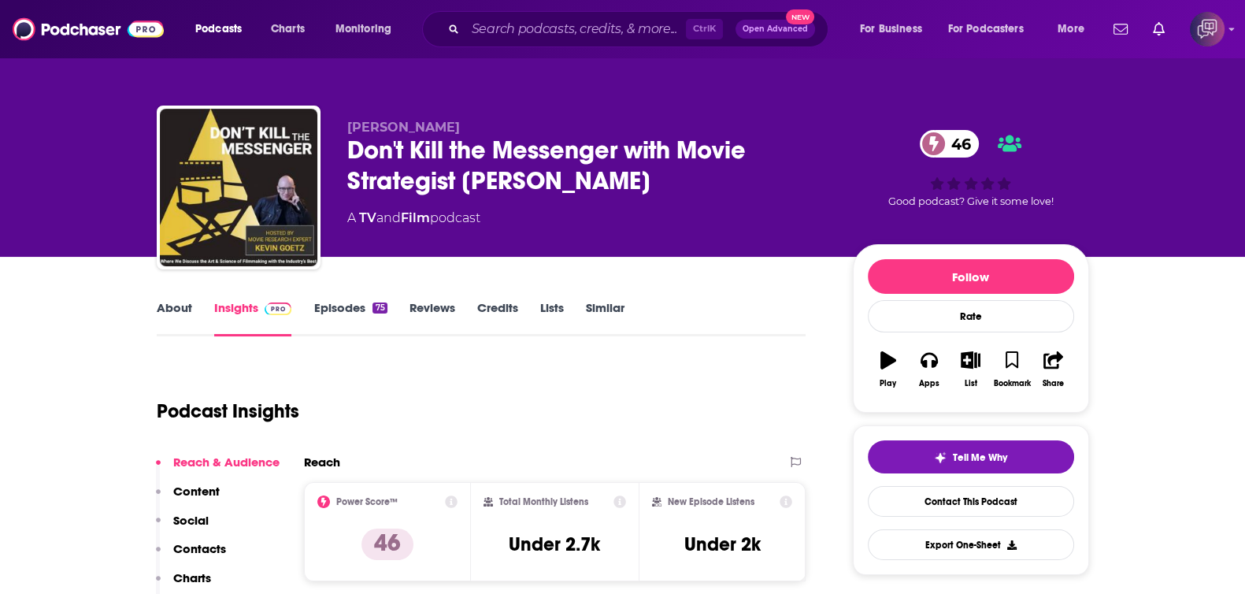
click at [180, 313] on link "About" at bounding box center [174, 318] width 35 height 36
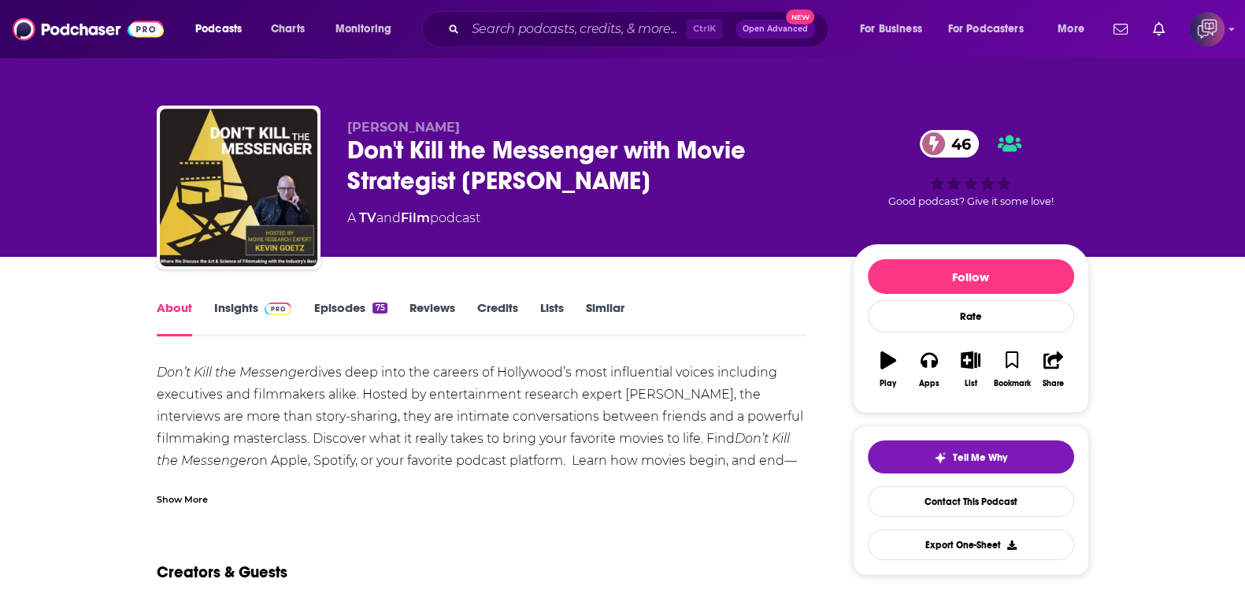
click at [206, 494] on div "Show More" at bounding box center [182, 497] width 51 height 15
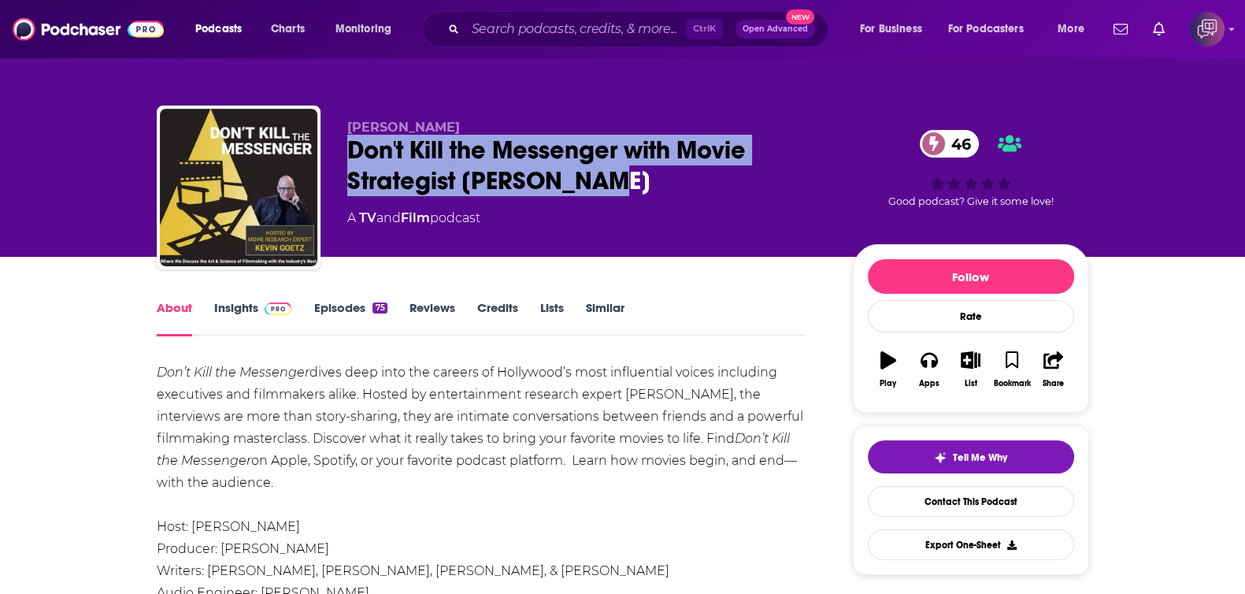
drag, startPoint x: 346, startPoint y: 148, endPoint x: 610, endPoint y: 176, distance: 265.2
click at [610, 176] on div "Kevin Goetz Don't Kill the Messenger with Movie Strategist Kevin Goetz 46 A TV …" at bounding box center [623, 190] width 932 height 170
copy h1 "Don't Kill the Messenger with Movie Strategist Kevin Goetz"
click at [231, 313] on link "Insights" at bounding box center [253, 318] width 78 height 36
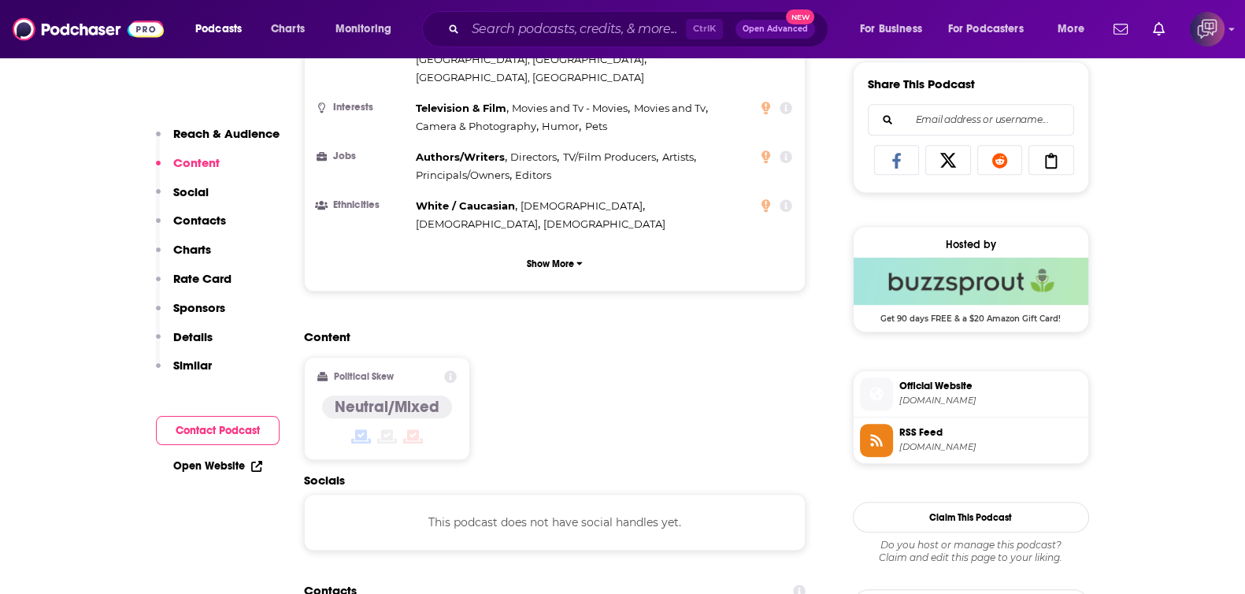
scroll to position [1377, 0]
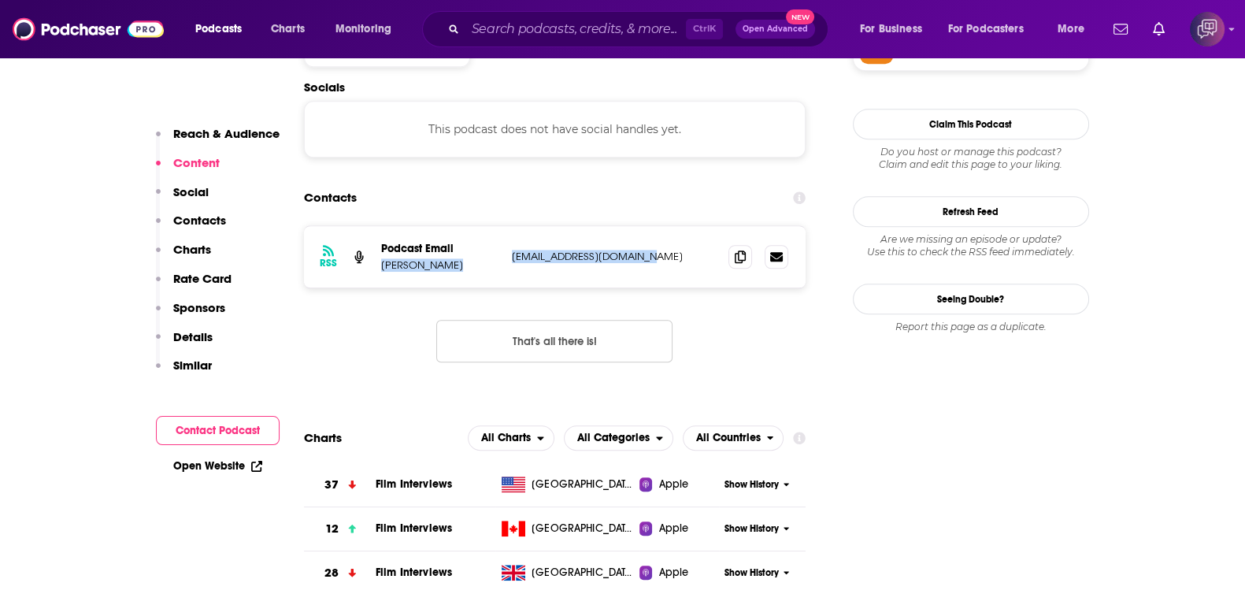
drag, startPoint x: 376, startPoint y: 172, endPoint x: 660, endPoint y: 179, distance: 283.4
click at [660, 226] on div "RSS Podcast Email Kevin Goetz kgasst@kevingoetz360.com kgasst@kevingoetz360.com" at bounding box center [555, 256] width 502 height 61
copy div "Kevin Goetz kgasst@kevingoetz360.com"
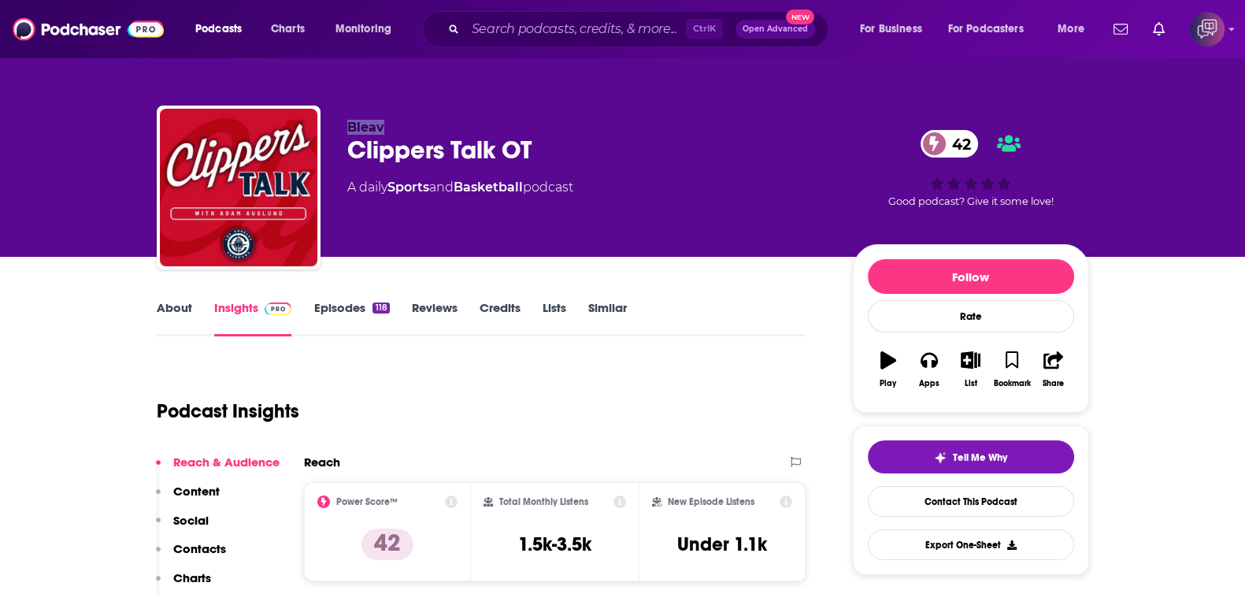
drag, startPoint x: 335, startPoint y: 135, endPoint x: 564, endPoint y: 132, distance: 229.9
click at [564, 132] on div "Bleav Clippers Talk OT 42 A daily Sports and Basketball podcast 42 Good podcast…" at bounding box center [623, 190] width 932 height 170
click at [559, 145] on div "Clippers Talk OT 42" at bounding box center [587, 150] width 480 height 31
drag, startPoint x: 465, startPoint y: 141, endPoint x: 350, endPoint y: 141, distance: 114.9
click at [350, 141] on div "Clippers Talk OT 42" at bounding box center [587, 150] width 480 height 31
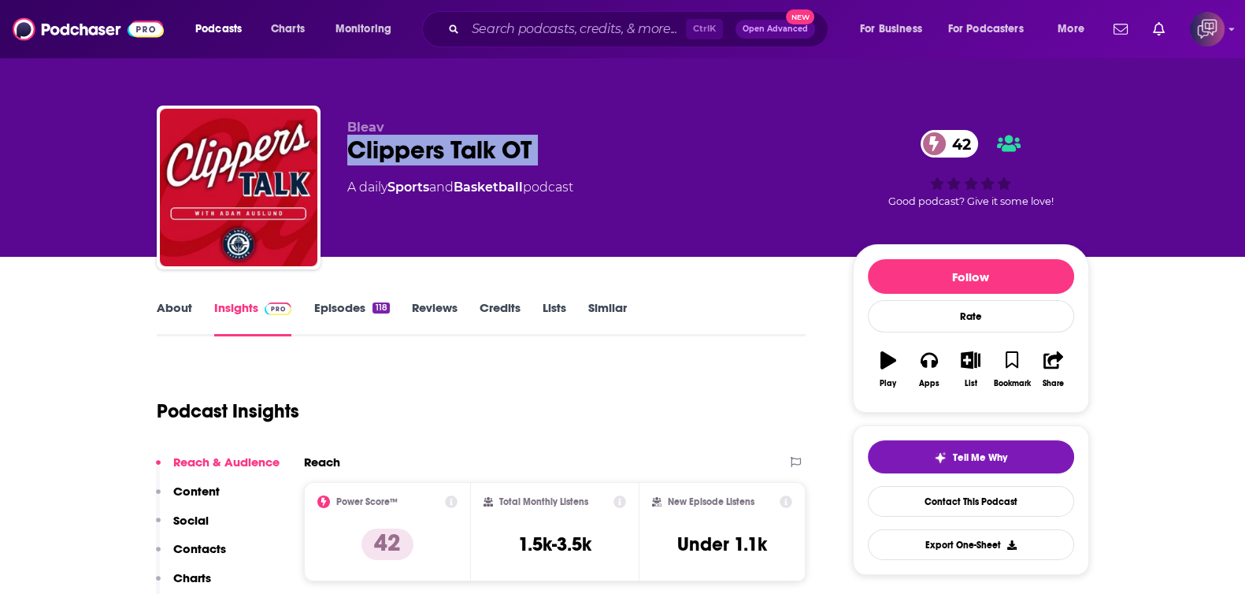
copy div "Clippers Talk OT 42"
click at [171, 304] on link "About" at bounding box center [174, 318] width 35 height 36
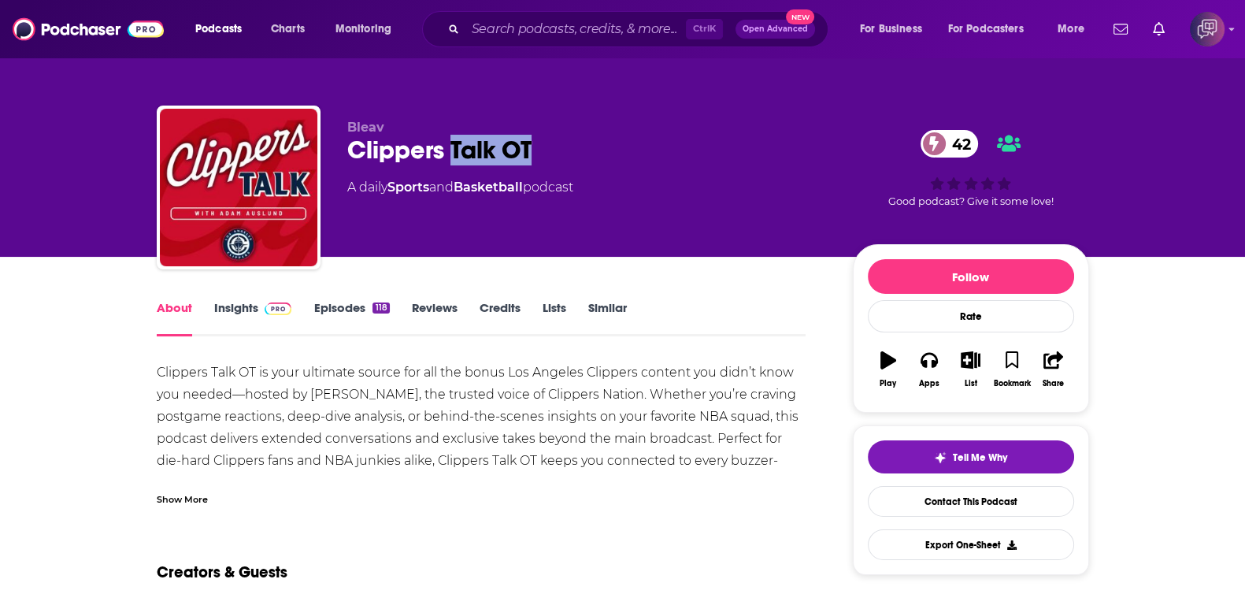
drag, startPoint x: 551, startPoint y: 147, endPoint x: 452, endPoint y: 151, distance: 99.3
click at [452, 151] on div "Clippers Talk OT 42" at bounding box center [587, 150] width 480 height 31
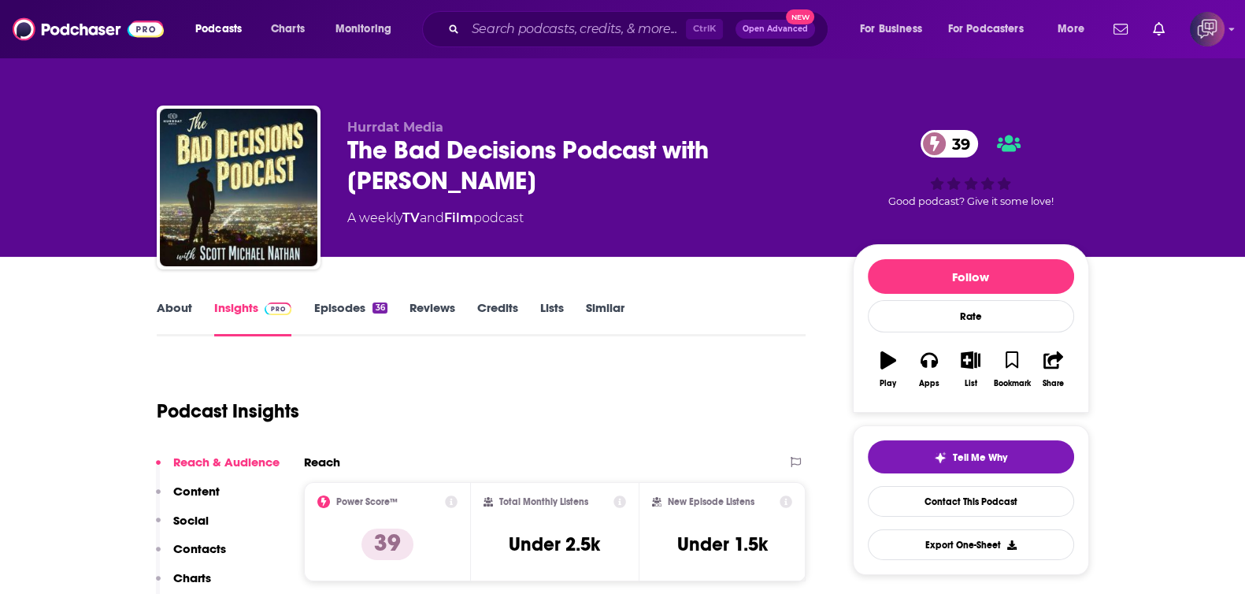
click at [343, 152] on div "Hurrdat Media The Bad Decisions Podcast with [PERSON_NAME] 39 A weekly TV and F…" at bounding box center [623, 190] width 932 height 170
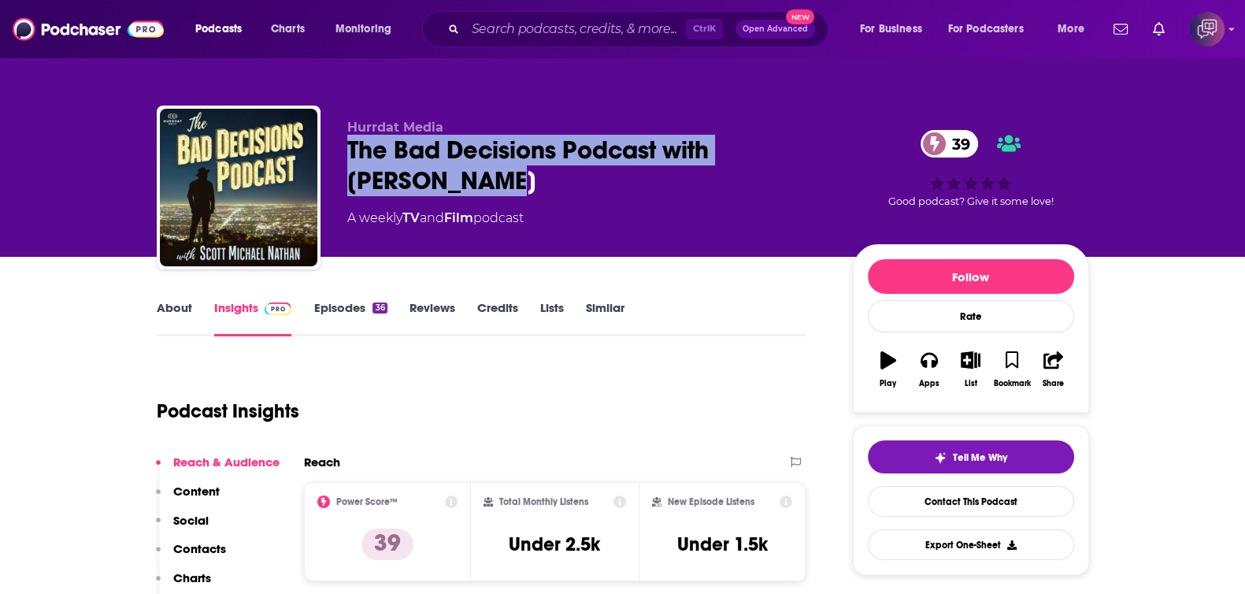
drag, startPoint x: 403, startPoint y: 163, endPoint x: 456, endPoint y: 179, distance: 55.0
click at [456, 179] on div "Hurrdat Media The Bad Decisions Podcast with [PERSON_NAME] 39 A weekly TV and F…" at bounding box center [623, 190] width 932 height 170
copy h2 "The Bad Decisions Podcast with [PERSON_NAME]"
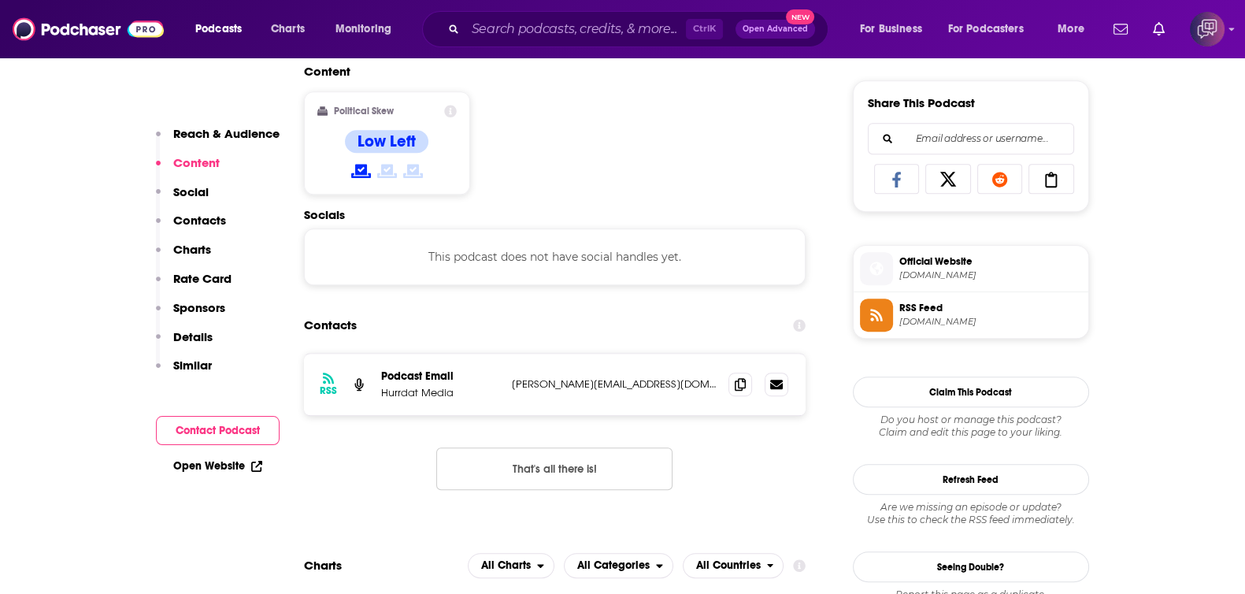
scroll to position [984, 0]
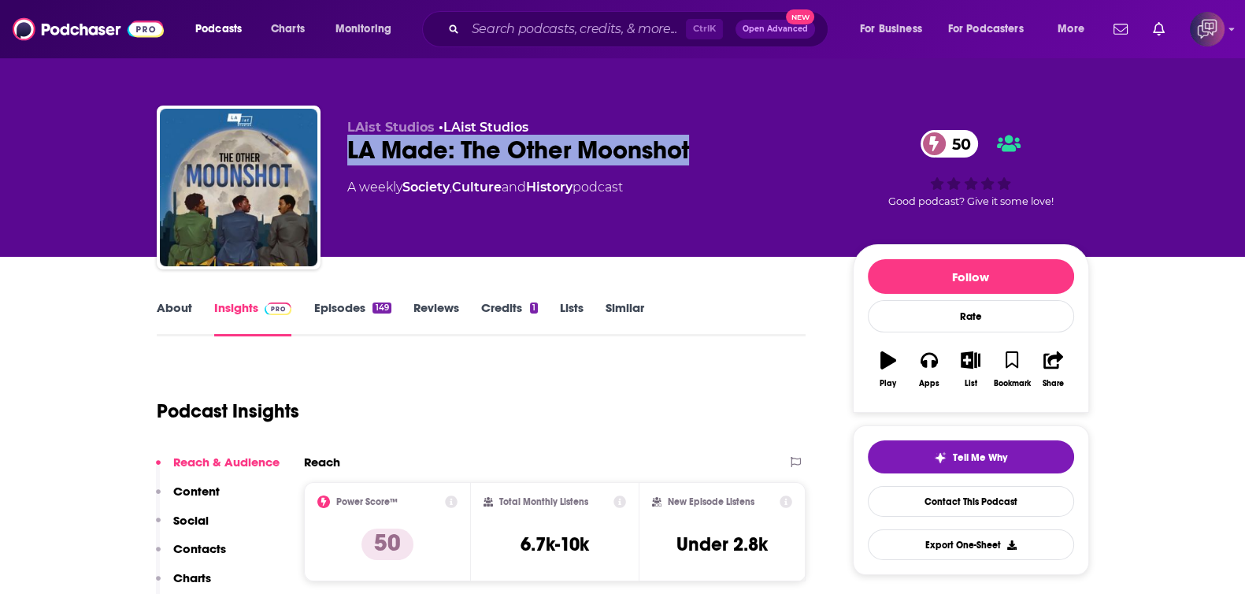
drag, startPoint x: 342, startPoint y: 151, endPoint x: 725, endPoint y: 148, distance: 382.6
click at [725, 148] on div "[PERSON_NAME] Studios • [PERSON_NAME] Studios LA Made: The Other Moonshot 50 A …" at bounding box center [623, 190] width 932 height 170
copy h2 "LA Made: The Other Moonshot"
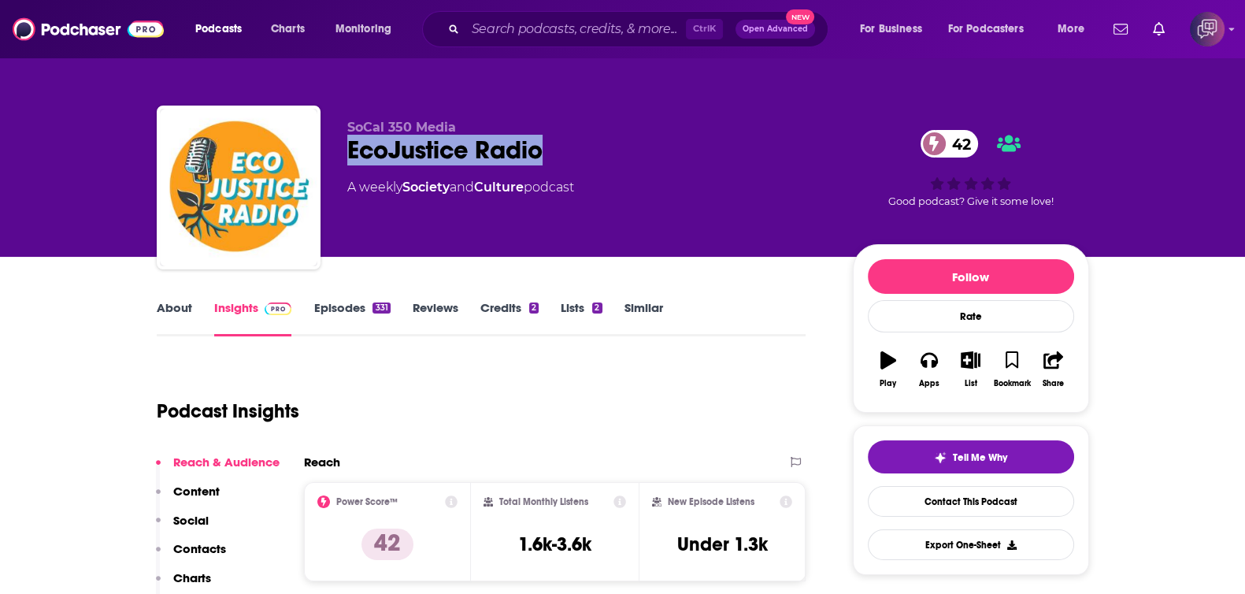
drag, startPoint x: 367, startPoint y: 150, endPoint x: 602, endPoint y: 153, distance: 235.4
click at [602, 153] on div "SoCal 350 Media EcoJustice Radio 42 A weekly Society and Culture podcast 42 Goo…" at bounding box center [623, 190] width 932 height 170
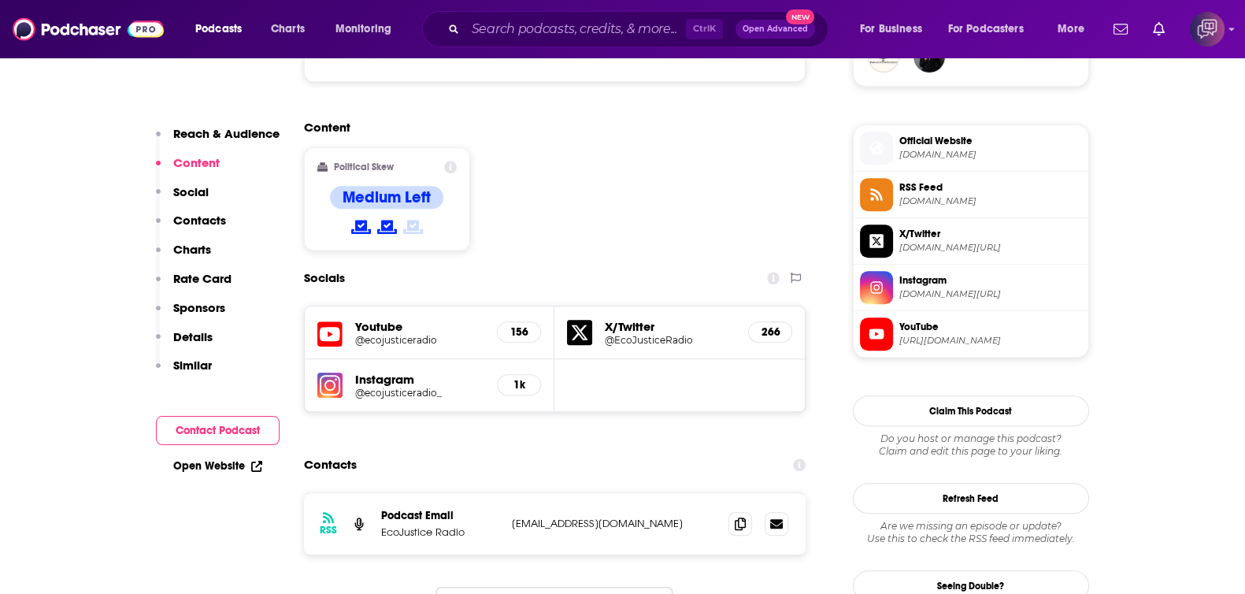
scroll to position [1278, 0]
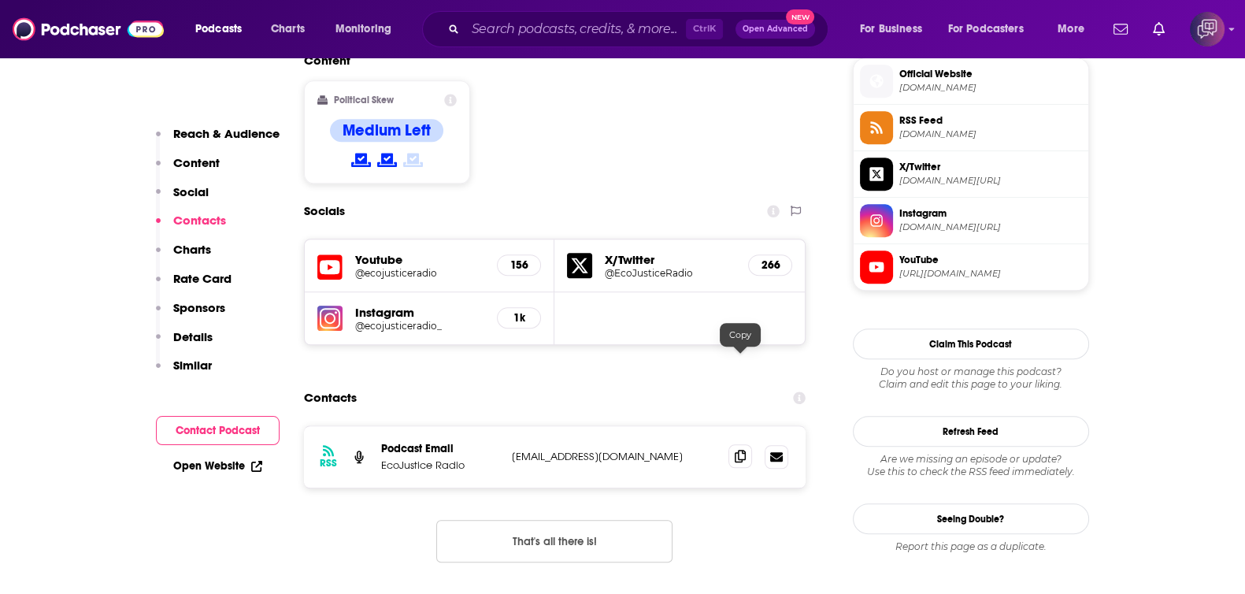
click at [734, 449] on icon at bounding box center [739, 455] width 11 height 13
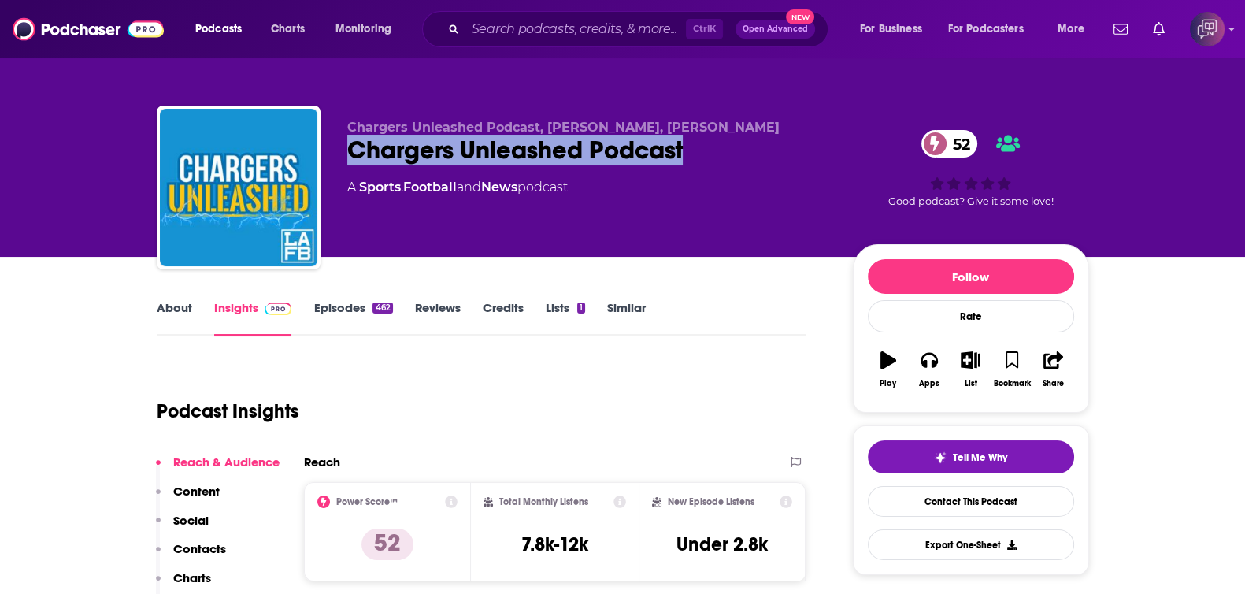
drag, startPoint x: 447, startPoint y: 142, endPoint x: 760, endPoint y: 150, distance: 313.4
click at [760, 150] on div "Chargers Unleashed Podcast, Dan Wolkenstein, Jake Hefner Chargers Unleashed Pod…" at bounding box center [623, 190] width 932 height 170
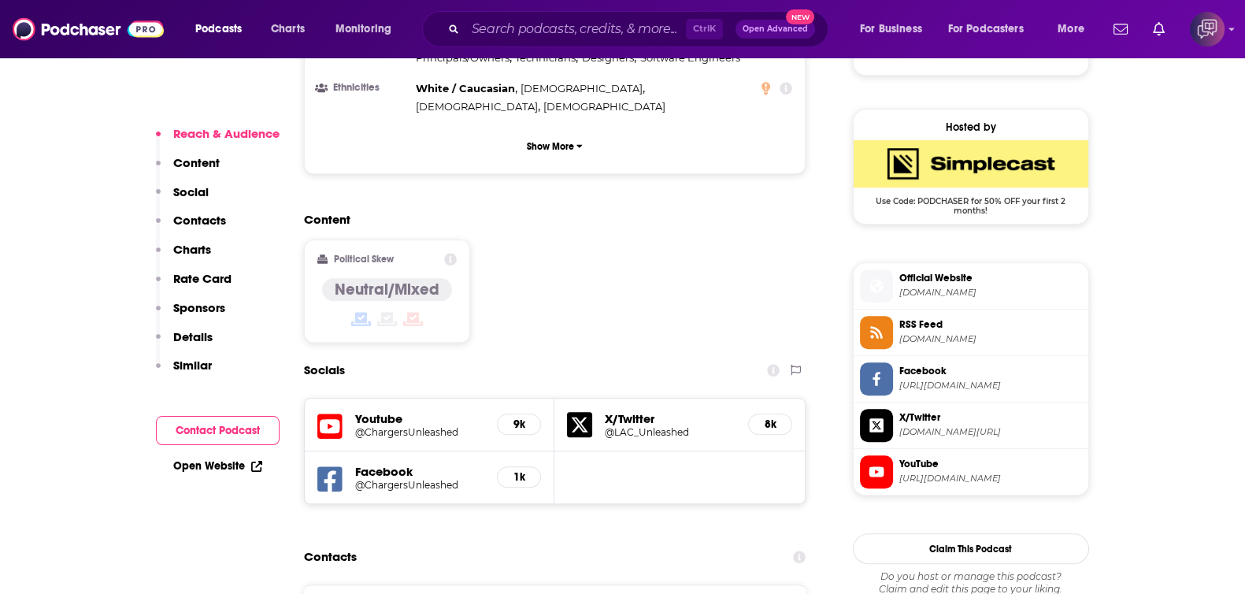
scroll to position [1278, 0]
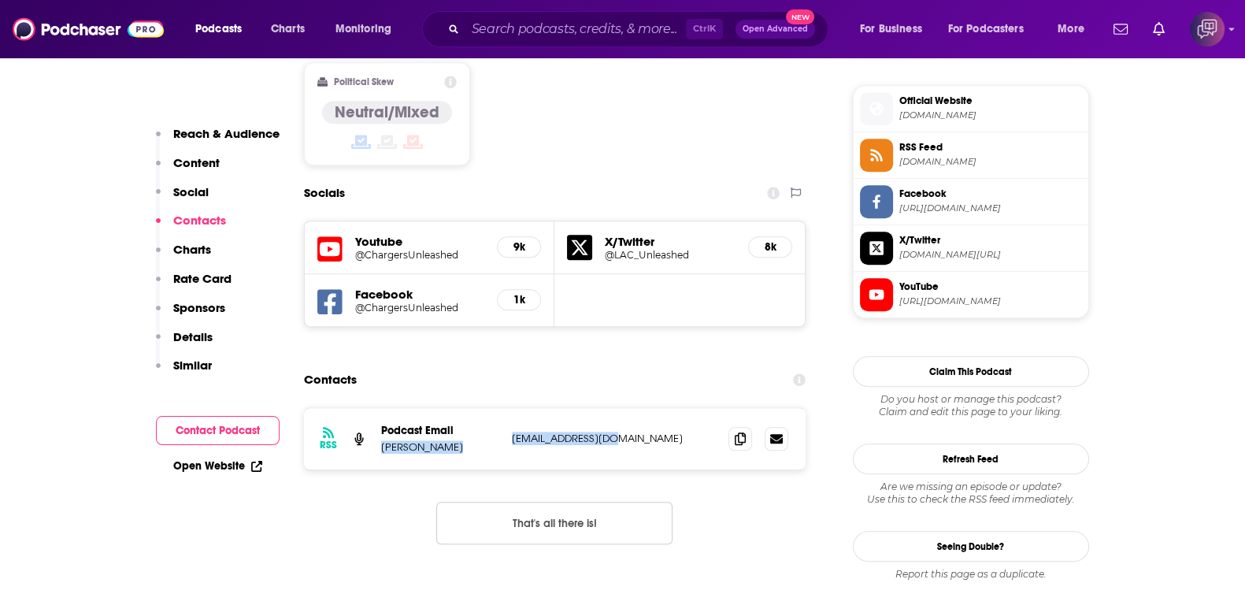
drag, startPoint x: 374, startPoint y: 350, endPoint x: 693, endPoint y: 344, distance: 318.9
click at [693, 408] on div "RSS Podcast Email Dan Wolkenstein dwolkens@gmail.com dwolkens@gmail.com" at bounding box center [555, 438] width 502 height 61
copy div "Dan Wolkenstein dwolkens@gmail.com"
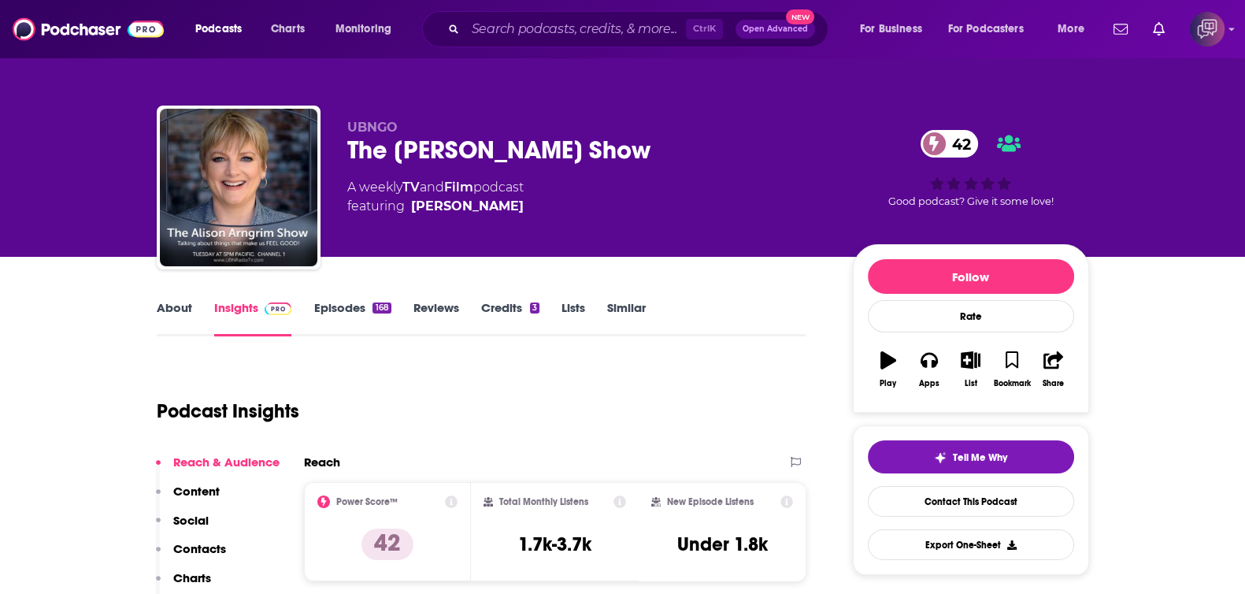
drag, startPoint x: 420, startPoint y: 146, endPoint x: 690, endPoint y: 145, distance: 270.0
click at [690, 145] on div "The Alison Arngrim Show 42" at bounding box center [587, 150] width 480 height 31
click at [177, 312] on link "About" at bounding box center [174, 318] width 35 height 36
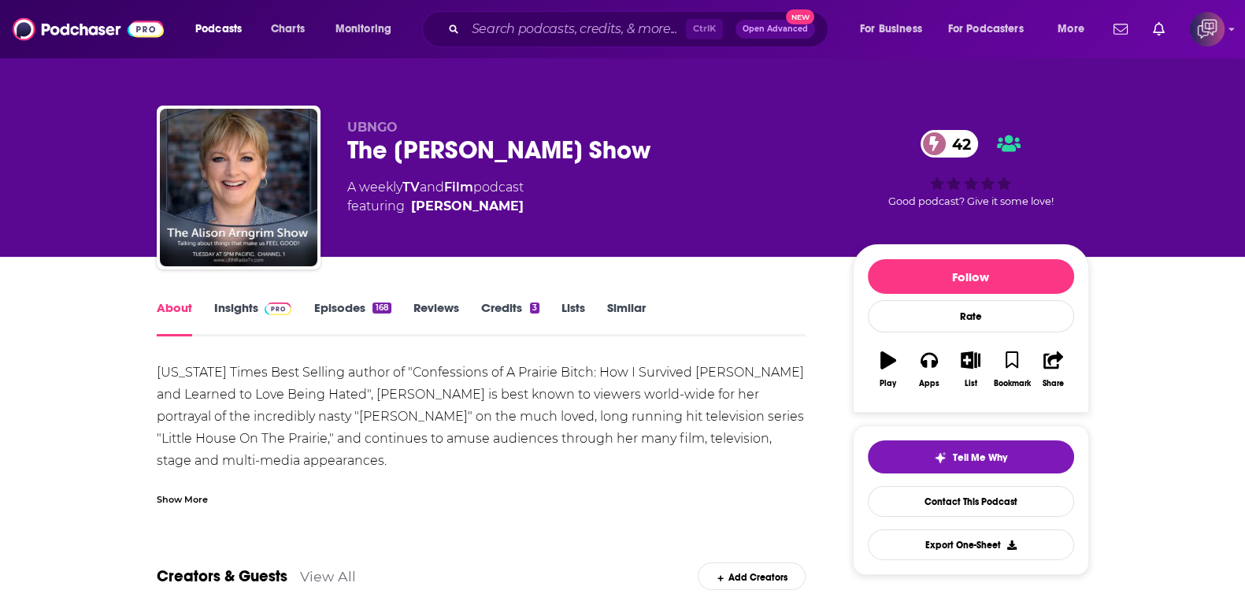
click at [216, 493] on div "Show More" at bounding box center [481, 492] width 649 height 27
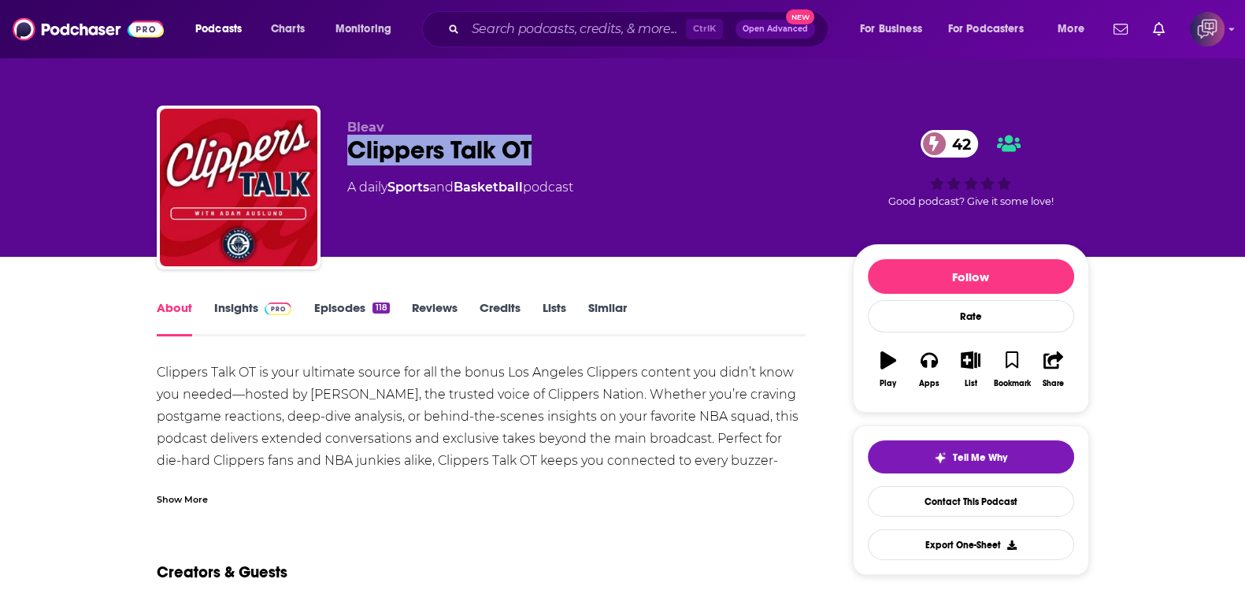
drag, startPoint x: 343, startPoint y: 144, endPoint x: 612, endPoint y: 154, distance: 268.6
click at [612, 154] on div "Bleav Clippers Talk OT 42 A daily Sports and Basketball podcast 42 Good podcast…" at bounding box center [623, 190] width 932 height 170
click at [259, 303] on span at bounding box center [275, 307] width 34 height 15
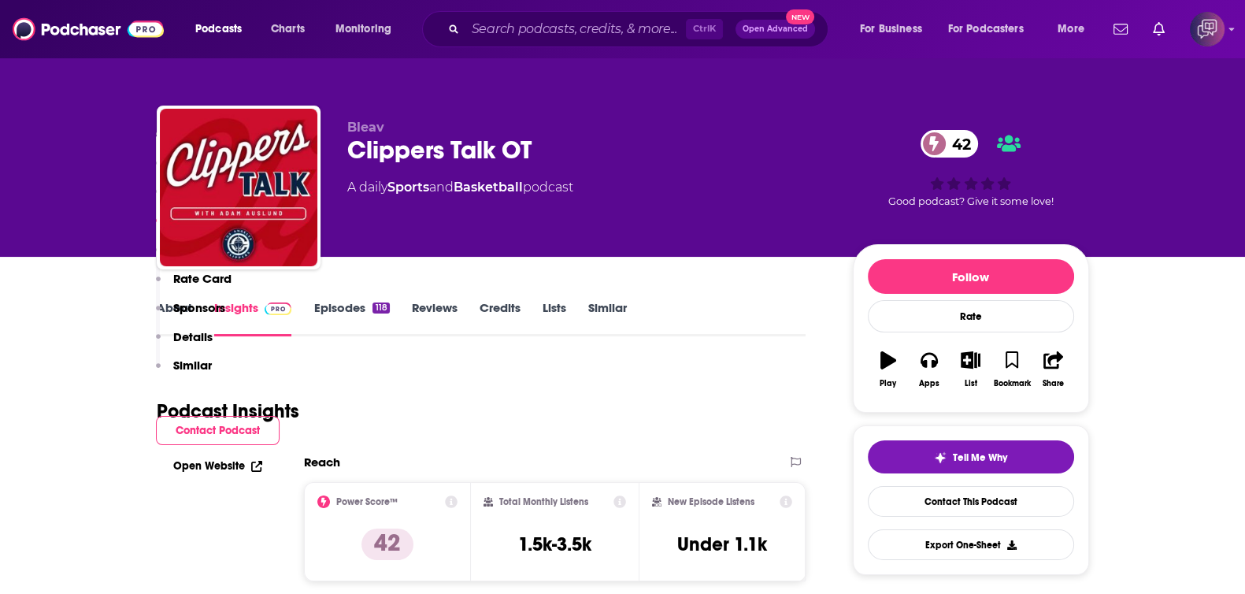
scroll to position [984, 0]
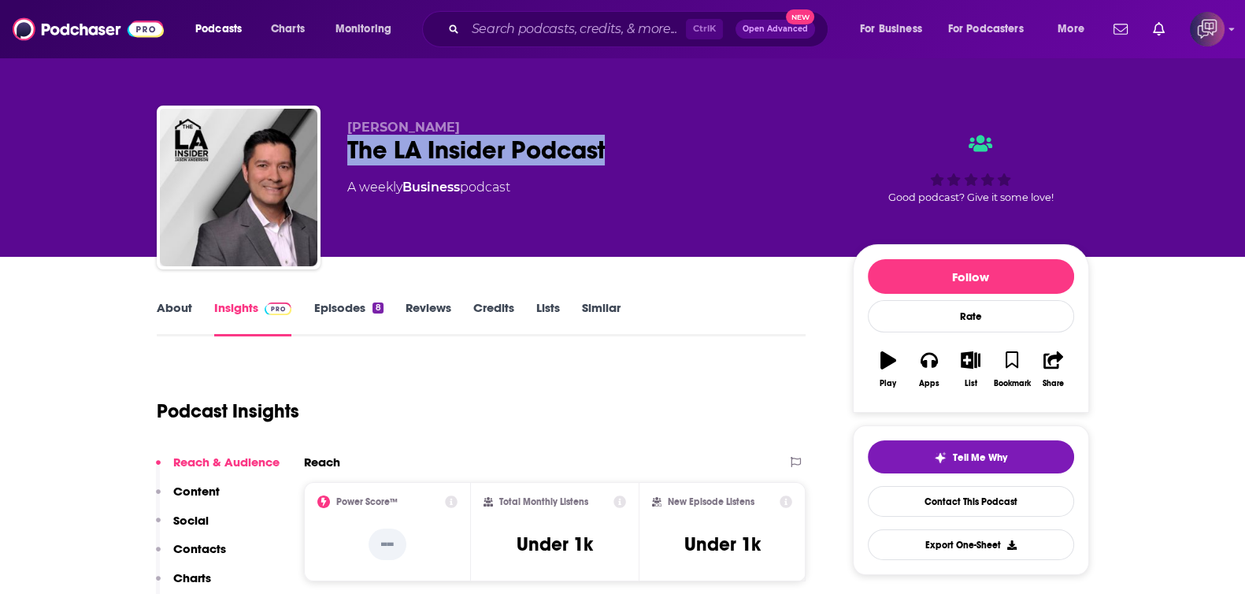
drag, startPoint x: 353, startPoint y: 153, endPoint x: 656, endPoint y: 152, distance: 303.8
click at [656, 152] on div "[PERSON_NAME] The LA Insider Podcast A weekly Business podcast Good podcast? Gi…" at bounding box center [623, 190] width 932 height 170
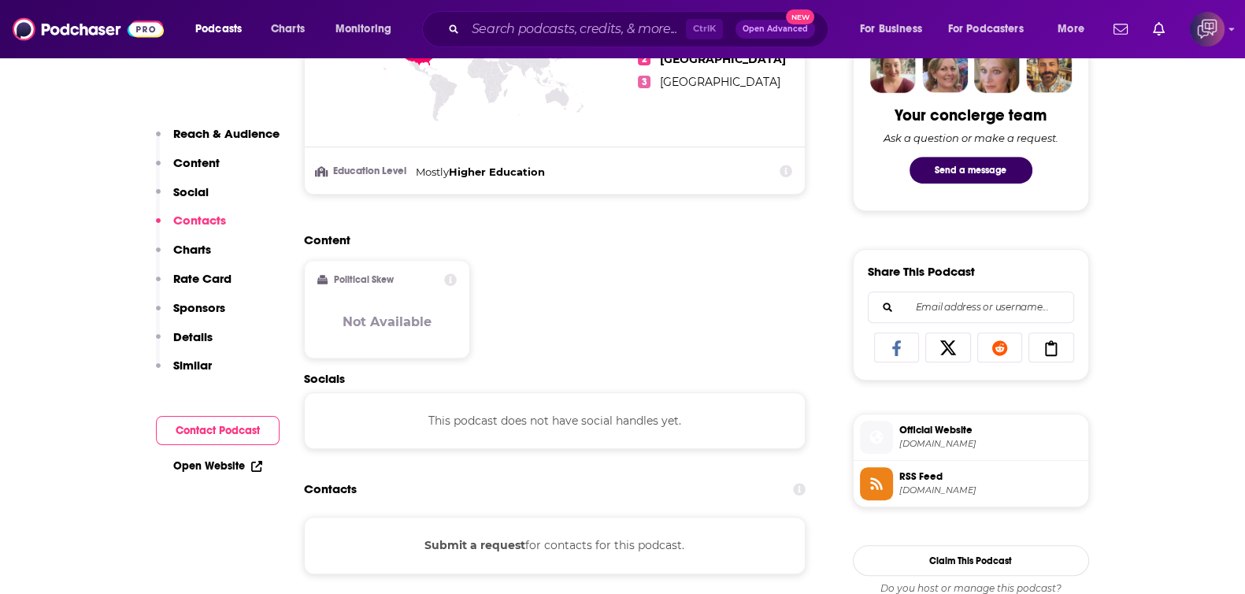
scroll to position [984, 0]
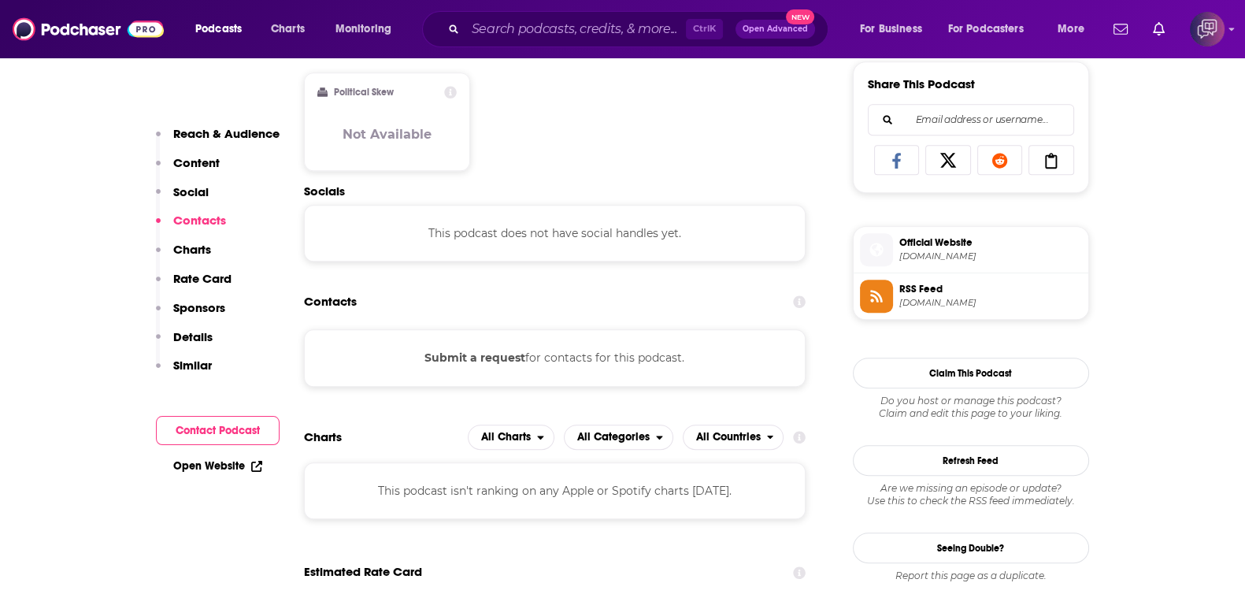
click at [619, 163] on div "Content Political Skew Not Available" at bounding box center [555, 114] width 502 height 139
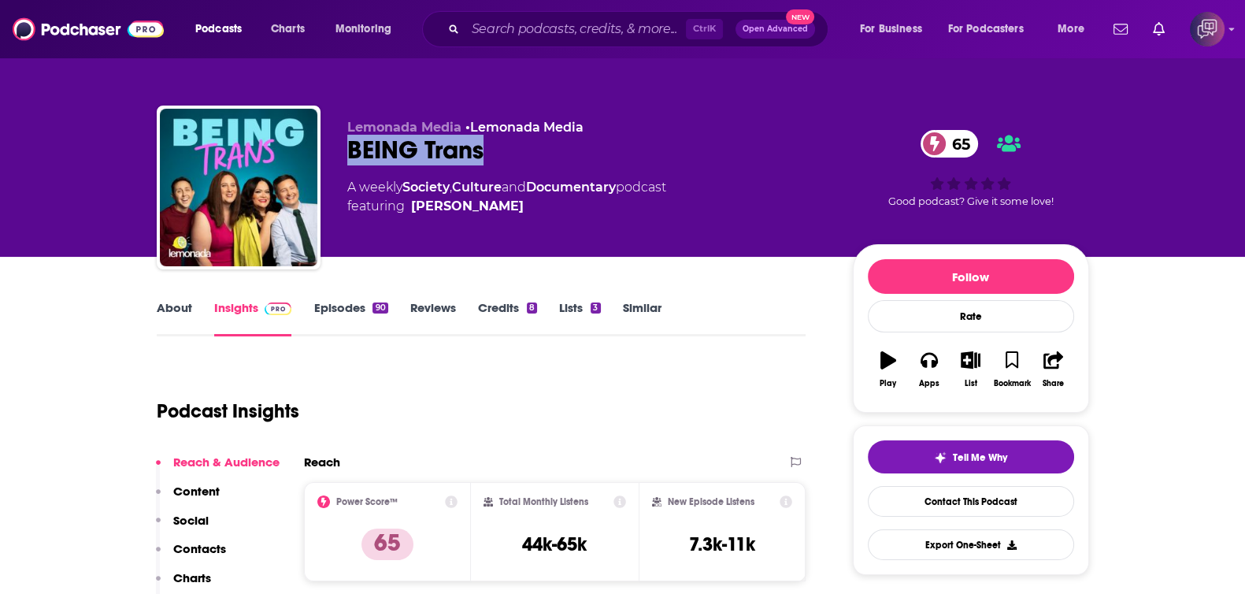
drag, startPoint x: 344, startPoint y: 149, endPoint x: 534, endPoint y: 146, distance: 189.7
click at [534, 146] on div "Lemonada Media • Lemonada Media BEING Trans 65 A weekly Society , Culture and D…" at bounding box center [623, 190] width 932 height 170
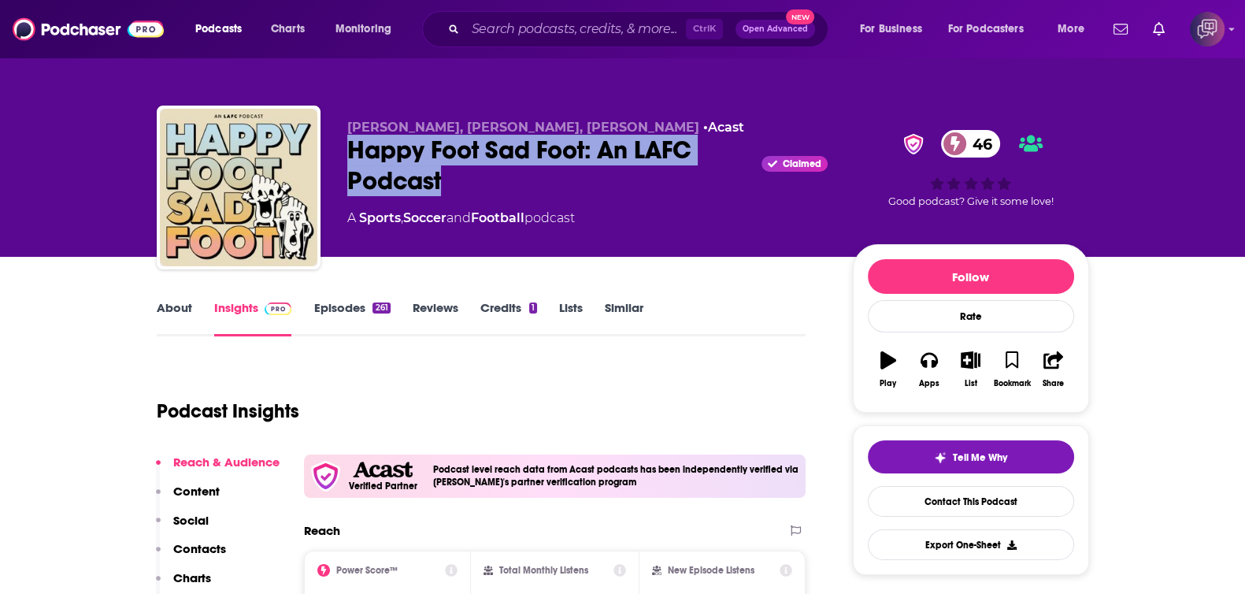
drag, startPoint x: 461, startPoint y: 174, endPoint x: 516, endPoint y: 189, distance: 56.3
click at [516, 189] on div "[PERSON_NAME], [PERSON_NAME], [PERSON_NAME] • Acast Happy Foot Sad Foot: An LAF…" at bounding box center [623, 190] width 932 height 170
click at [181, 301] on link "About" at bounding box center [174, 318] width 35 height 36
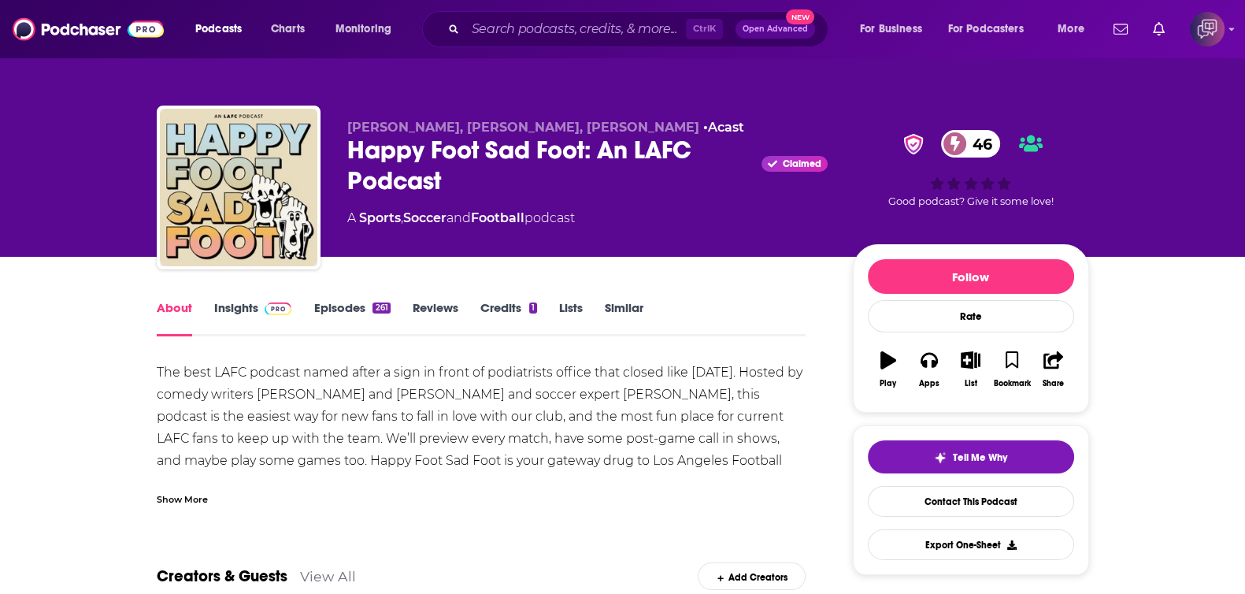
click at [201, 497] on div "Show More" at bounding box center [182, 497] width 51 height 15
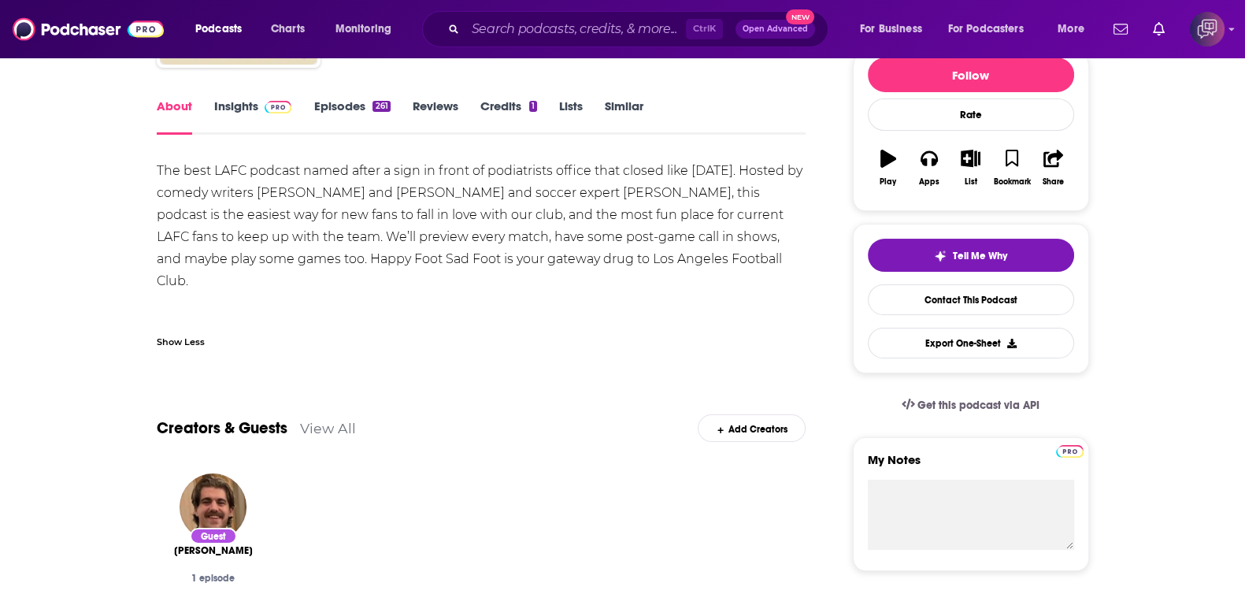
scroll to position [98, 0]
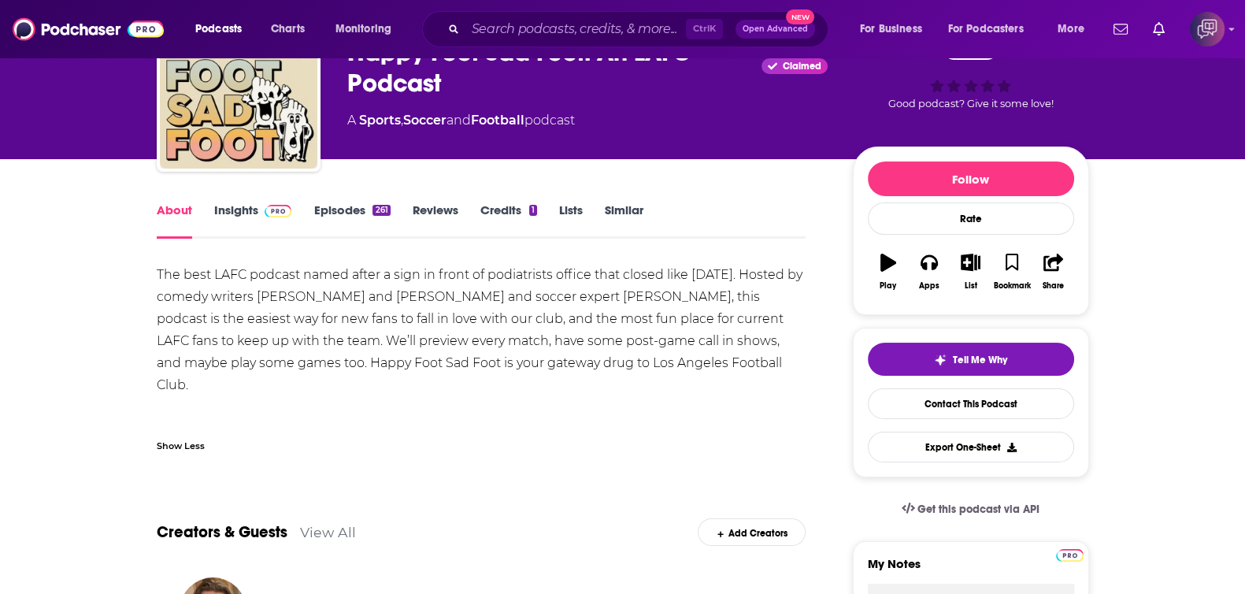
click at [272, 211] on img at bounding box center [278, 211] width 28 height 13
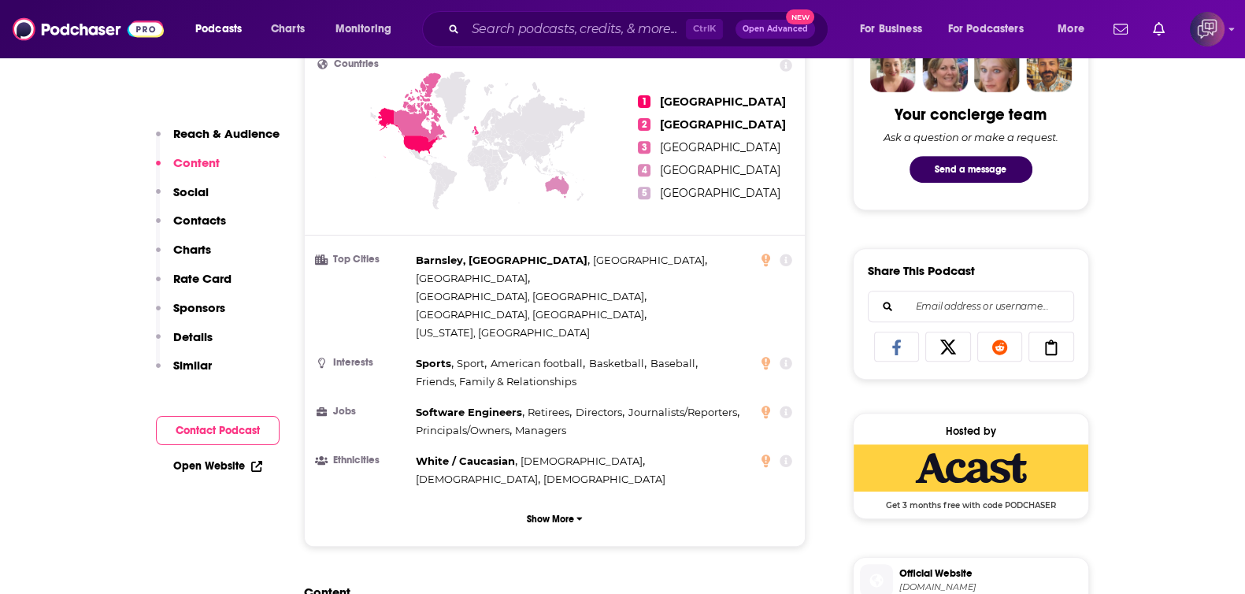
scroll to position [786, 0]
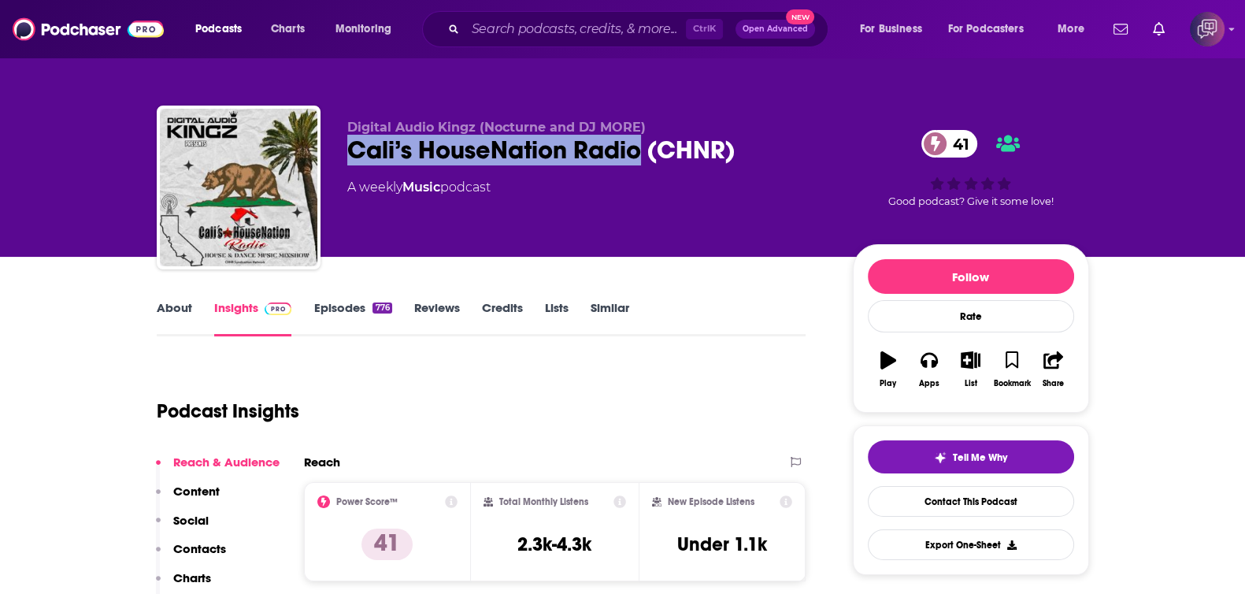
drag, startPoint x: 345, startPoint y: 144, endPoint x: 636, endPoint y: 150, distance: 291.3
click at [636, 150] on div "Digital Audio Kingz (Nocturne and DJ MORE) Cali’s HouseNation Radio (CHNR) 41 A…" at bounding box center [623, 190] width 932 height 170
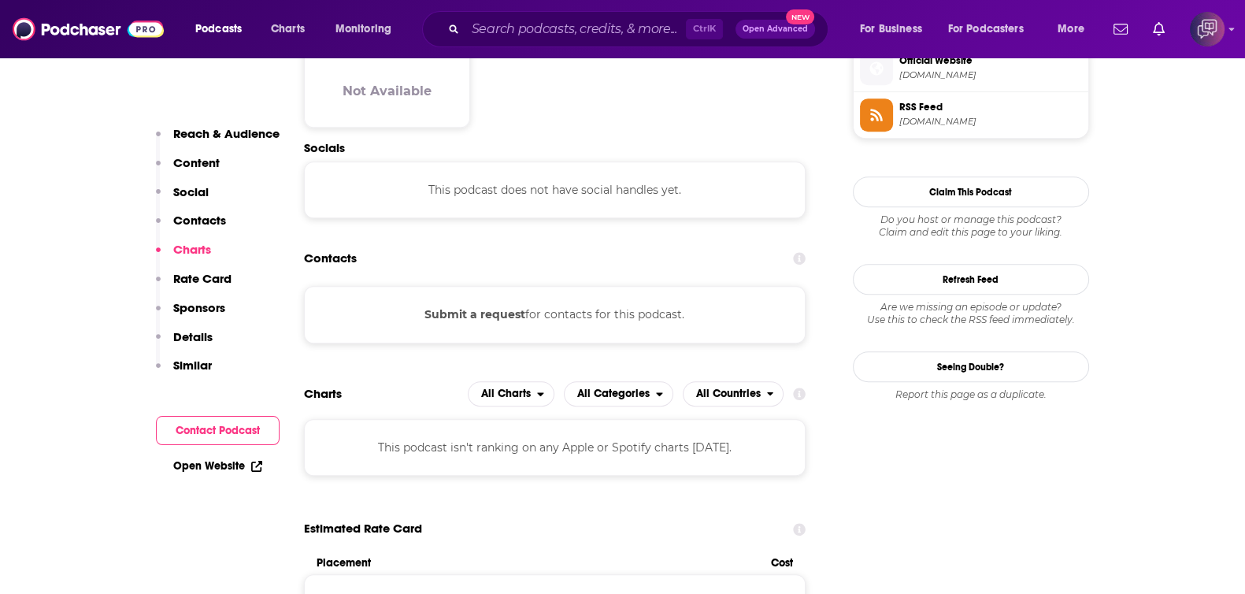
scroll to position [1278, 0]
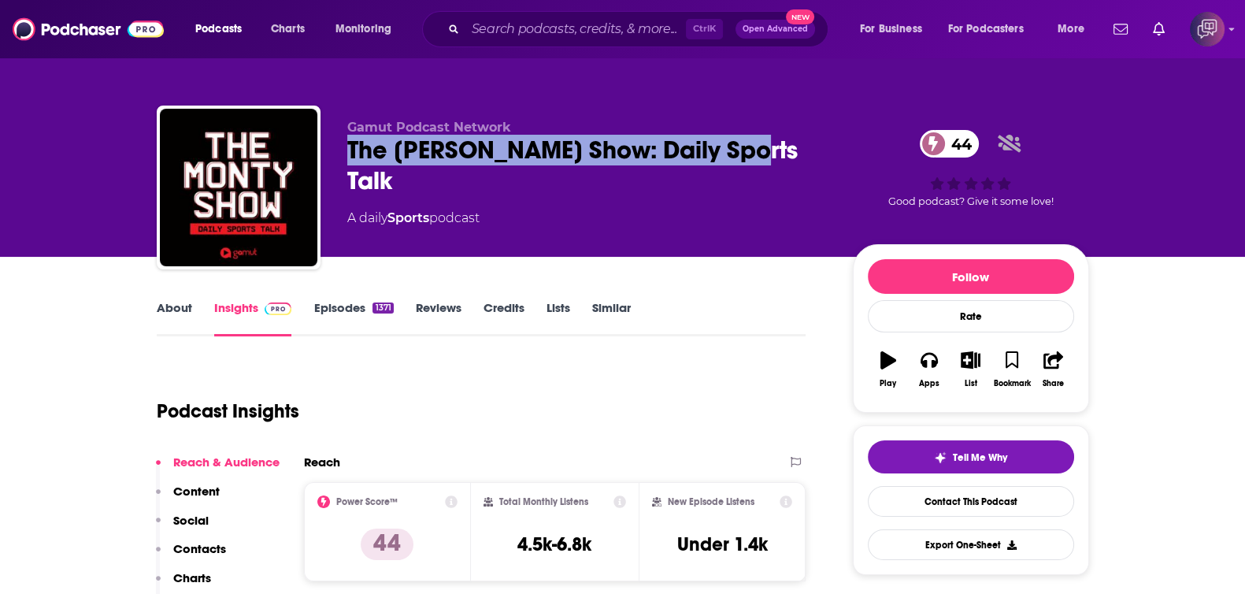
drag, startPoint x: 352, startPoint y: 146, endPoint x: 747, endPoint y: 137, distance: 395.3
click at [747, 137] on div "The [PERSON_NAME] Show: Daily Sports Talk 44" at bounding box center [587, 165] width 480 height 61
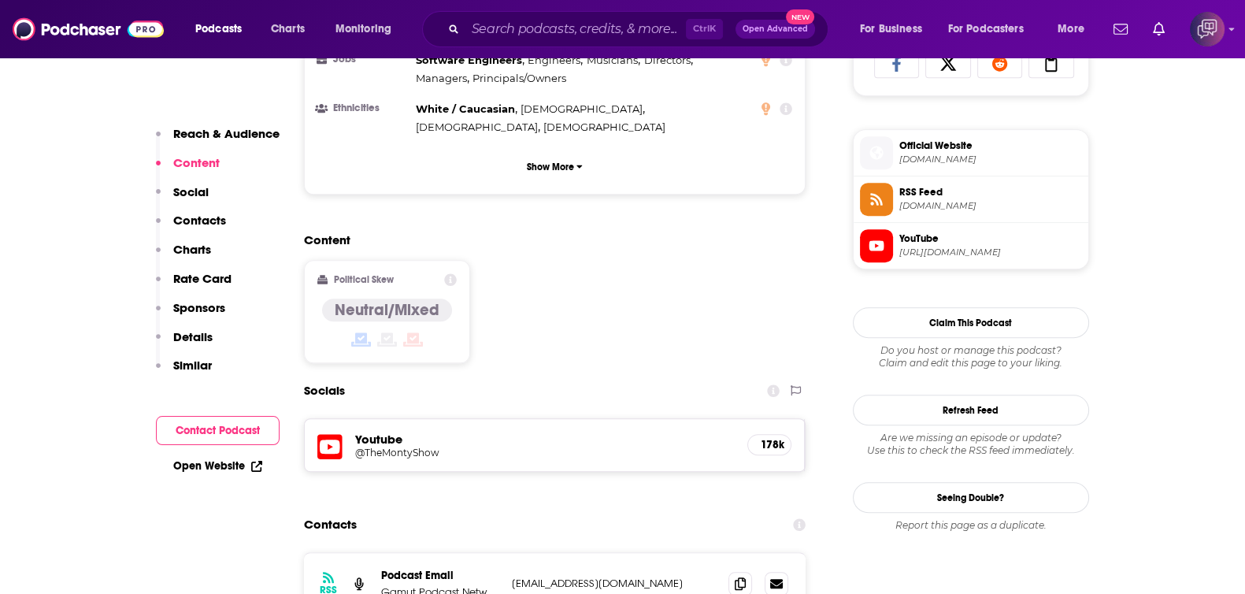
scroll to position [1082, 0]
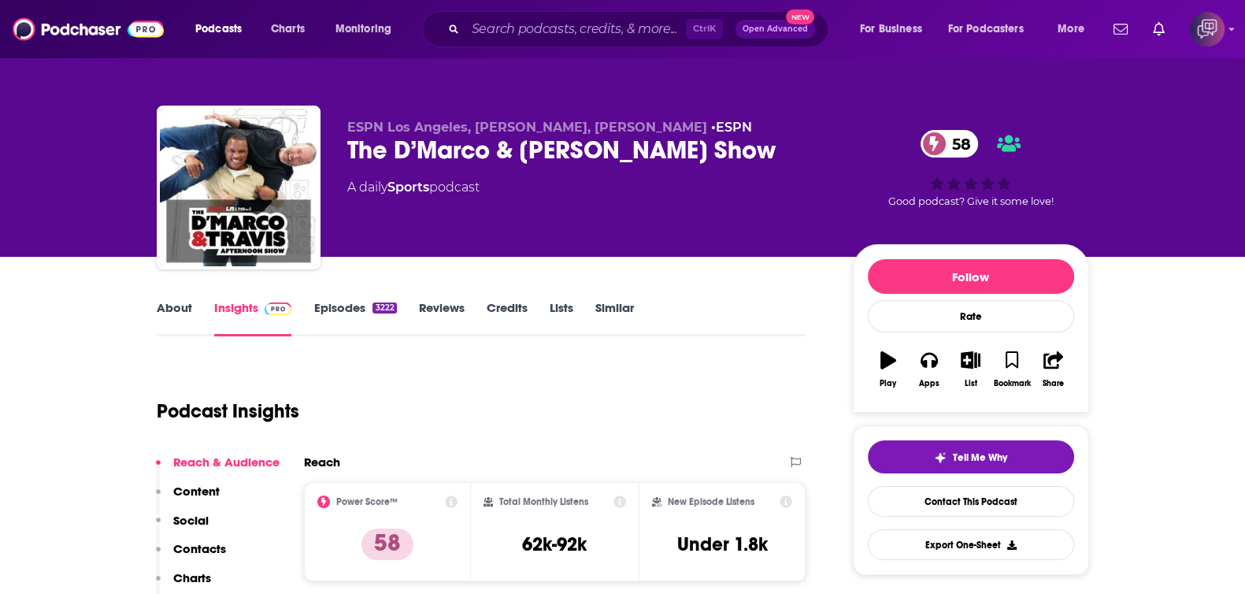
drag, startPoint x: 349, startPoint y: 154, endPoint x: 830, endPoint y: 142, distance: 481.1
click at [830, 142] on div "ESPN Los Angeles, [PERSON_NAME], D’[PERSON_NAME] • ESPN The D’Marco & [PERSON_N…" at bounding box center [623, 190] width 932 height 170
click at [173, 301] on link "About" at bounding box center [174, 318] width 35 height 36
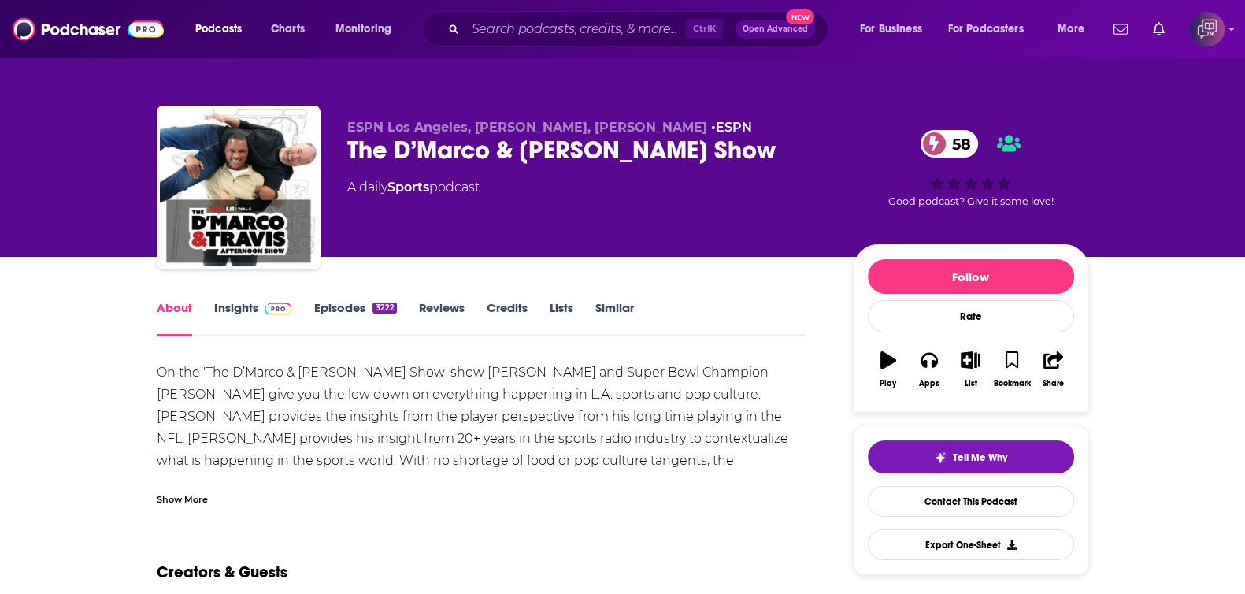
click at [273, 316] on link "Insights" at bounding box center [253, 318] width 78 height 36
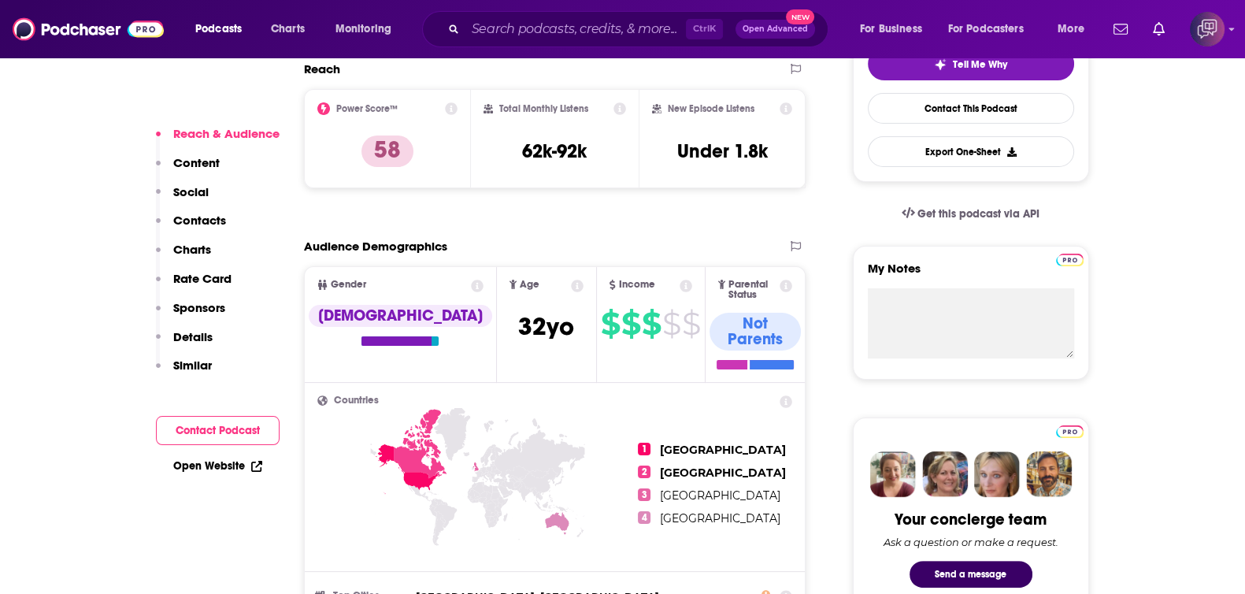
scroll to position [1278, 0]
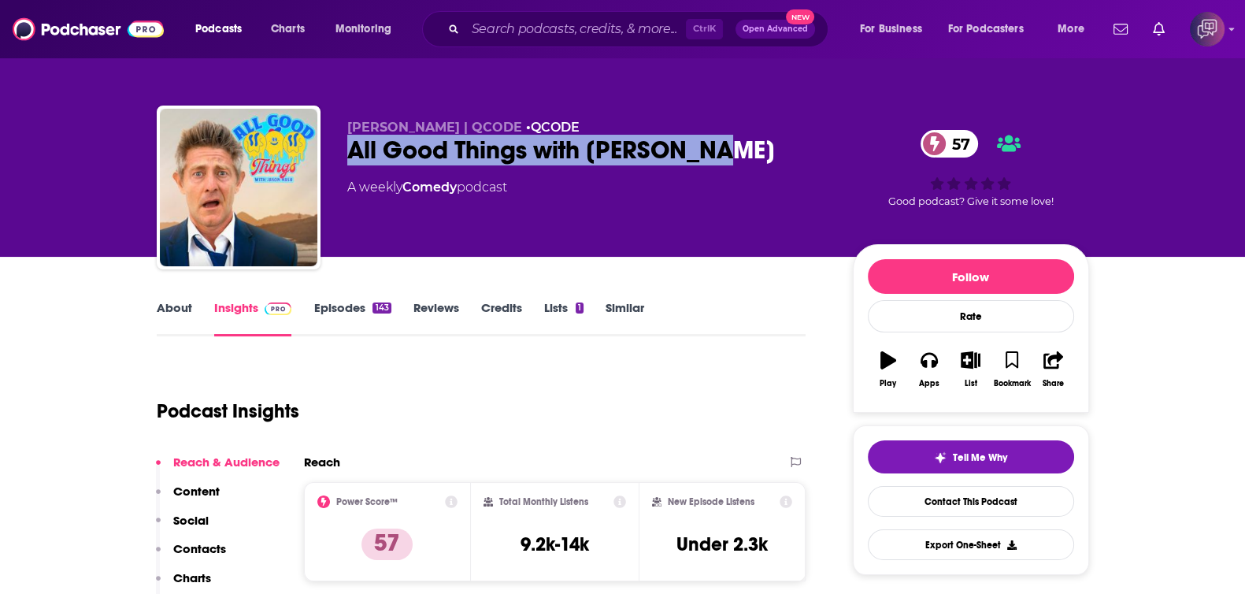
drag, startPoint x: 343, startPoint y: 151, endPoint x: 786, endPoint y: 159, distance: 443.2
click at [786, 159] on div "[PERSON_NAME] | QCODE • QCODE All Good Things with [PERSON_NAME] 57 A weekly Co…" at bounding box center [623, 190] width 932 height 170
copy h2 "All Good Things with [PERSON_NAME]"
click at [179, 305] on link "About" at bounding box center [174, 318] width 35 height 36
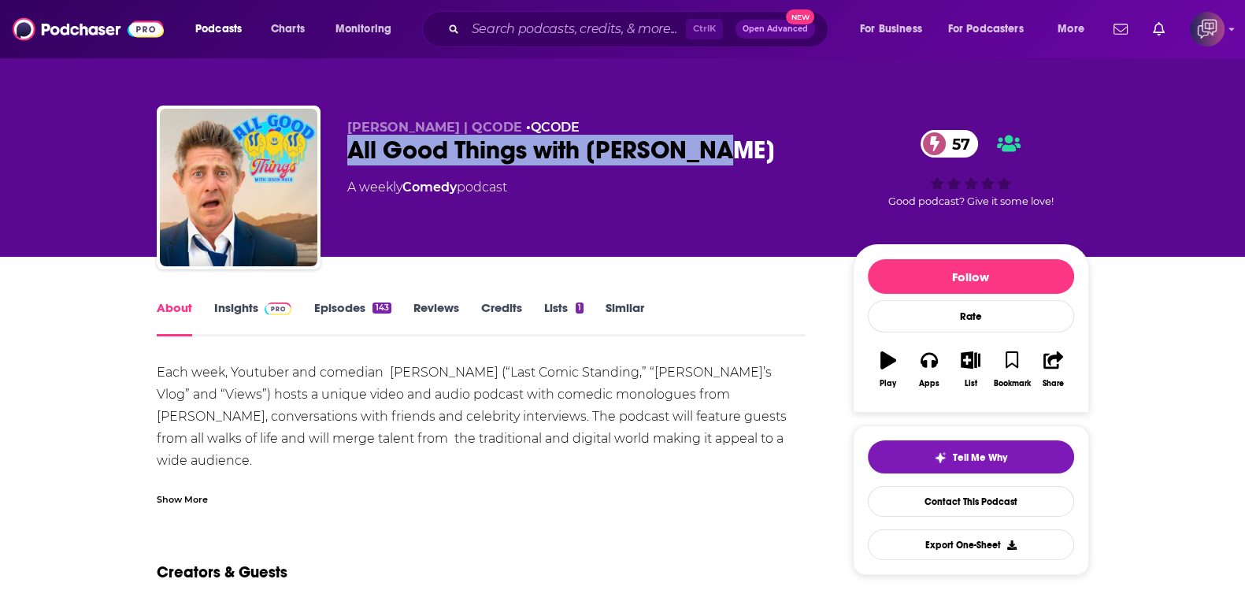
drag, startPoint x: 341, startPoint y: 155, endPoint x: 795, endPoint y: 157, distance: 454.2
click at [795, 157] on div "[PERSON_NAME] | QCODE • QCODE All Good Things with [PERSON_NAME] 57 A weekly Co…" at bounding box center [623, 190] width 932 height 170
click at [274, 313] on img at bounding box center [278, 308] width 28 height 13
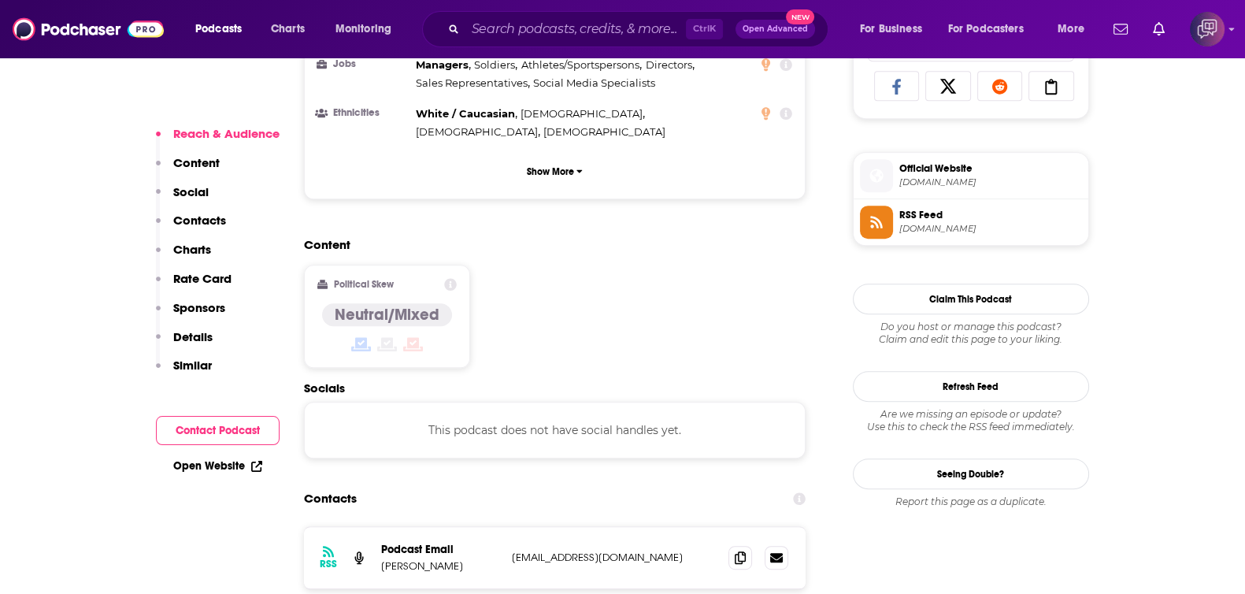
scroll to position [1082, 0]
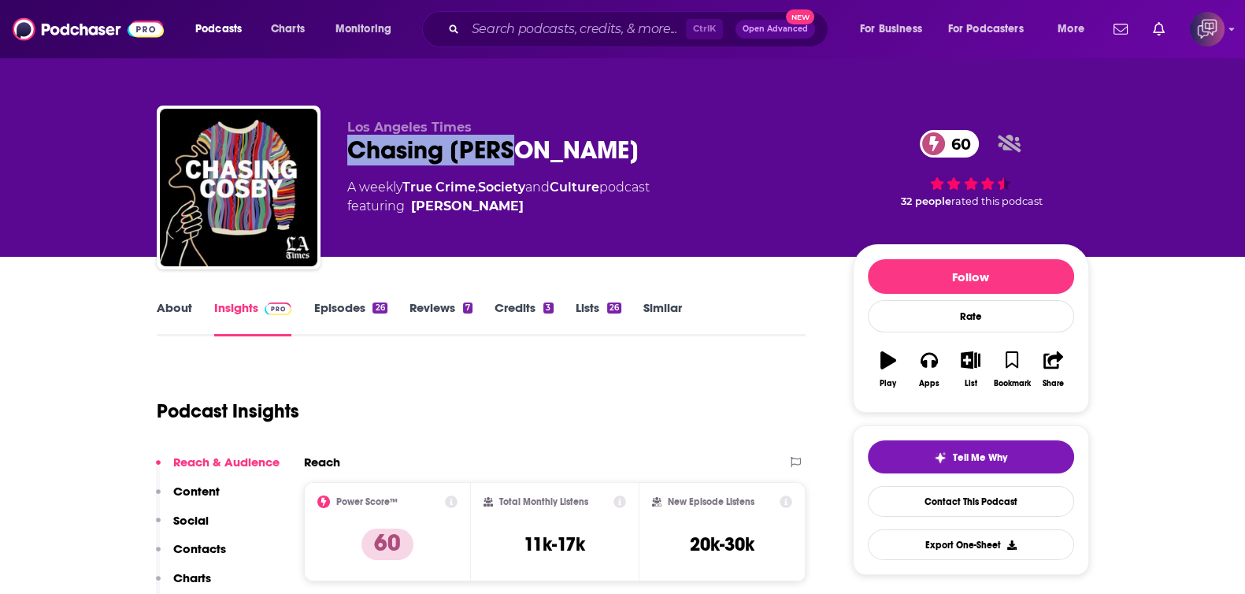
drag, startPoint x: 350, startPoint y: 158, endPoint x: 594, endPoint y: 146, distance: 243.6
click at [594, 146] on div "Chasing [PERSON_NAME] 60" at bounding box center [587, 150] width 480 height 31
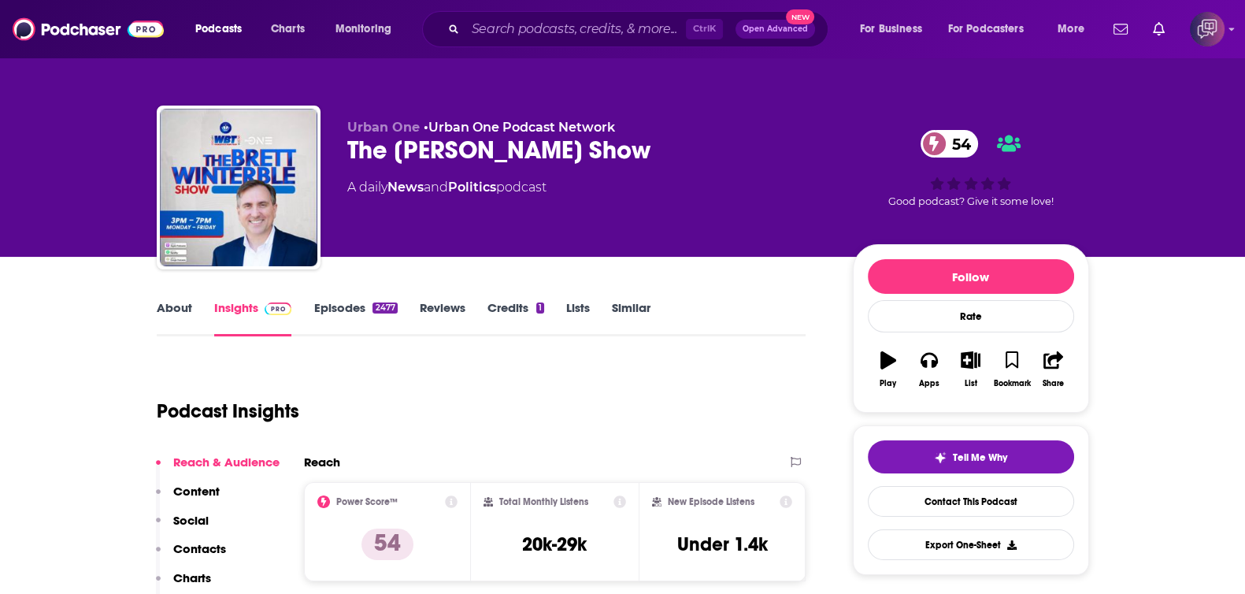
click at [181, 311] on link "About" at bounding box center [174, 318] width 35 height 36
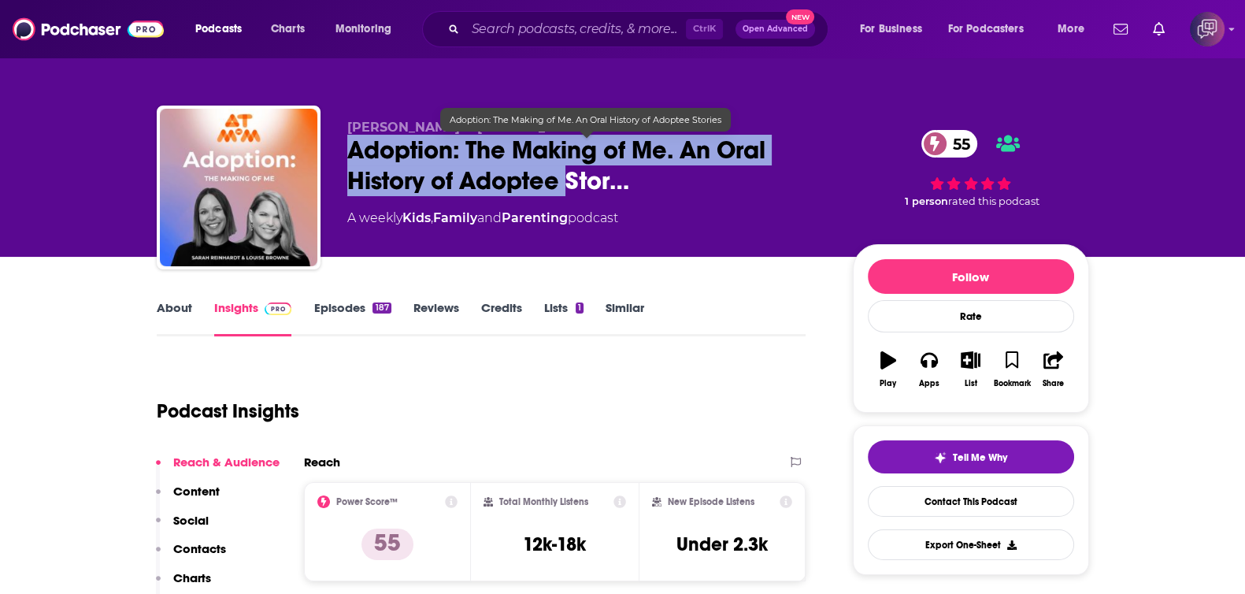
drag, startPoint x: 335, startPoint y: 145, endPoint x: 571, endPoint y: 168, distance: 237.3
click at [571, 168] on div "[PERSON_NAME] & [PERSON_NAME] Adoption: The Making of Me. An Oral History of Ad…" at bounding box center [623, 190] width 932 height 170
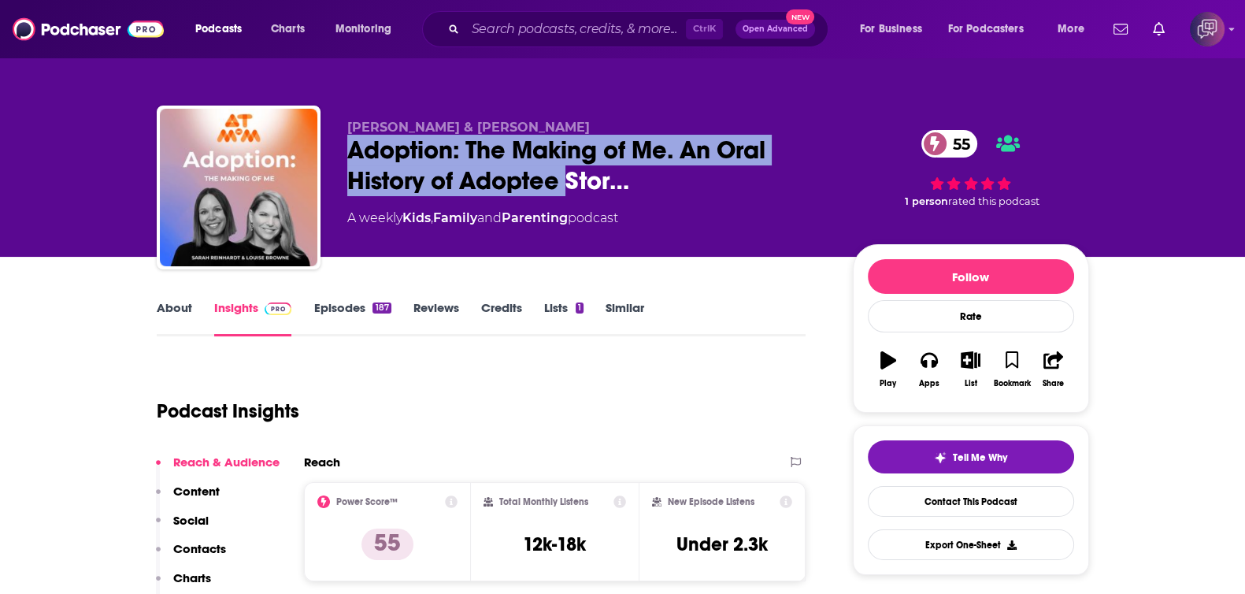
click at [179, 315] on link "About" at bounding box center [174, 318] width 35 height 36
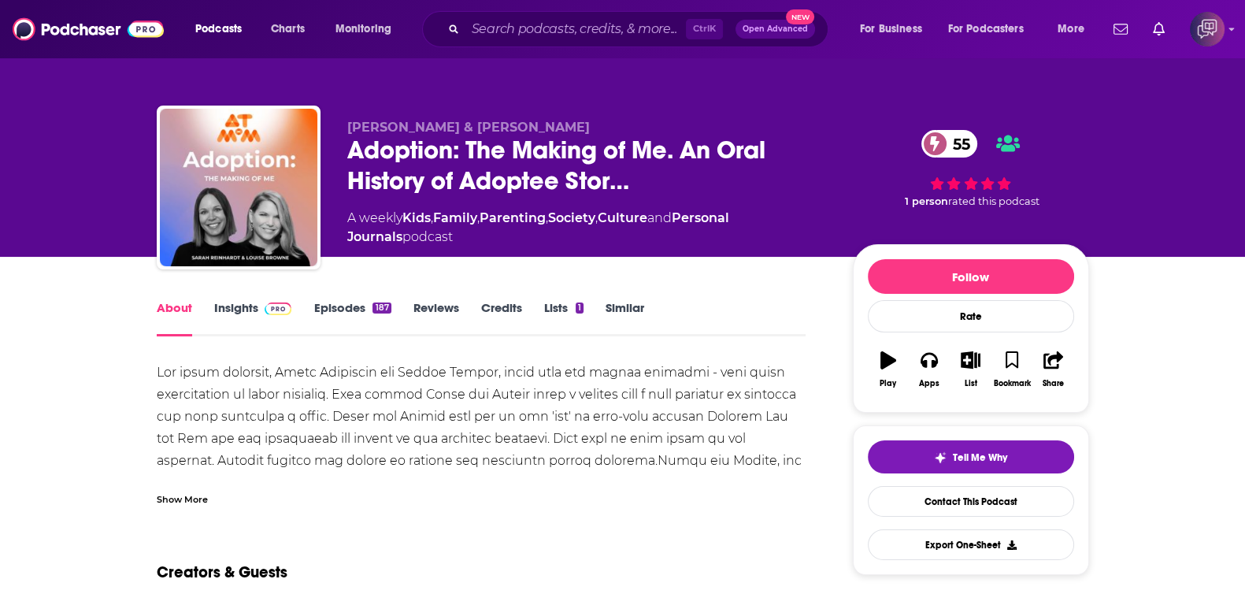
click at [195, 500] on div "Show More" at bounding box center [182, 497] width 51 height 15
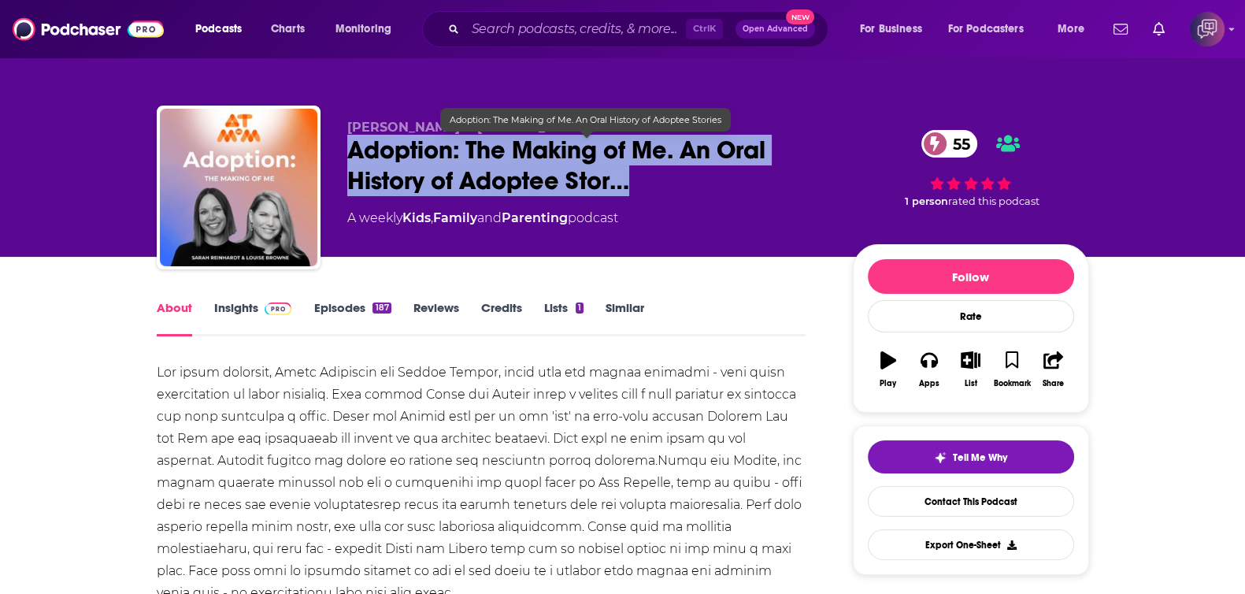
drag, startPoint x: 335, startPoint y: 148, endPoint x: 730, endPoint y: 183, distance: 396.7
click at [730, 183] on div "Louise Browne & Sarah Reinhardt Adoption: The Making of Me. An Oral History of …" at bounding box center [623, 190] width 932 height 170
copy h1 "Adoption: The Making of Me. An Oral History of Adoptee Stor…"
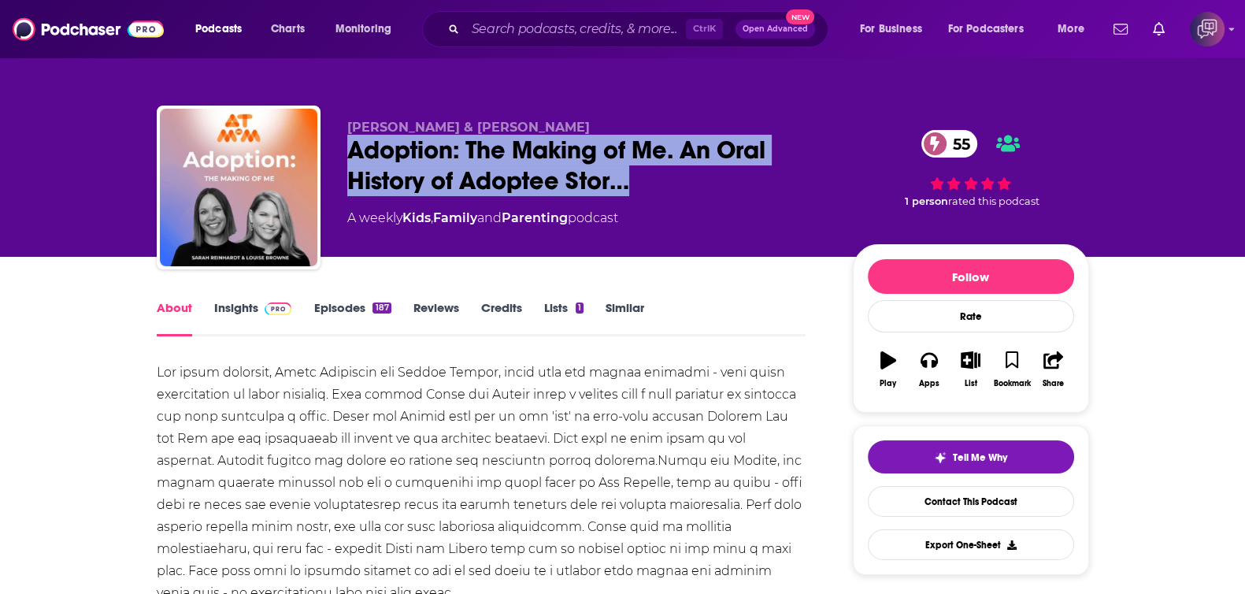
click at [256, 313] on link "Insights" at bounding box center [253, 318] width 78 height 36
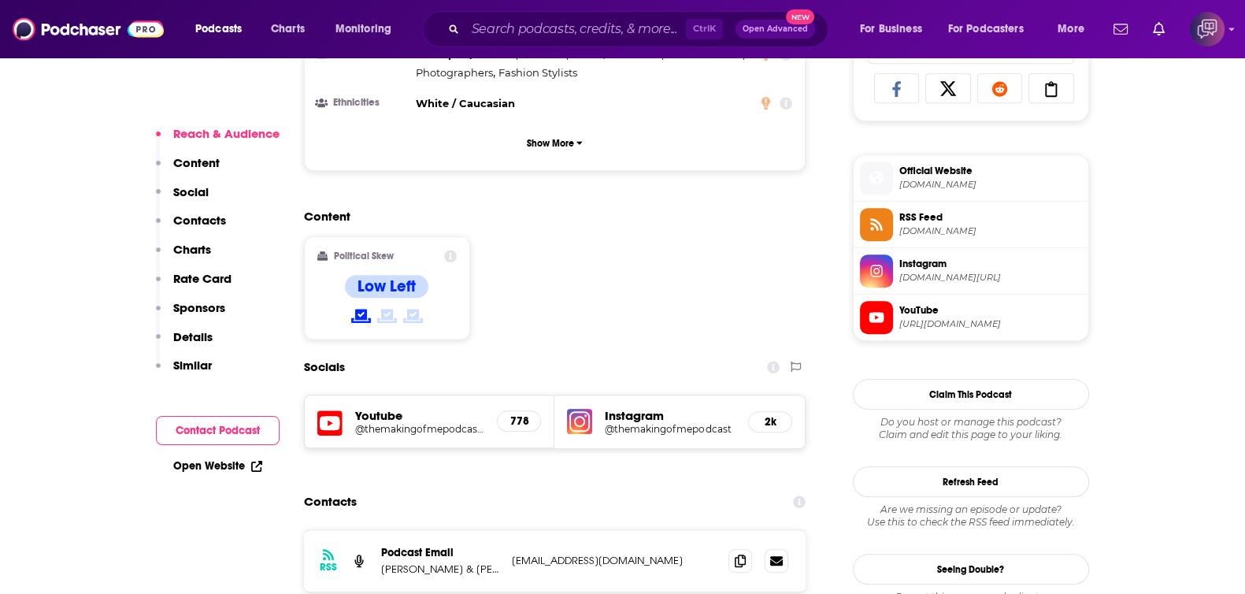
scroll to position [1181, 0]
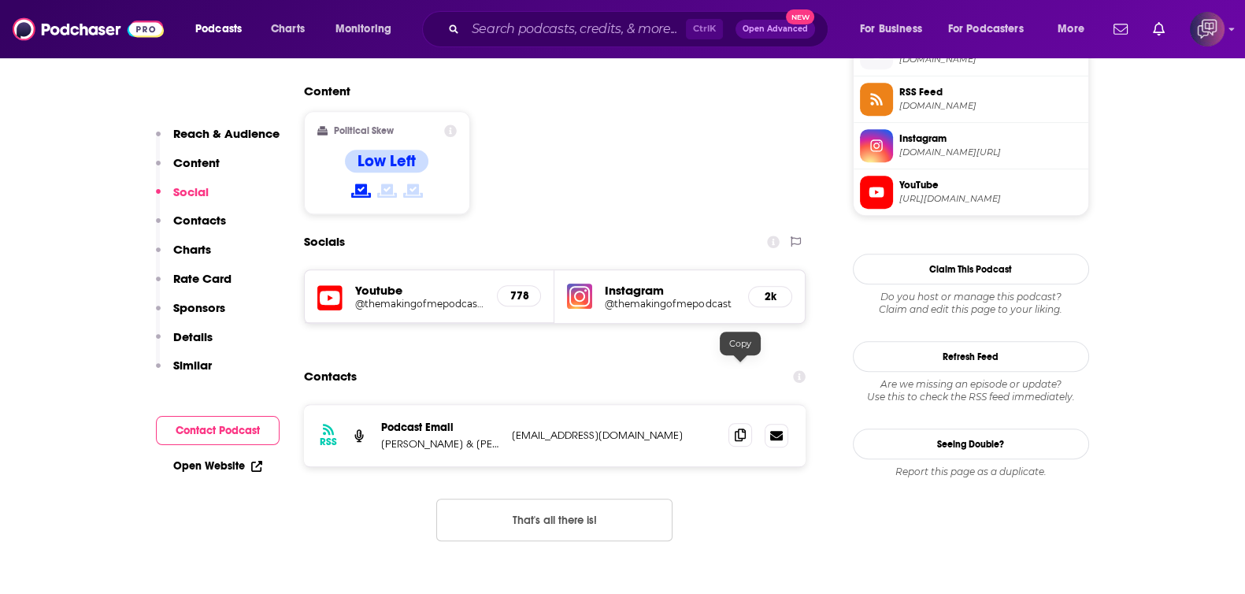
click at [738, 428] on icon at bounding box center [739, 434] width 11 height 13
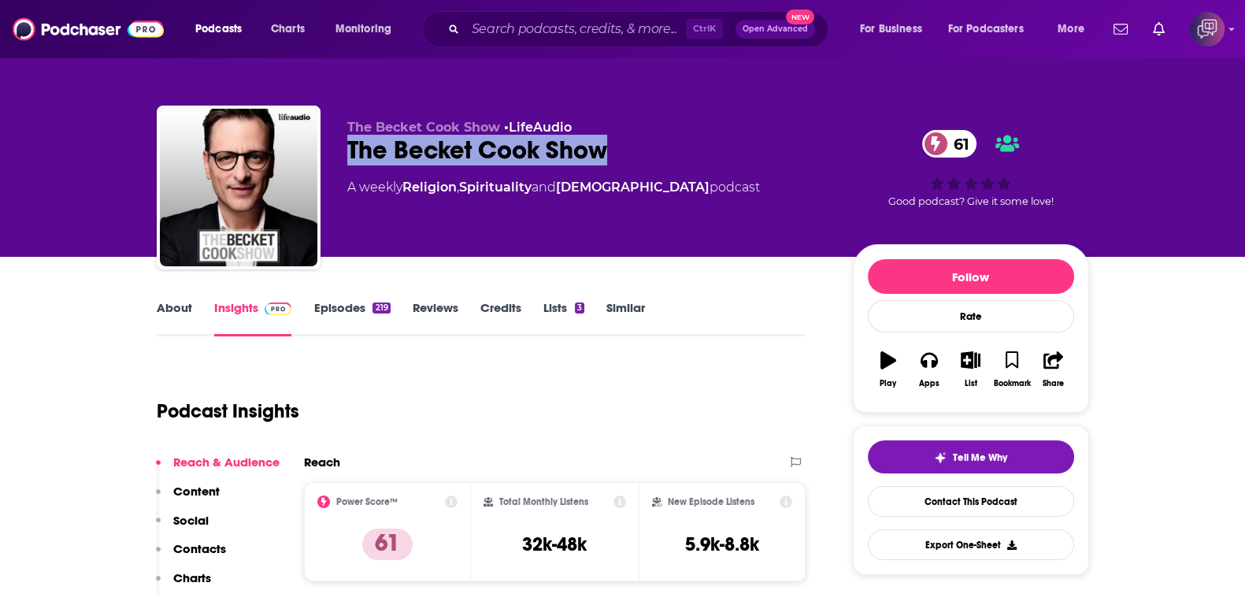
drag, startPoint x: 376, startPoint y: 149, endPoint x: 586, endPoint y: 91, distance: 218.1
click at [652, 144] on div "The Becket Cook Show • LifeAudio The Becket Cook Show 61 A weekly Religion , Sp…" at bounding box center [623, 190] width 932 height 170
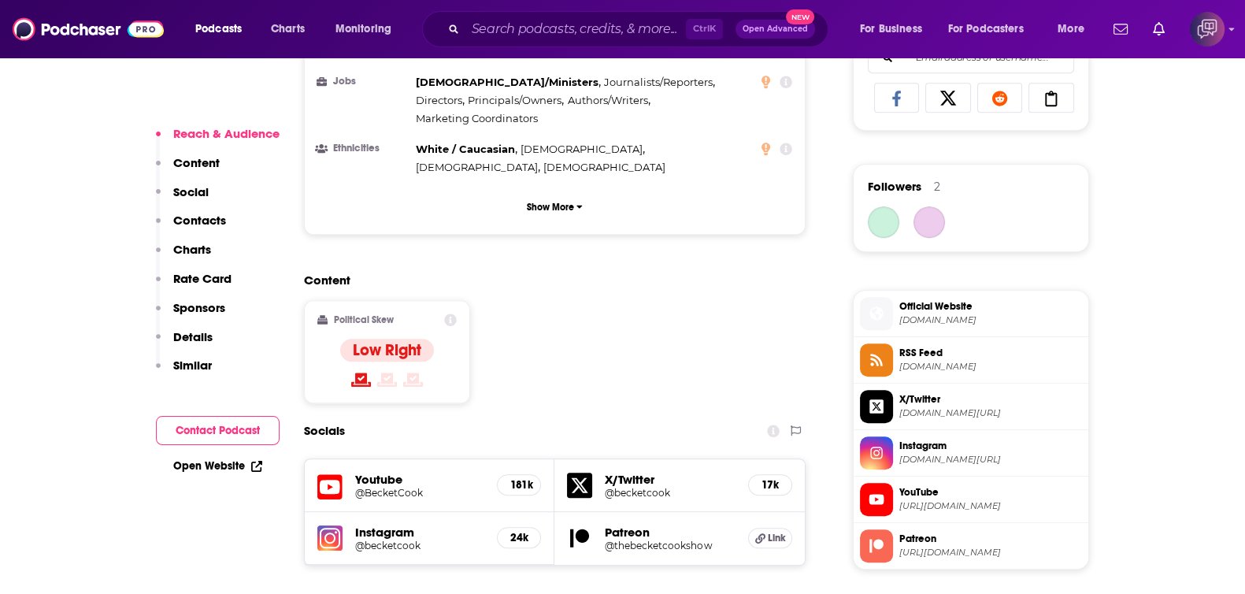
scroll to position [1181, 0]
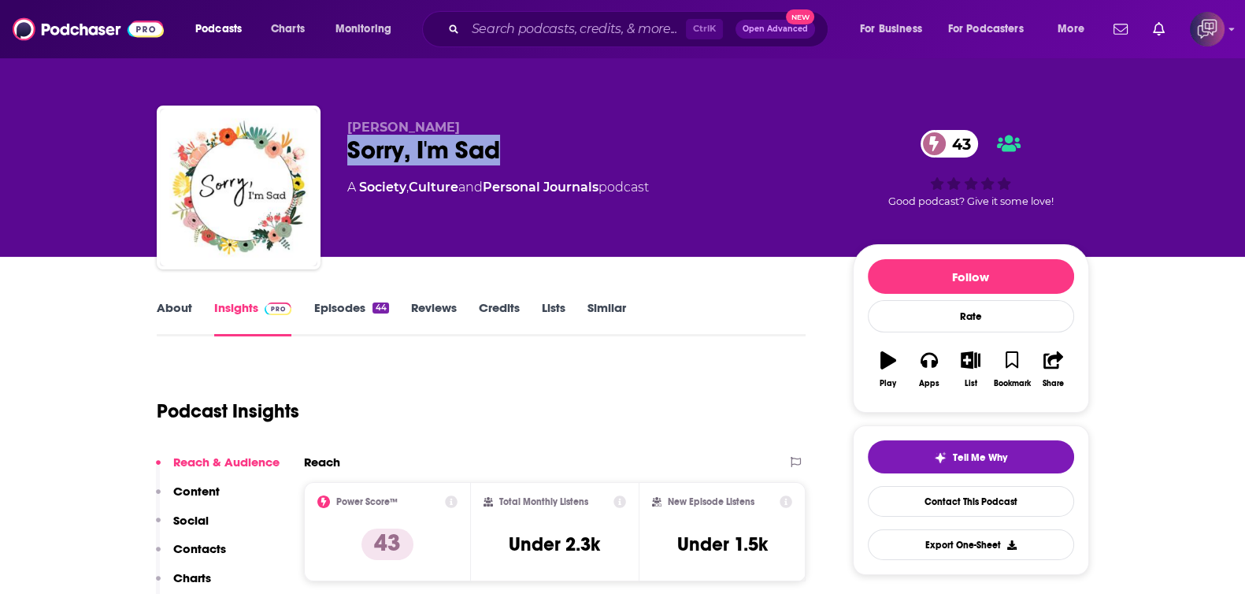
drag, startPoint x: 346, startPoint y: 161, endPoint x: 583, endPoint y: 137, distance: 238.2
click at [583, 137] on div "Sorry, I'm Sad 43" at bounding box center [587, 150] width 480 height 31
copy h2 "Sorry, I'm Sad"
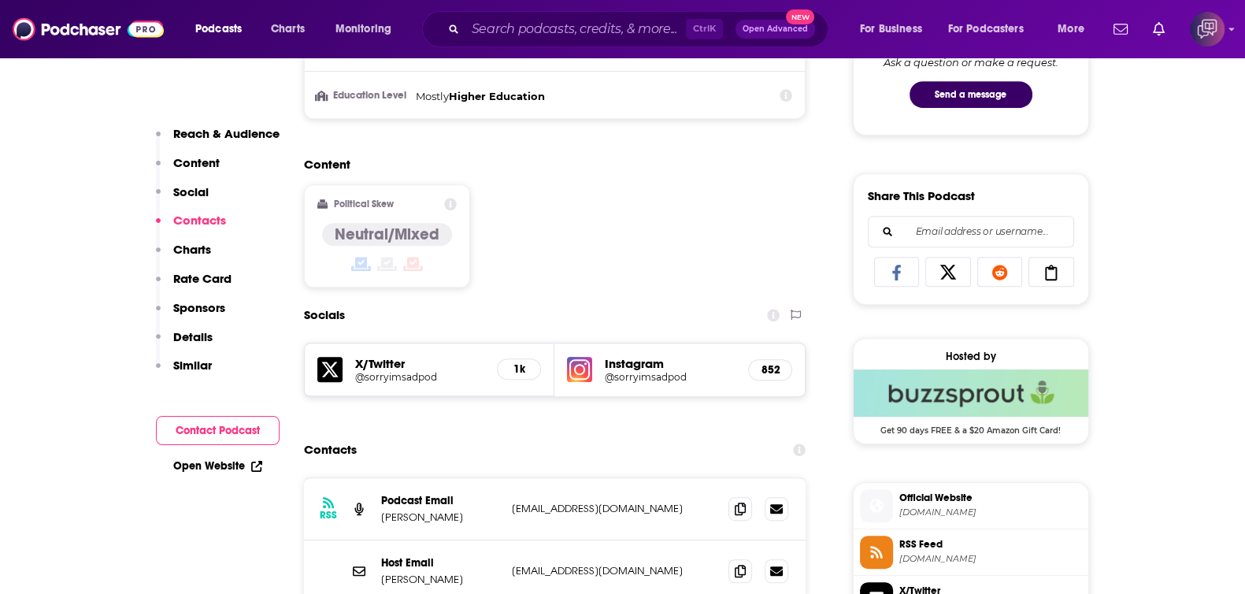
scroll to position [1082, 0]
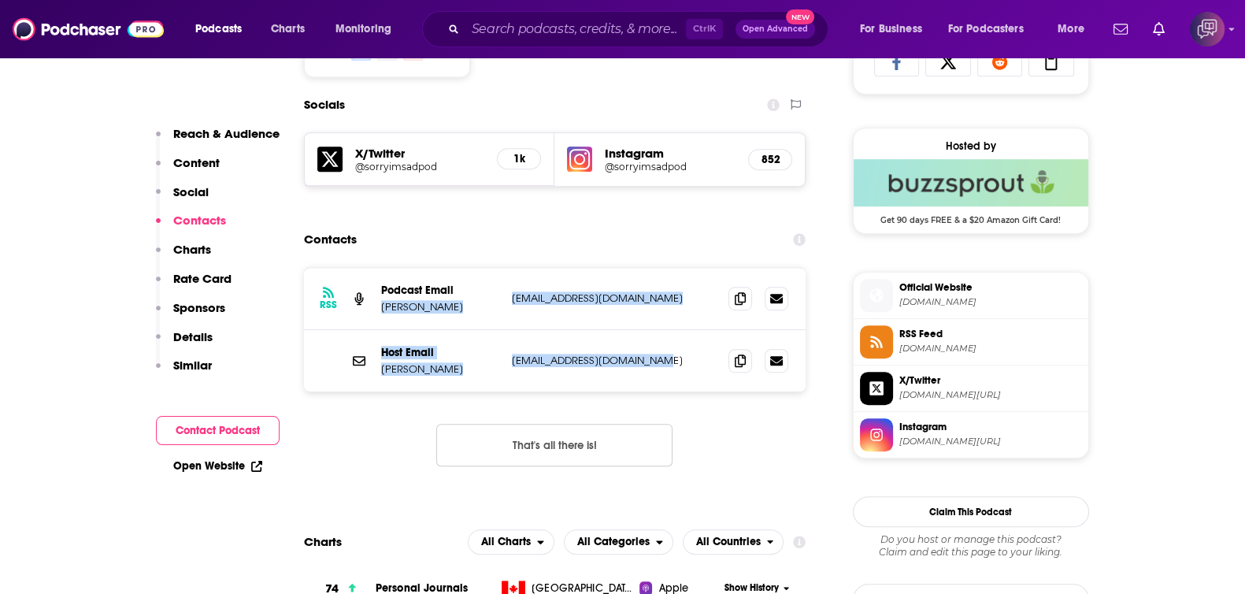
drag, startPoint x: 378, startPoint y: 304, endPoint x: 661, endPoint y: 361, distance: 289.1
click at [661, 361] on div "RSS Podcast Email Kelsie Snow sorryimsadpod@gmail.com sorryimsadpod@gmail.com H…" at bounding box center [555, 330] width 502 height 124
copy div "Kelsie Snow sorryimsadpod@gmail.com sorryimsadpod@gmail.com Host Email Kelsie S…"
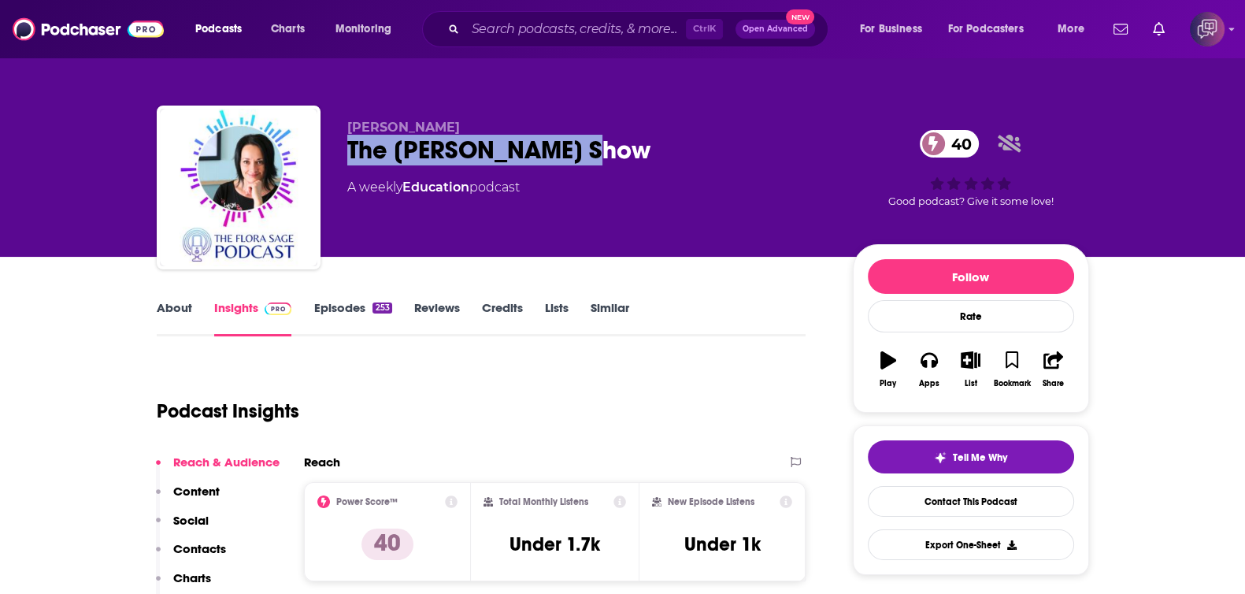
drag, startPoint x: 344, startPoint y: 158, endPoint x: 693, endPoint y: 153, distance: 348.8
click at [693, 153] on div "[PERSON_NAME] The [PERSON_NAME] Show 40 A weekly Education podcast 40 Good podc…" at bounding box center [623, 190] width 932 height 170
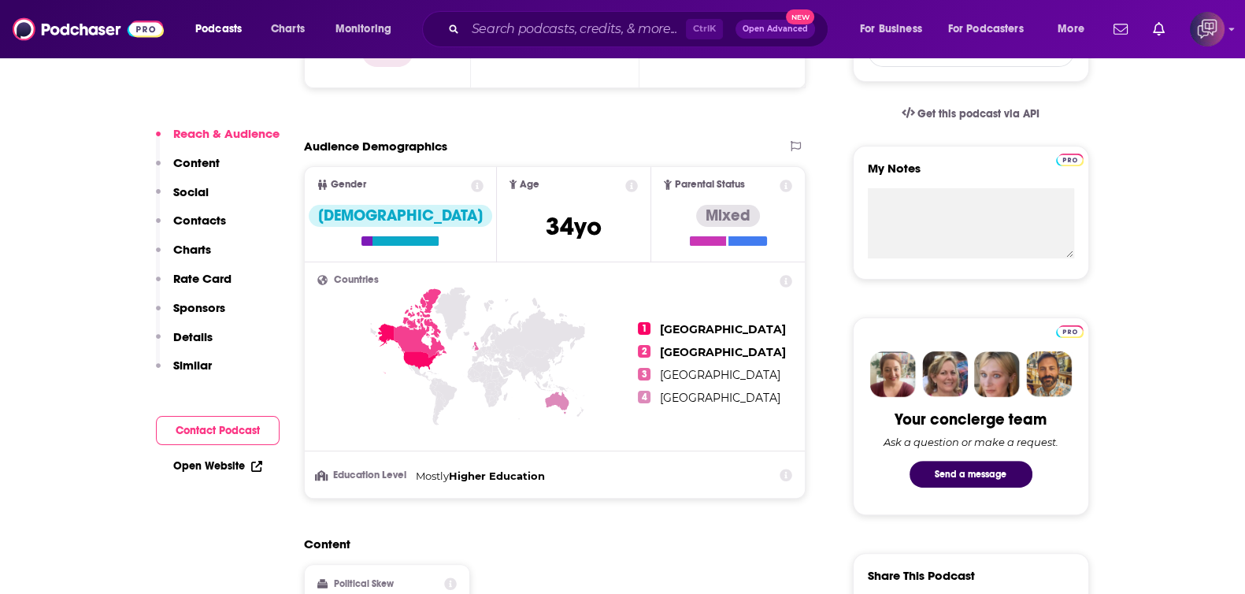
scroll to position [984, 0]
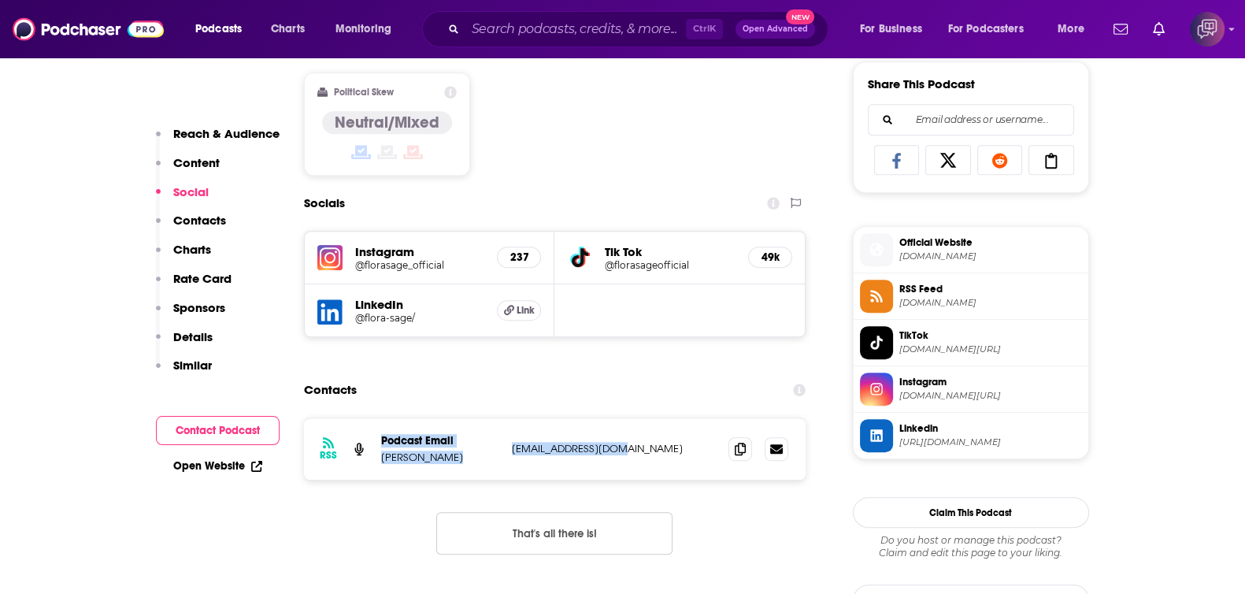
drag, startPoint x: 468, startPoint y: 451, endPoint x: 649, endPoint y: 451, distance: 181.0
click at [649, 451] on div "RSS Podcast Email Flora Sage flora@florasage.com flora@florasage.com" at bounding box center [555, 448] width 502 height 61
click at [635, 453] on div "RSS Podcast Email Flora Sage flora@florasage.com flora@florasage.com" at bounding box center [555, 448] width 502 height 61
drag, startPoint x: 460, startPoint y: 450, endPoint x: 653, endPoint y: 445, distance: 193.7
click at [653, 445] on div "RSS Podcast Email Flora Sage flora@florasage.com flora@florasage.com" at bounding box center [555, 448] width 502 height 61
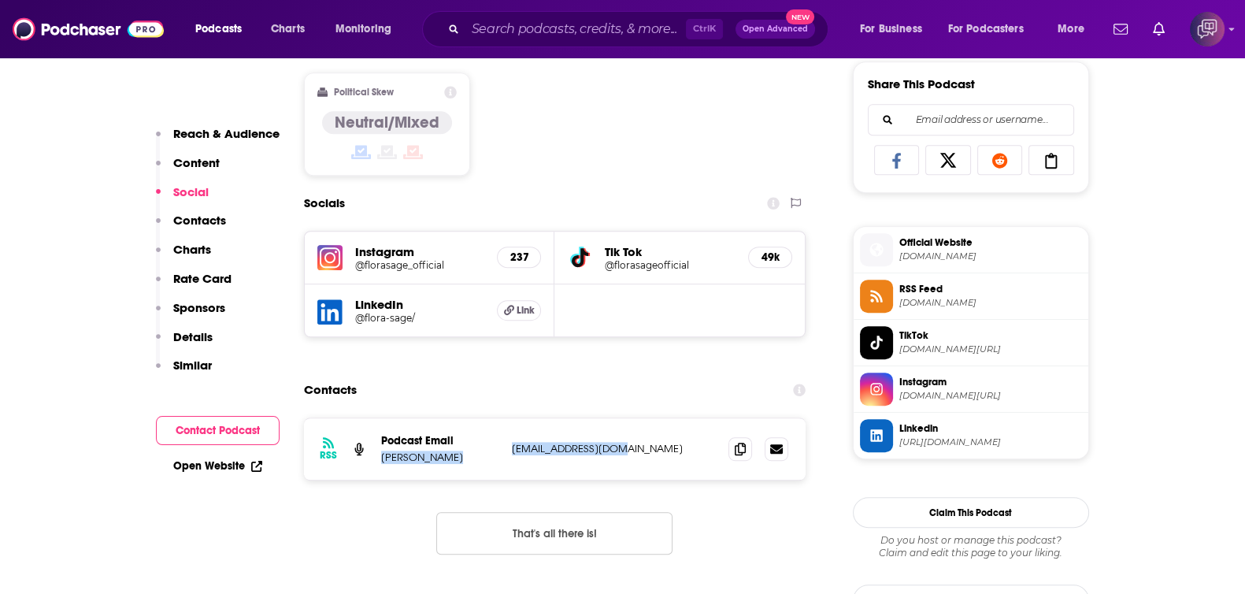
copy div "Flora Sage flora@florasage.com"
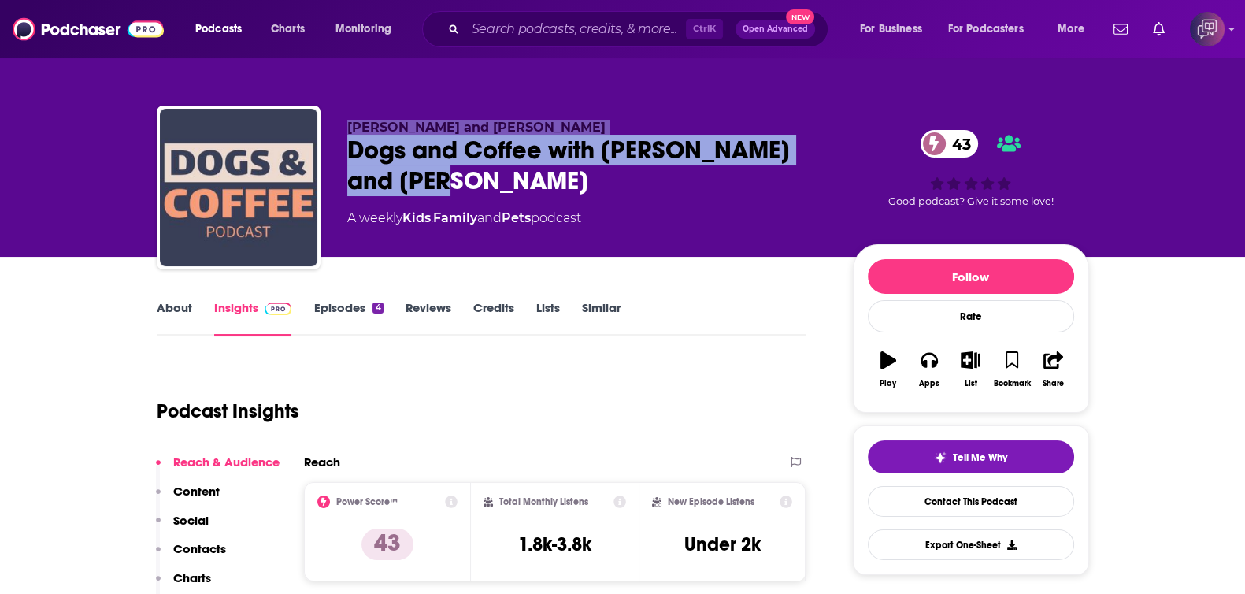
drag, startPoint x: 457, startPoint y: 178, endPoint x: 480, endPoint y: 187, distance: 25.2
click at [480, 187] on div "[PERSON_NAME] and [PERSON_NAME] Dogs and Coffee with [PERSON_NAME] and [PERSON_…" at bounding box center [587, 183] width 480 height 126
click at [443, 179] on div "Dogs and Coffee with [PERSON_NAME] and [PERSON_NAME] 43" at bounding box center [587, 165] width 480 height 61
drag, startPoint x: 457, startPoint y: 180, endPoint x: 346, endPoint y: 163, distance: 111.6
click at [347, 163] on div "Dogs and Coffee with [PERSON_NAME] and [PERSON_NAME] 43" at bounding box center [587, 165] width 480 height 61
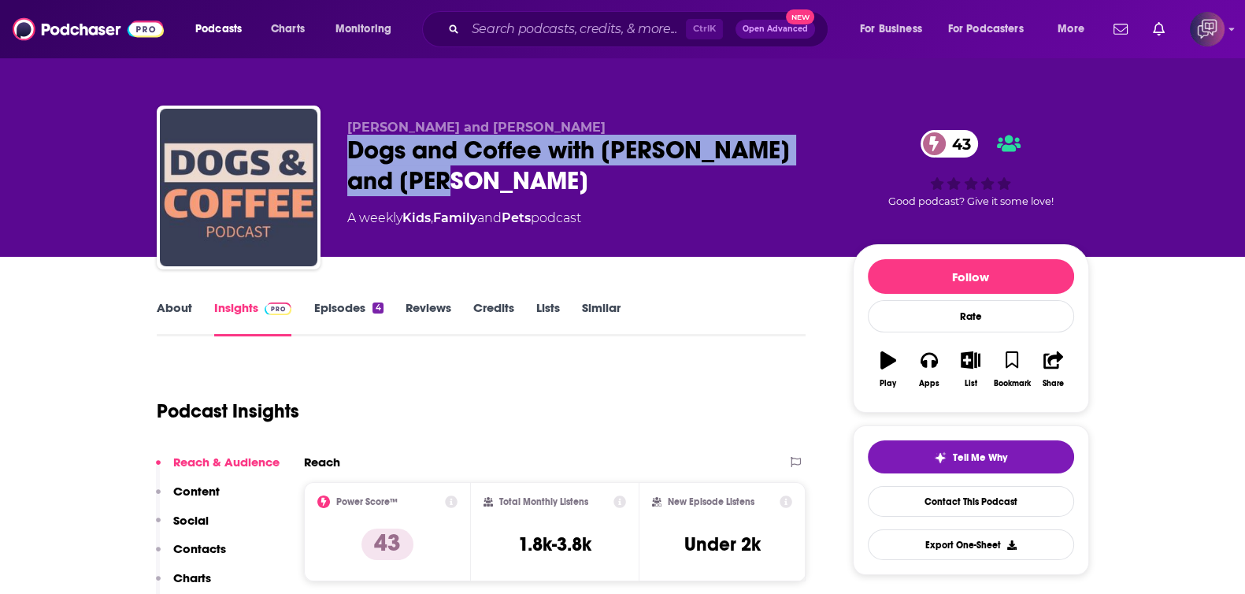
copy h2 "Dogs and Coffee with [PERSON_NAME] and [PERSON_NAME]"
